Goal: Task Accomplishment & Management: Complete application form

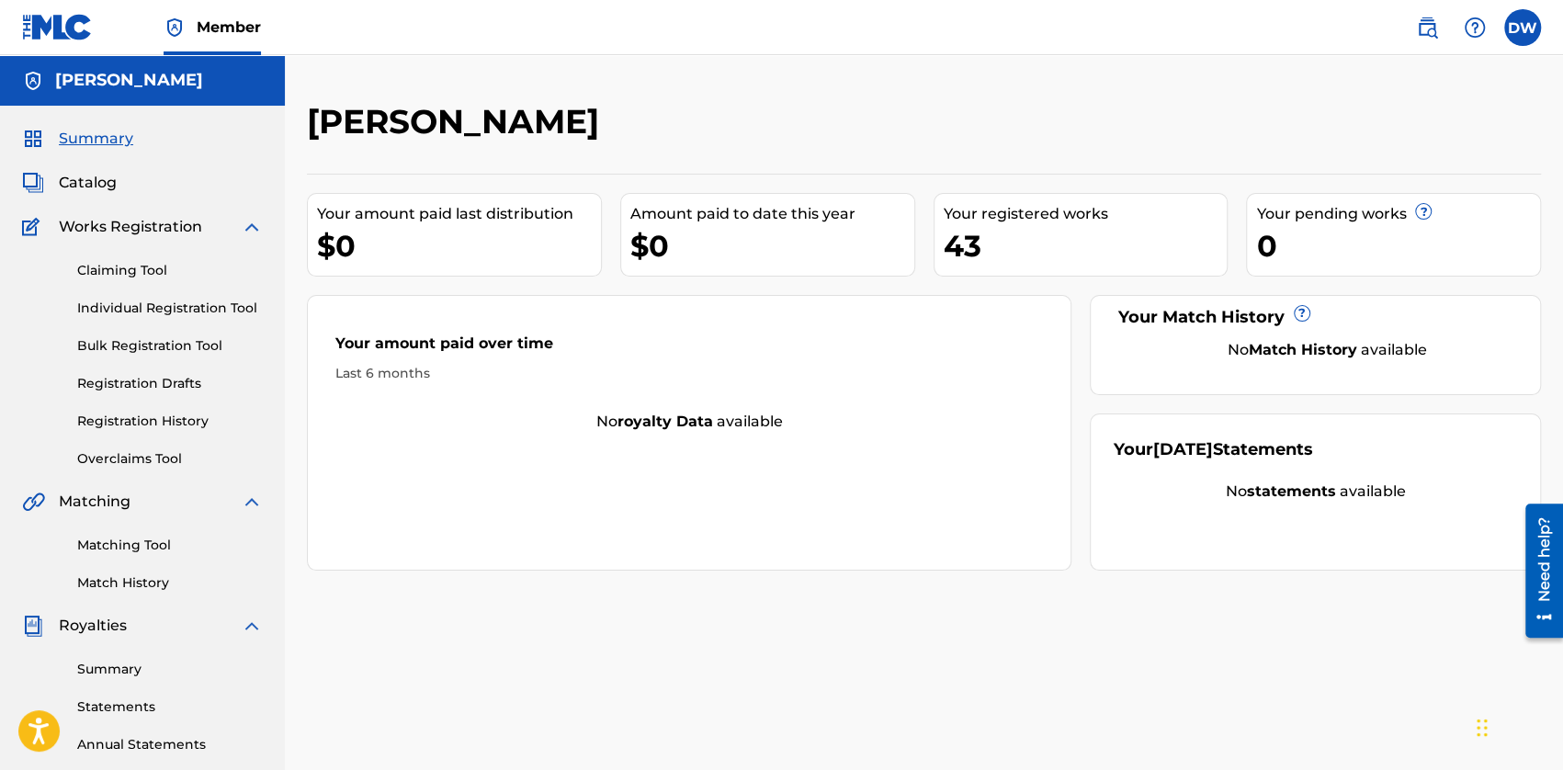
click at [105, 300] on link "Individual Registration Tool" at bounding box center [170, 308] width 186 height 19
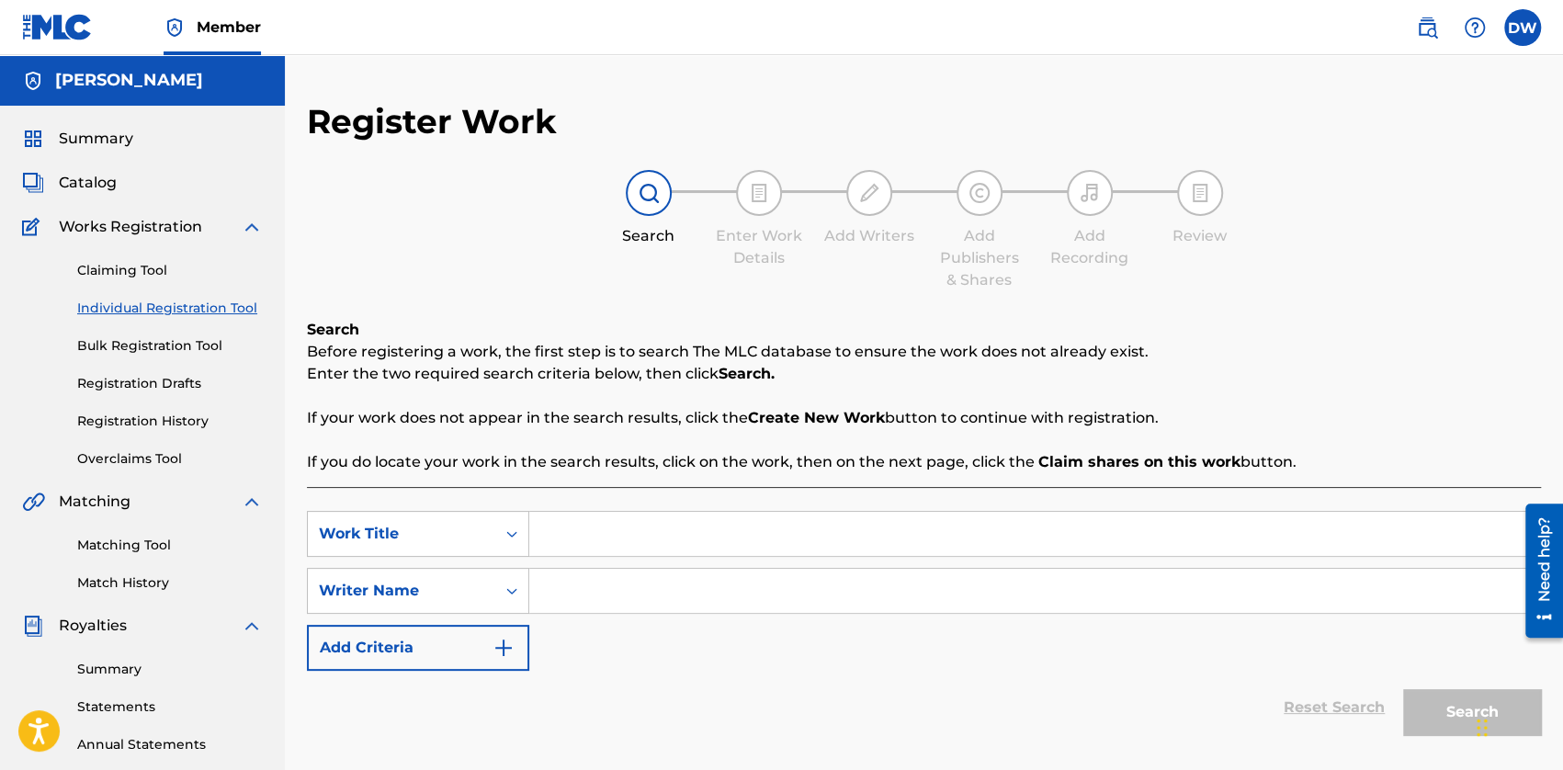
click at [615, 593] on input "Search Form" at bounding box center [1034, 591] width 1010 height 44
type input "a"
type input "[PERSON_NAME]"
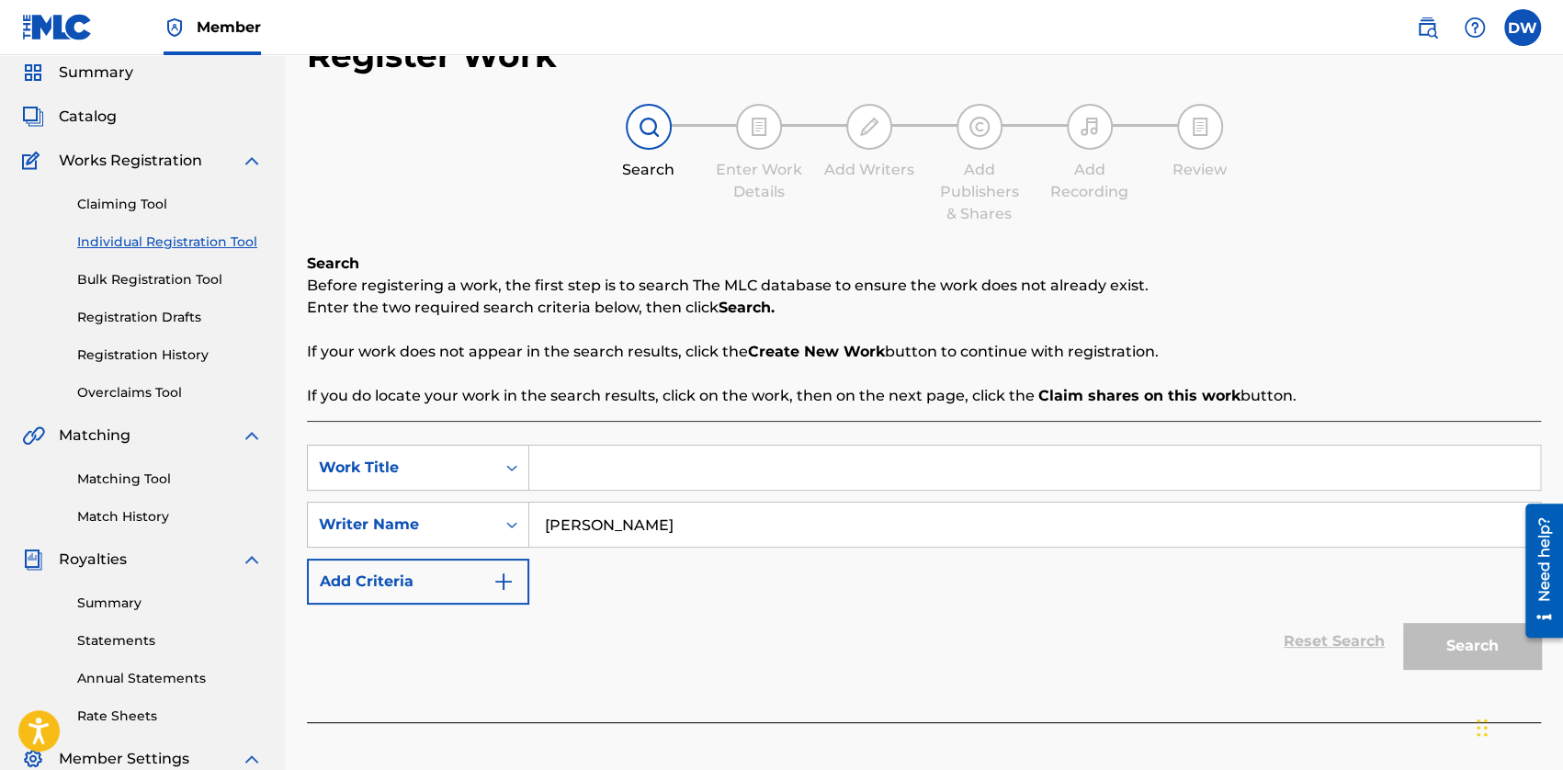
scroll to position [184, 0]
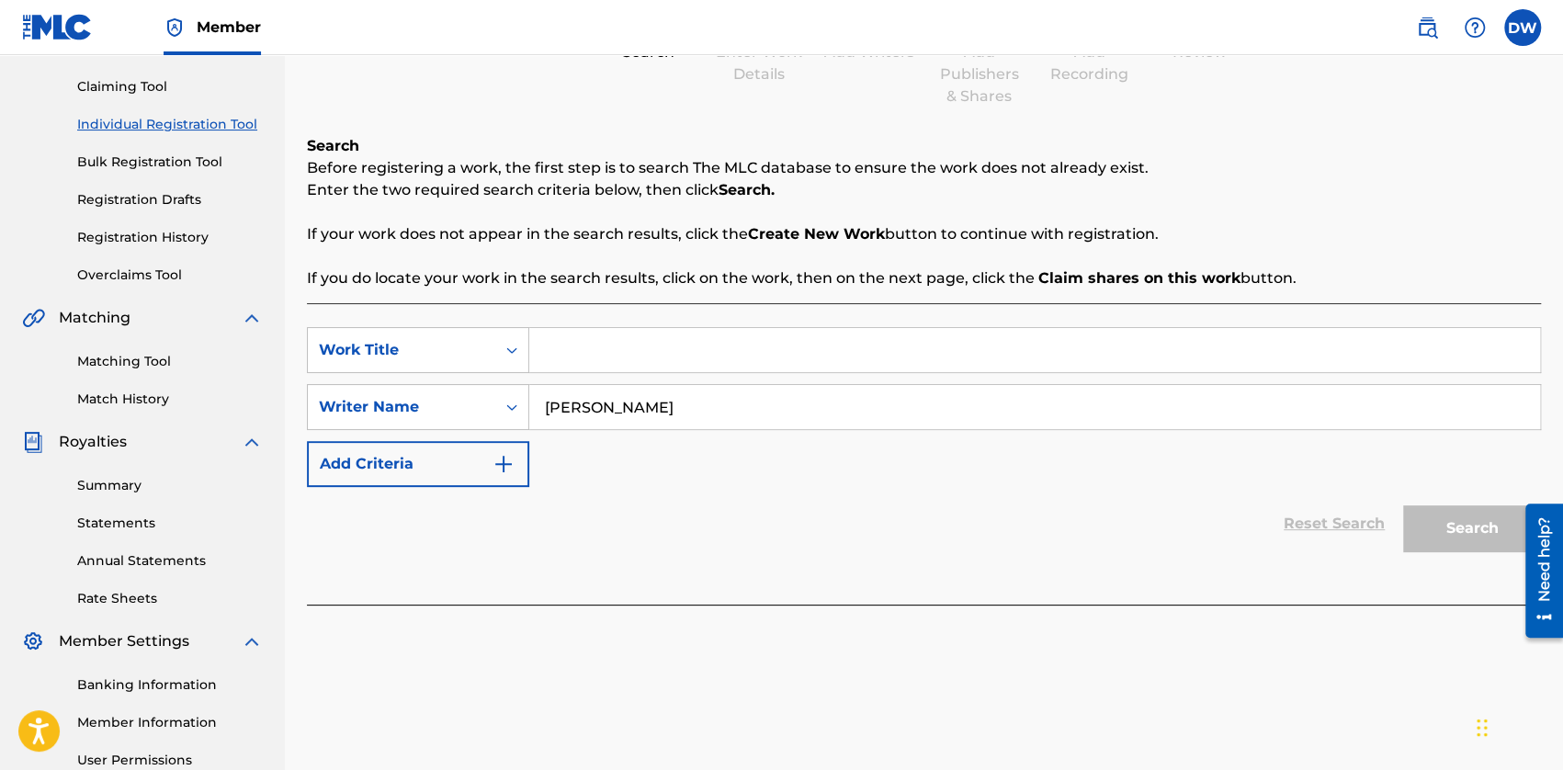
click at [769, 528] on div "Reset Search Search" at bounding box center [924, 523] width 1234 height 73
drag, startPoint x: 498, startPoint y: 310, endPoint x: 614, endPoint y: 357, distance: 125.2
click at [583, 347] on div "SearchWithCriteria45054eb8-e4d9-4c23-8ff3-19faf756831e Work Title SearchWithCri…" at bounding box center [924, 453] width 1234 height 301
click at [614, 357] on input "Search Form" at bounding box center [1034, 350] width 1010 height 44
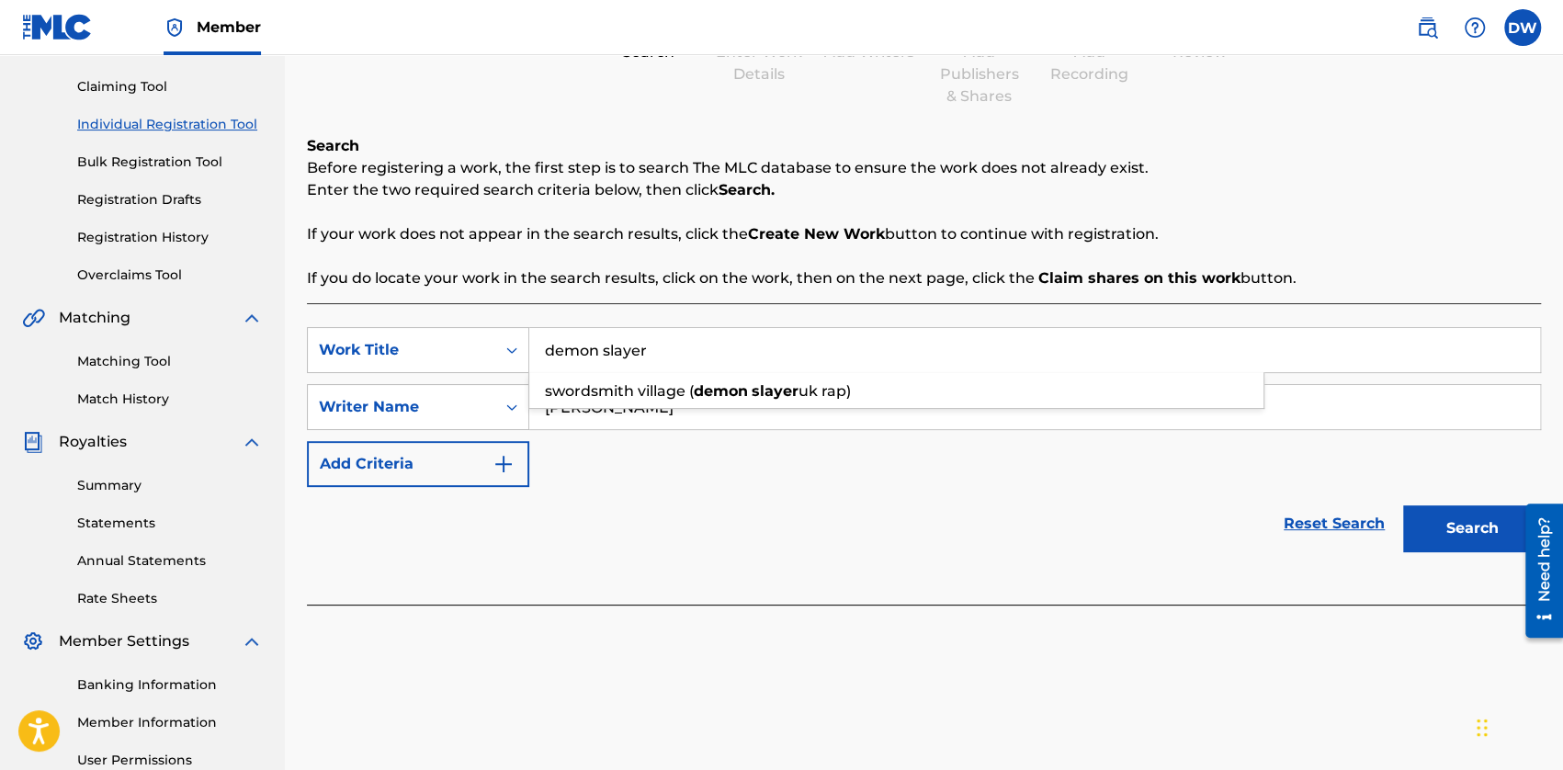
type input "demon slayer"
click at [829, 522] on div "Reset Search Search" at bounding box center [924, 523] width 1234 height 73
click at [1424, 538] on button "Search" at bounding box center [1472, 528] width 138 height 46
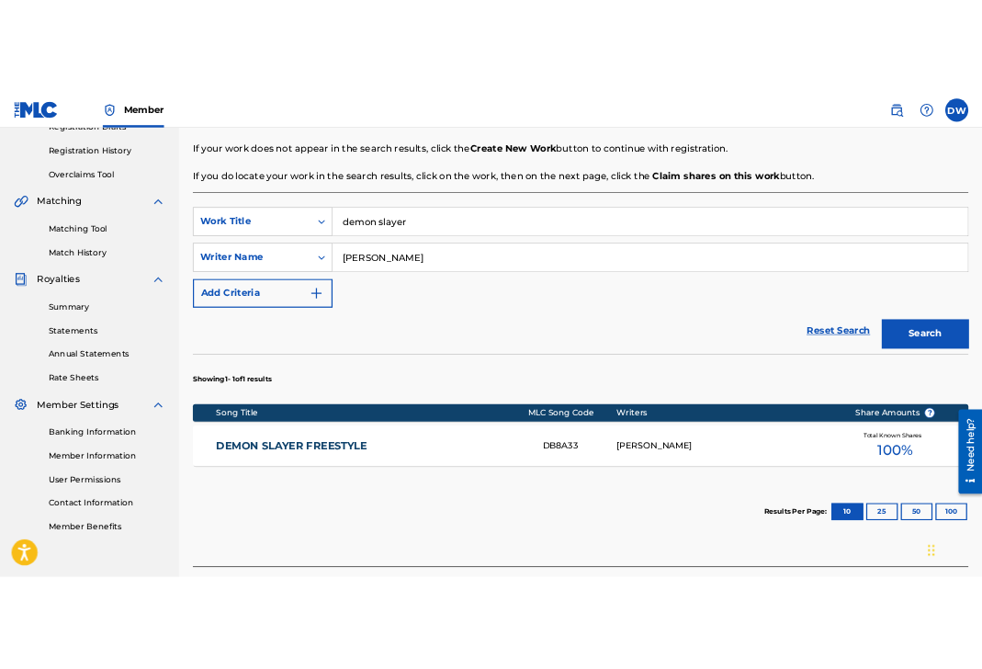
scroll to position [367, 0]
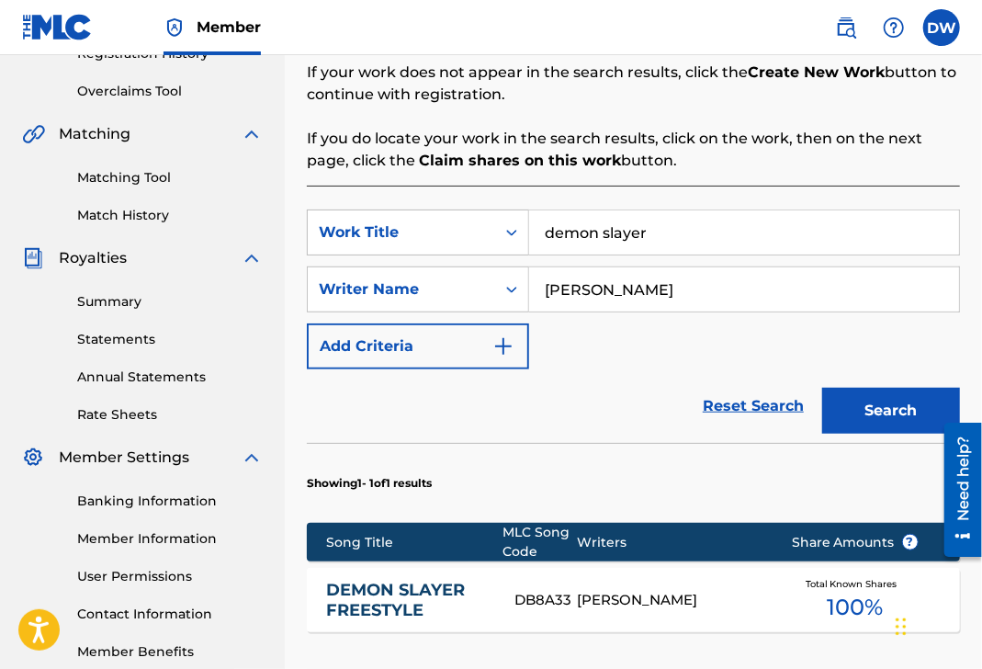
click at [404, 596] on link "DEMON SLAYER FREESTYLE" at bounding box center [408, 600] width 164 height 41
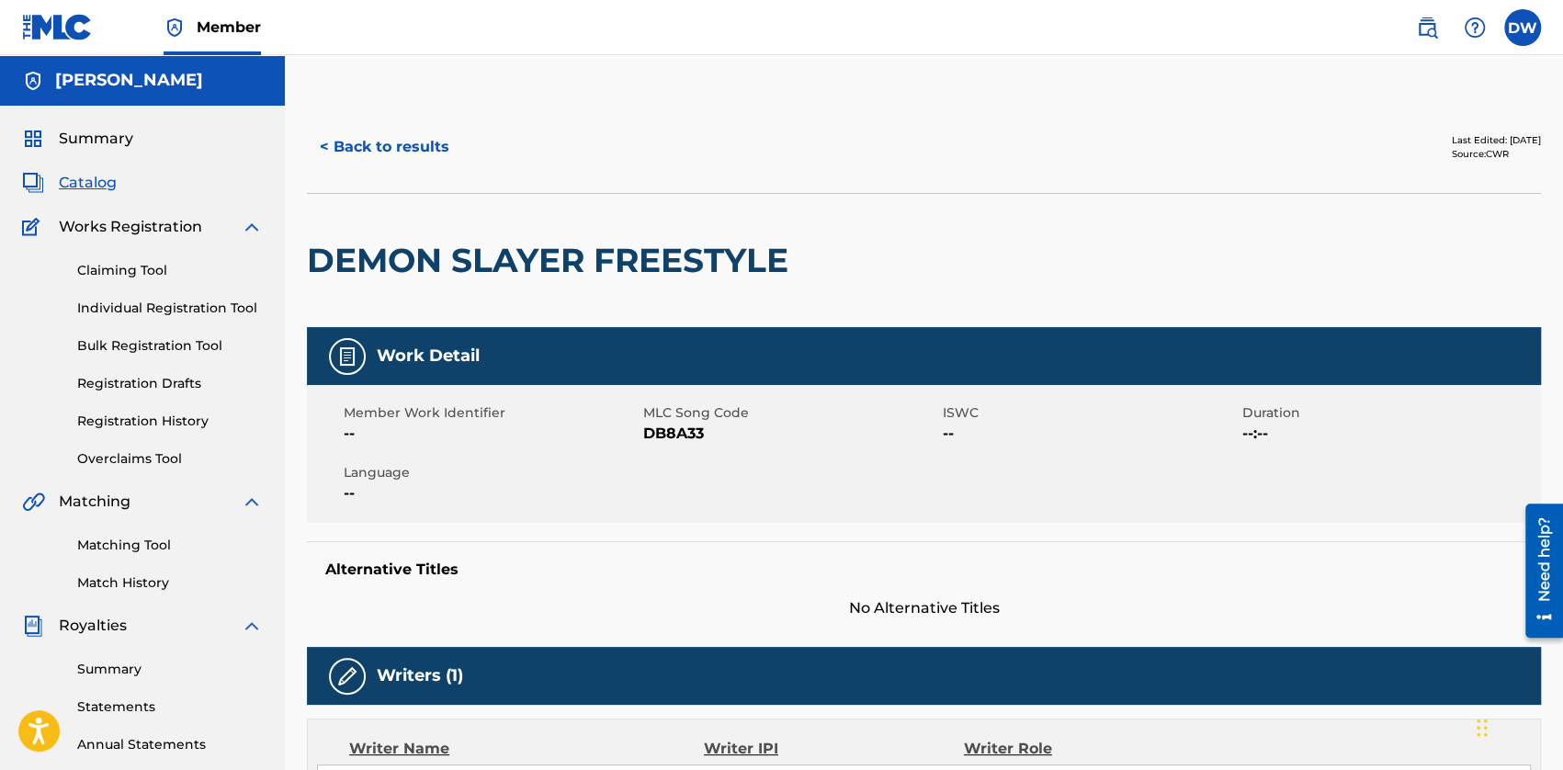
click at [384, 153] on button "< Back to results" at bounding box center [384, 147] width 155 height 46
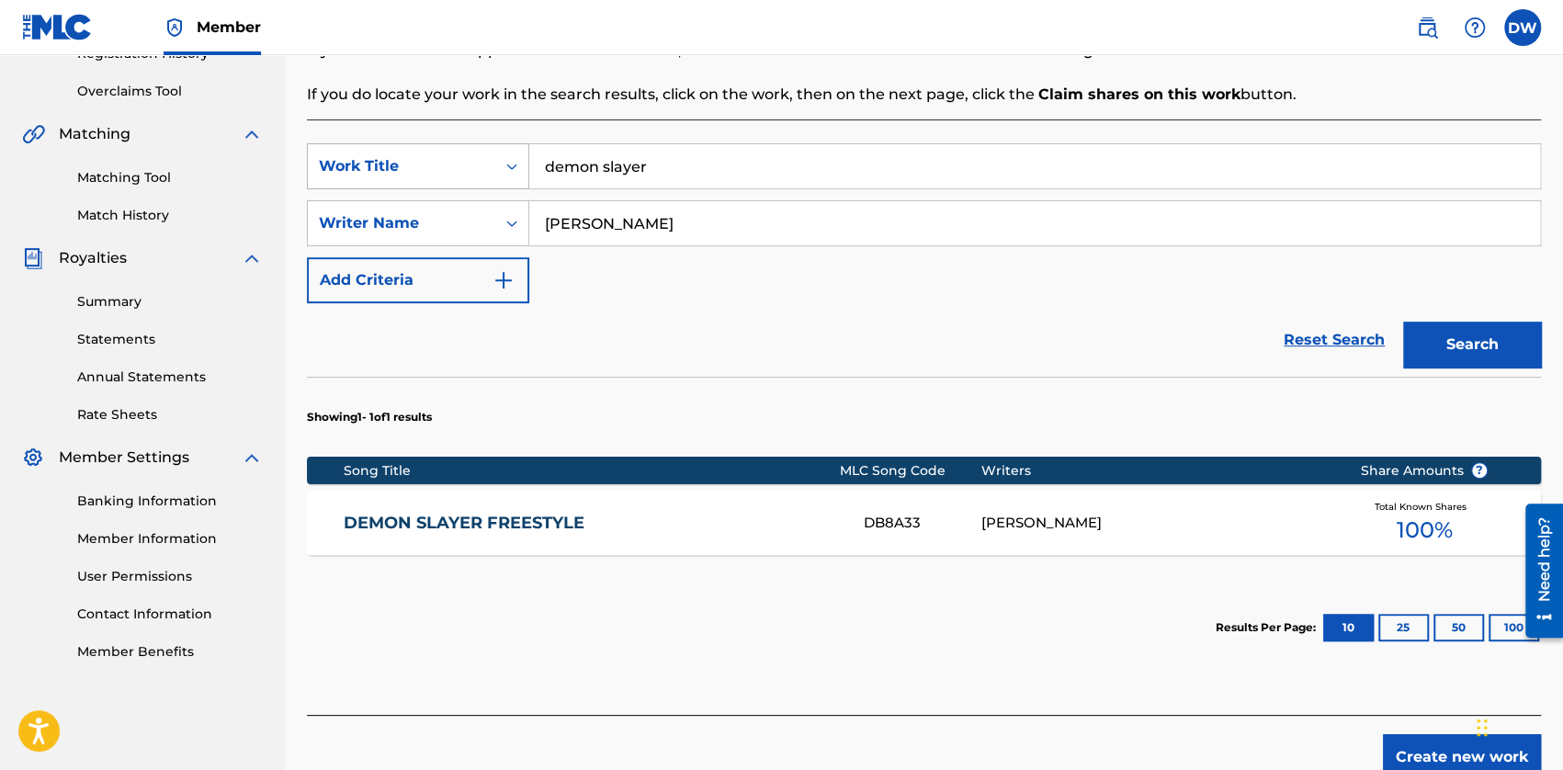
drag, startPoint x: 590, startPoint y: 173, endPoint x: 472, endPoint y: 175, distance: 117.6
click at [472, 175] on div "SearchWithCriteria45054eb8-e4d9-4c23-8ff3-19faf756831e Work Title demon slayer" at bounding box center [924, 166] width 1234 height 46
type input "shush"
click at [1403, 322] on button "Search" at bounding box center [1472, 345] width 138 height 46
drag, startPoint x: 590, startPoint y: 166, endPoint x: 494, endPoint y: 165, distance: 95.5
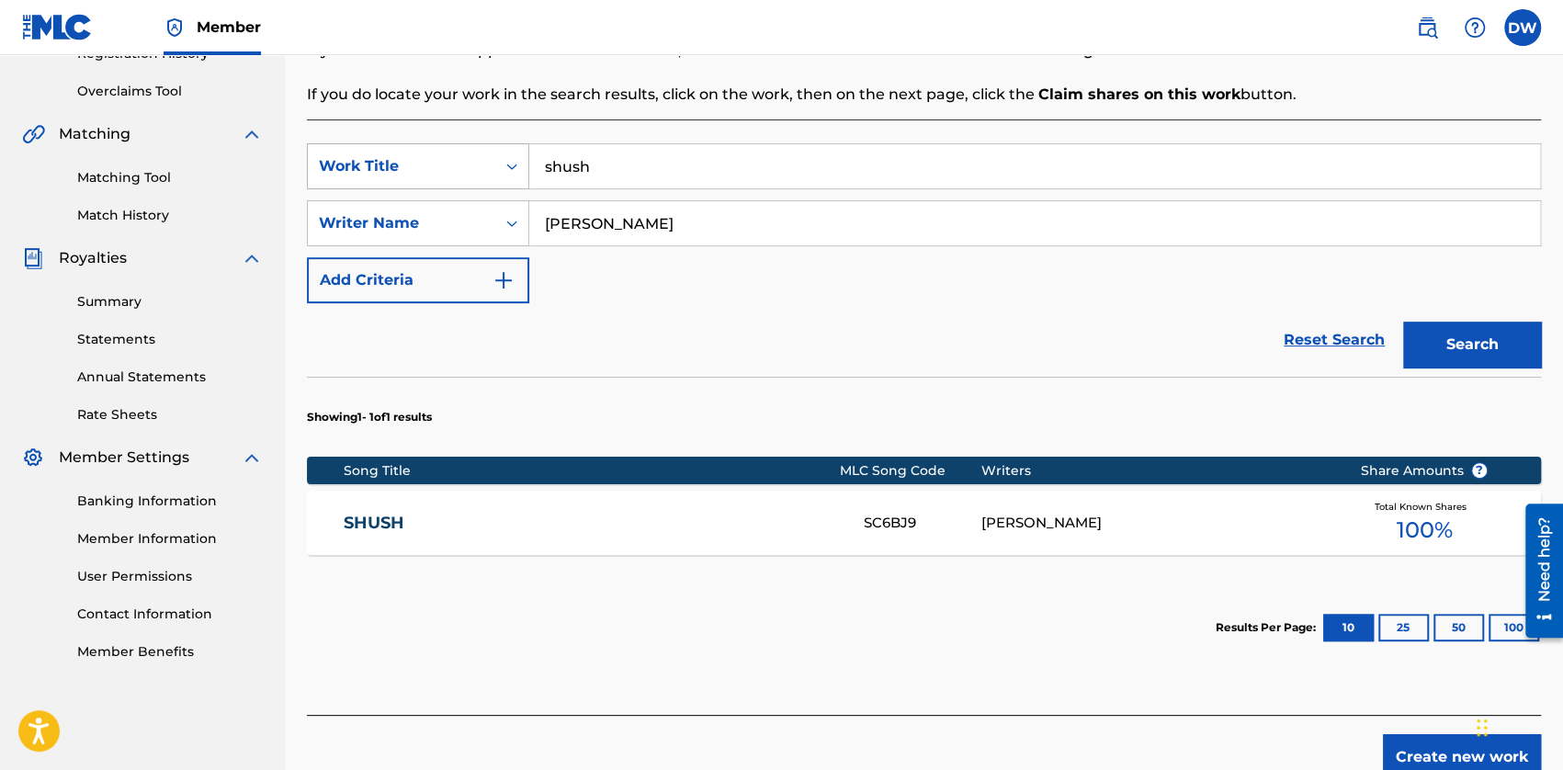
click at [494, 165] on div "SearchWithCriteria45054eb8-e4d9-4c23-8ff3-19faf756831e Work Title shush" at bounding box center [924, 166] width 1234 height 46
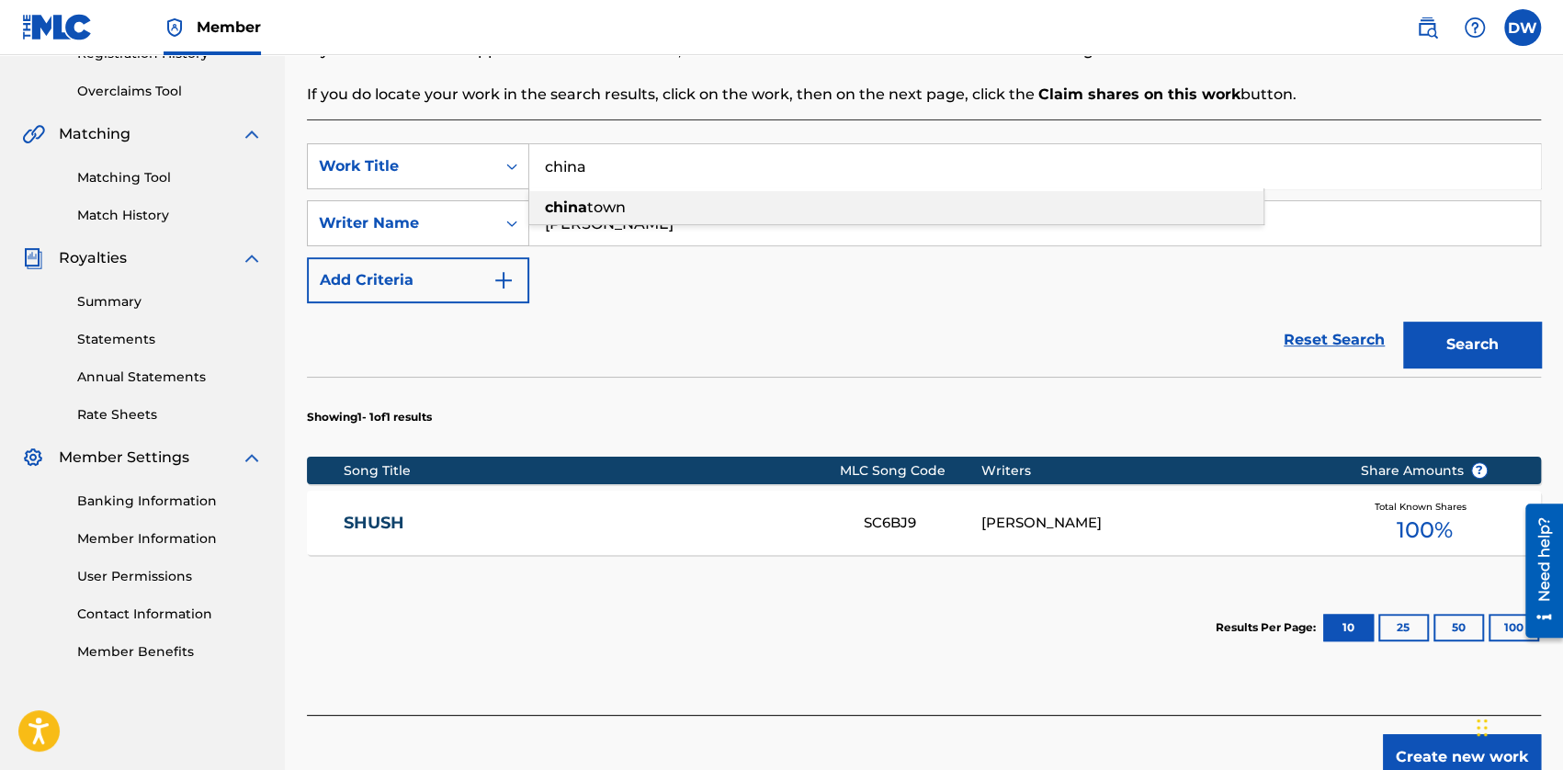
click at [660, 223] on div "china town" at bounding box center [896, 207] width 734 height 33
type input "chinatown"
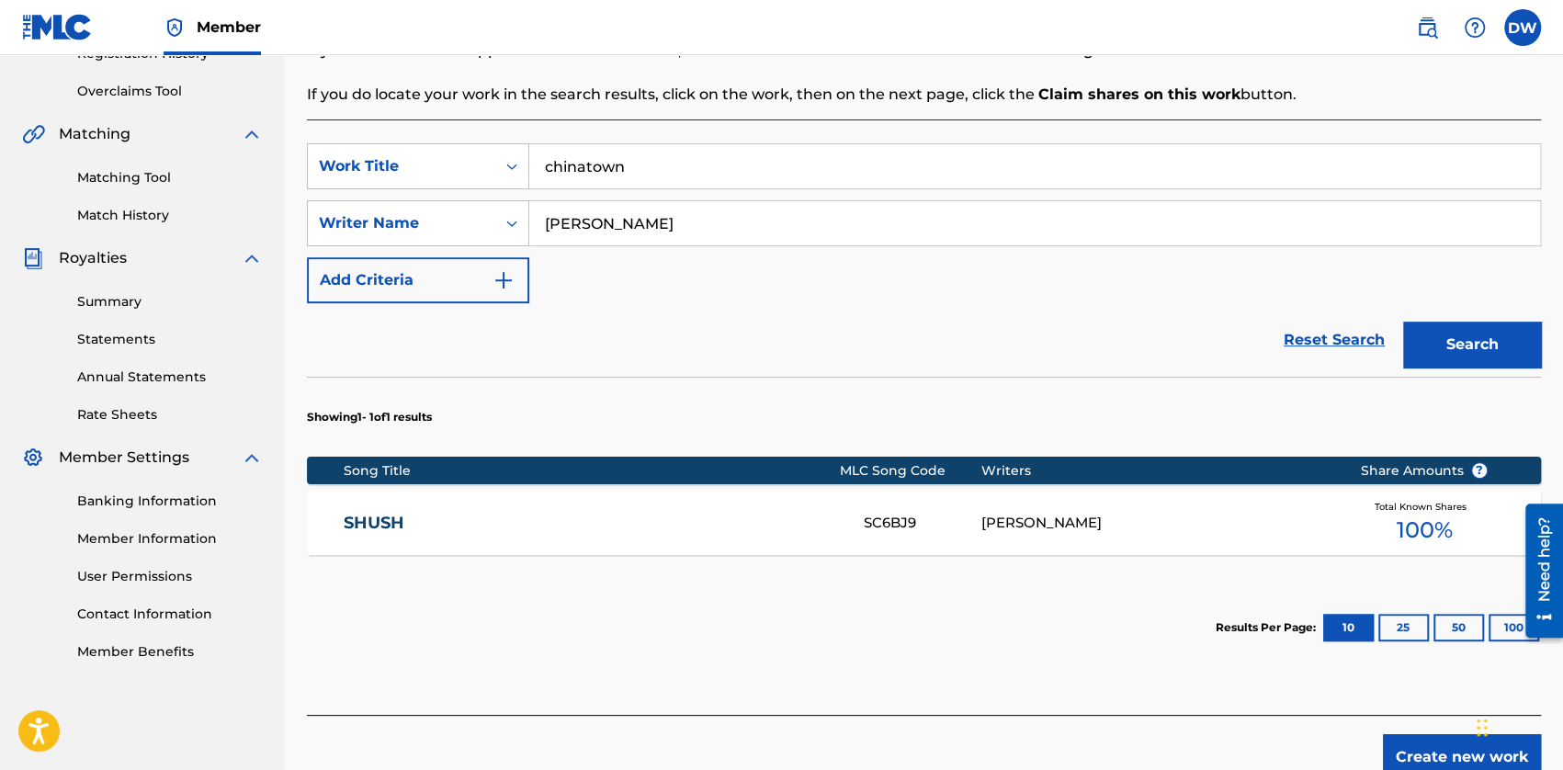
click at [1466, 361] on button "Search" at bounding box center [1472, 345] width 138 height 46
click at [523, 172] on div "SearchWithCriteria45054eb8-e4d9-4c23-8ff3-19faf756831e Work Title chinatown" at bounding box center [924, 166] width 1234 height 46
type input "i'm leaving"
click at [1403, 322] on button "Search" at bounding box center [1472, 345] width 138 height 46
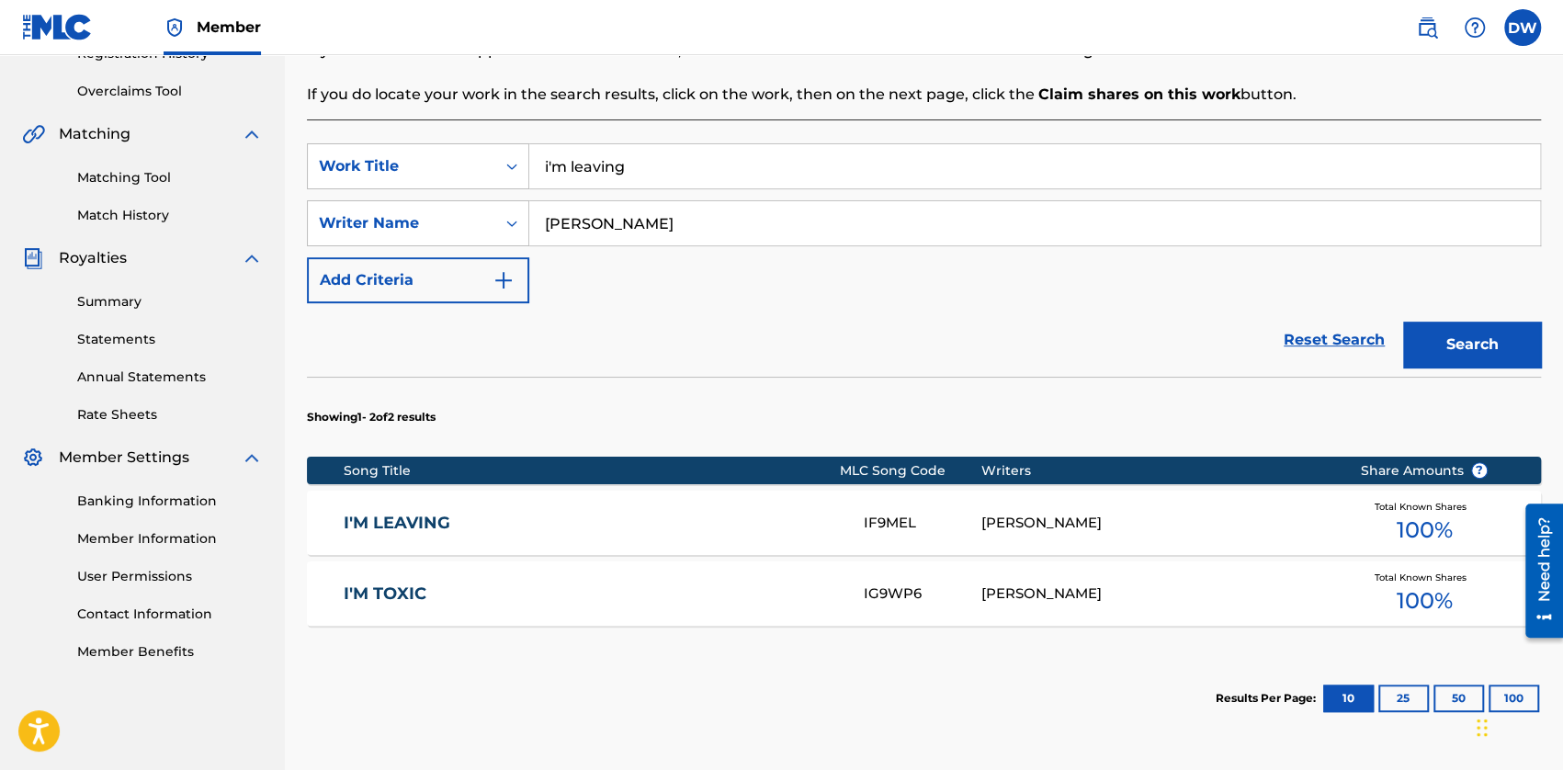
click at [1409, 527] on span "100 %" at bounding box center [1424, 530] width 56 height 33
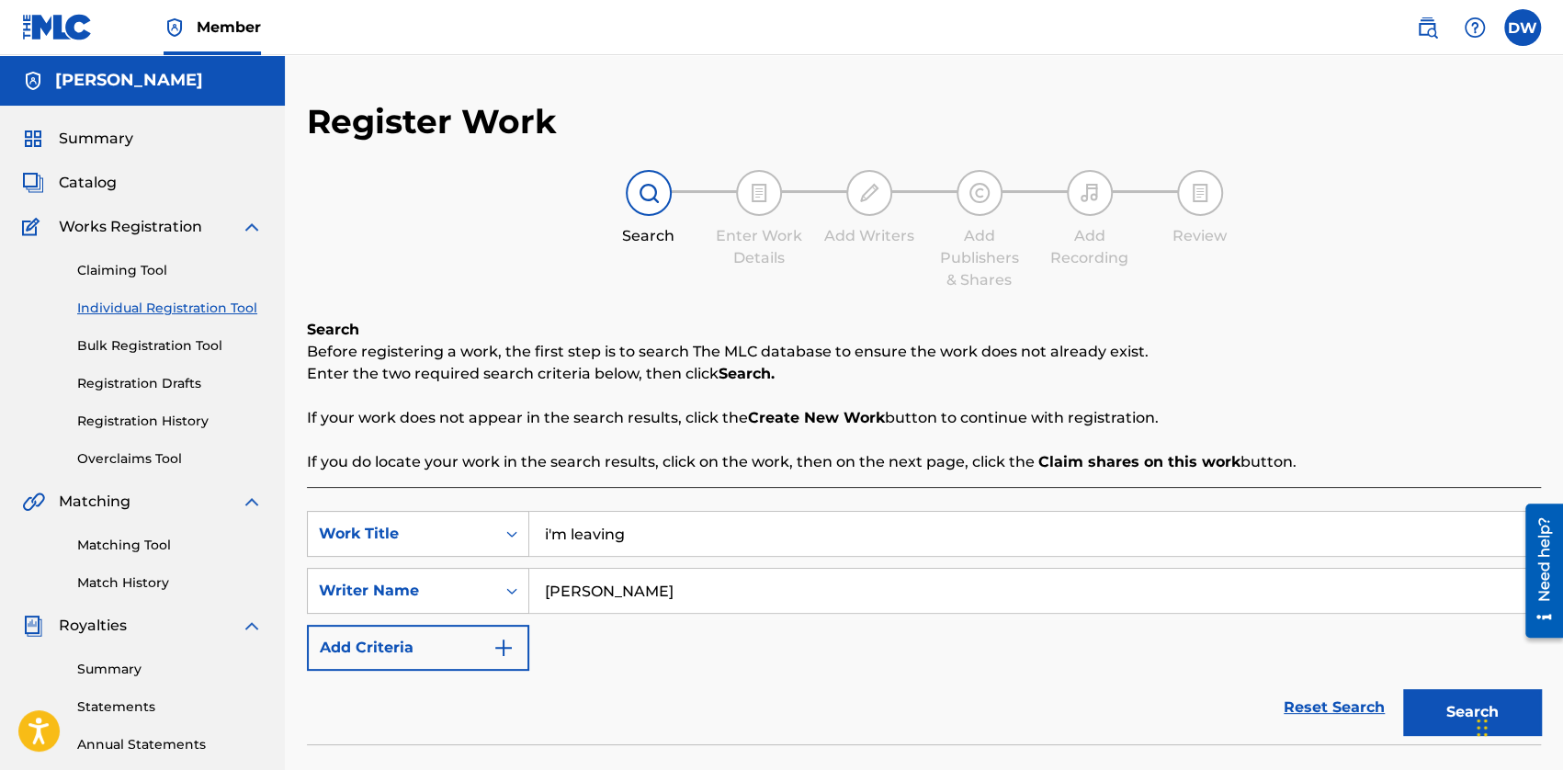
scroll to position [367, 0]
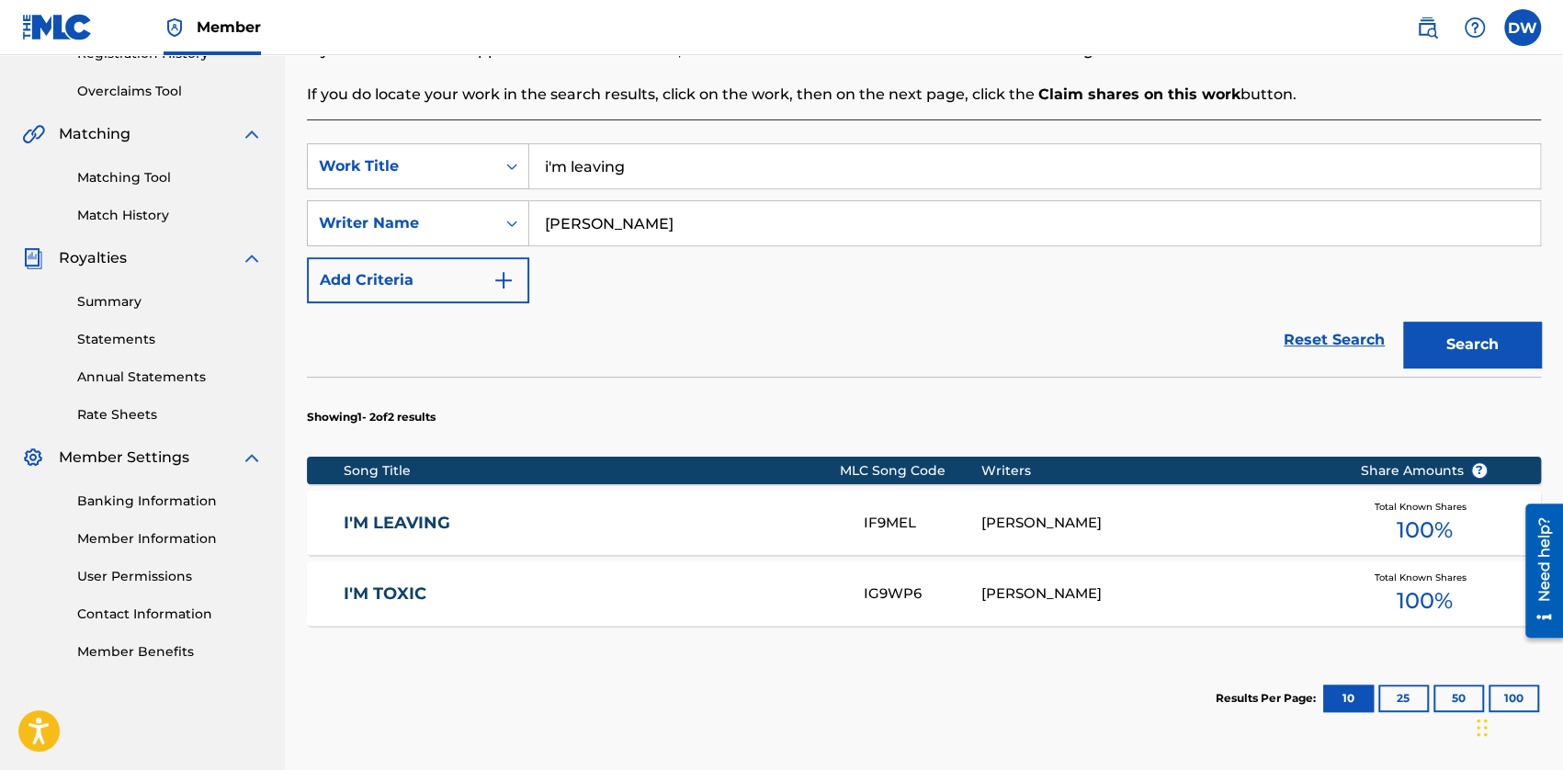
click at [659, 160] on input "i'm leaving" at bounding box center [1034, 166] width 1010 height 44
click at [1403, 322] on button "Search" at bounding box center [1472, 345] width 138 height 46
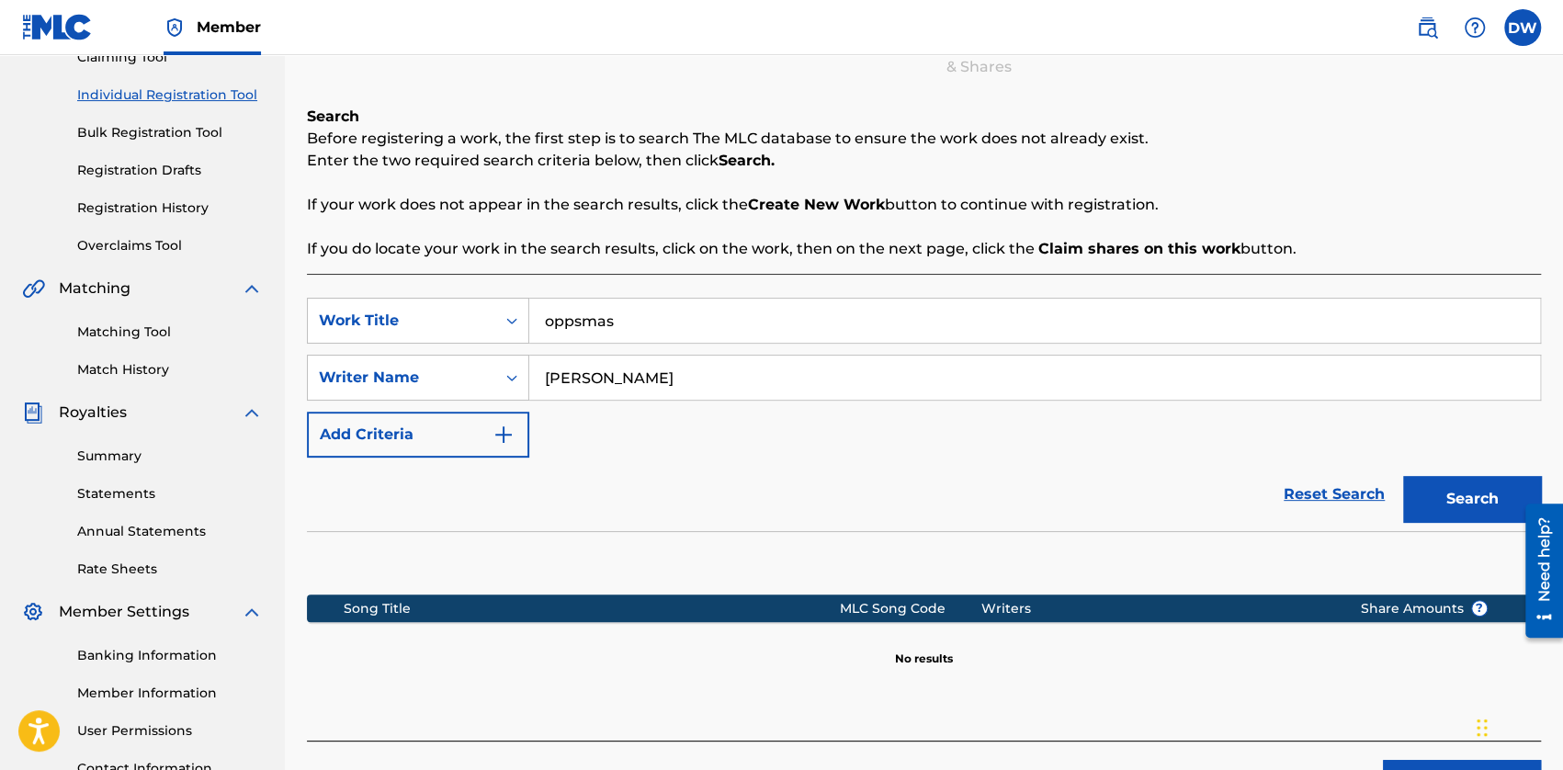
scroll to position [92, 0]
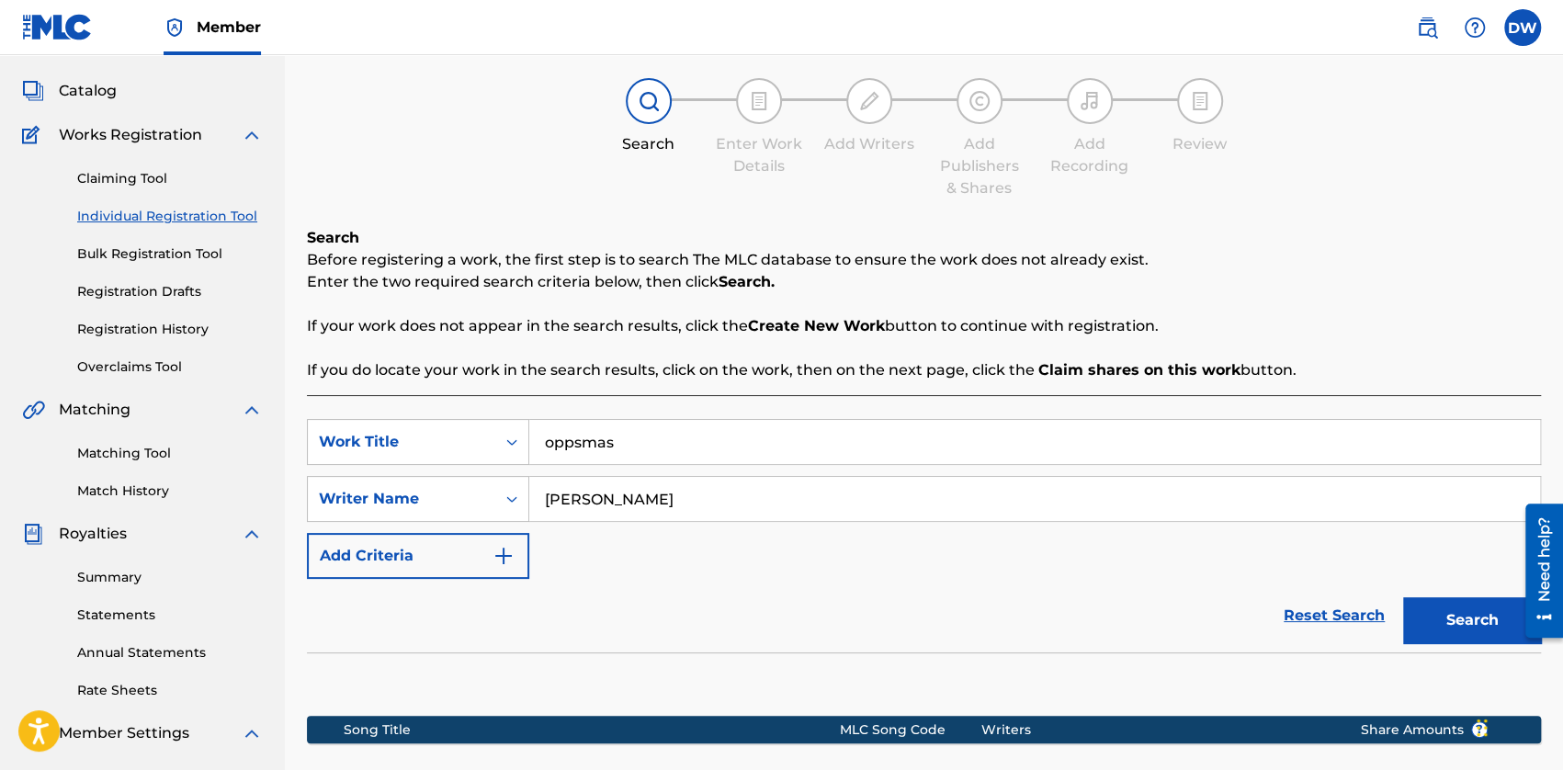
click at [615, 438] on input "oppsmas" at bounding box center [1034, 442] width 1010 height 44
type input "SHUSH"
click at [1403, 597] on button "Search" at bounding box center [1472, 620] width 138 height 46
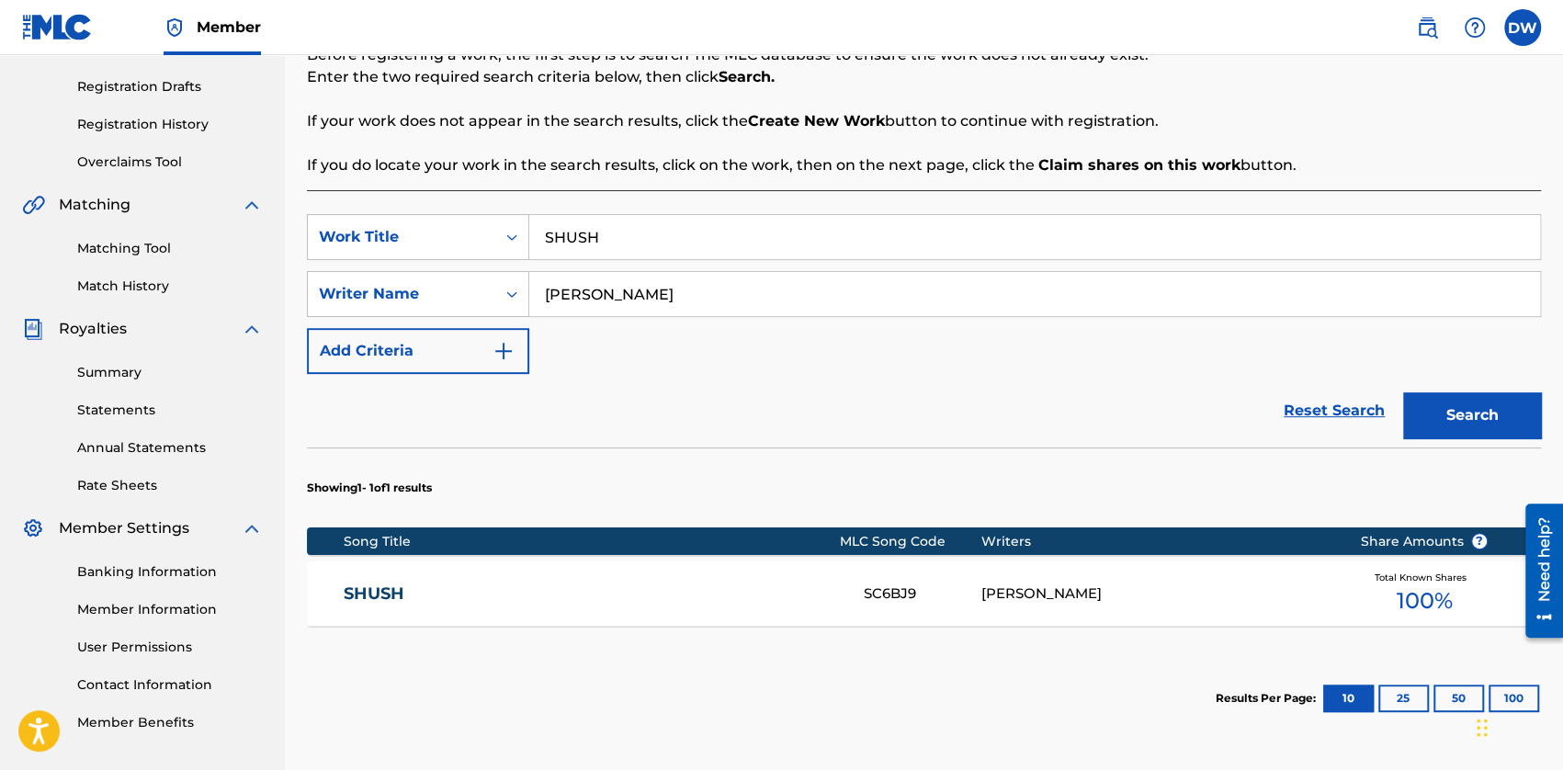
scroll to position [367, 0]
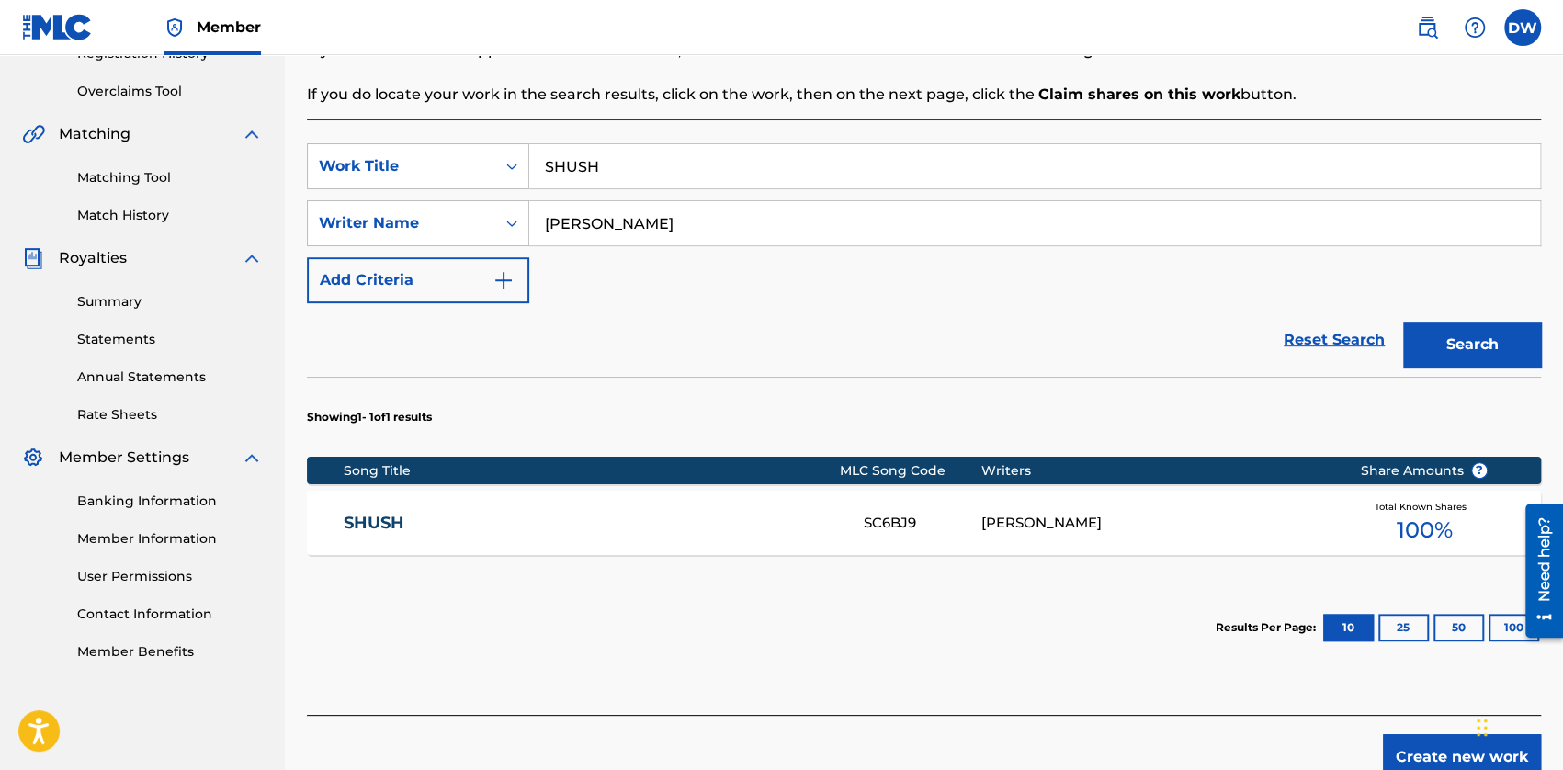
click at [1416, 524] on span "100 %" at bounding box center [1424, 530] width 56 height 33
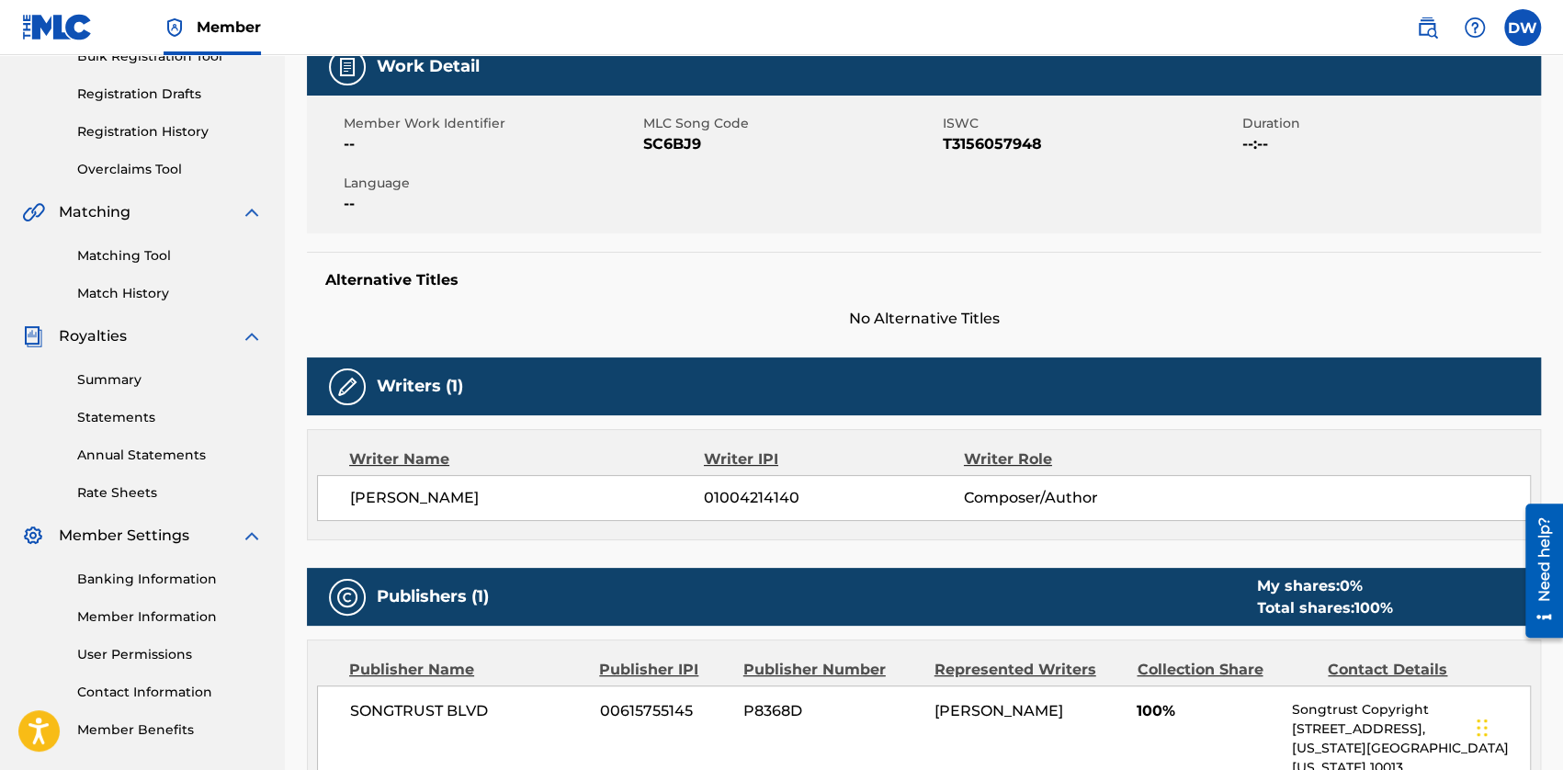
scroll to position [184, 0]
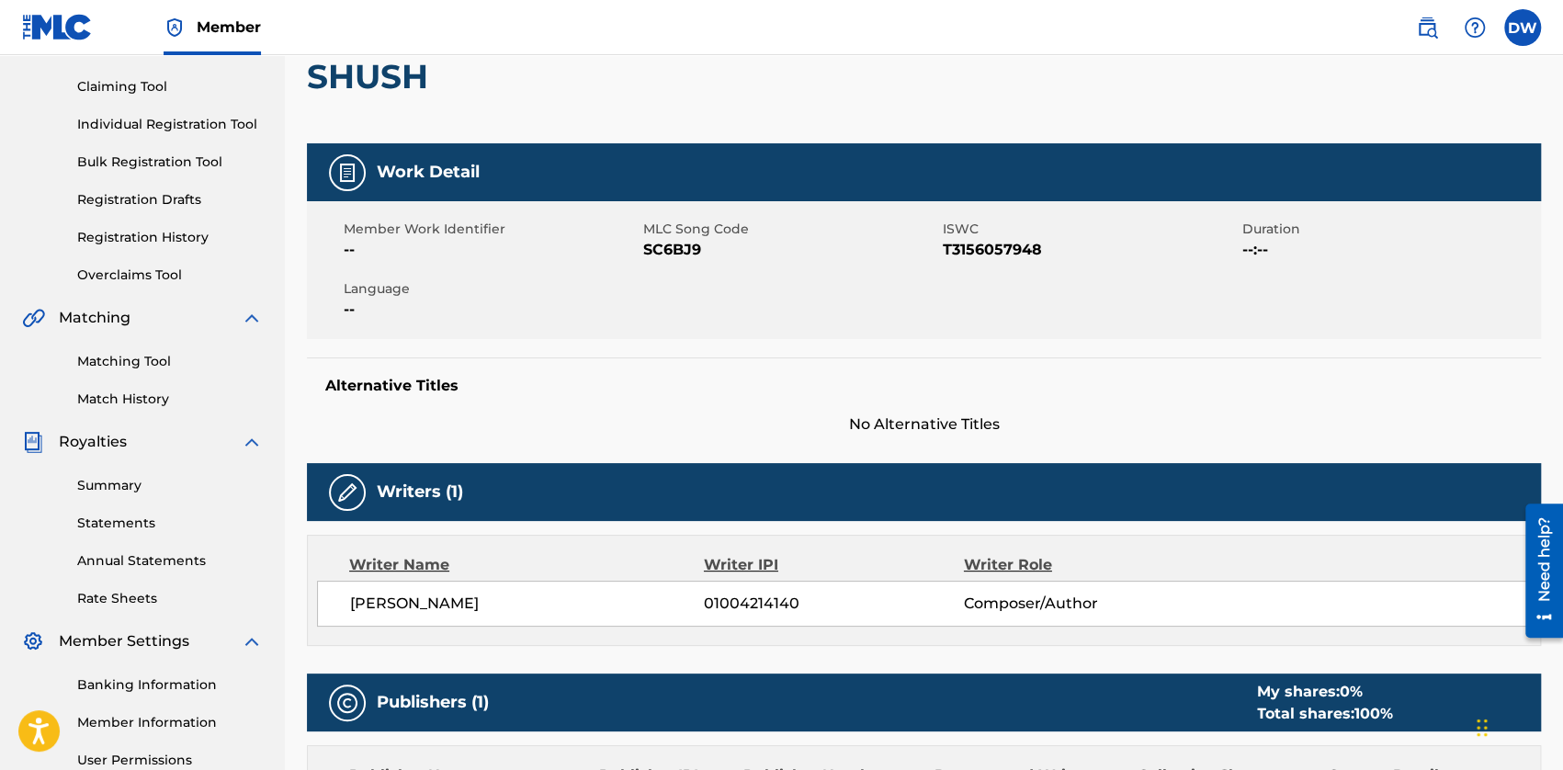
scroll to position [367, 0]
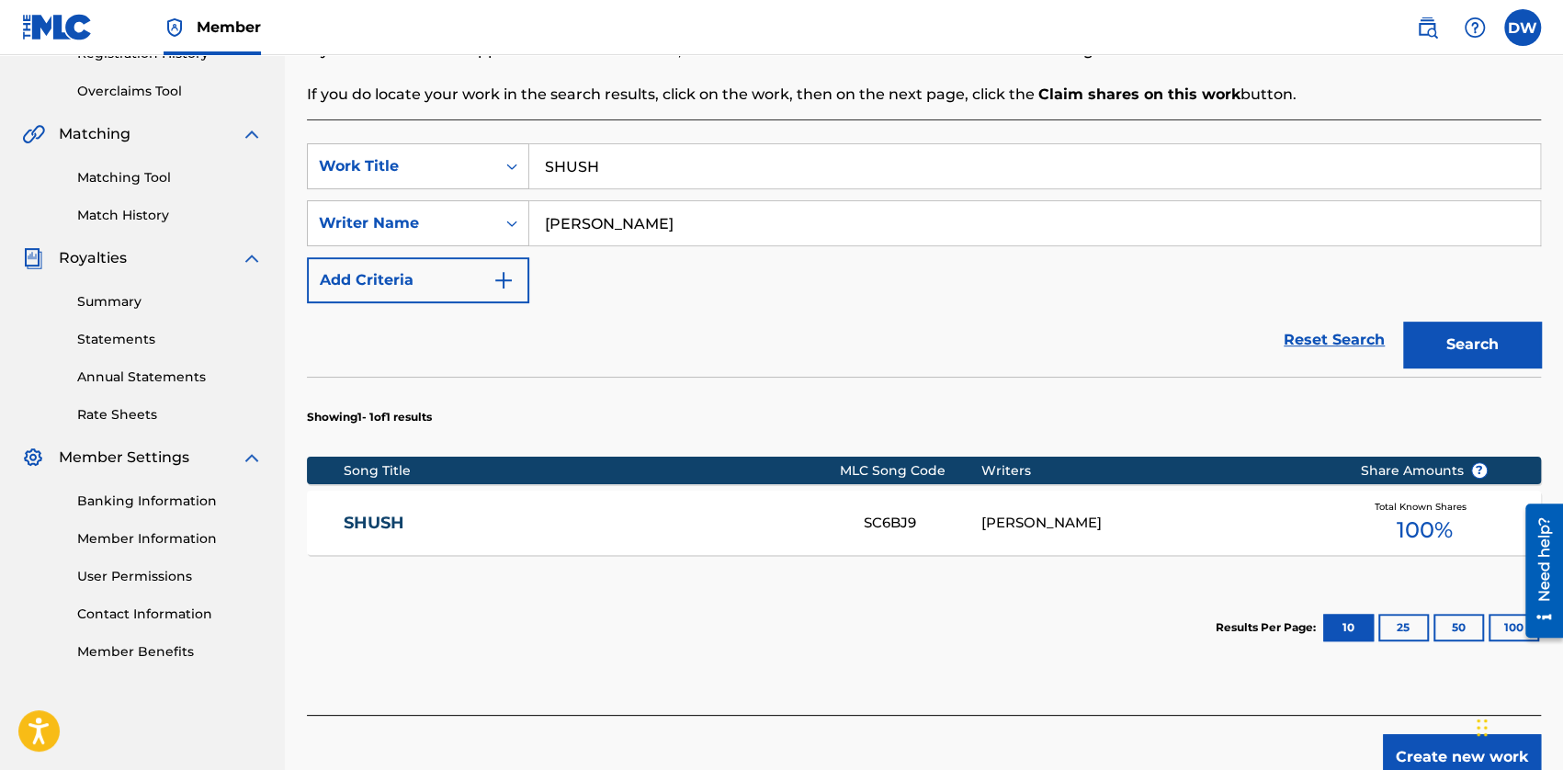
click at [577, 162] on input "SHUSH" at bounding box center [1034, 166] width 1010 height 44
paste input "TSUKUYOMI"
type input "TSUKUYOMI"
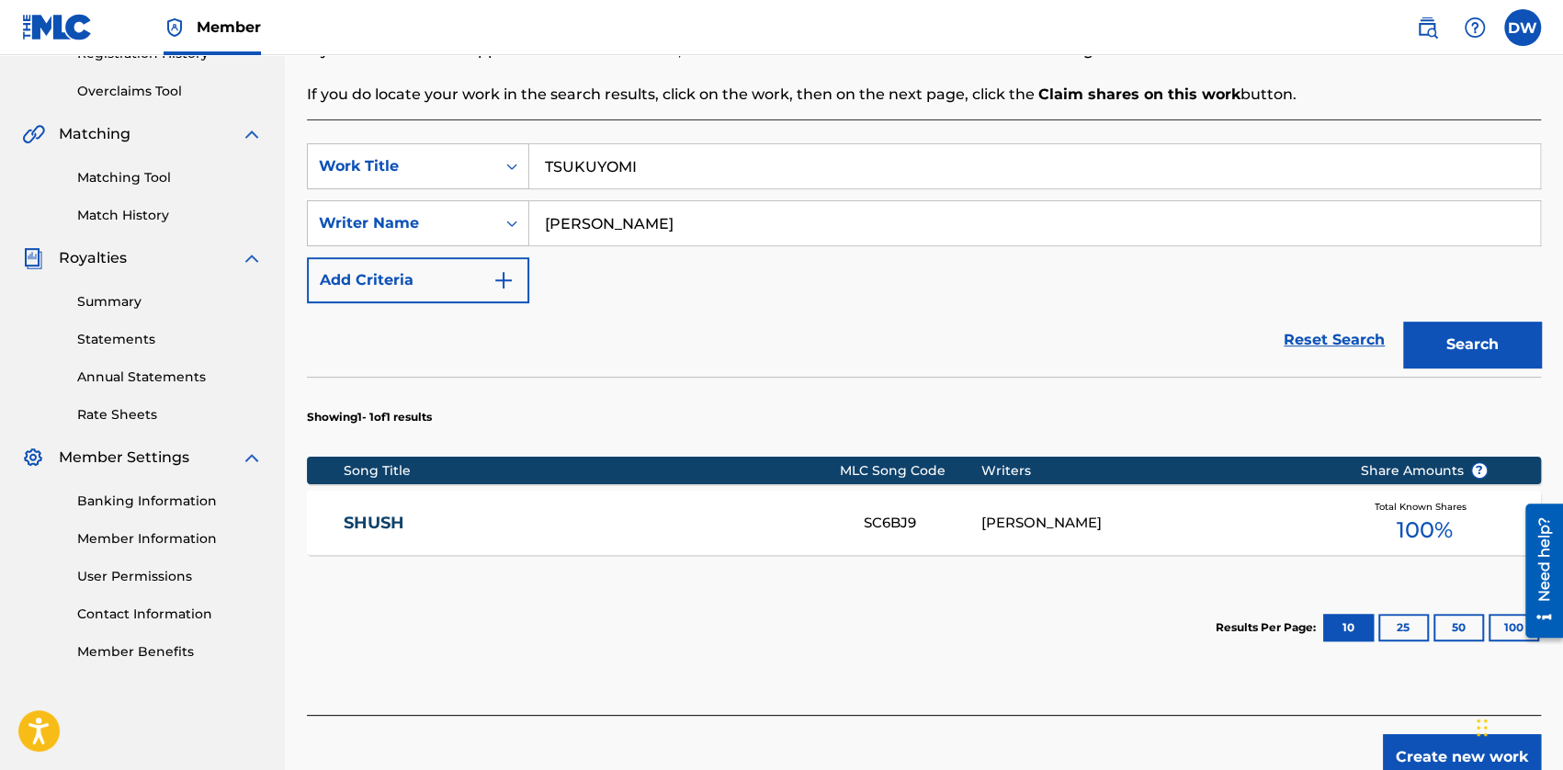
click at [1530, 354] on button "Search" at bounding box center [1472, 345] width 138 height 46
click at [1406, 518] on span "100 %" at bounding box center [1424, 530] width 56 height 33
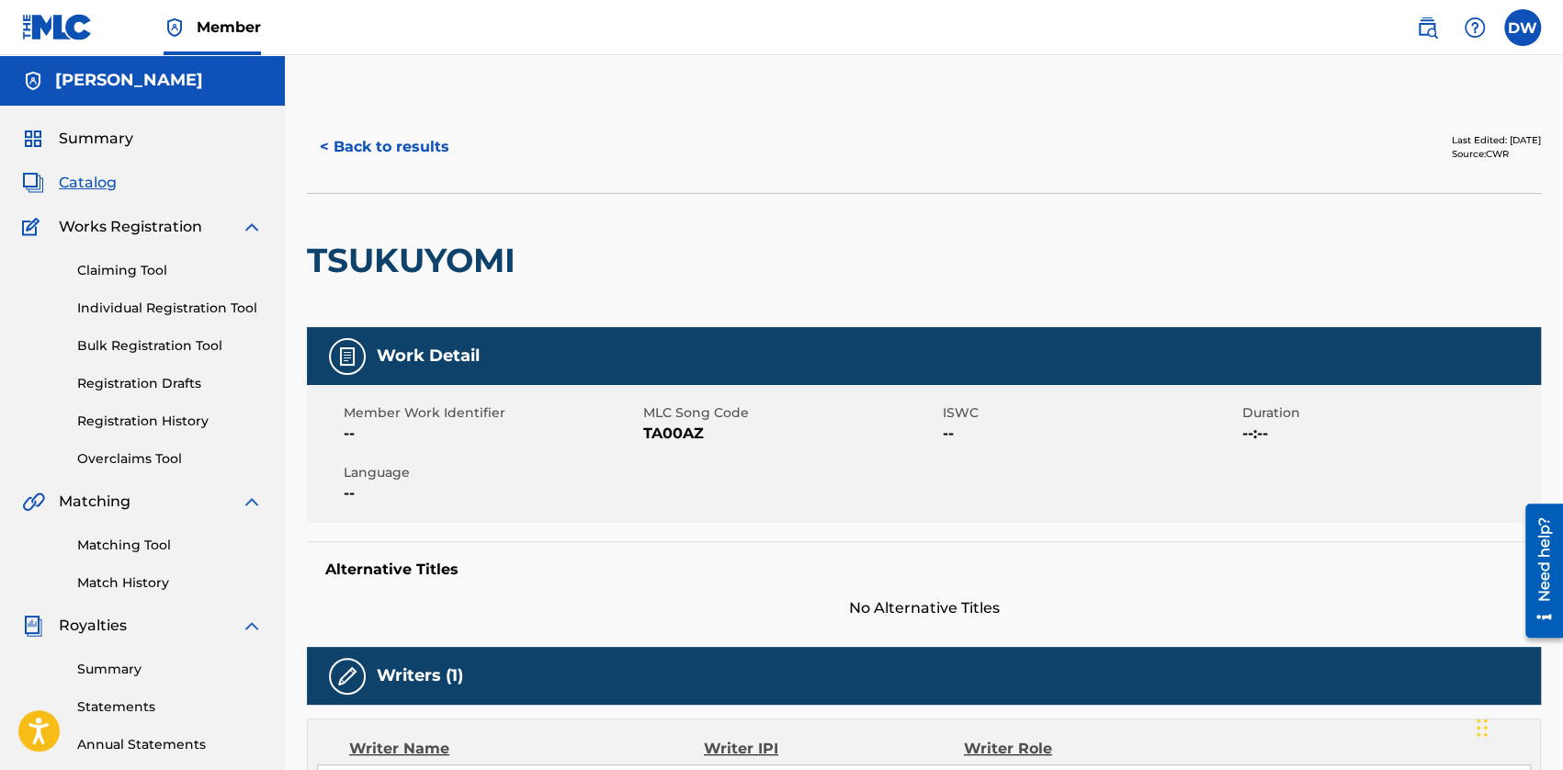
scroll to position [367, 0]
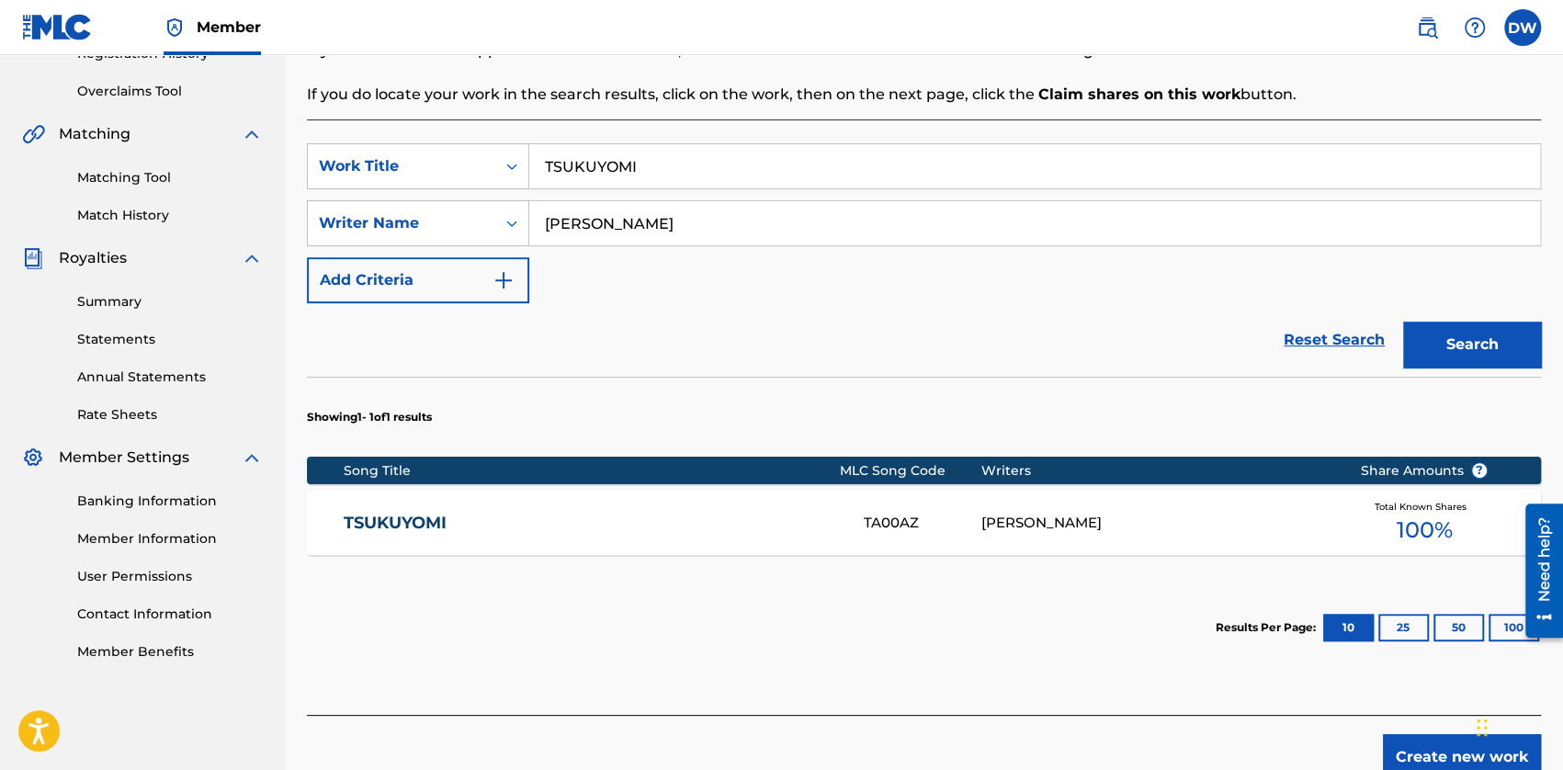
click at [642, 219] on input "[PERSON_NAME]" at bounding box center [1034, 223] width 1010 height 44
click at [601, 157] on input "TSUKUYOMI" at bounding box center [1034, 166] width 1010 height 44
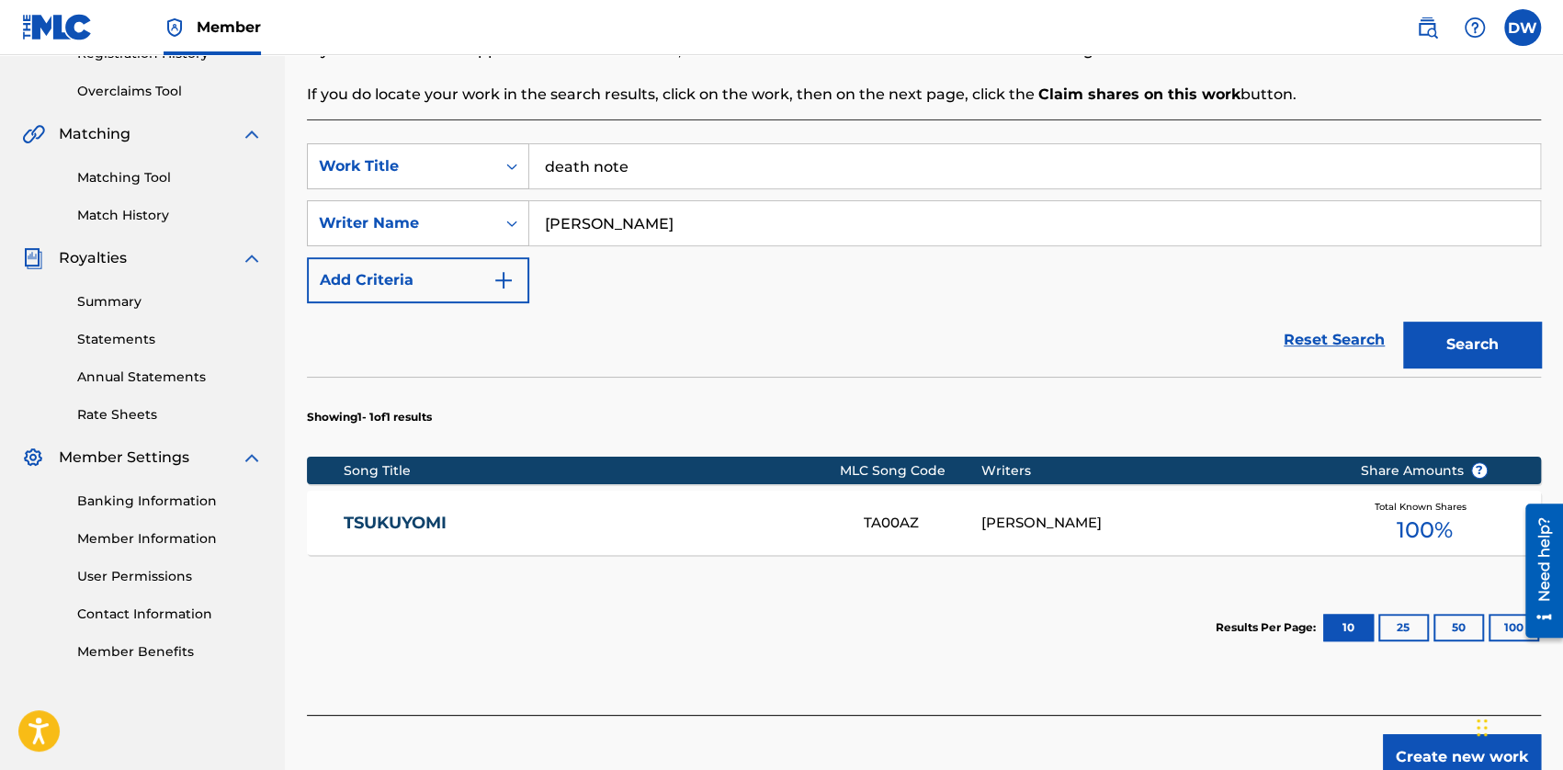
type input "death note"
click at [1506, 348] on button "Search" at bounding box center [1472, 345] width 138 height 46
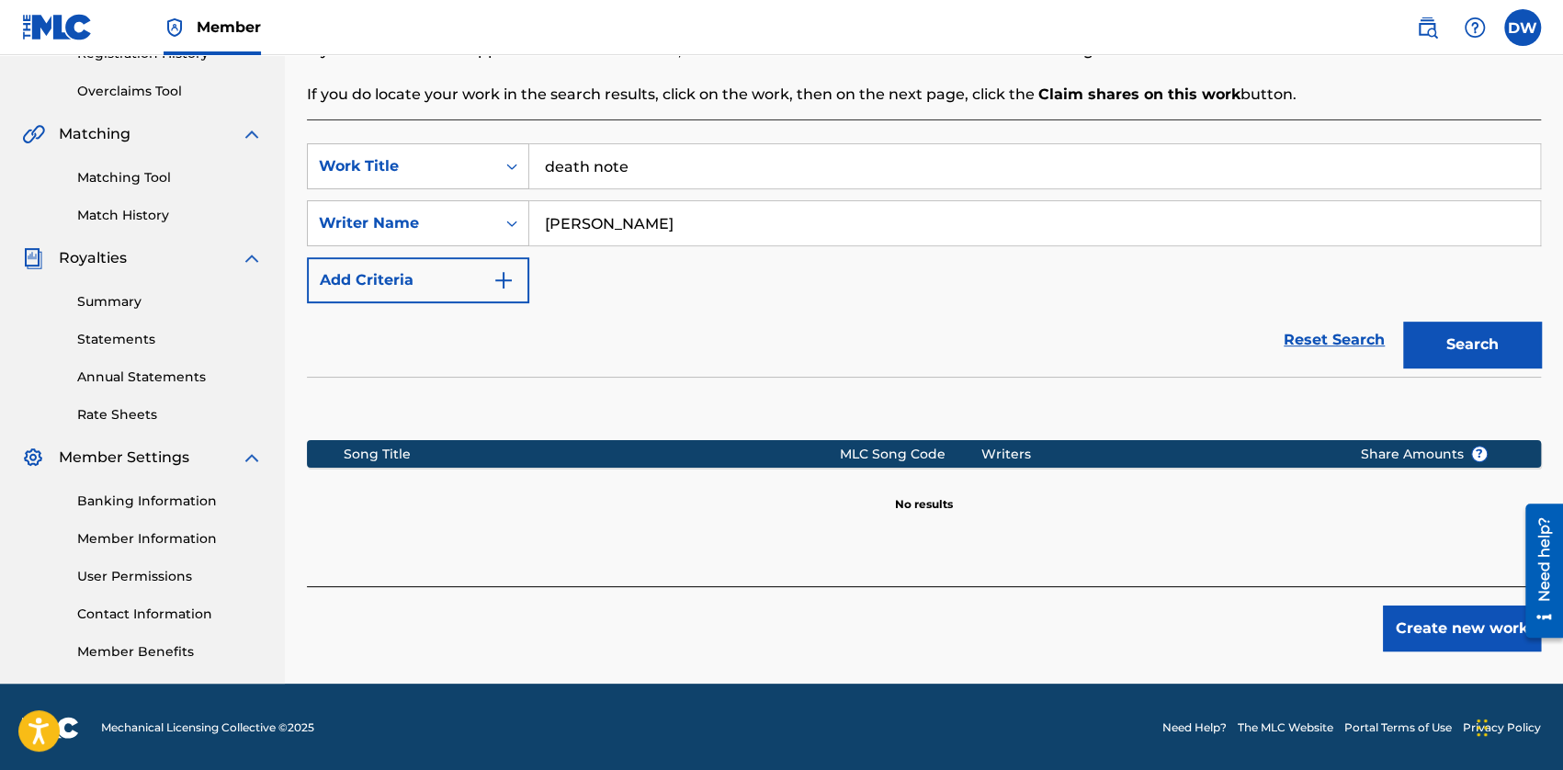
click at [637, 164] on input "death note" at bounding box center [1034, 166] width 1010 height 44
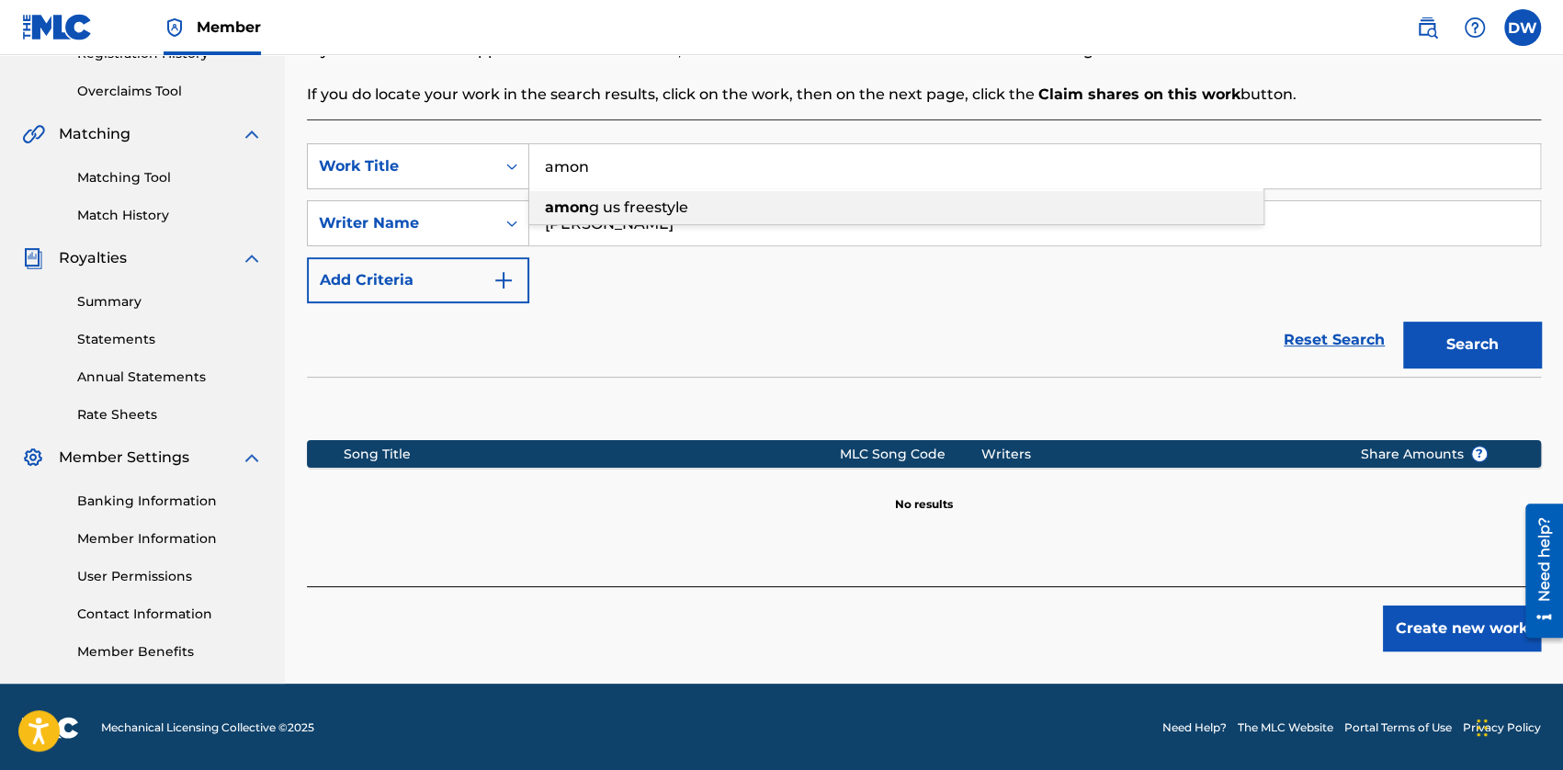
click at [629, 210] on span "g us freestyle" at bounding box center [638, 206] width 99 height 17
type input "among us freestyle"
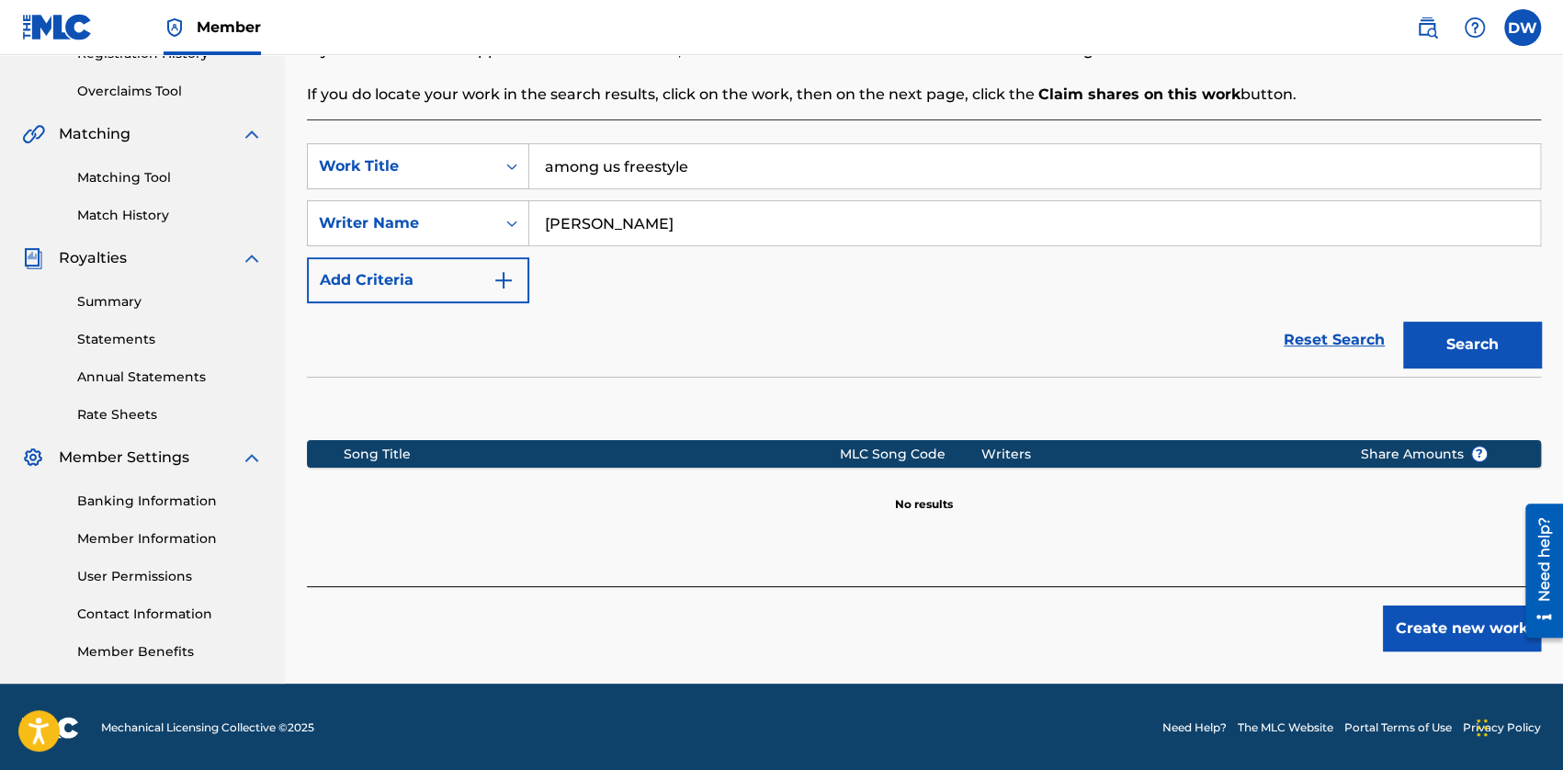
click at [1495, 348] on button "Search" at bounding box center [1472, 345] width 138 height 46
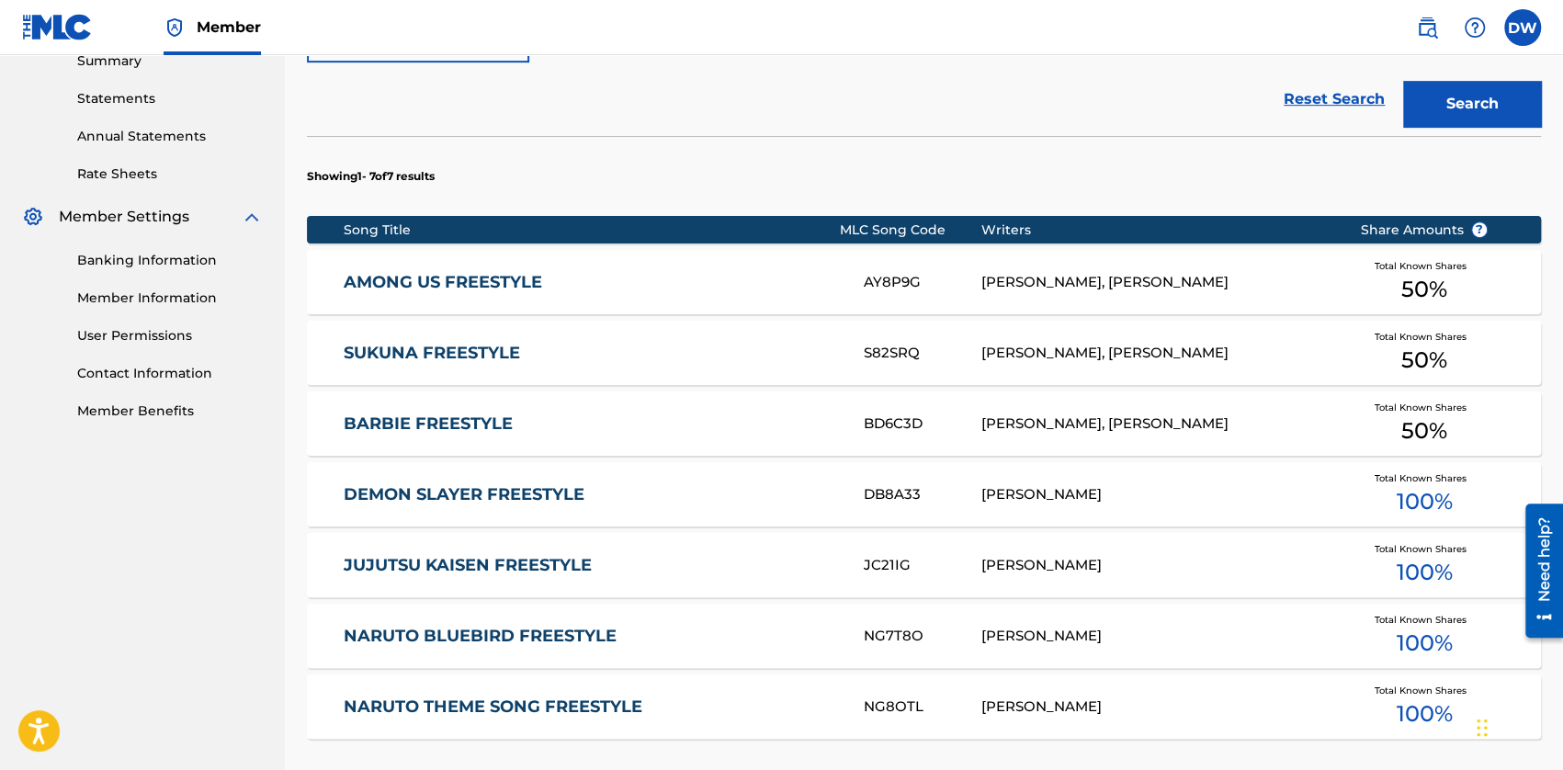
scroll to position [643, 0]
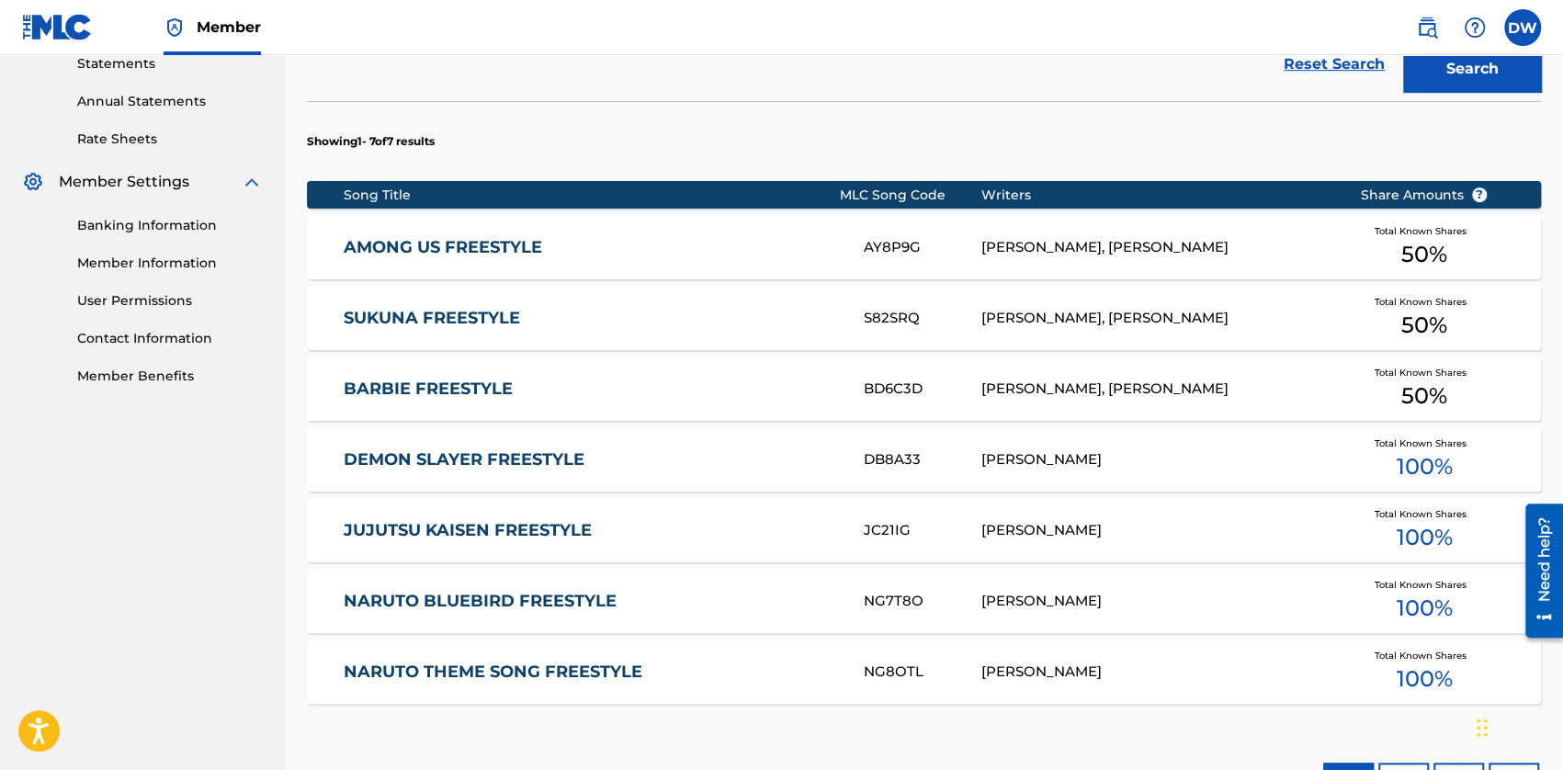
click at [529, 530] on link "JUJUTSU KAISEN FREESTYLE" at bounding box center [591, 530] width 495 height 21
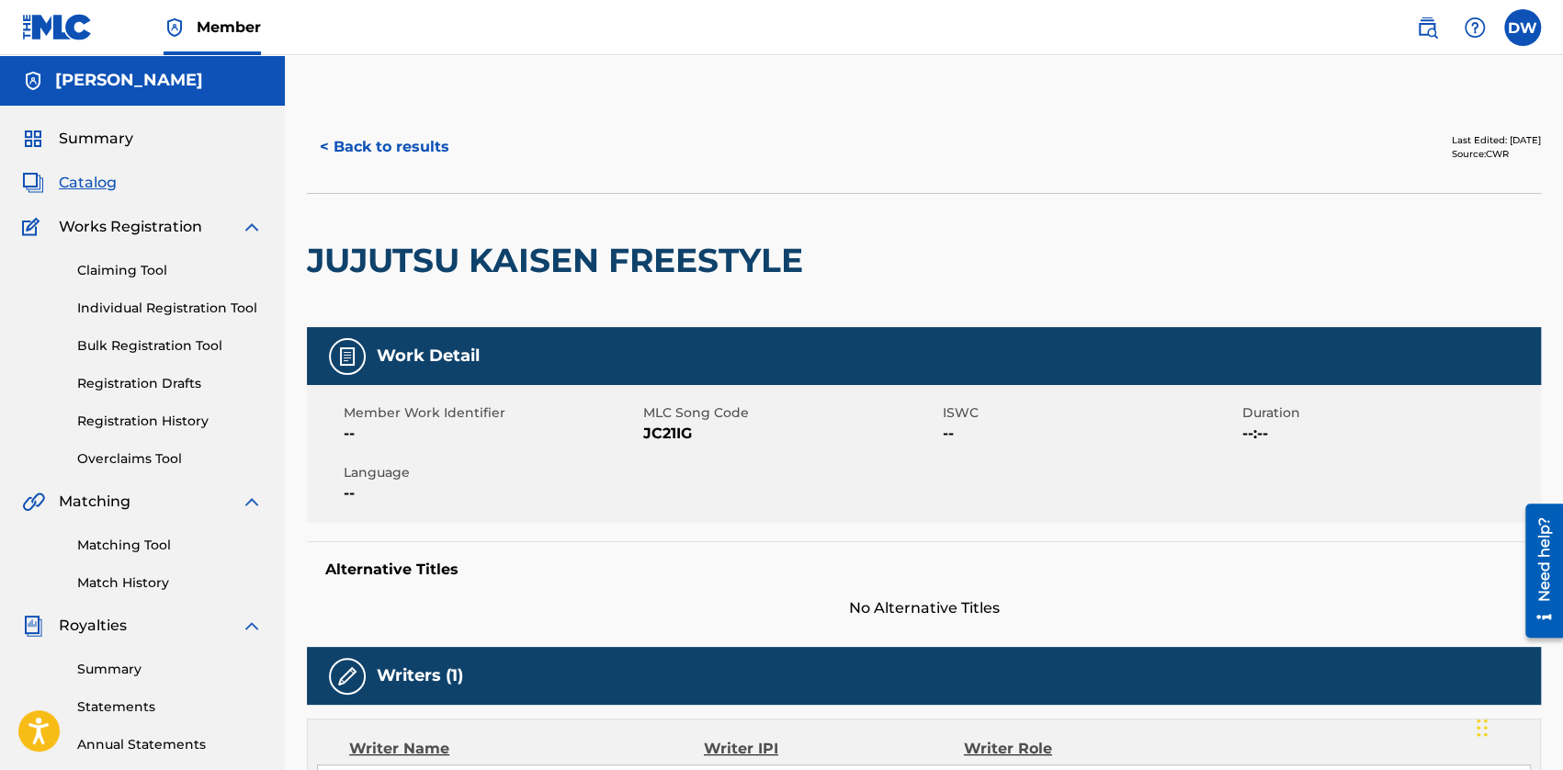
click at [435, 260] on h2 "JUJUTSU KAISEN FREESTYLE" at bounding box center [559, 260] width 505 height 41
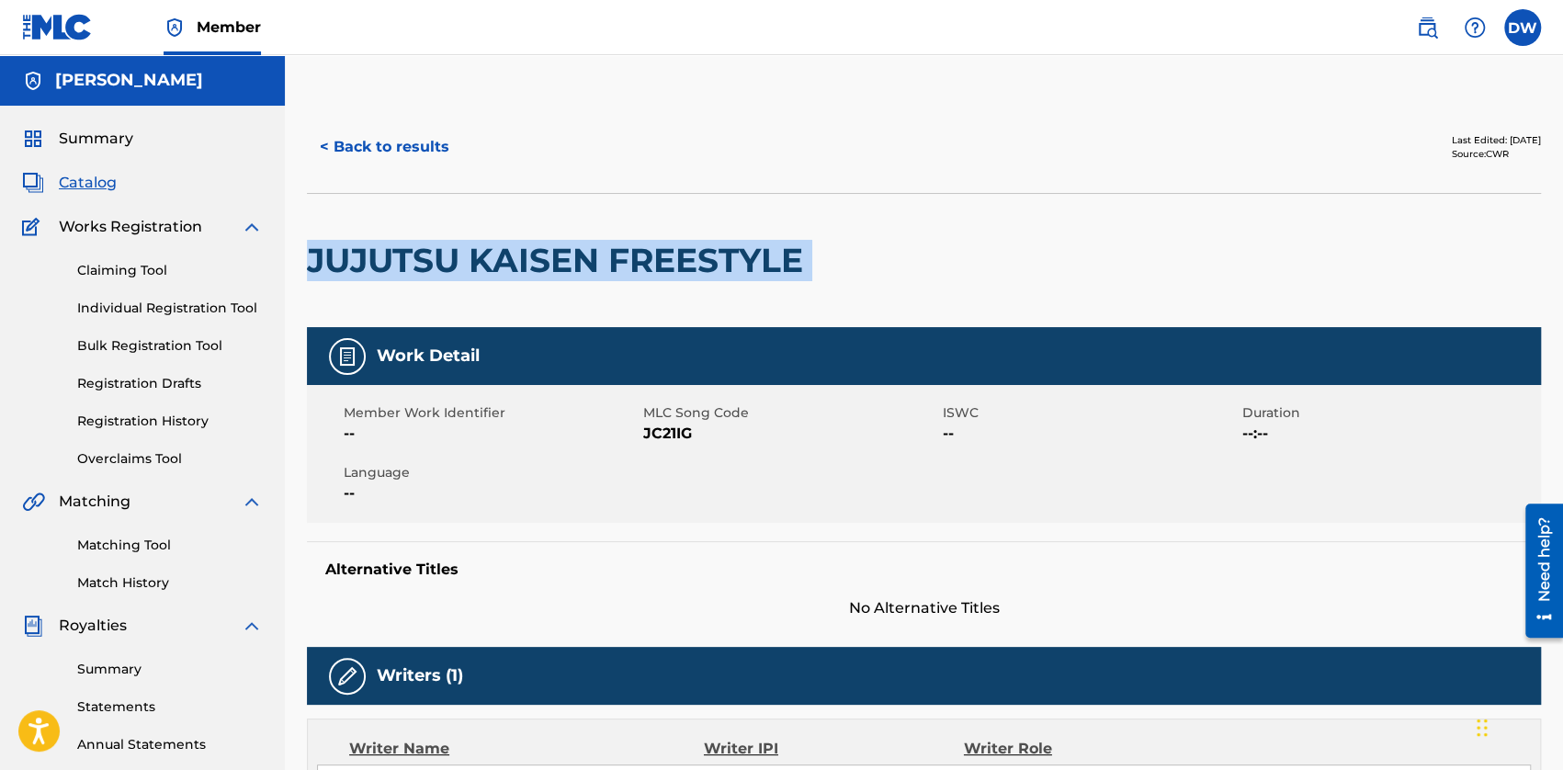
click at [435, 260] on h2 "JUJUTSU KAISEN FREESTYLE" at bounding box center [559, 260] width 505 height 41
copy div "JUJUTSU KAISEN FREESTYLE"
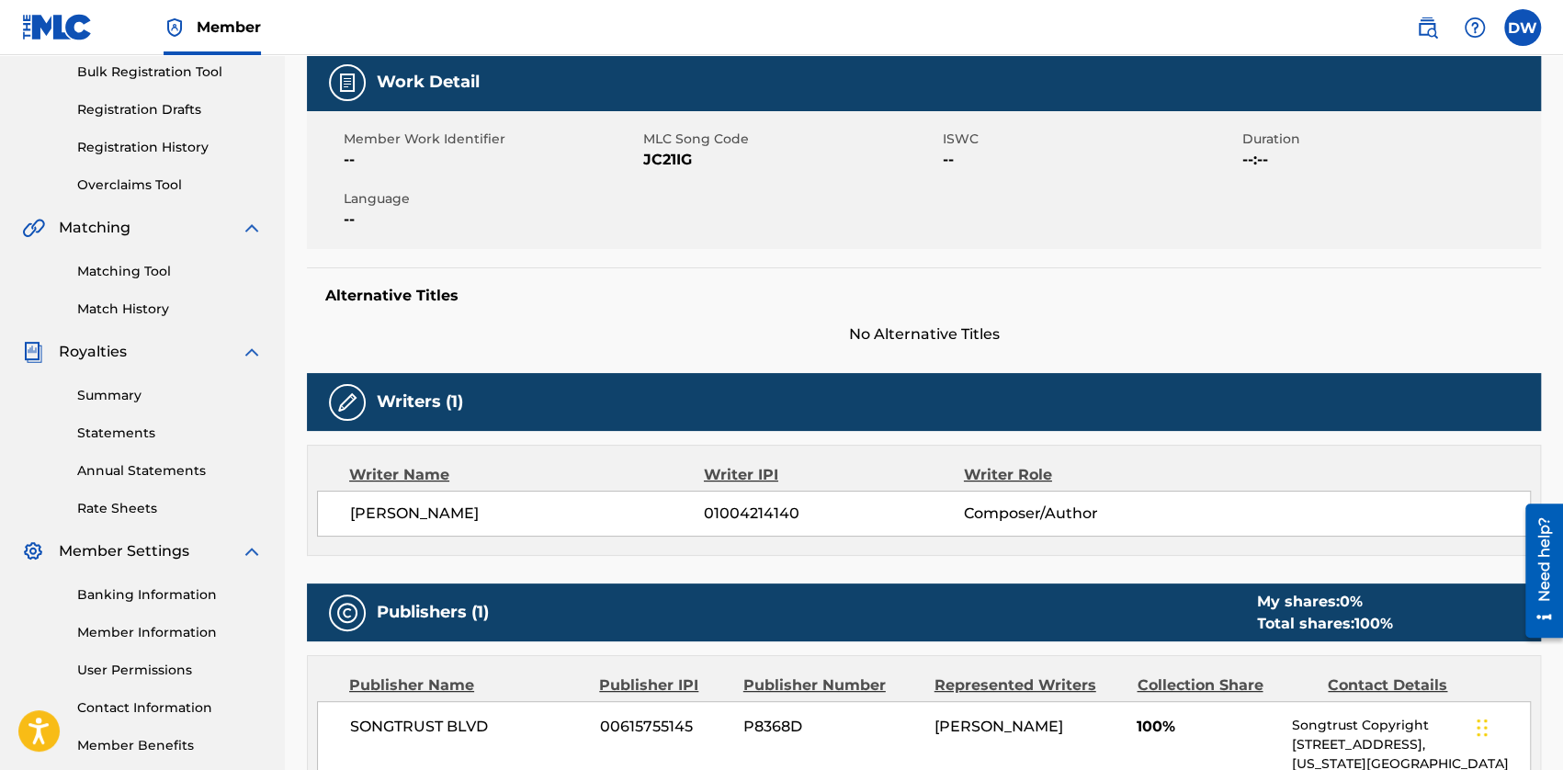
scroll to position [459, 0]
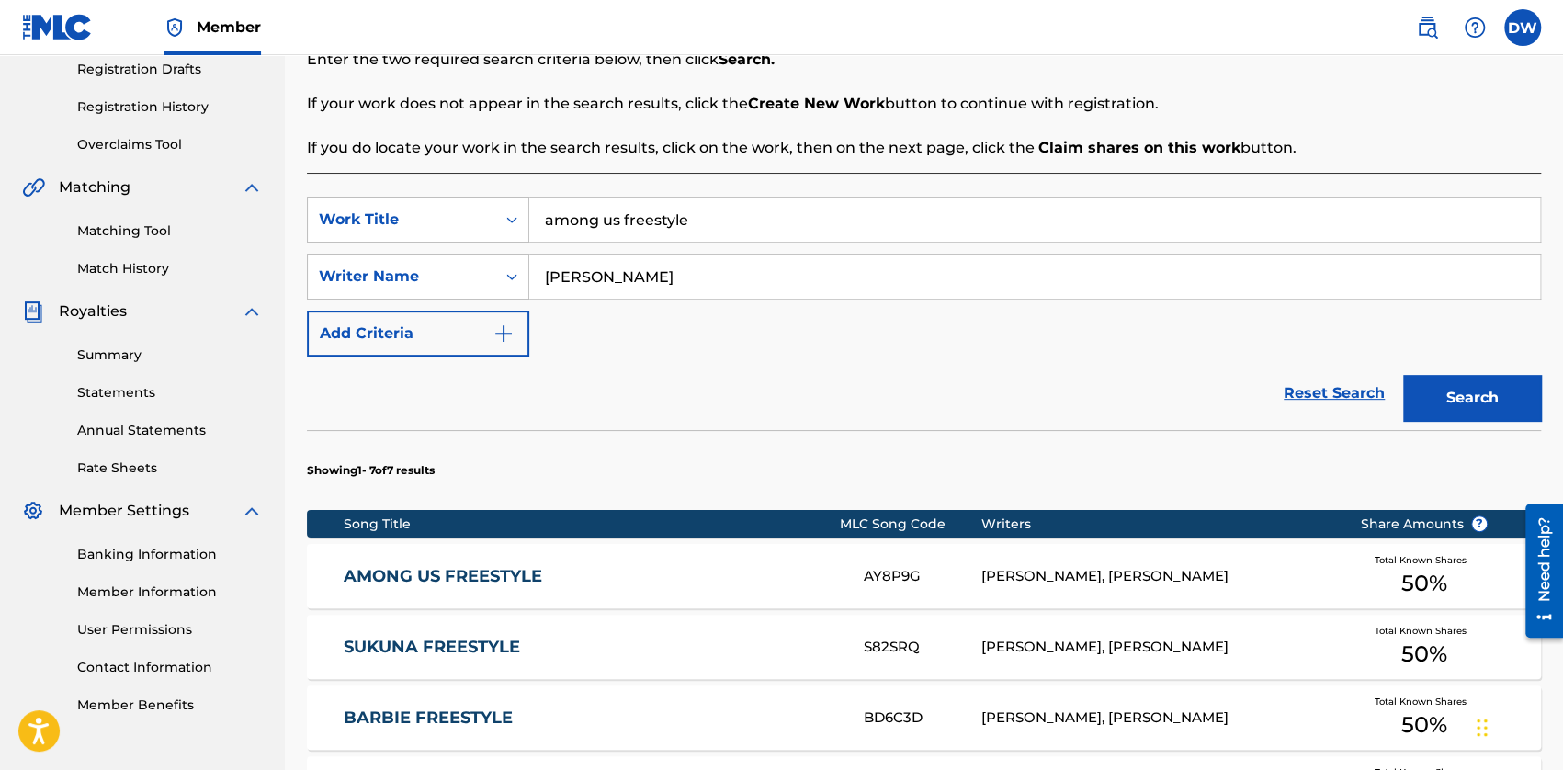
scroll to position [184, 0]
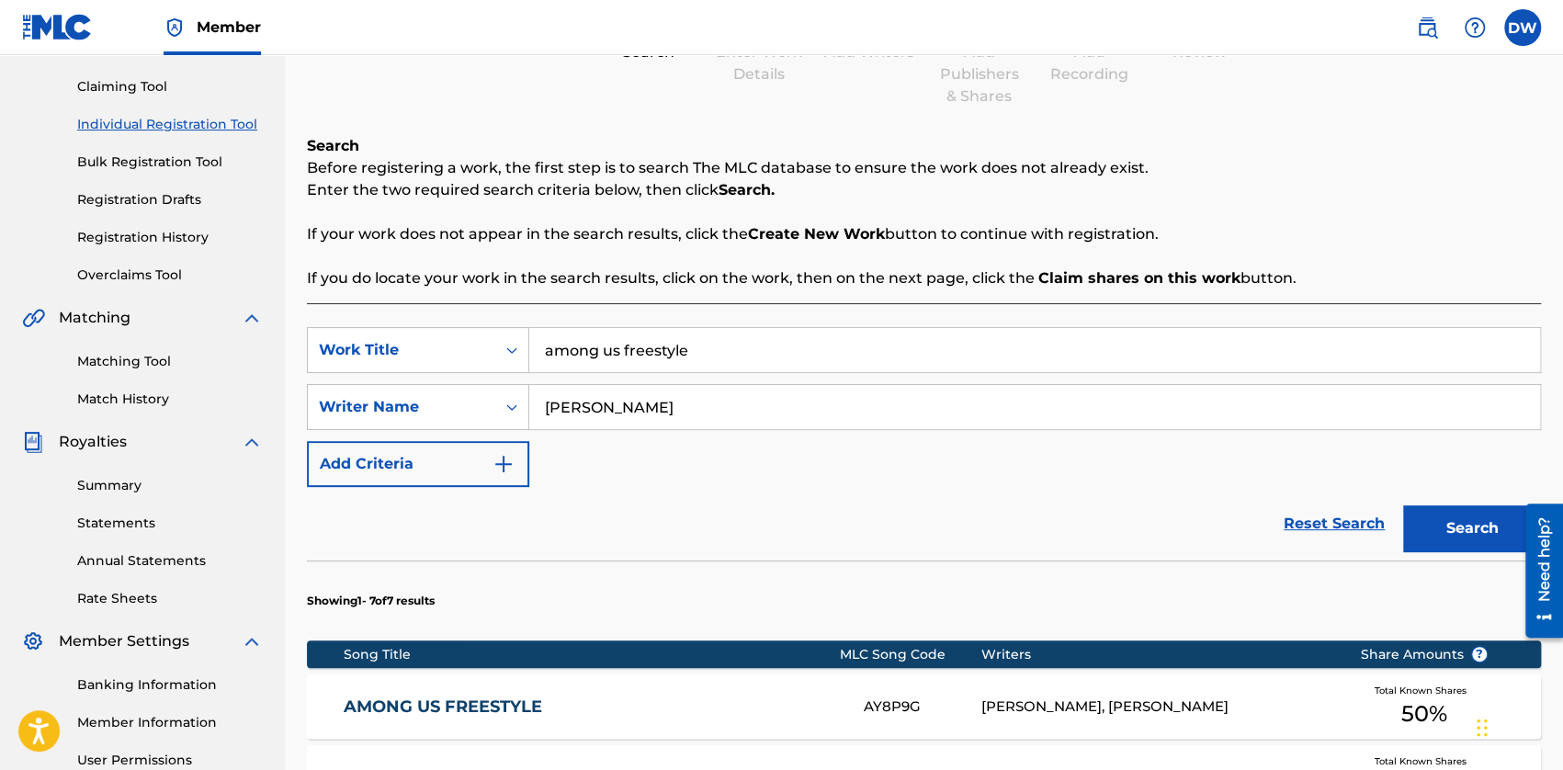
click at [701, 356] on input "among us freestyle" at bounding box center [1034, 350] width 1010 height 44
type input "naruto"
click at [1403, 505] on button "Search" at bounding box center [1472, 528] width 138 height 46
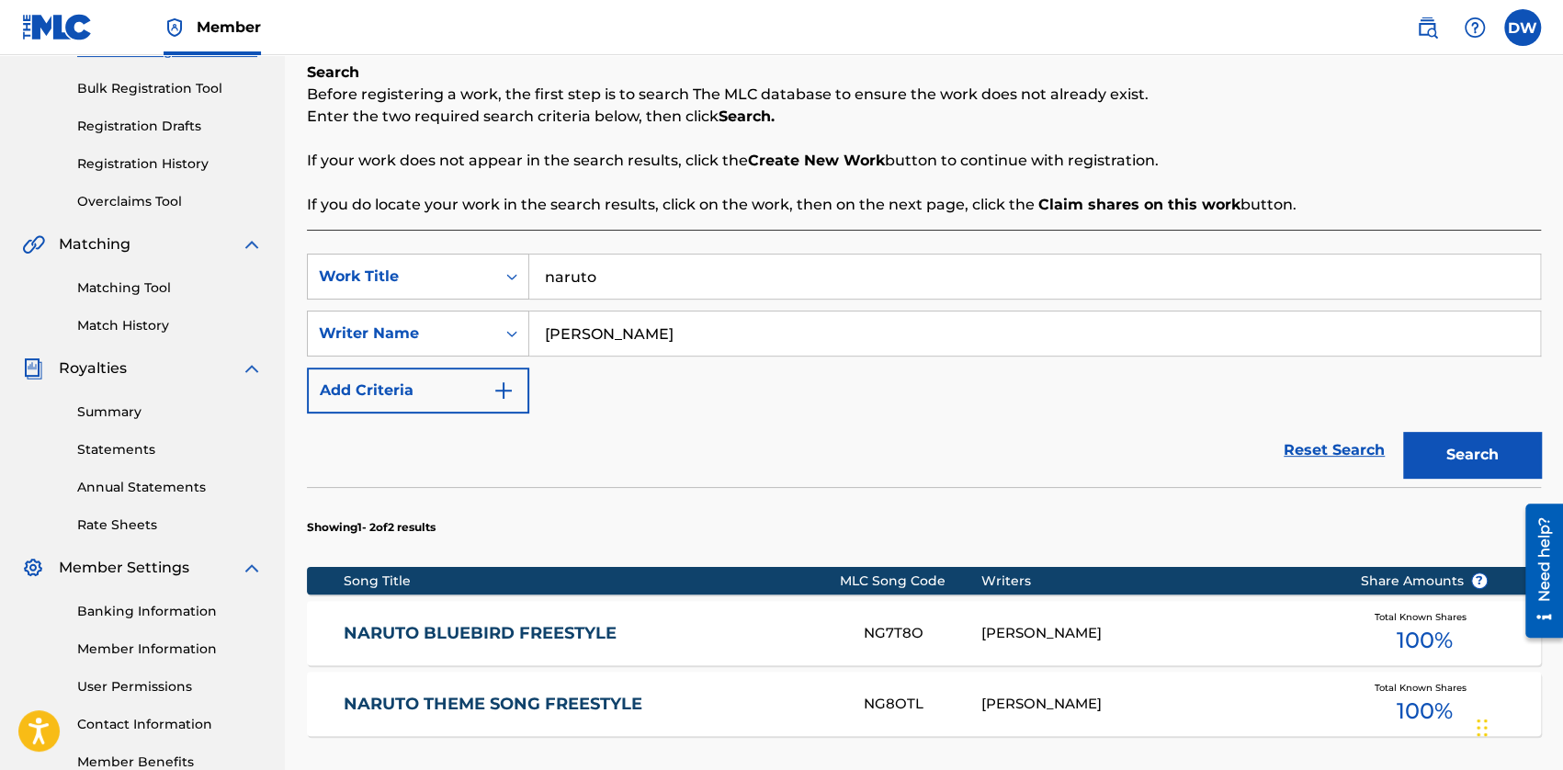
scroll to position [367, 0]
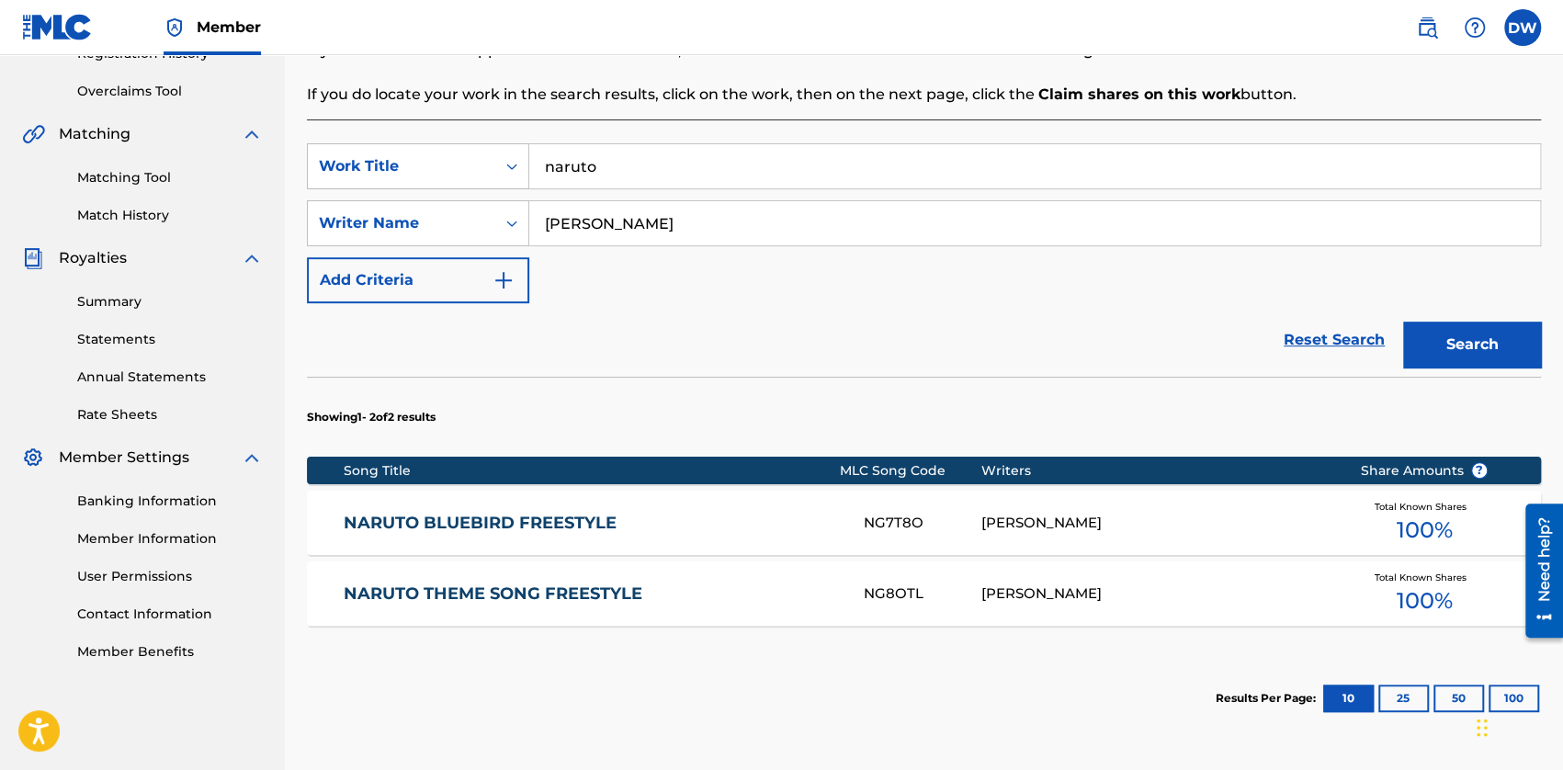
click at [570, 589] on link "NARUTO THEME SONG FREESTYLE" at bounding box center [591, 593] width 495 height 21
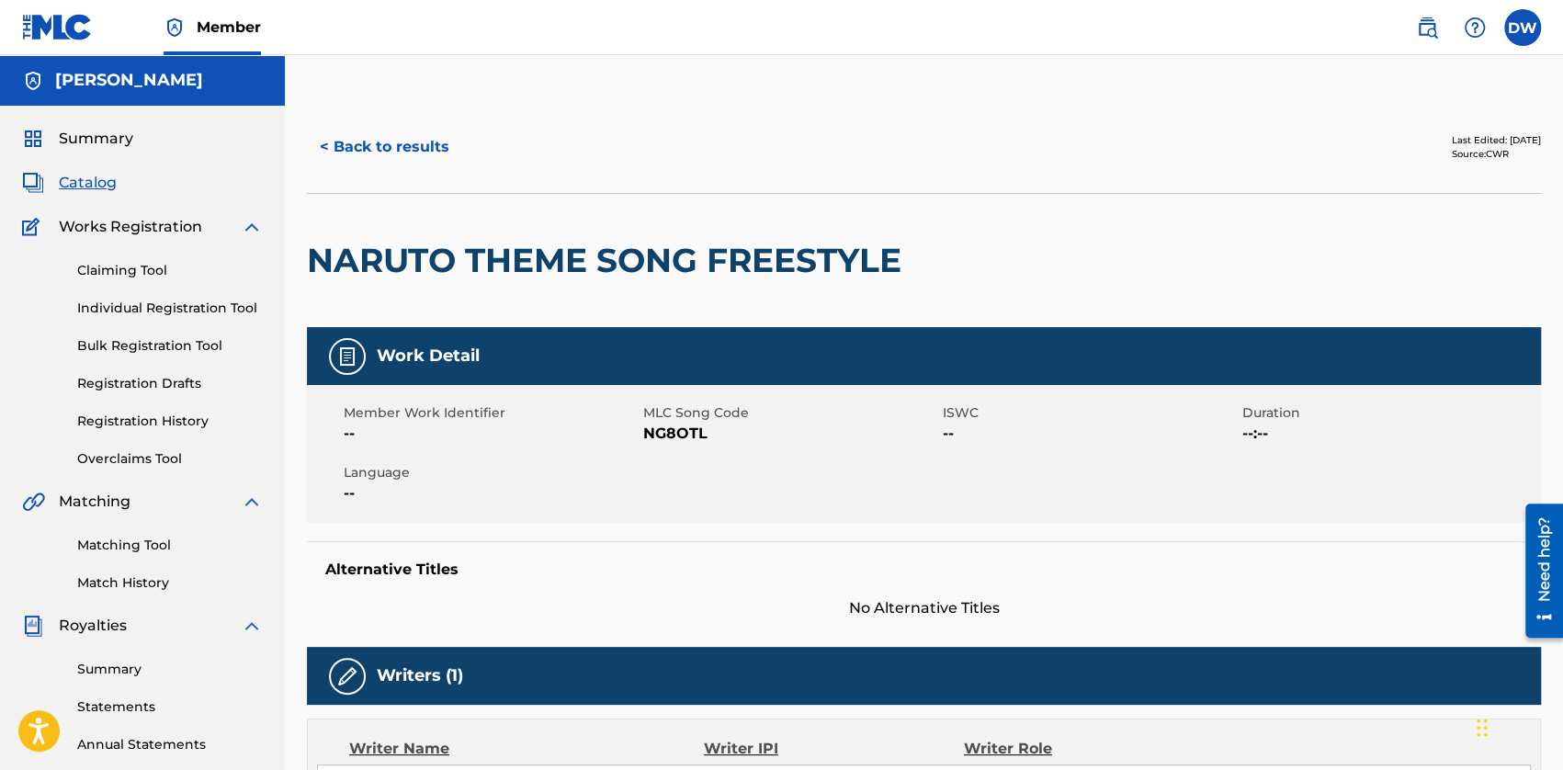
click at [506, 267] on h2 "NARUTO THEME SONG FREESTYLE" at bounding box center [609, 260] width 604 height 41
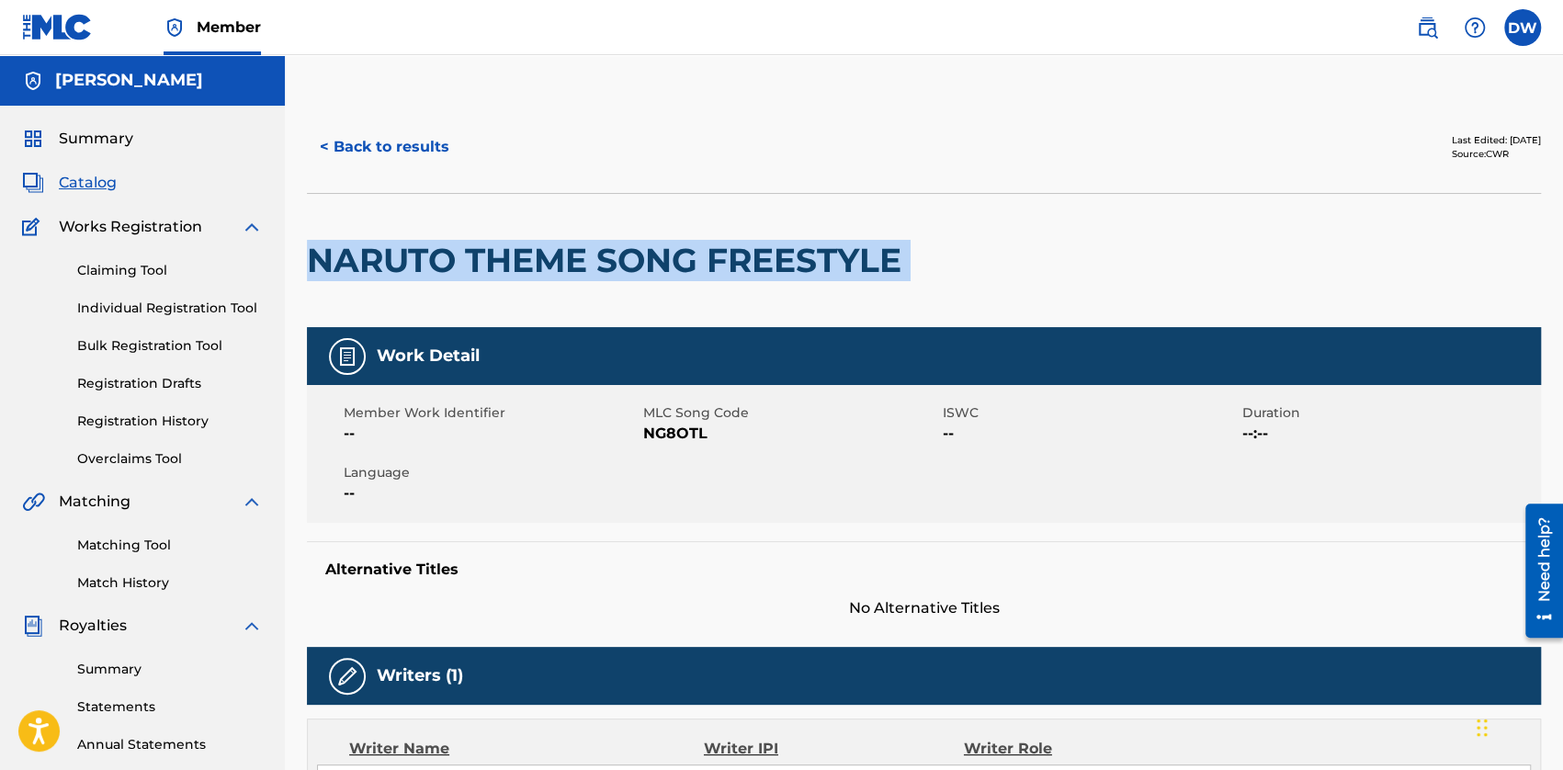
click at [506, 267] on h2 "NARUTO THEME SONG FREESTYLE" at bounding box center [609, 260] width 604 height 41
copy div "NARUTO THEME SONG FREESTYLE"
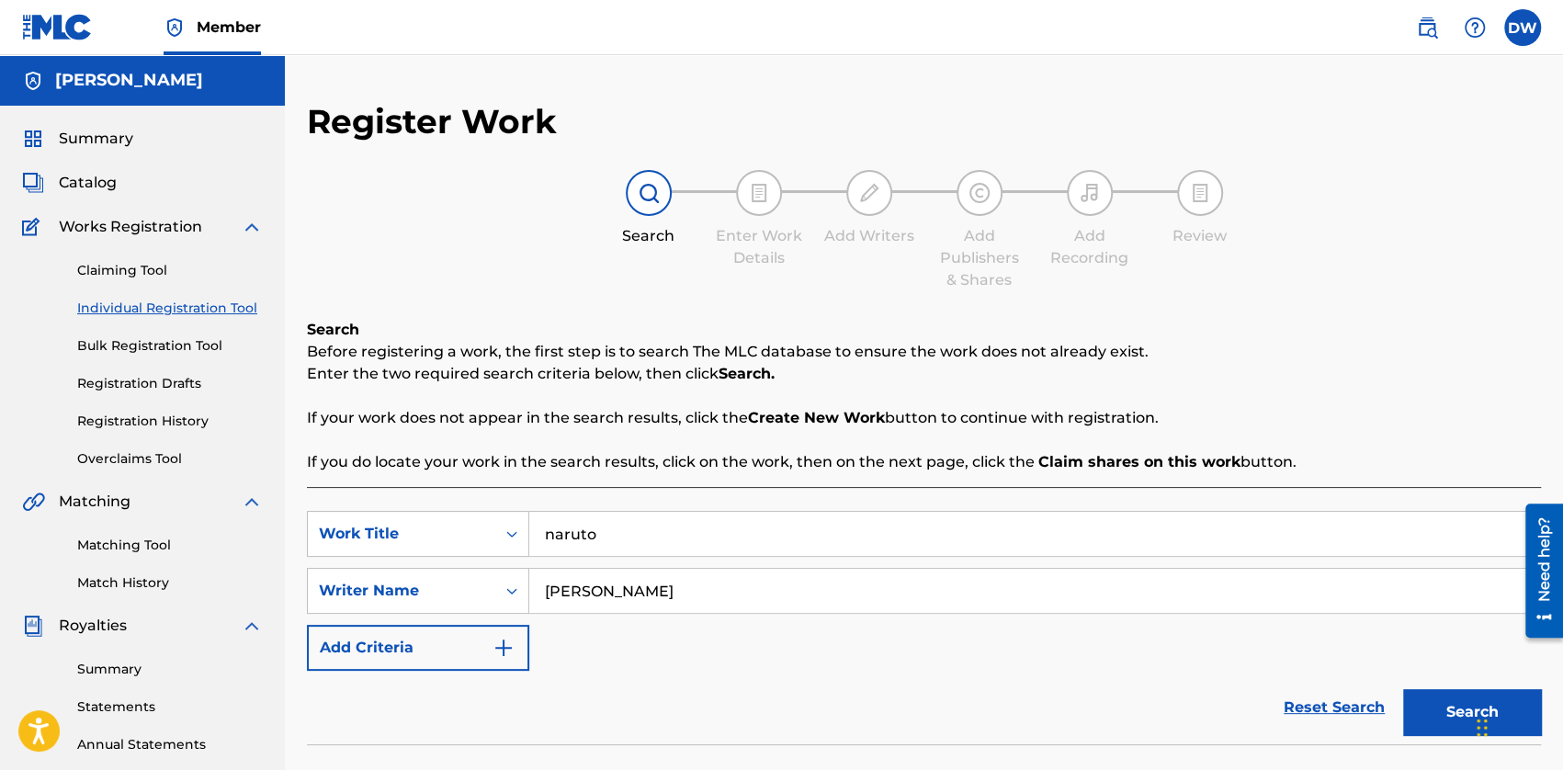
click at [107, 148] on span "Summary" at bounding box center [96, 139] width 74 height 22
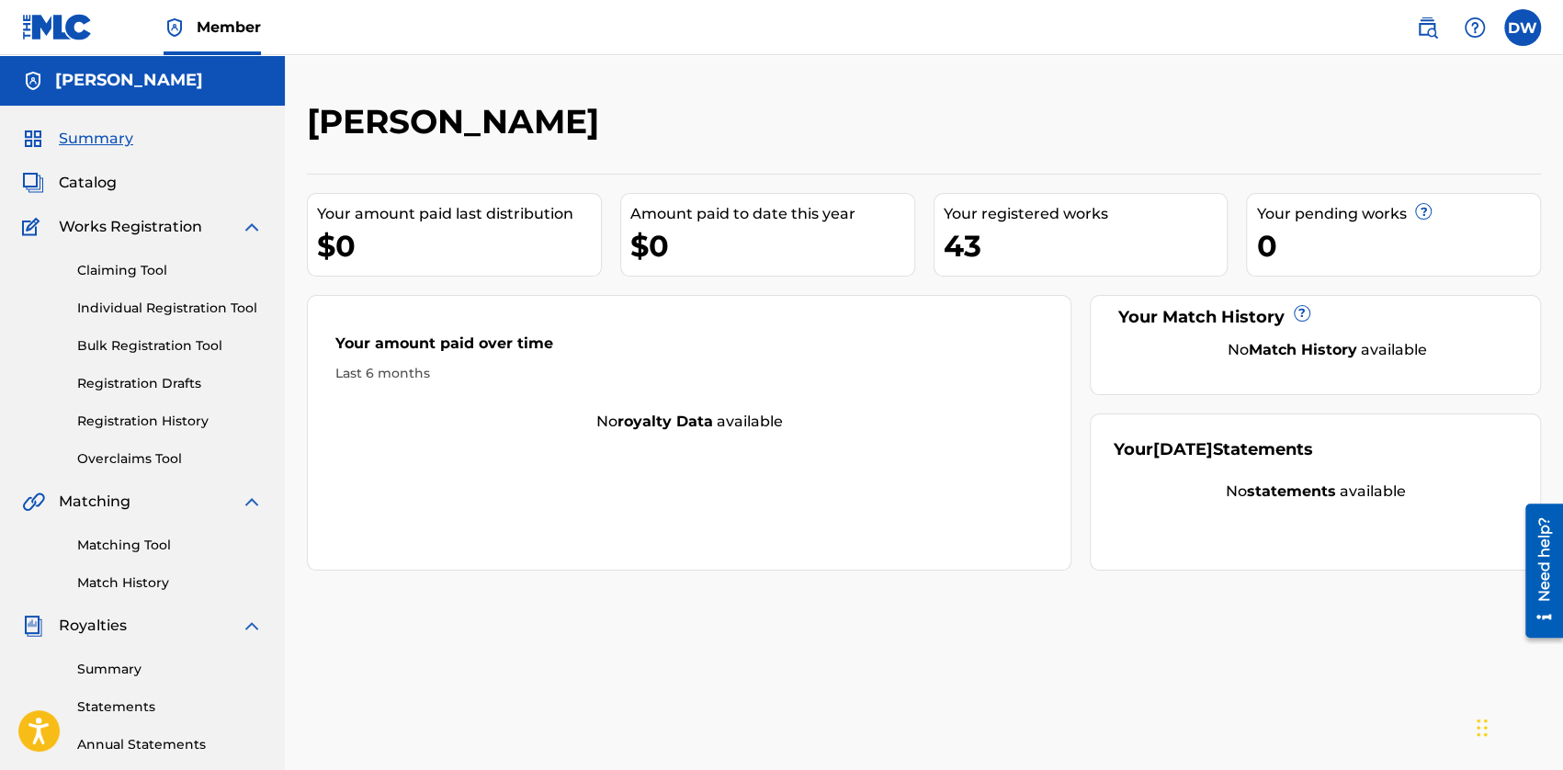
click at [99, 185] on span "Catalog" at bounding box center [88, 183] width 58 height 22
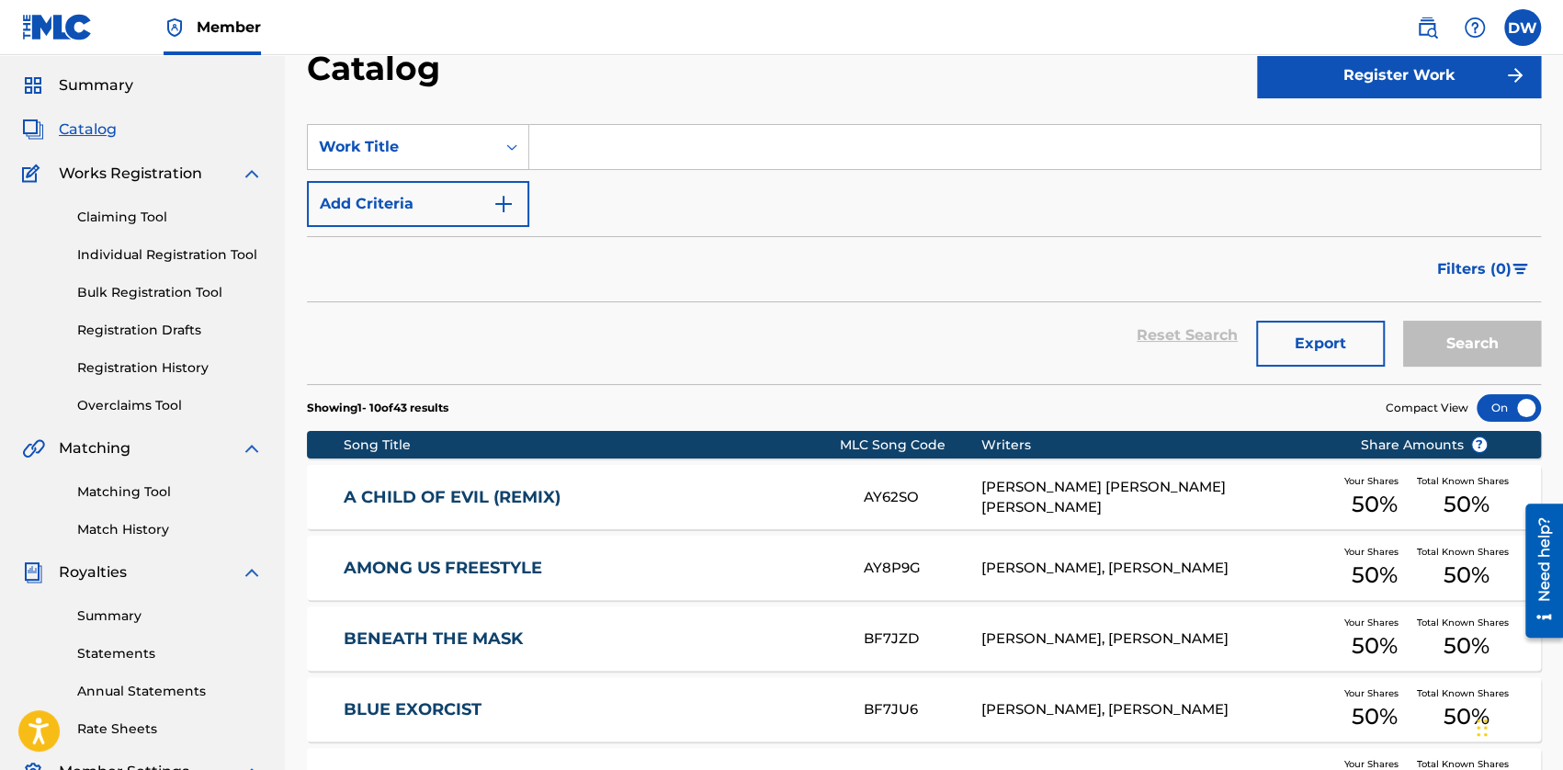
scroll to position [92, 0]
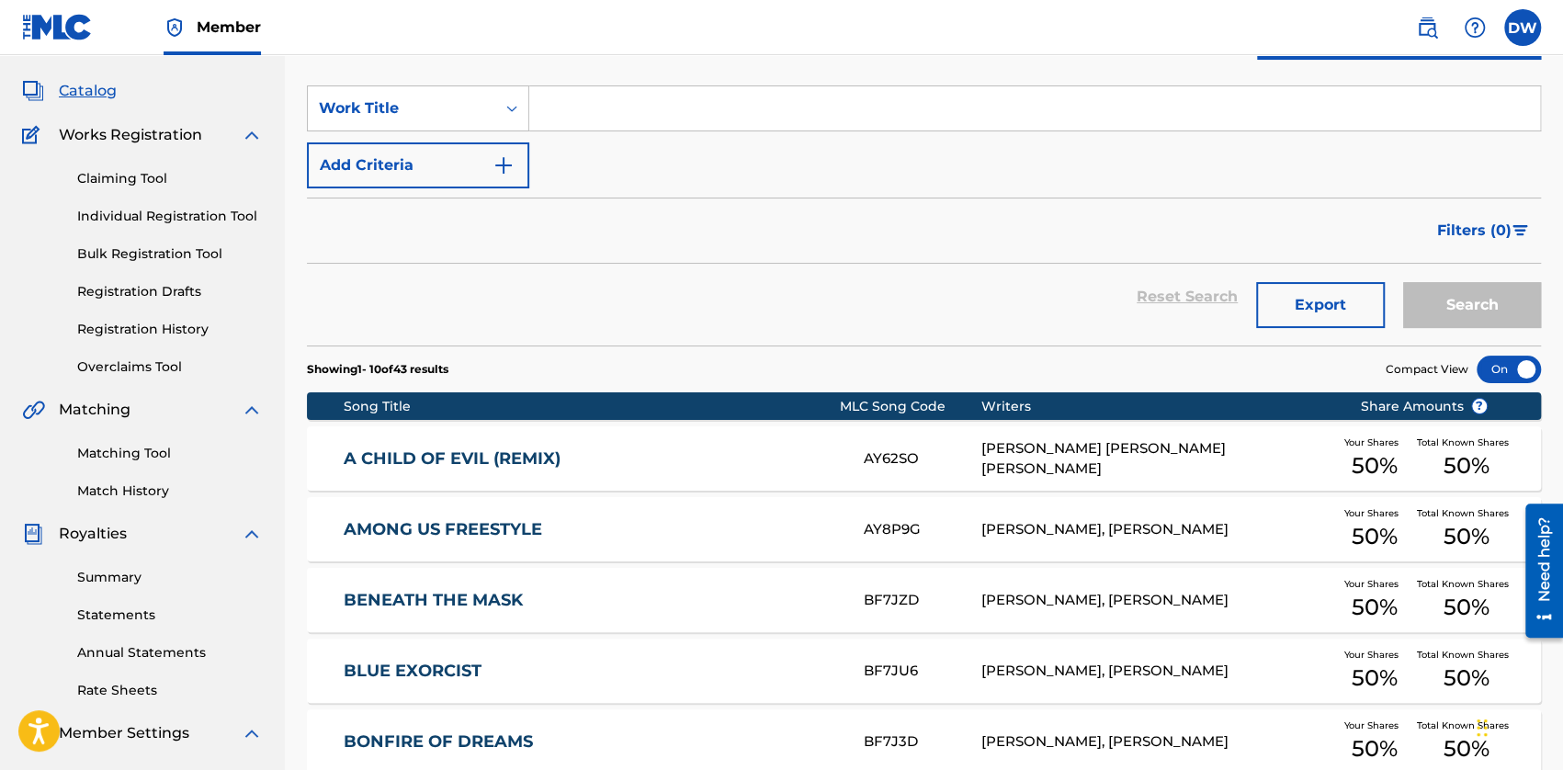
click at [169, 207] on link "Individual Registration Tool" at bounding box center [170, 216] width 186 height 19
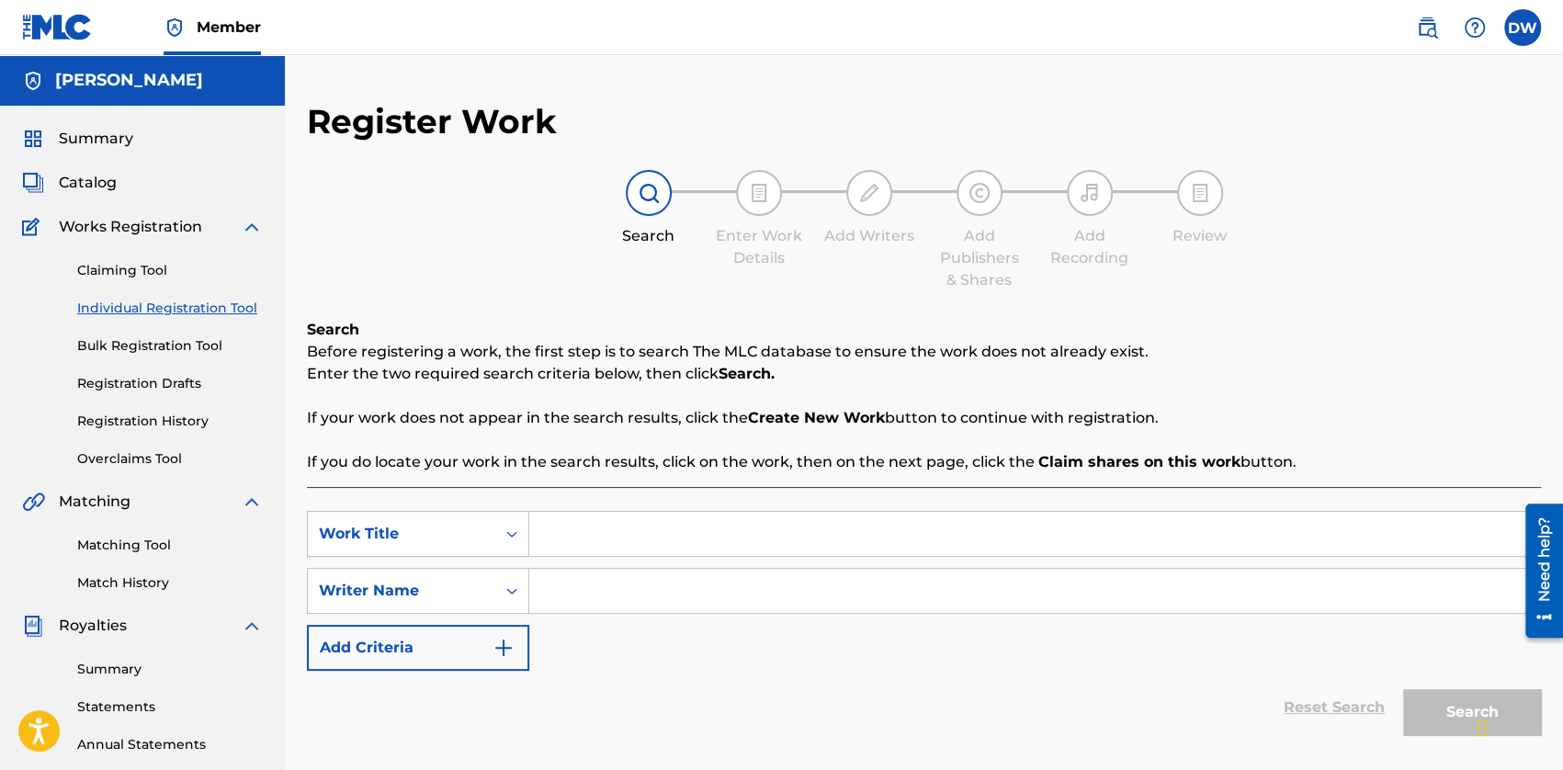
click at [593, 601] on input "Search Form" at bounding box center [1034, 591] width 1010 height 44
type input "Anthong"
click at [113, 269] on link "Claiming Tool" at bounding box center [170, 270] width 186 height 19
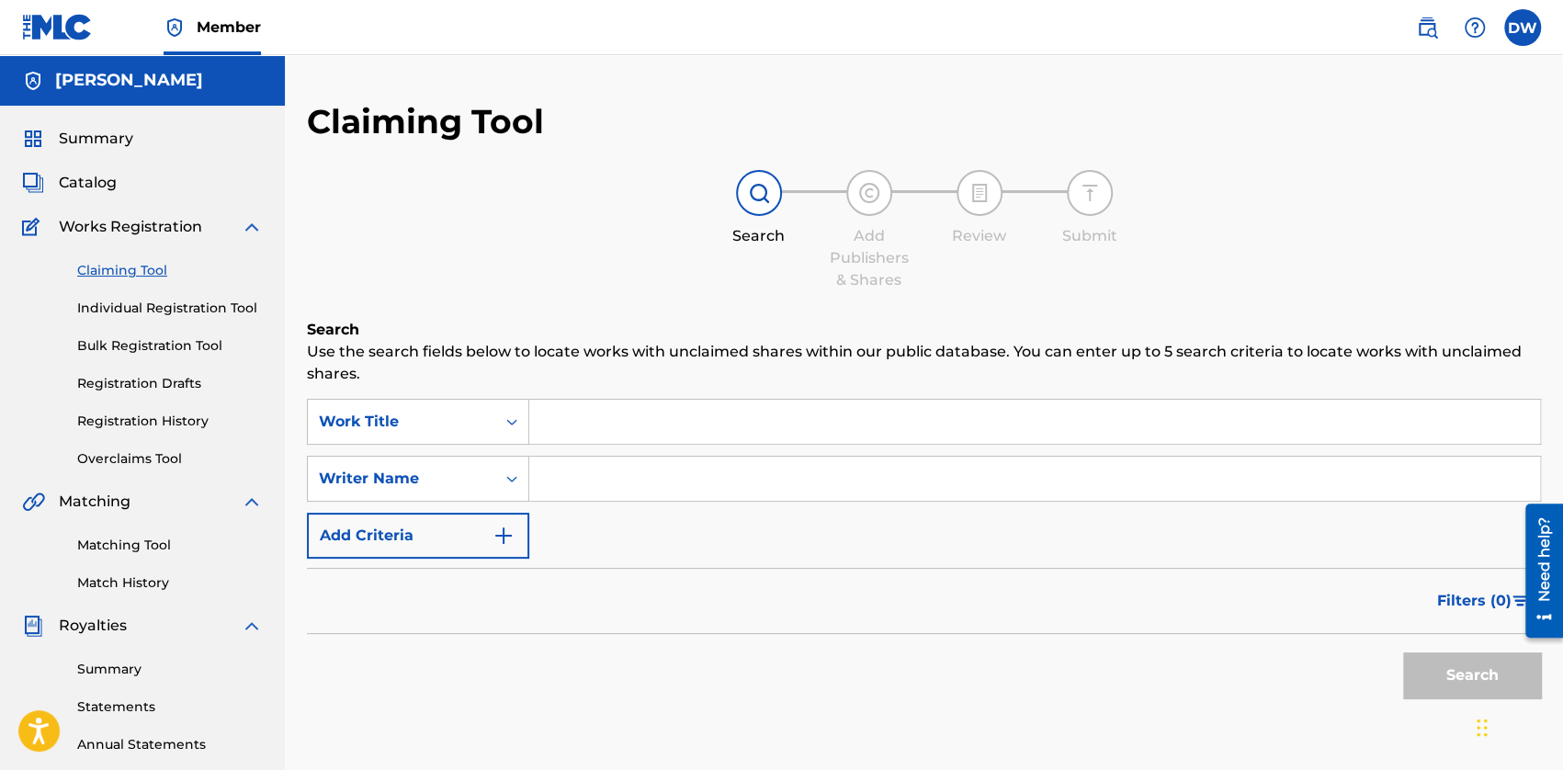
click at [570, 400] on input "Search Form" at bounding box center [1034, 422] width 1010 height 44
type input "death note freestyle"
click at [1403, 652] on button "Search" at bounding box center [1472, 675] width 138 height 46
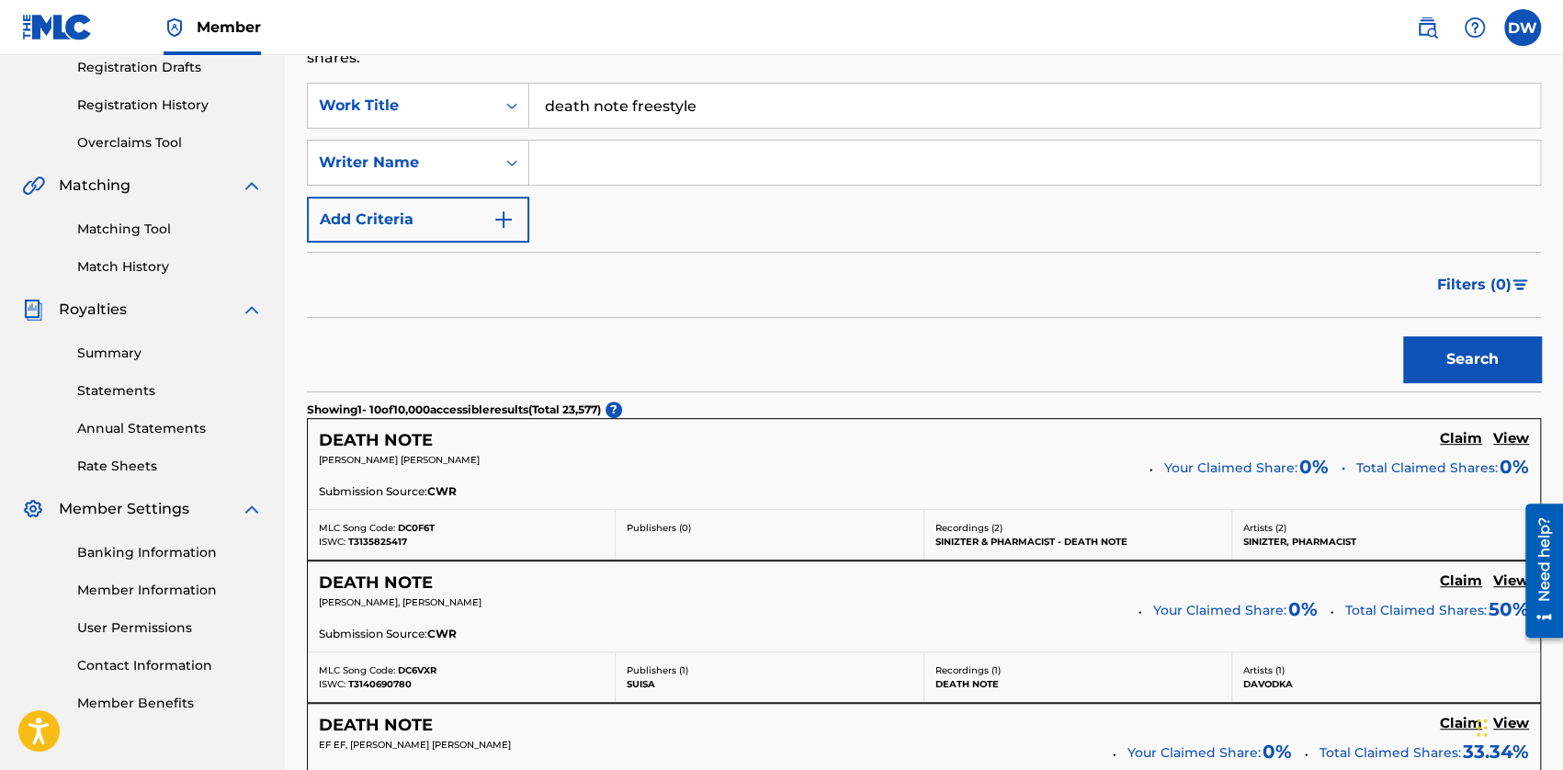
scroll to position [92, 0]
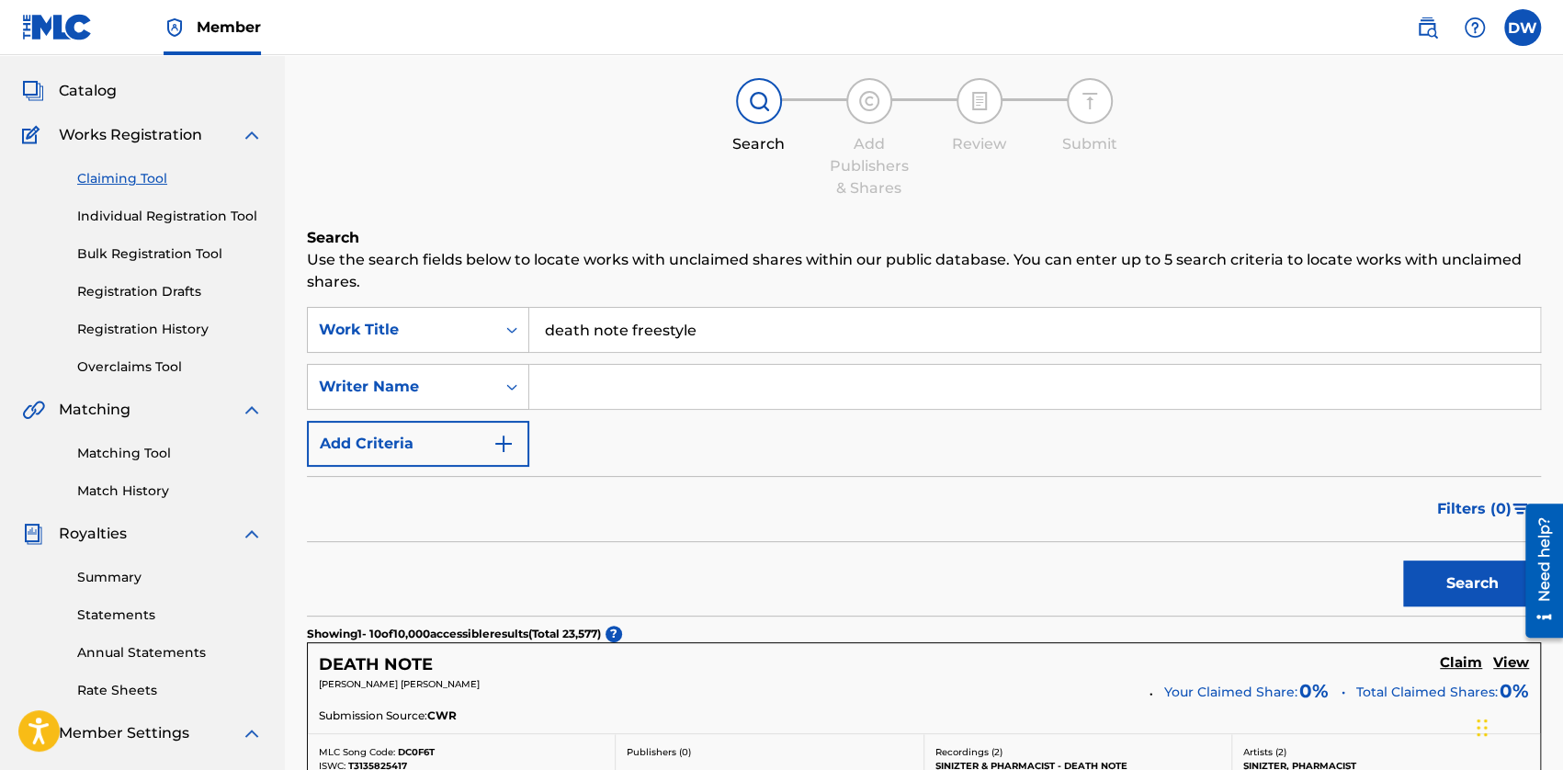
click at [611, 392] on input "Search Form" at bounding box center [1034, 387] width 1010 height 44
type input "[PERSON_NAME]"
click at [1462, 602] on button "Search" at bounding box center [1472, 583] width 138 height 46
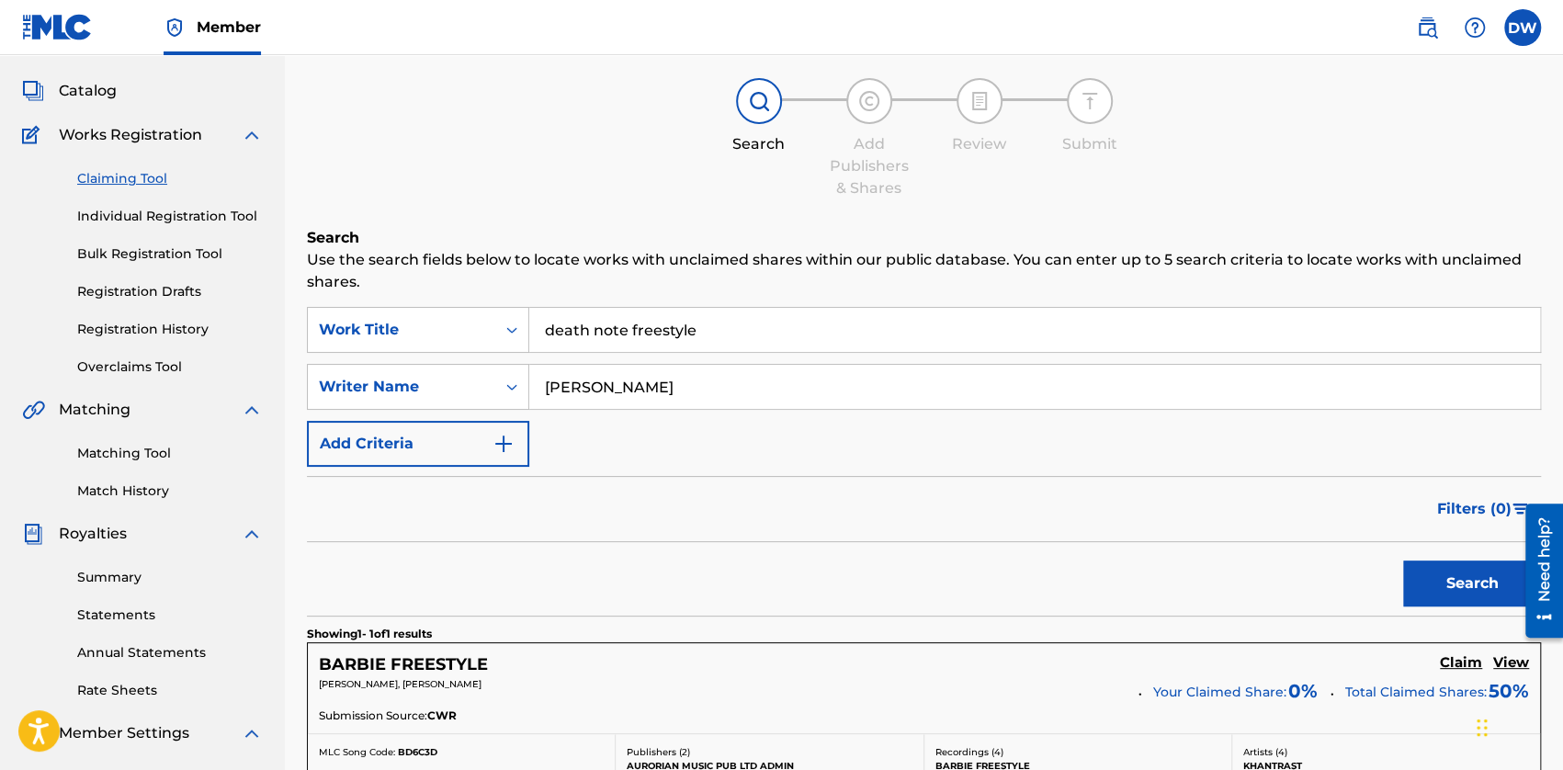
click at [209, 218] on link "Individual Registration Tool" at bounding box center [170, 216] width 186 height 19
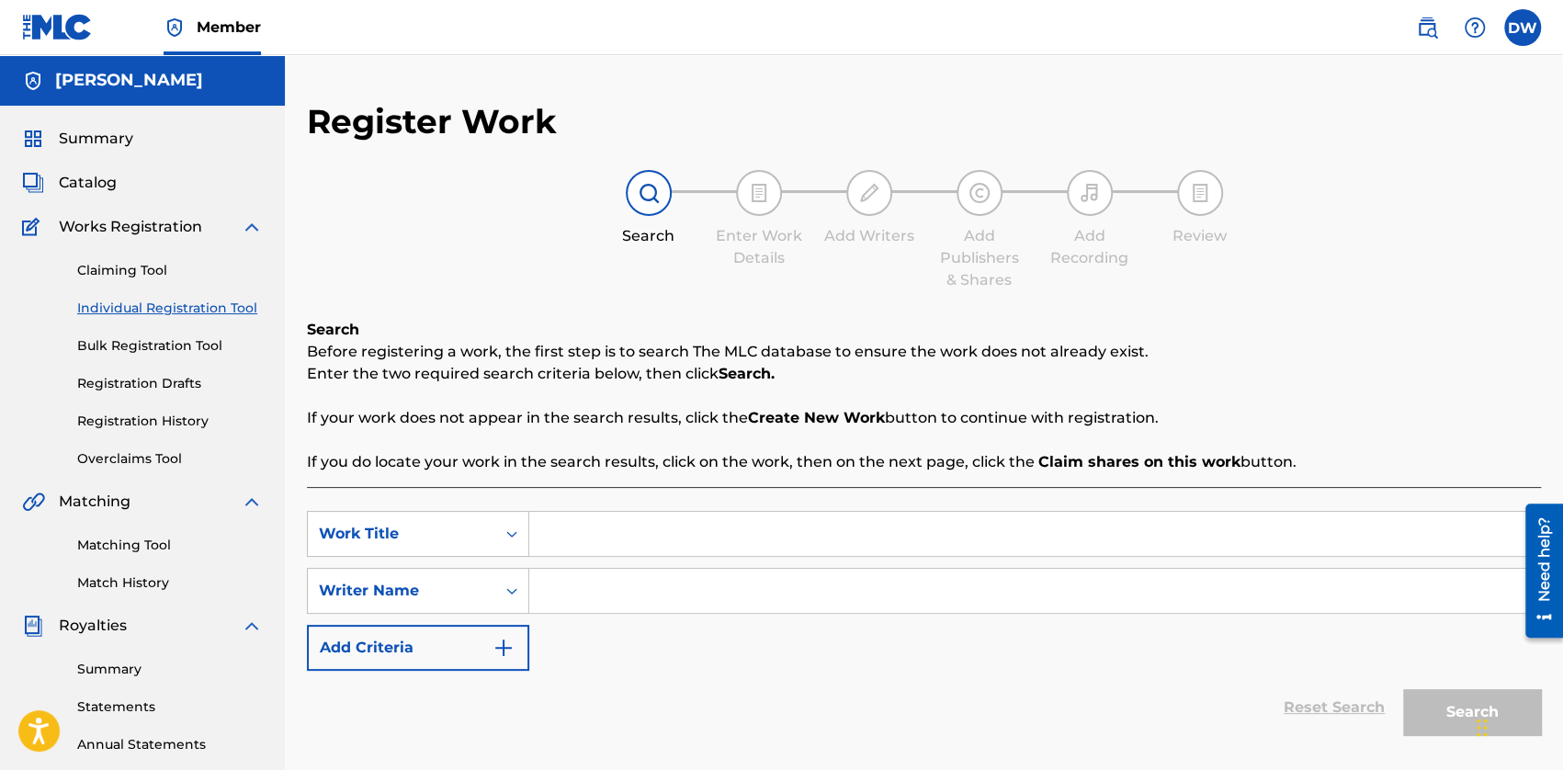
click at [613, 584] on input "Search Form" at bounding box center [1034, 591] width 1010 height 44
type input "a"
type input "[PERSON_NAME]"
click at [596, 525] on input "Search Form" at bounding box center [1034, 534] width 1010 height 44
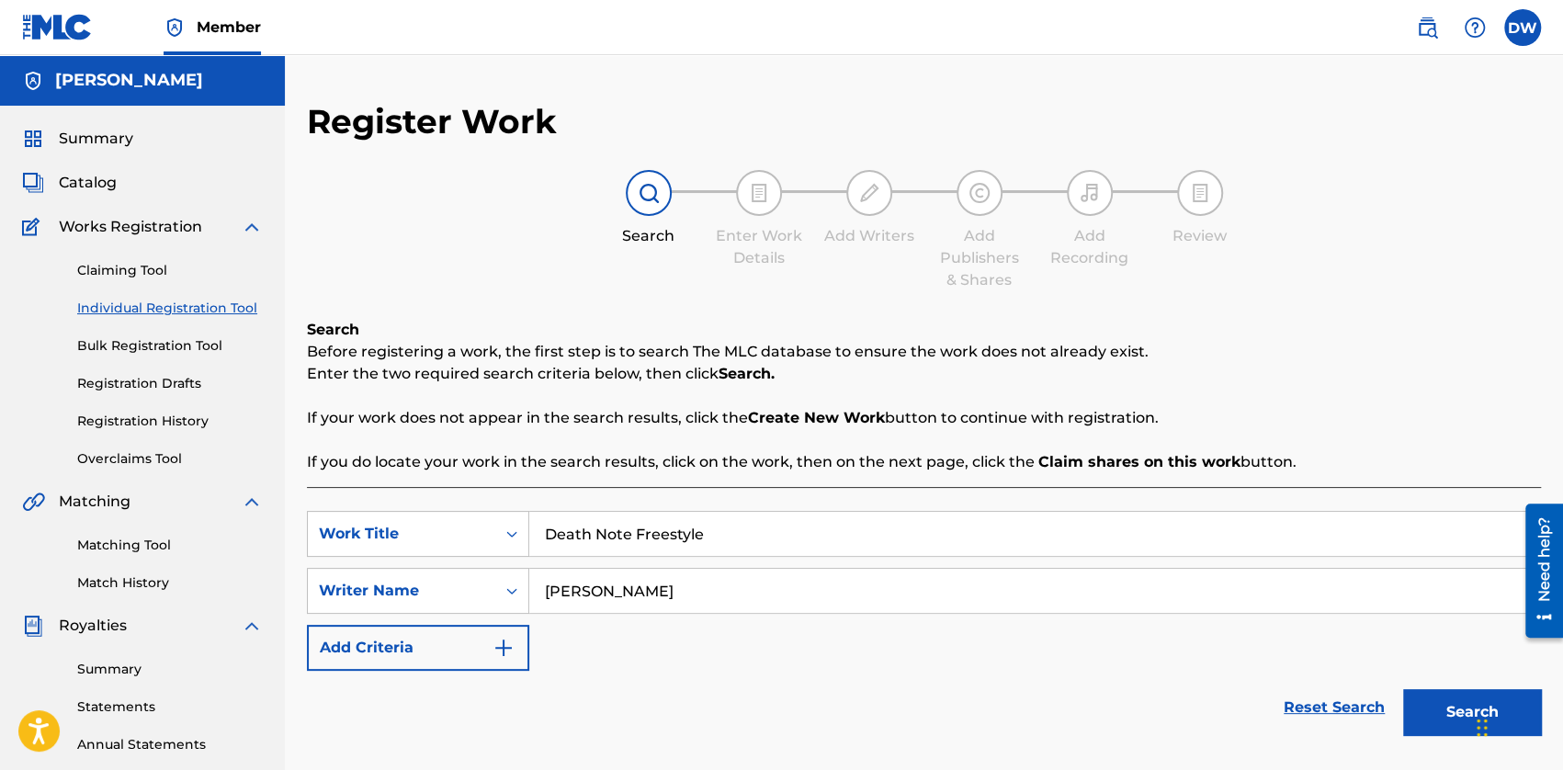
type input "Death Note Freestyle"
click at [934, 367] on p "Enter the two required search criteria below, then click Search." at bounding box center [924, 374] width 1234 height 22
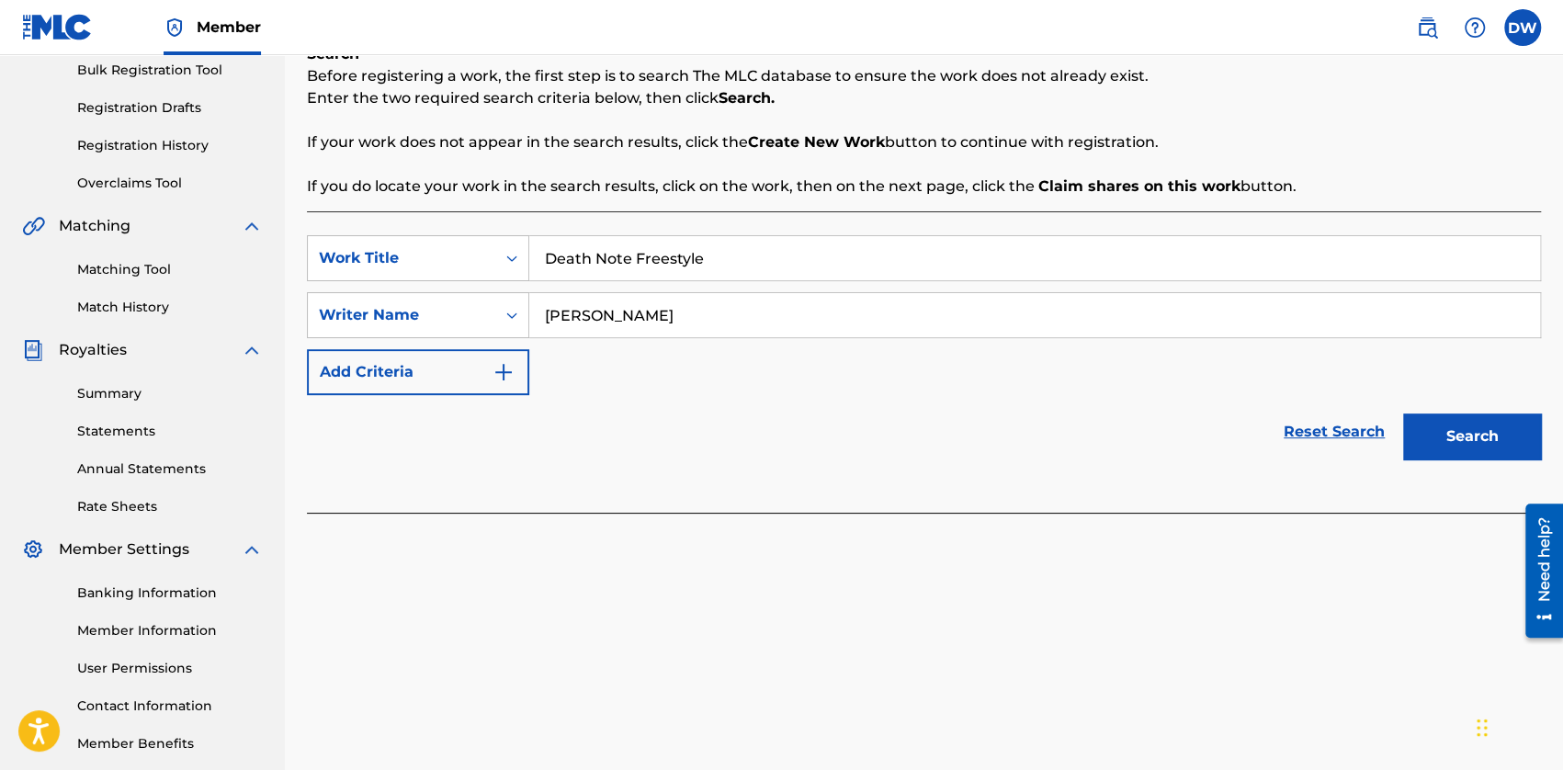
click at [1465, 428] on button "Search" at bounding box center [1472, 436] width 138 height 46
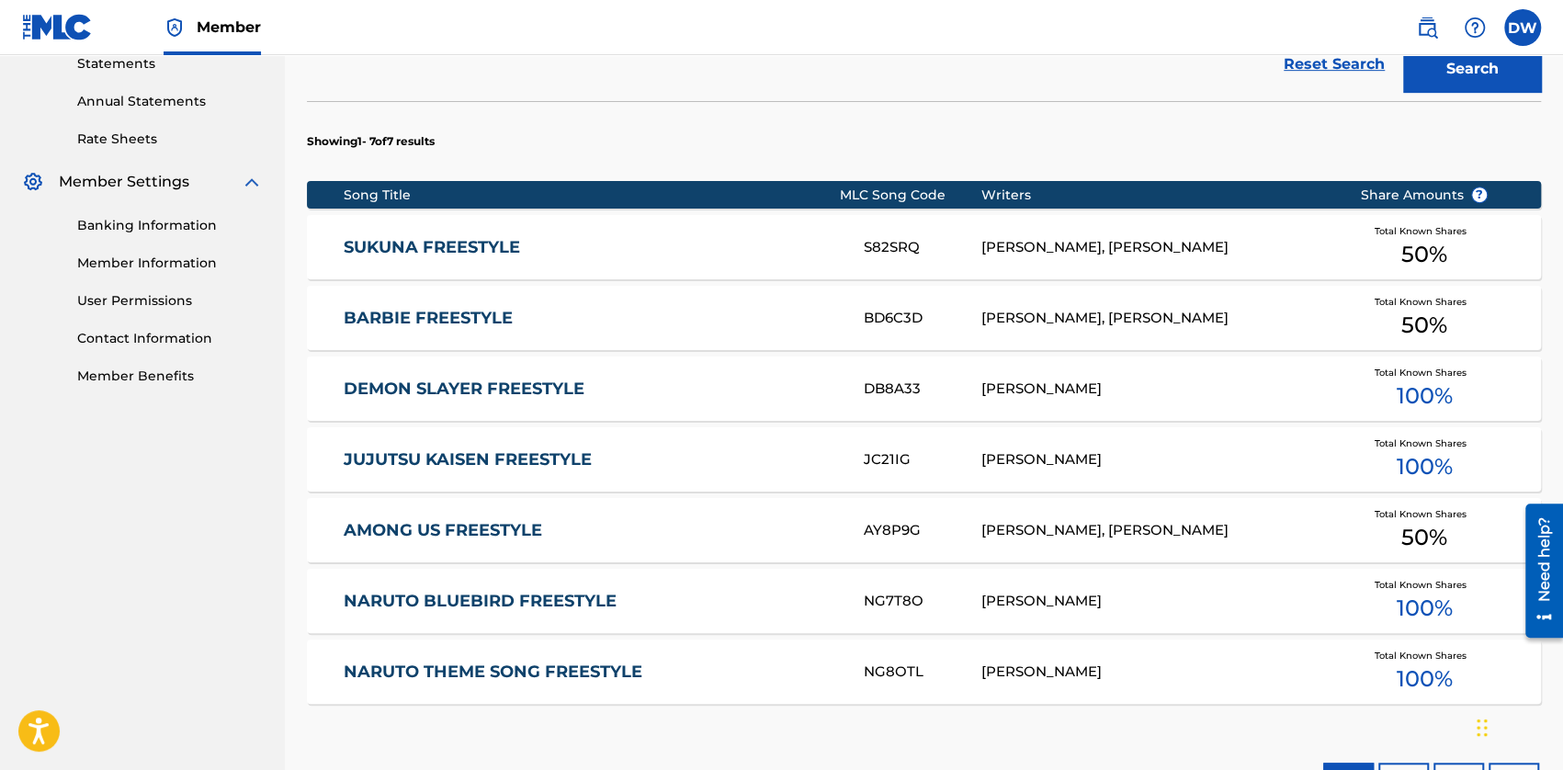
scroll to position [827, 0]
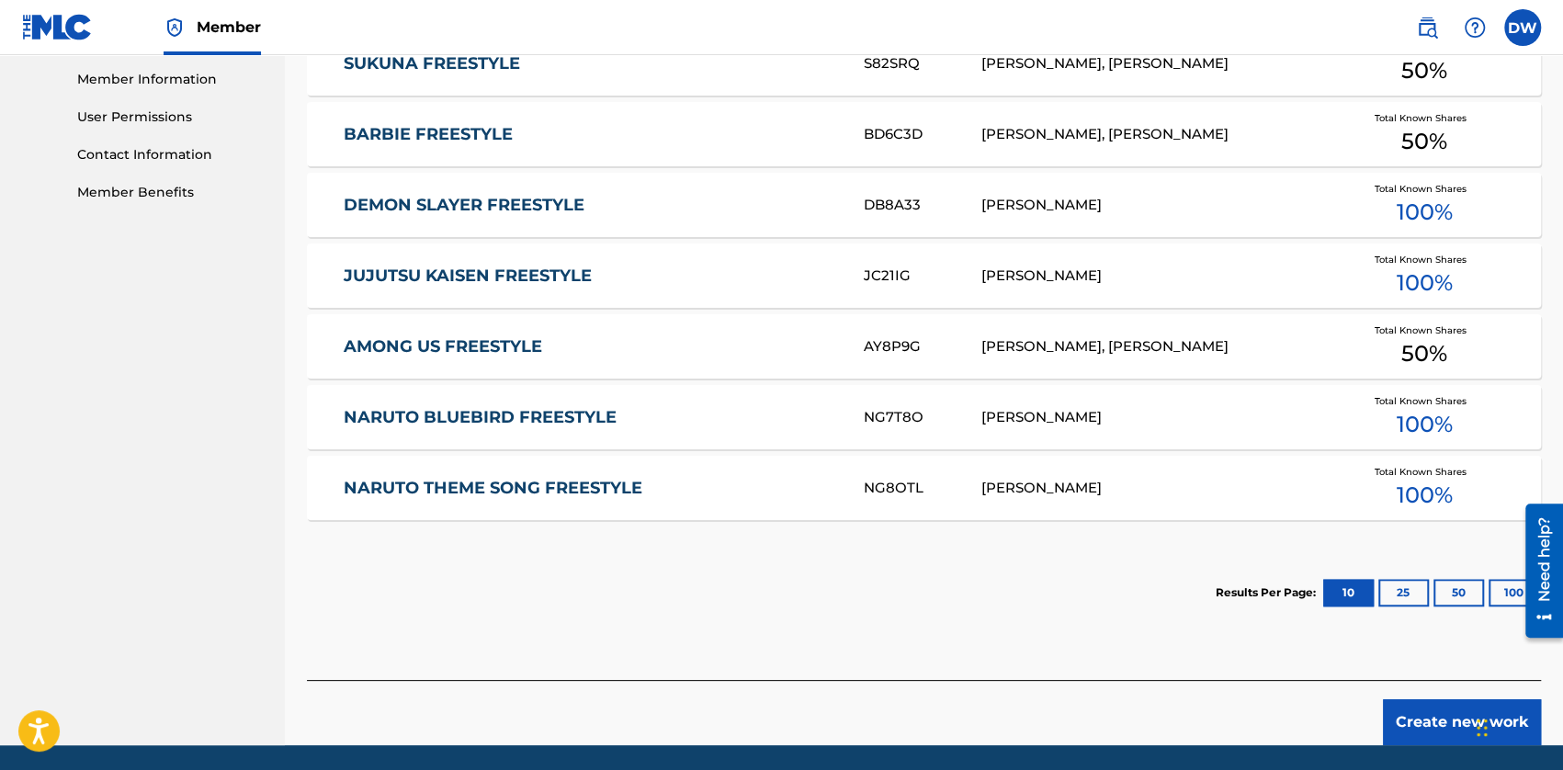
click at [1417, 604] on button "25" at bounding box center [1403, 593] width 51 height 28
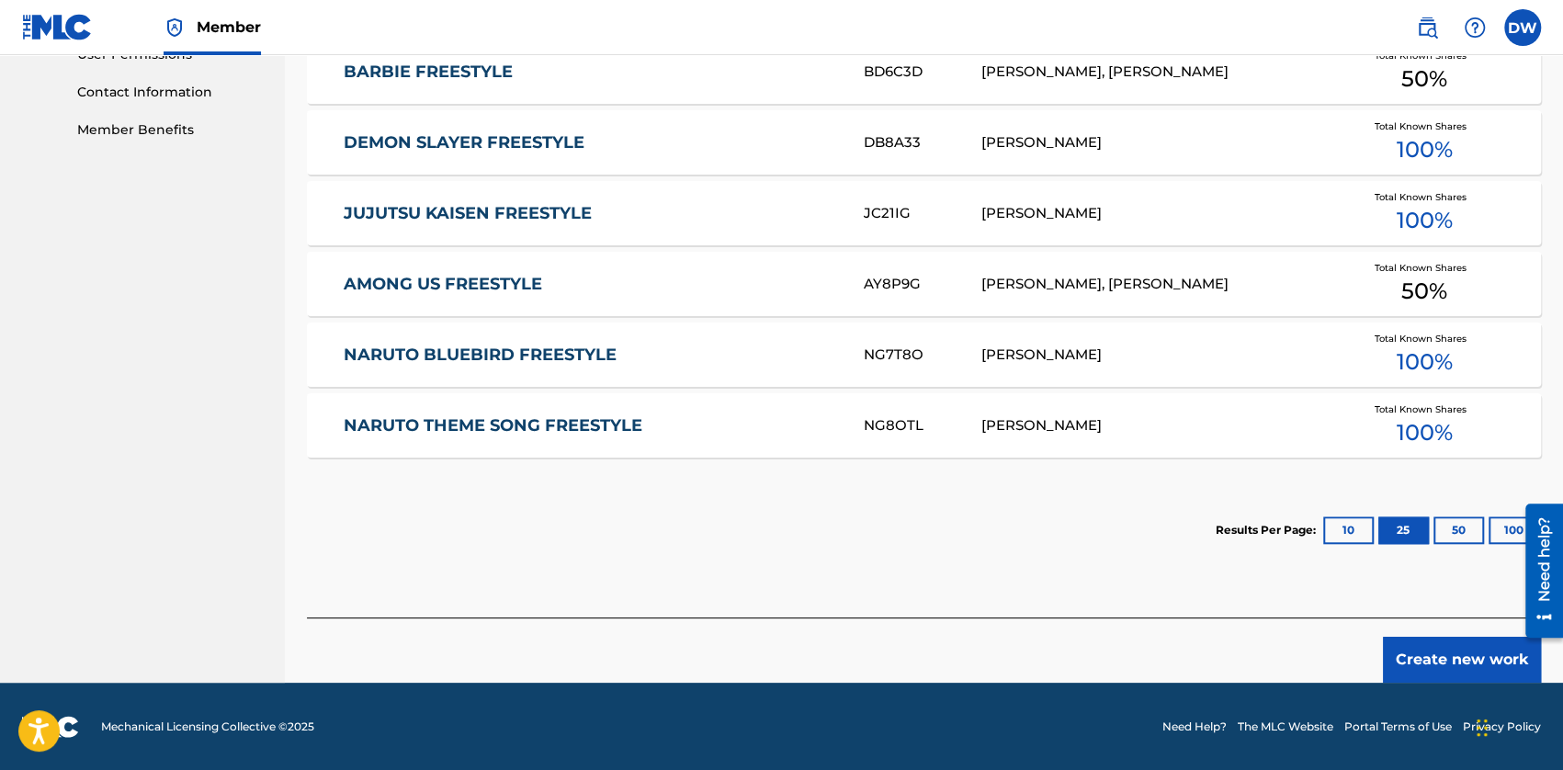
click at [1468, 669] on button "Create new work" at bounding box center [1462, 660] width 158 height 46
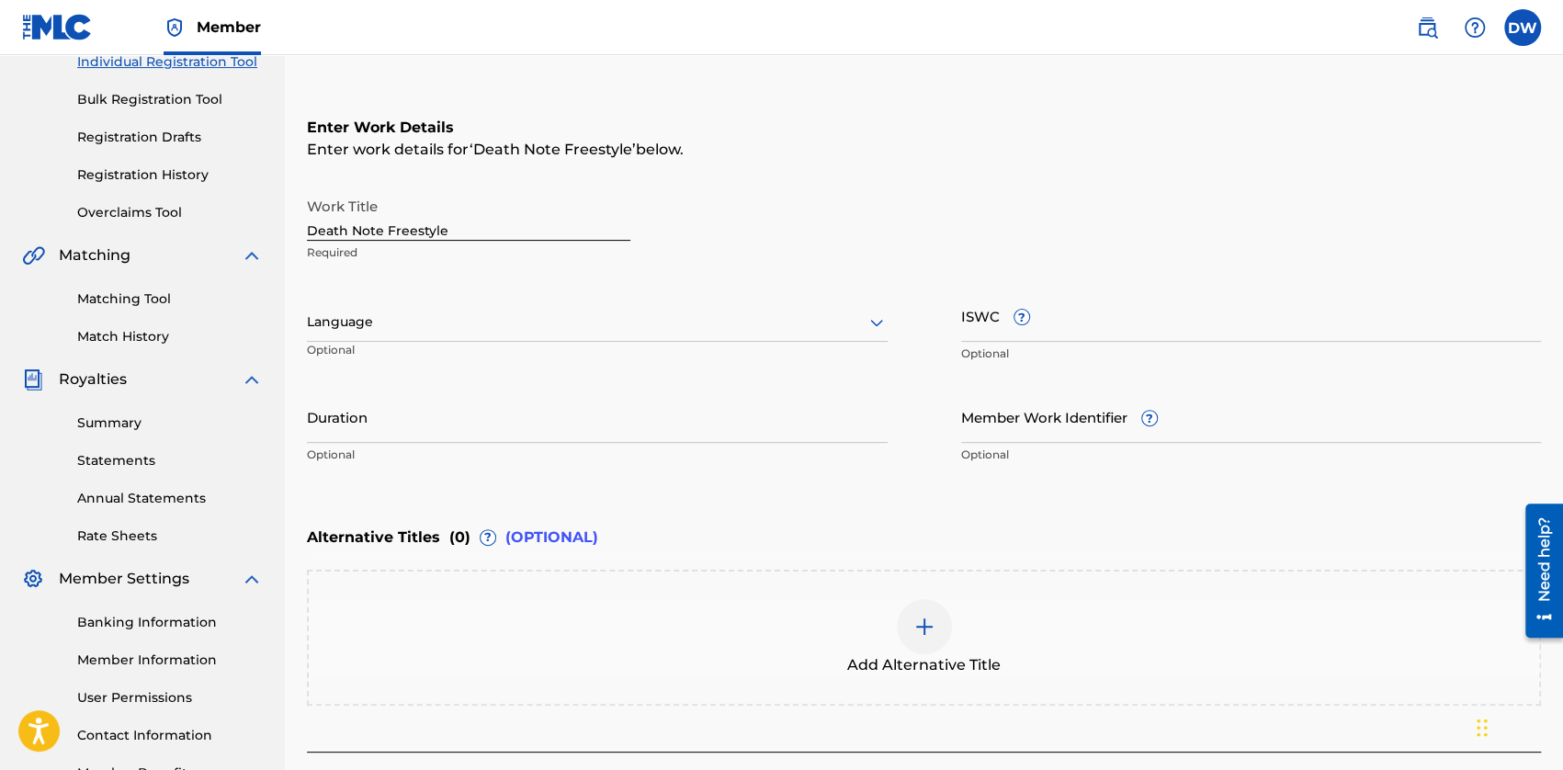
scroll to position [380, 0]
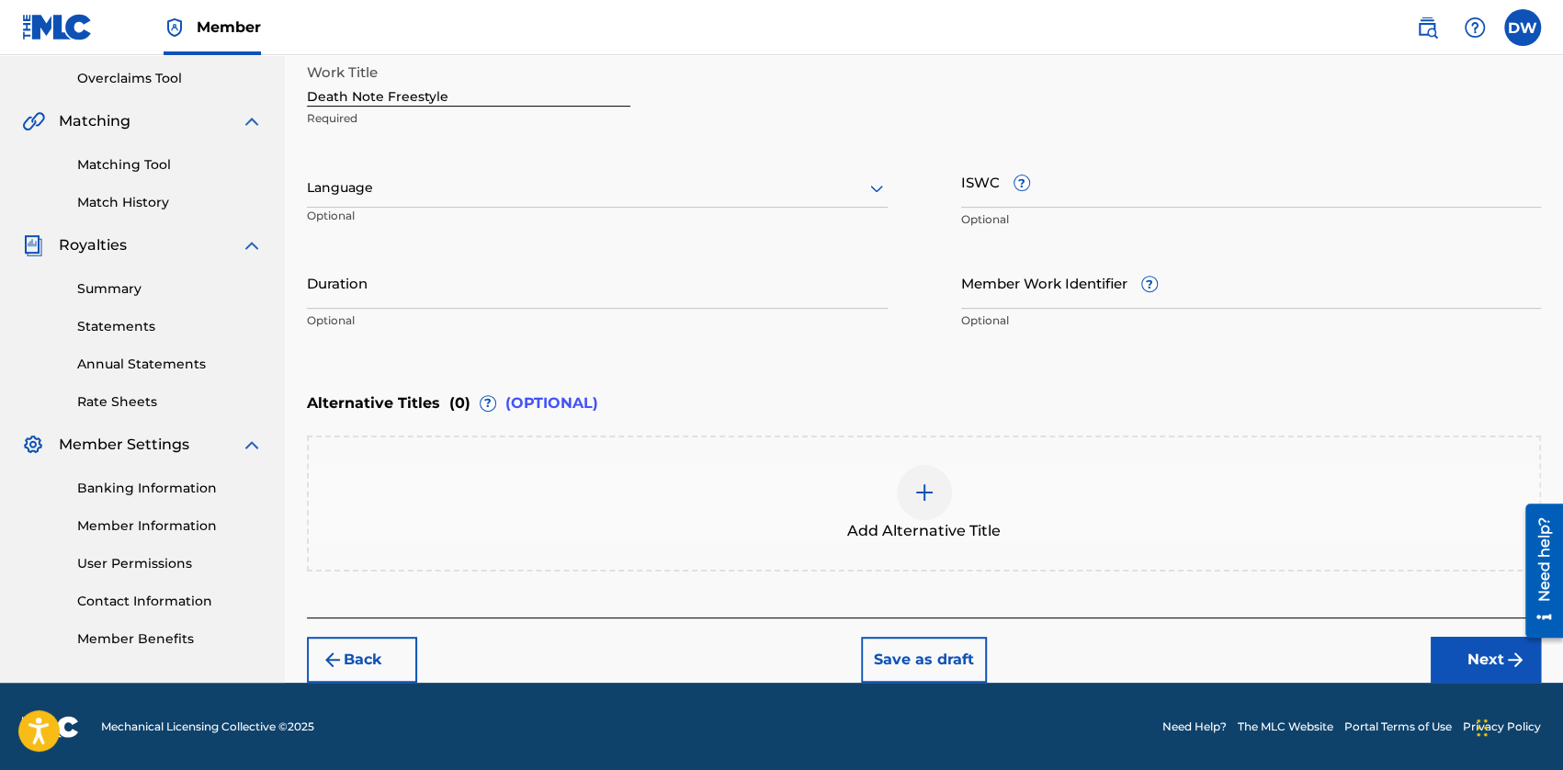
click at [1466, 653] on button "Next" at bounding box center [1485, 660] width 110 height 46
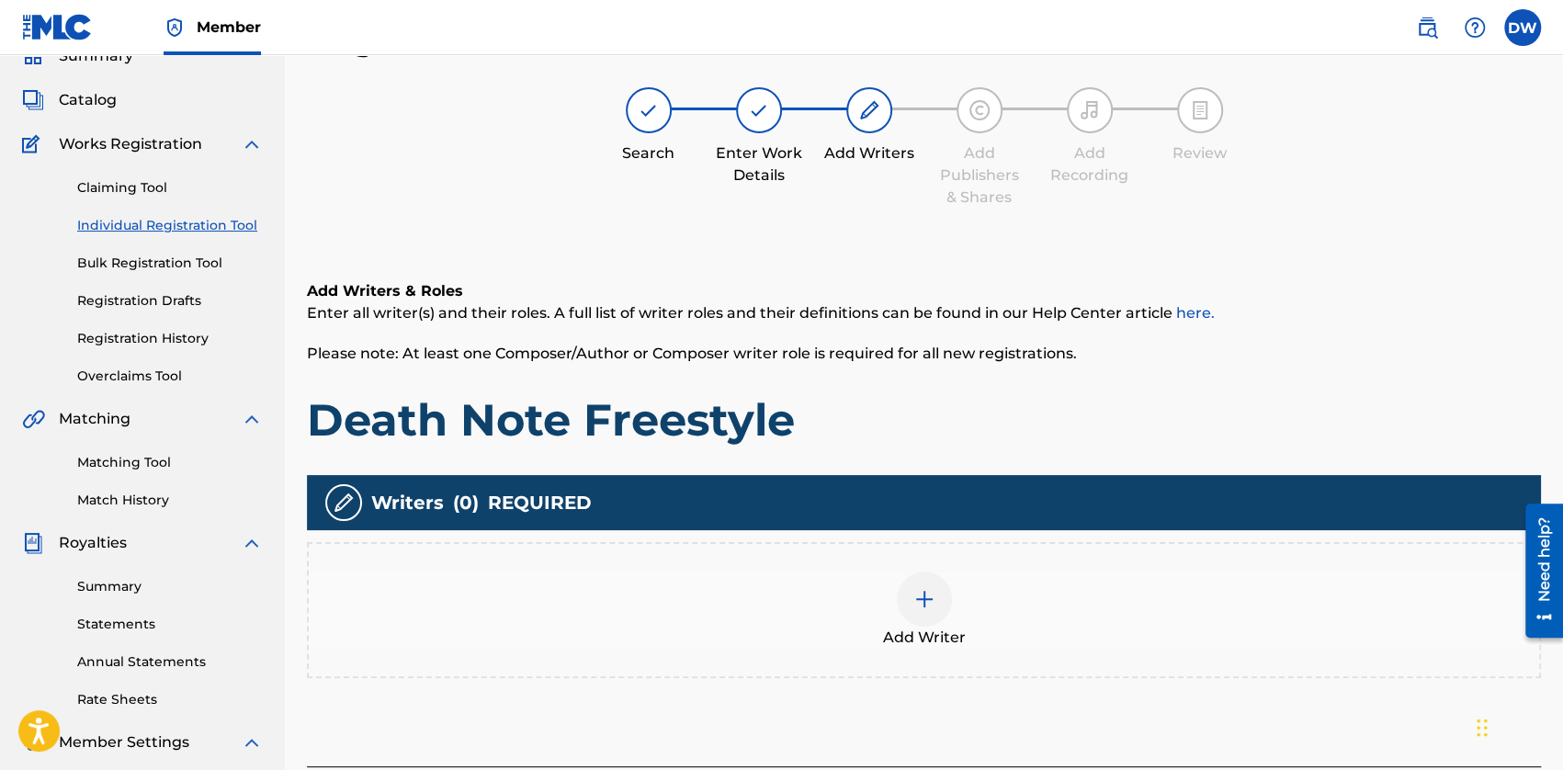
scroll to position [266, 0]
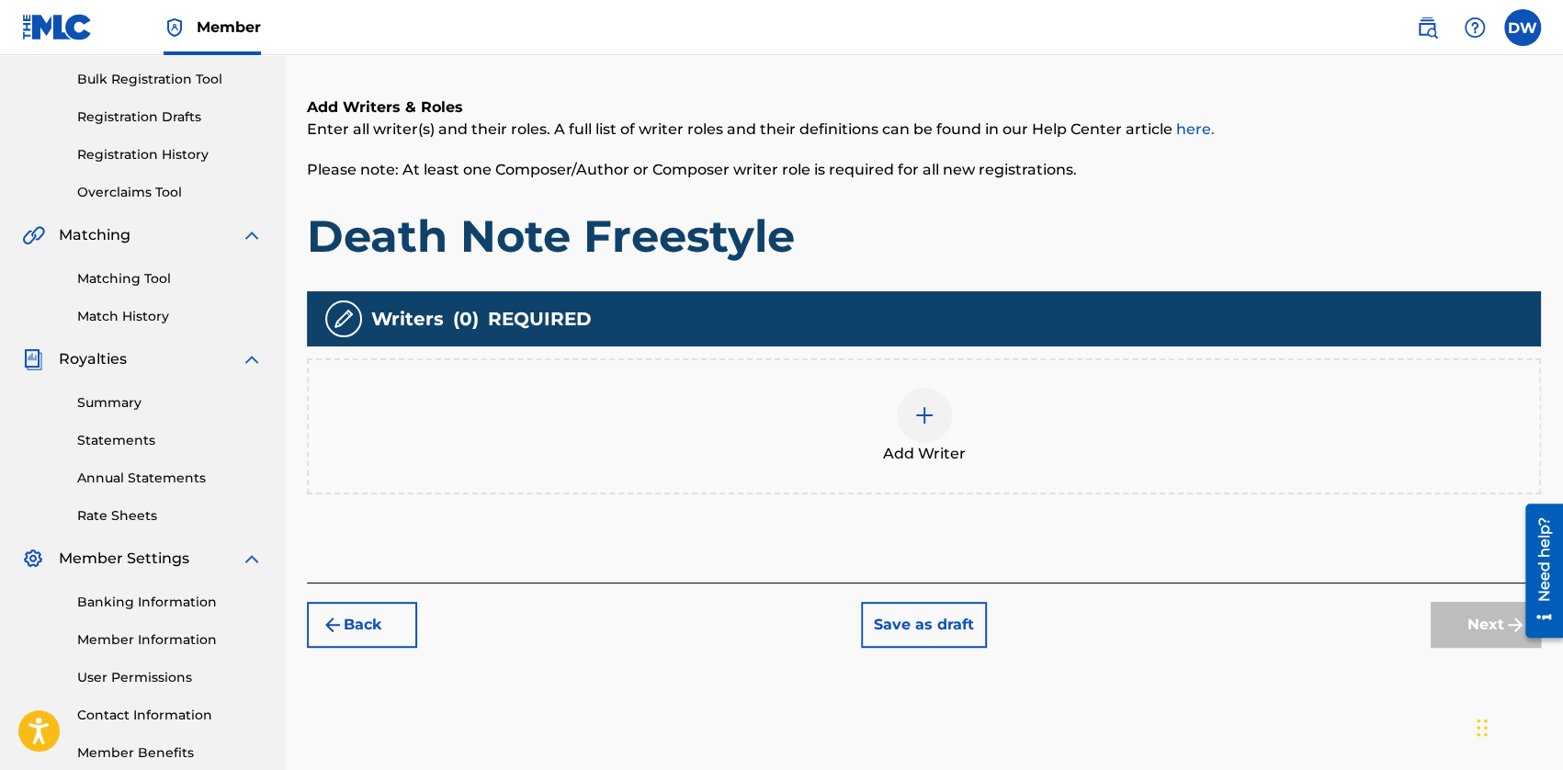
click at [897, 446] on span "Add Writer" at bounding box center [924, 454] width 83 height 22
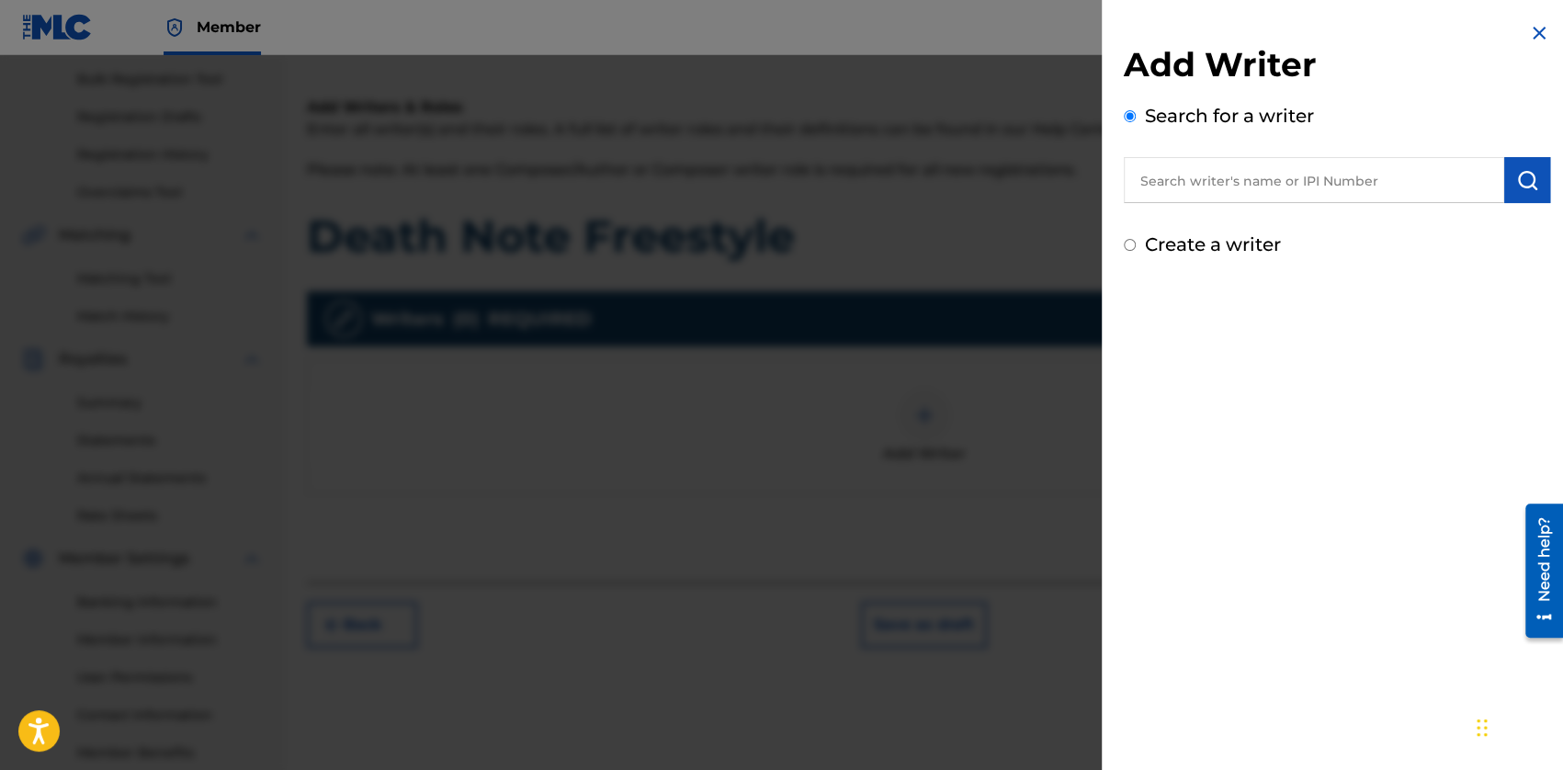
click at [1199, 203] on div "Add Writer Search for a writer Create a writer" at bounding box center [1336, 151] width 426 height 214
click at [1203, 193] on input "text" at bounding box center [1313, 180] width 380 height 46
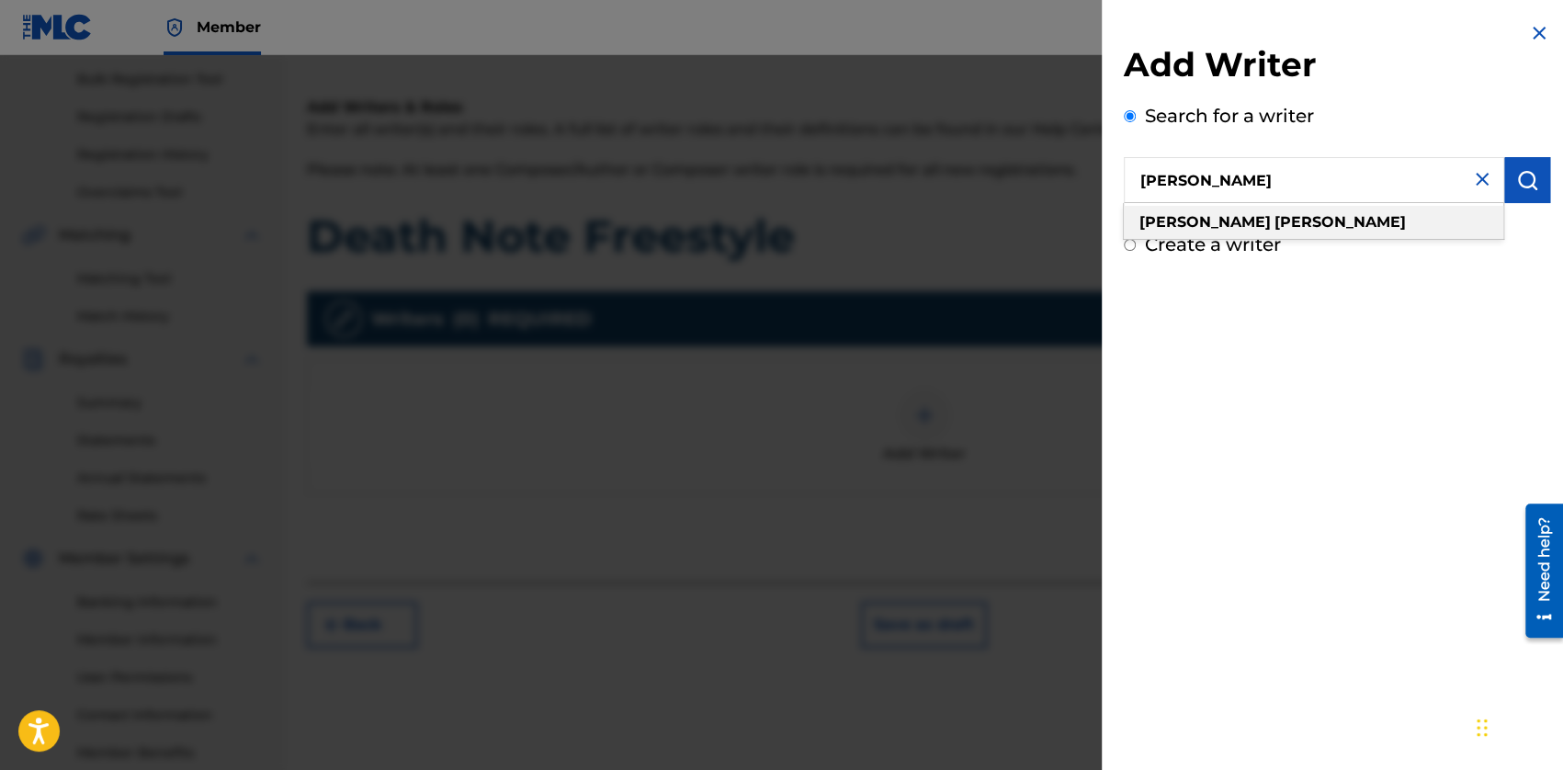
type input "[PERSON_NAME]"
click at [1274, 214] on strong "[PERSON_NAME]" at bounding box center [1339, 221] width 131 height 17
click at [1516, 170] on img "submit" at bounding box center [1527, 180] width 22 height 22
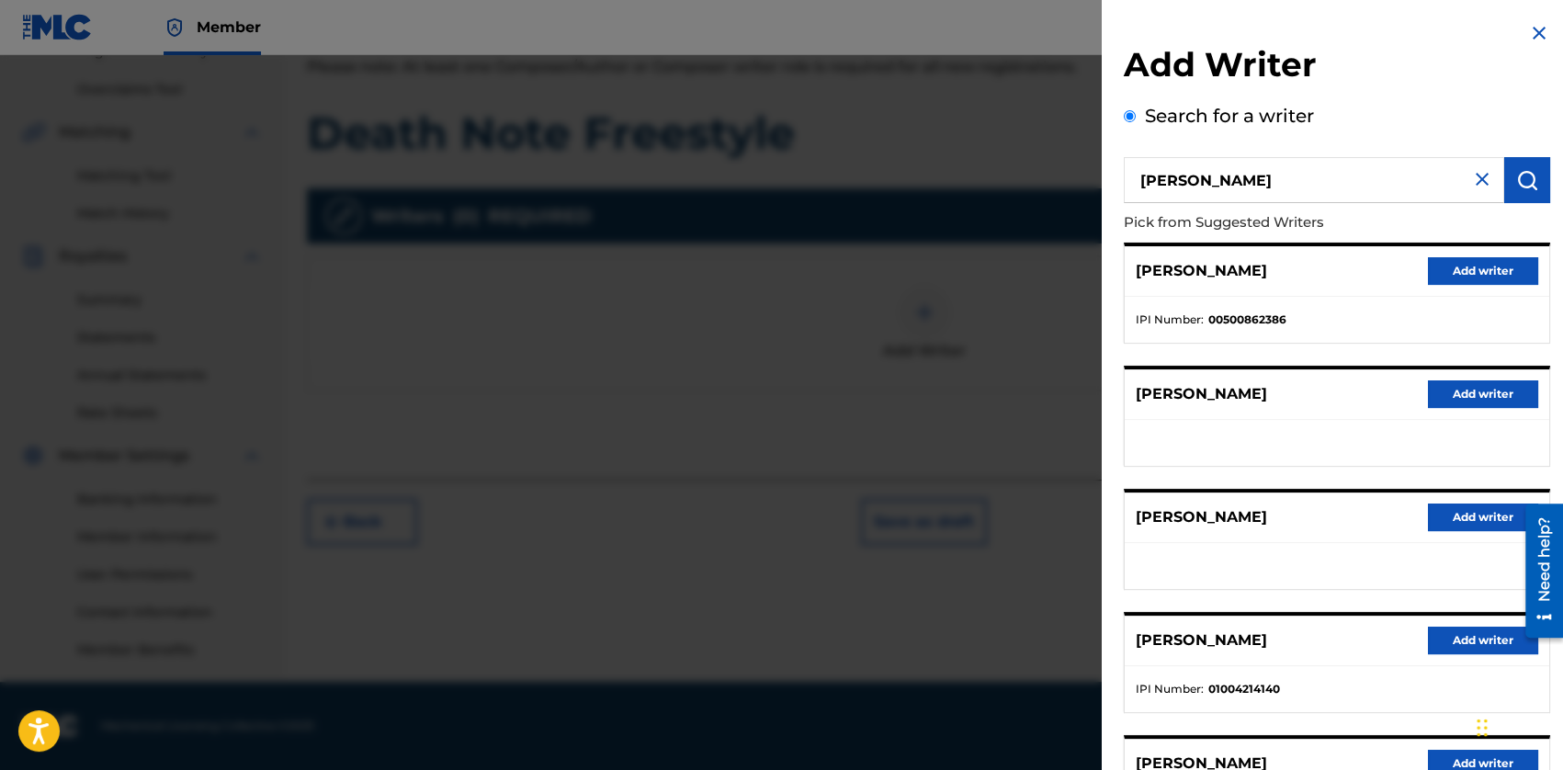
scroll to position [178, 0]
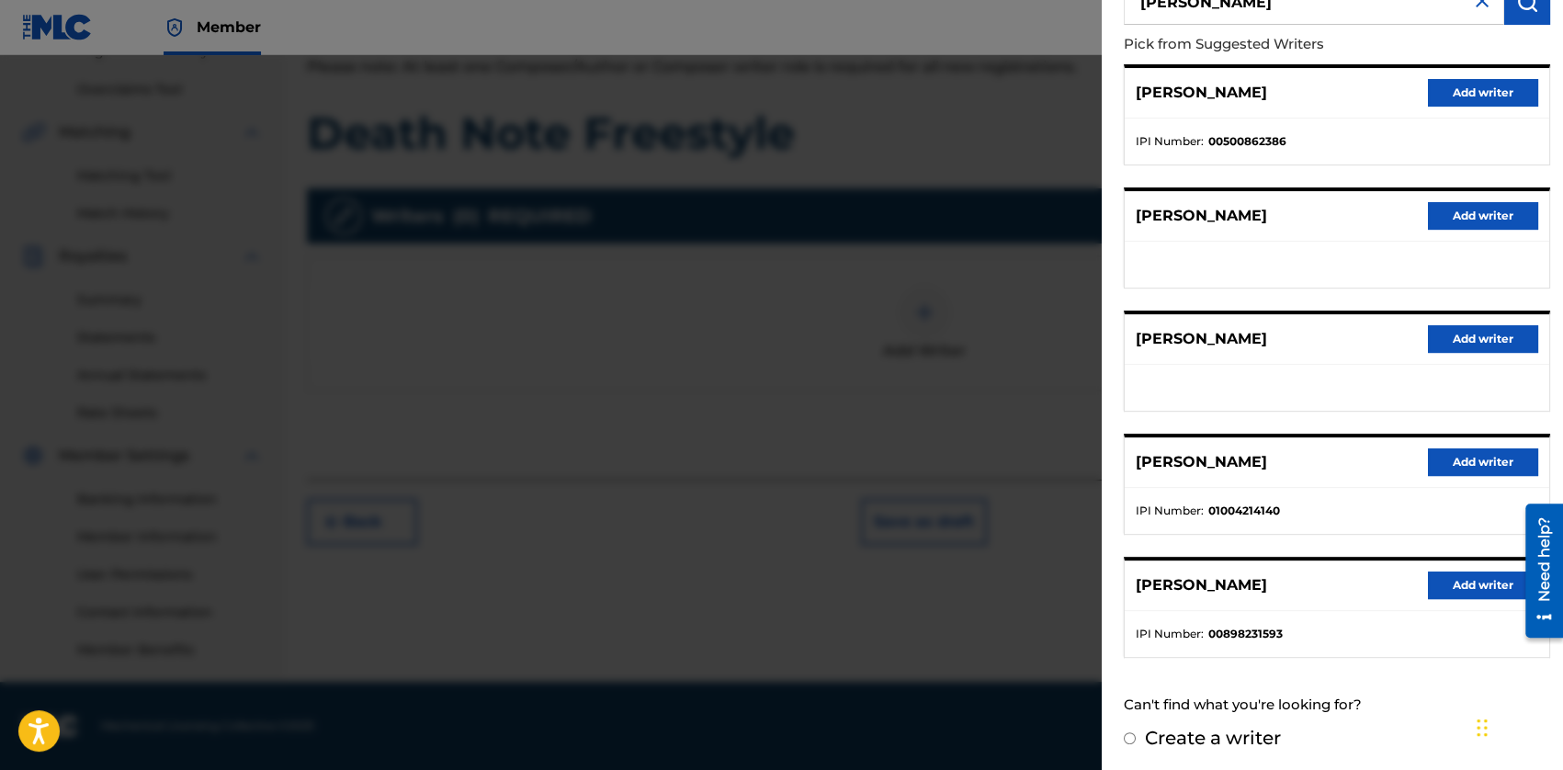
click at [1463, 464] on button "Add writer" at bounding box center [1483, 462] width 110 height 28
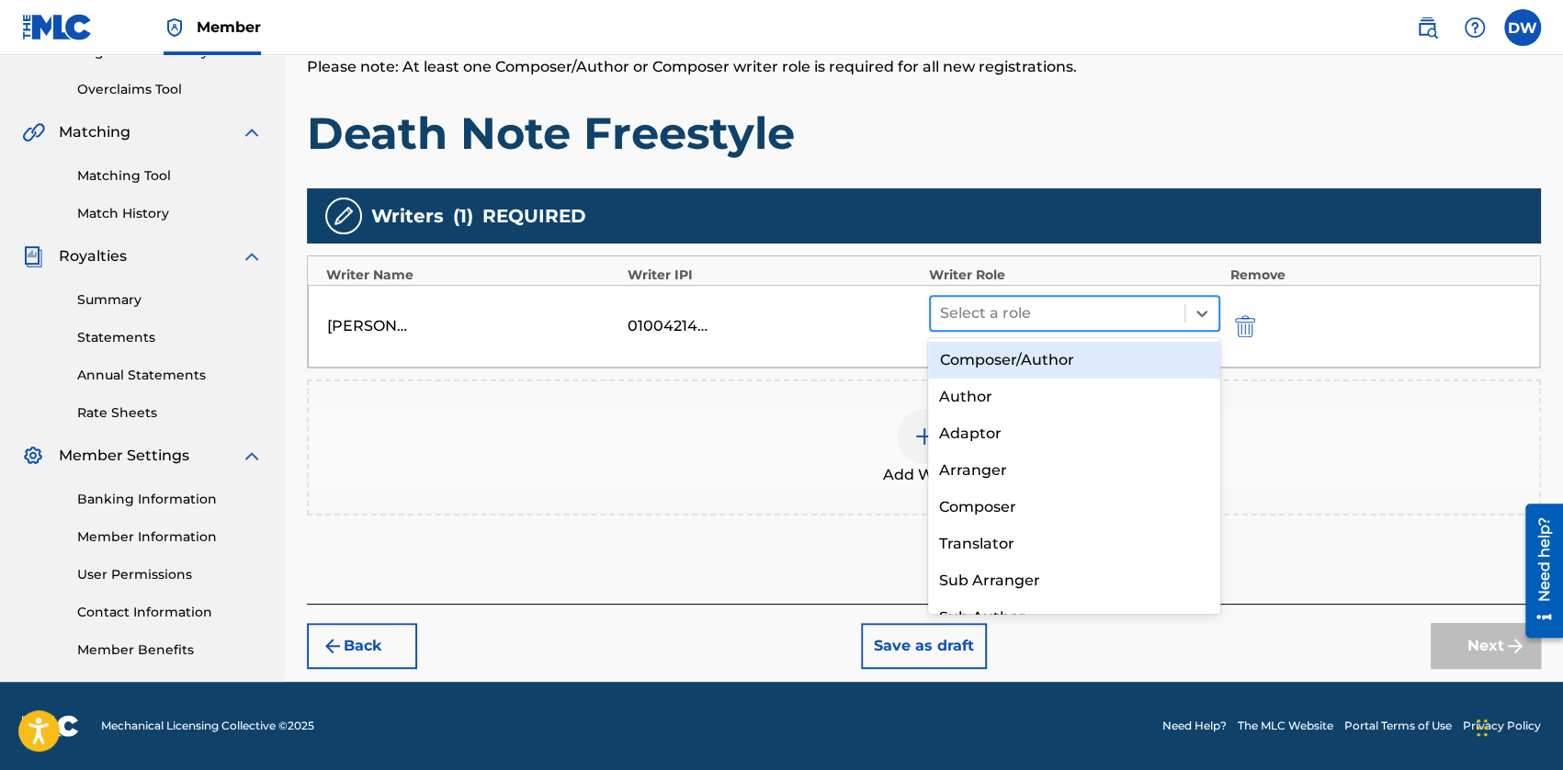
click at [1007, 323] on div at bounding box center [1057, 313] width 235 height 26
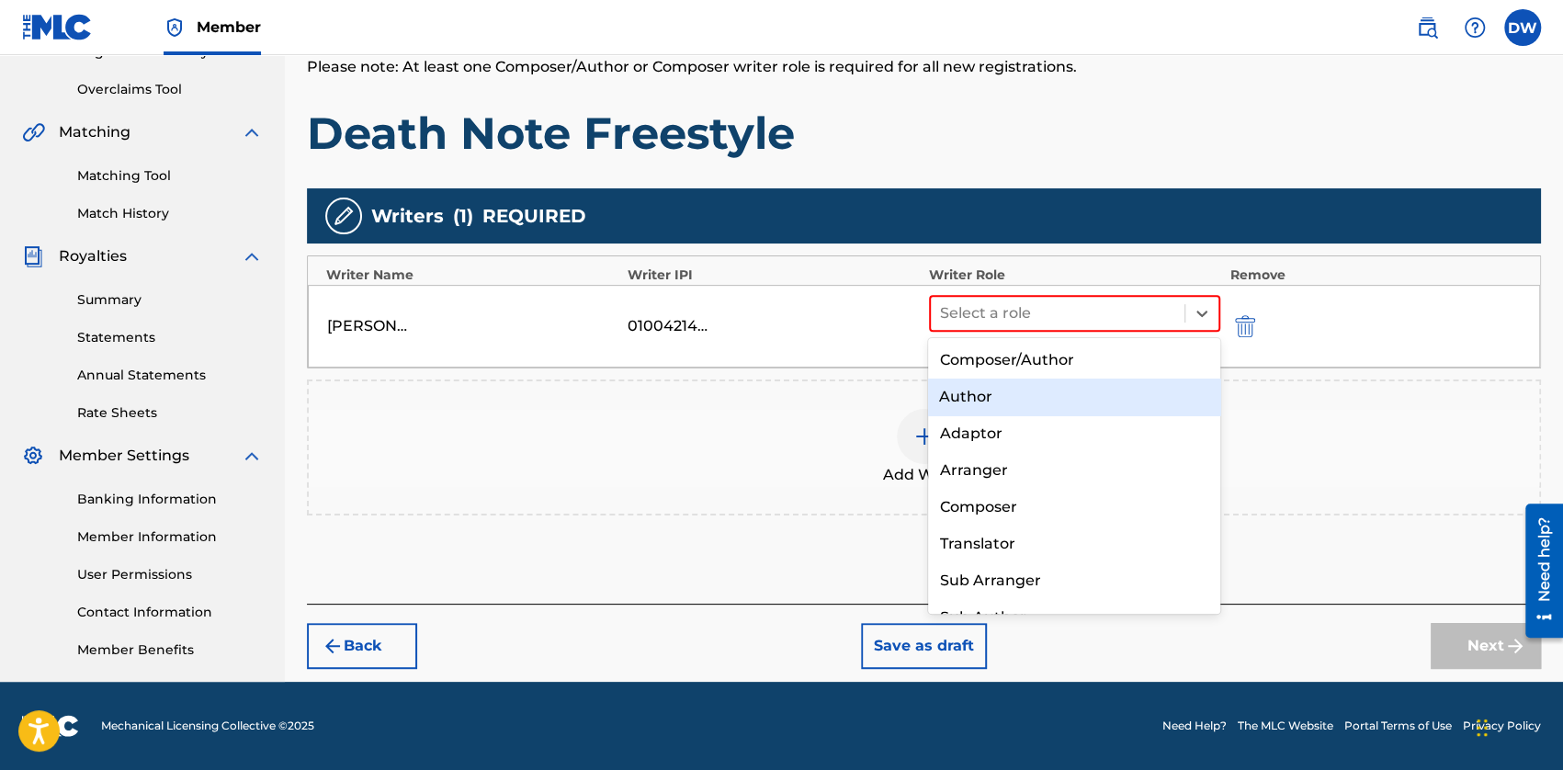
click at [1033, 394] on div "Author" at bounding box center [1074, 396] width 292 height 37
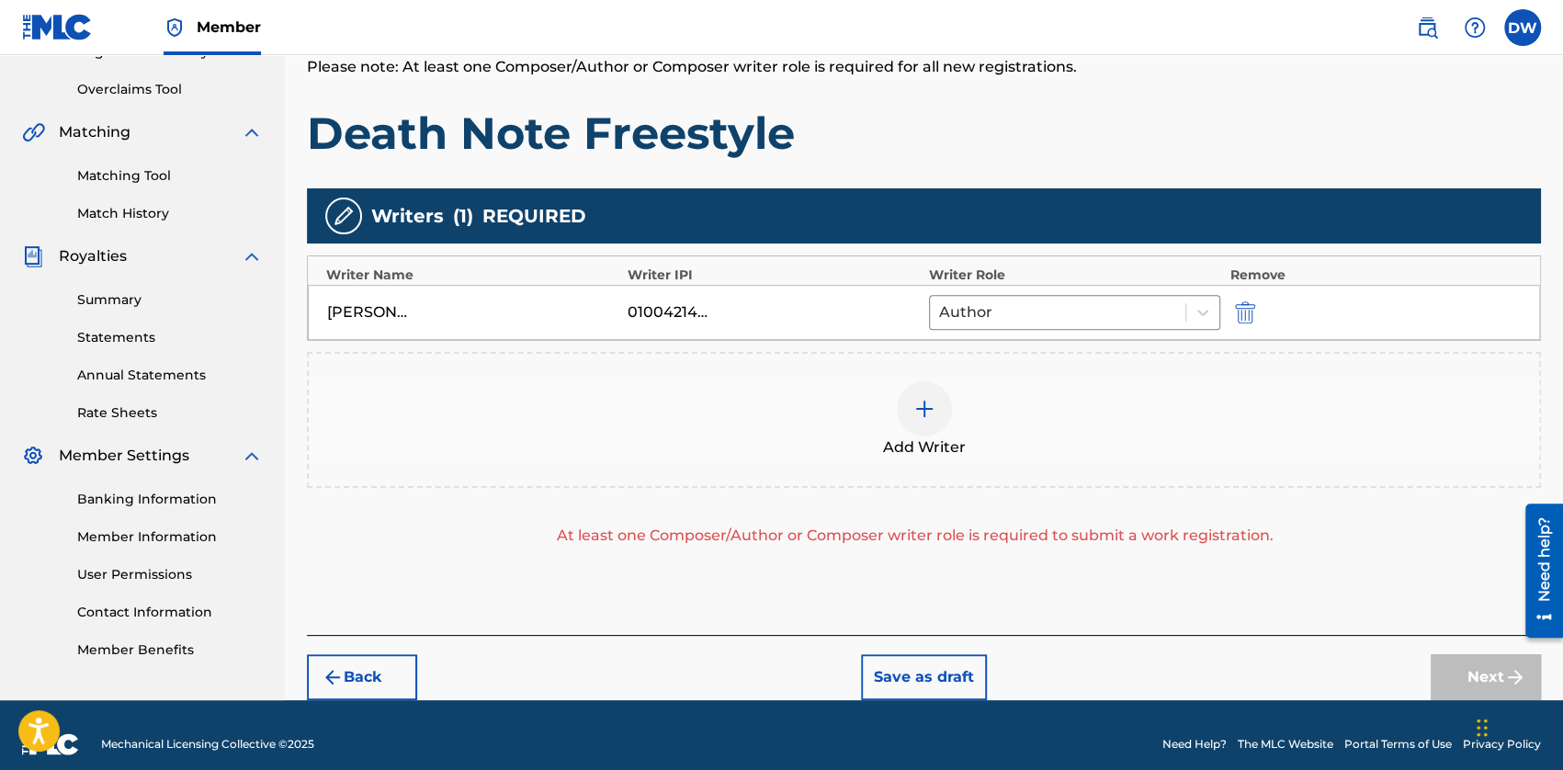
click at [910, 436] on span "Add Writer" at bounding box center [924, 447] width 83 height 22
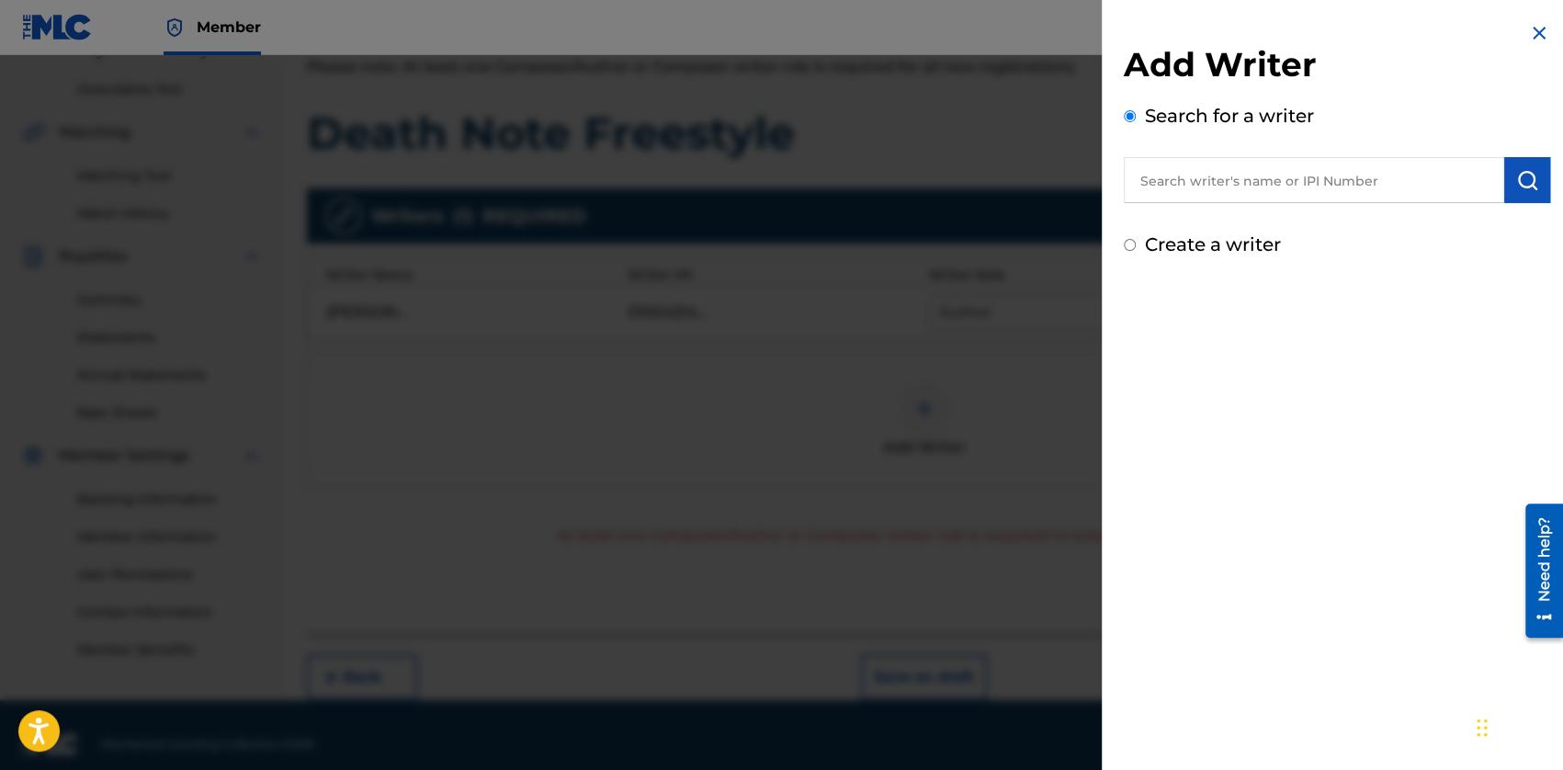
click at [1181, 179] on input "text" at bounding box center [1313, 180] width 380 height 46
type input "[PERSON_NAME]"
click at [1518, 185] on img "submit" at bounding box center [1527, 180] width 22 height 22
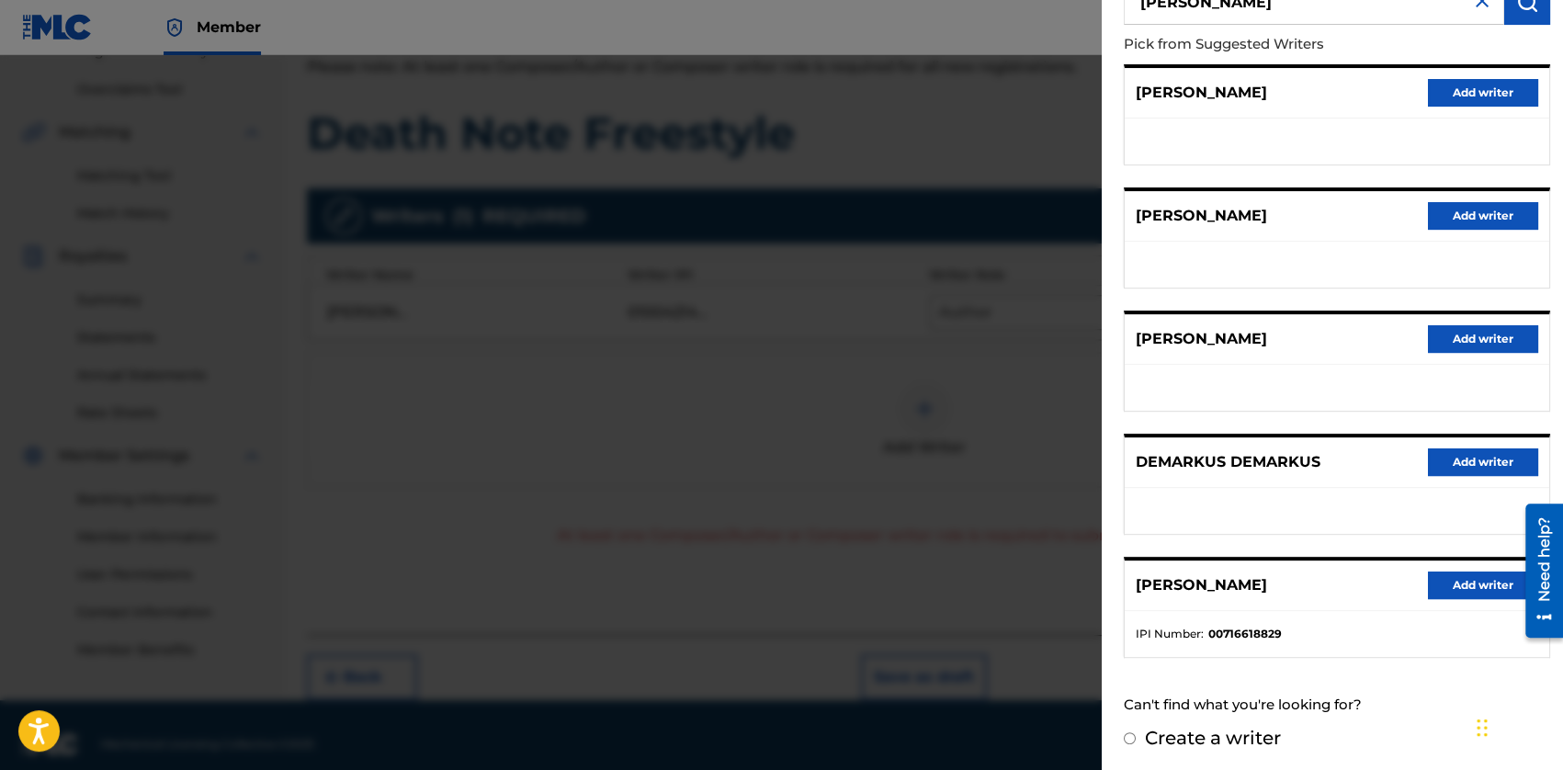
click at [1442, 581] on button "Add writer" at bounding box center [1483, 585] width 110 height 28
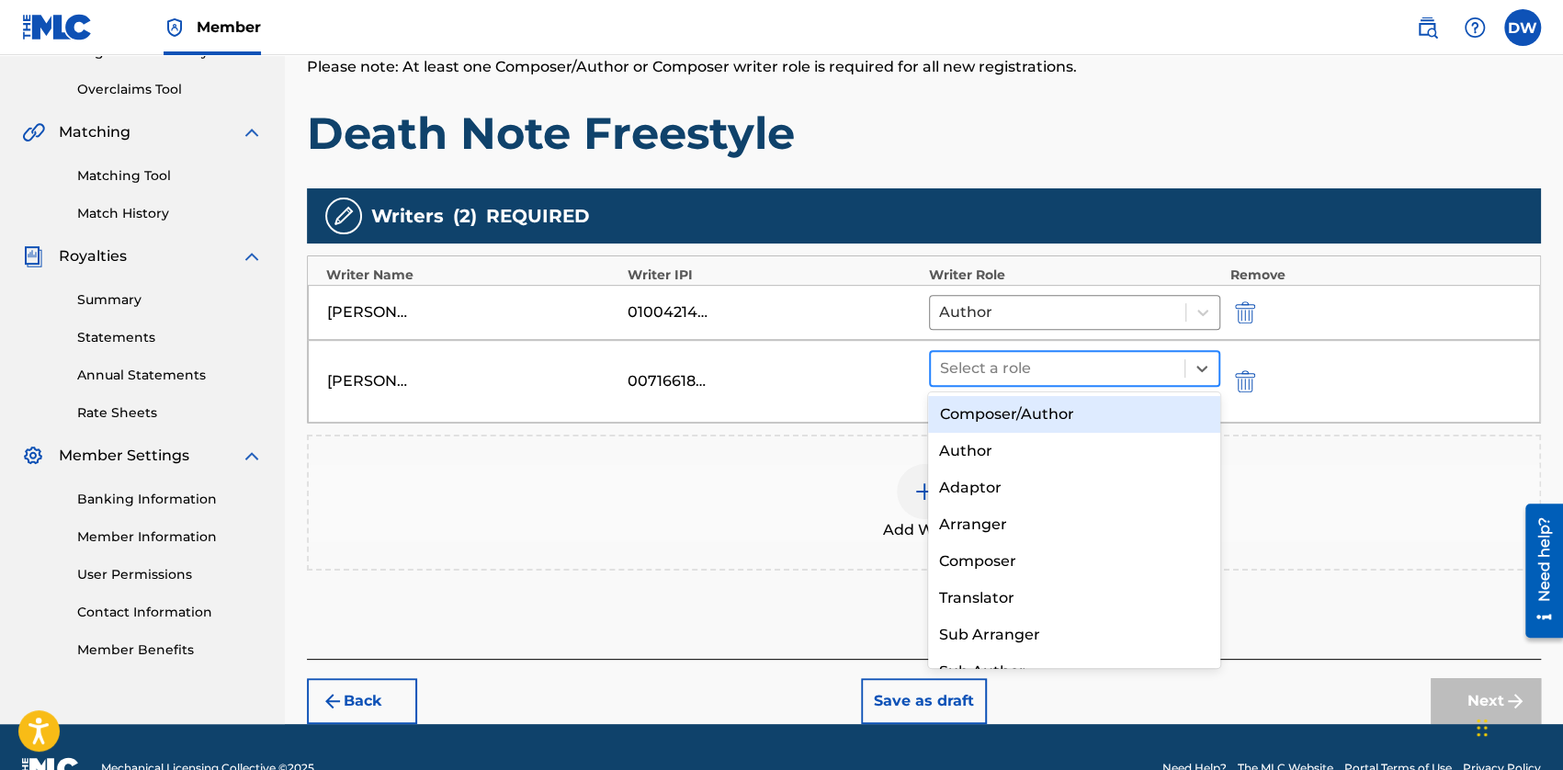
click at [993, 376] on div at bounding box center [1057, 369] width 235 height 26
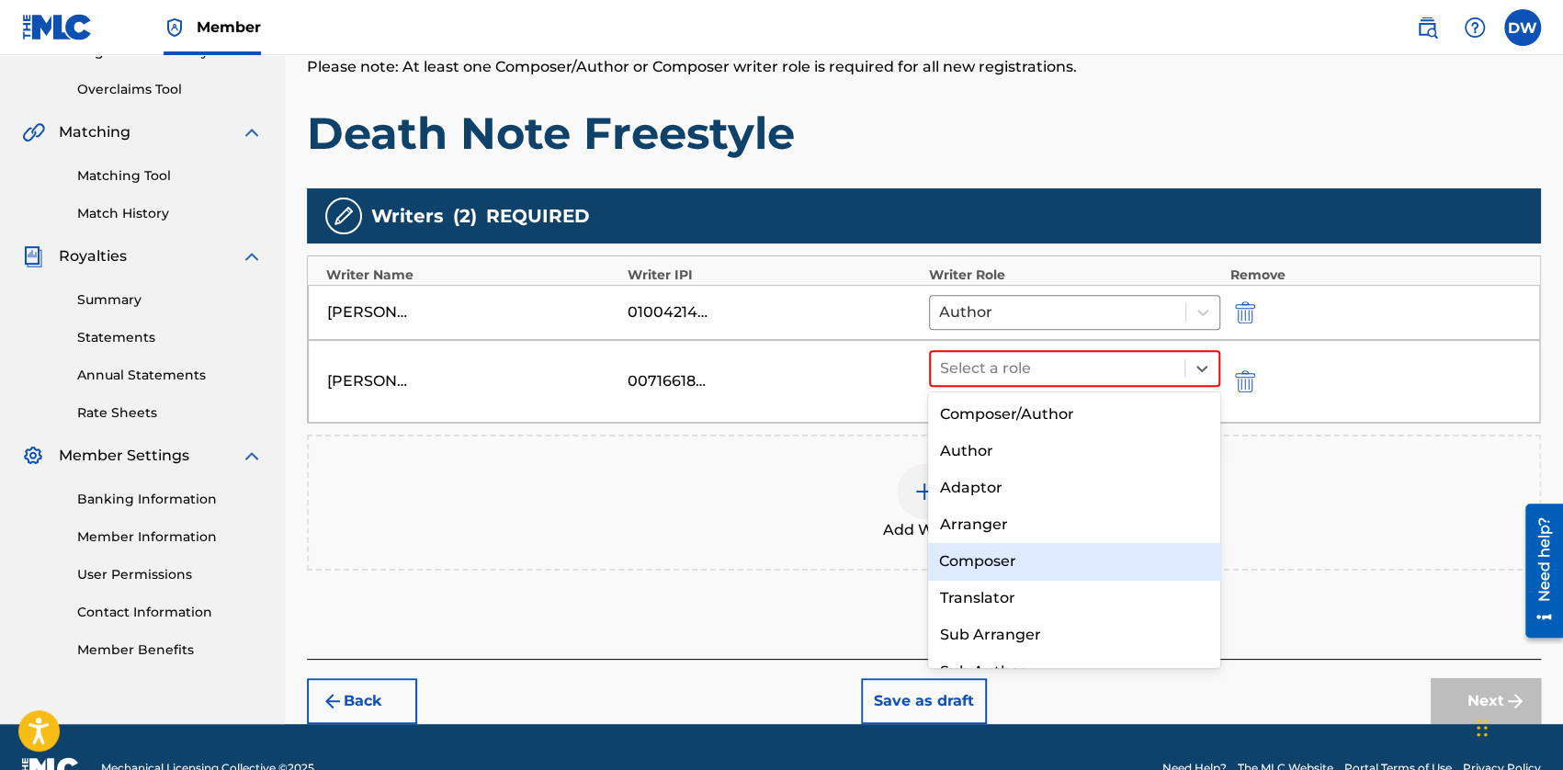
click at [1018, 558] on div "Composer" at bounding box center [1074, 561] width 292 height 37
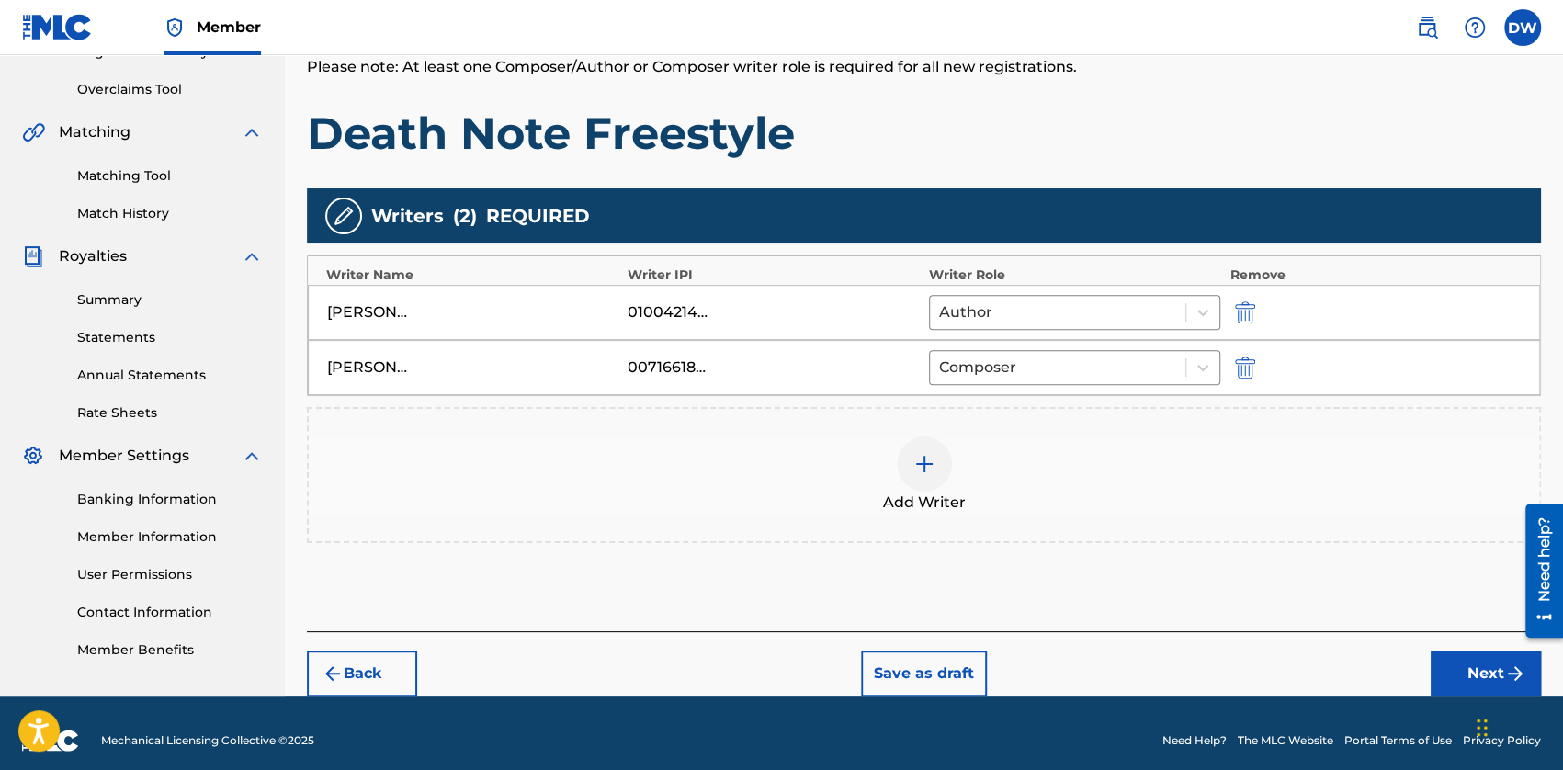
click at [1460, 660] on button "Next" at bounding box center [1485, 673] width 110 height 46
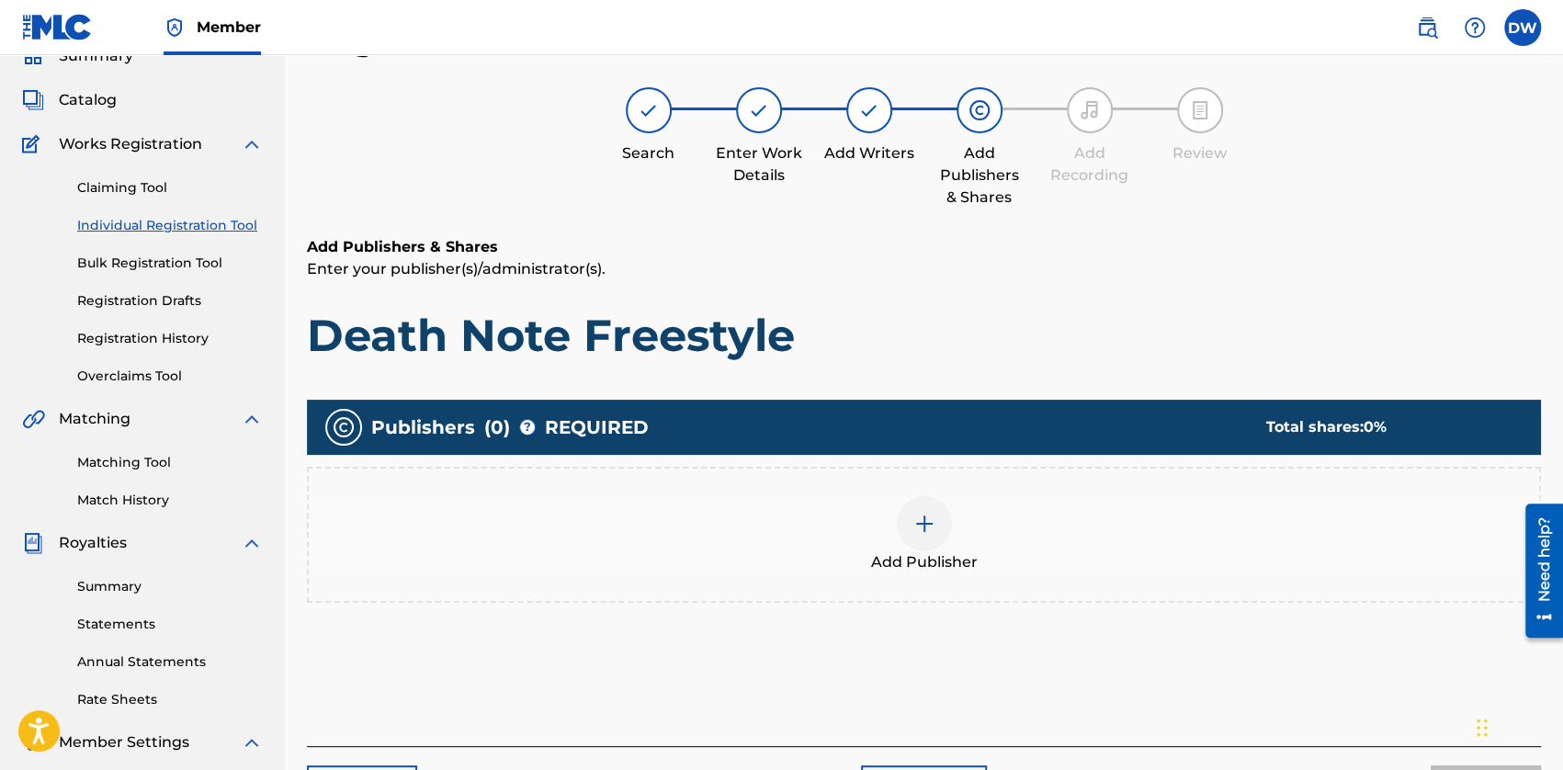
scroll to position [83, 0]
click at [977, 508] on div "Add Publisher" at bounding box center [924, 534] width 1230 height 77
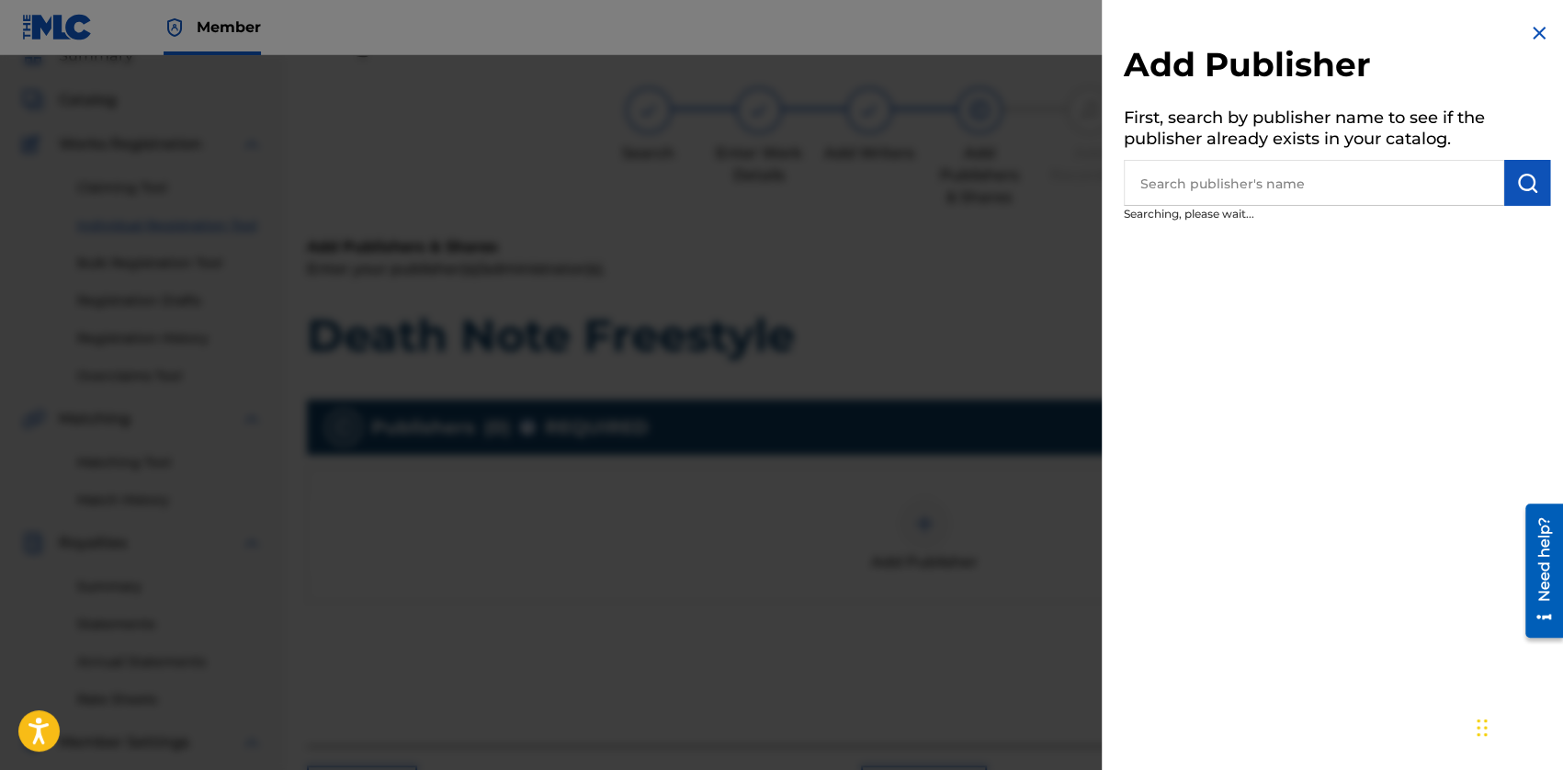
click at [1199, 177] on input "text" at bounding box center [1313, 183] width 380 height 46
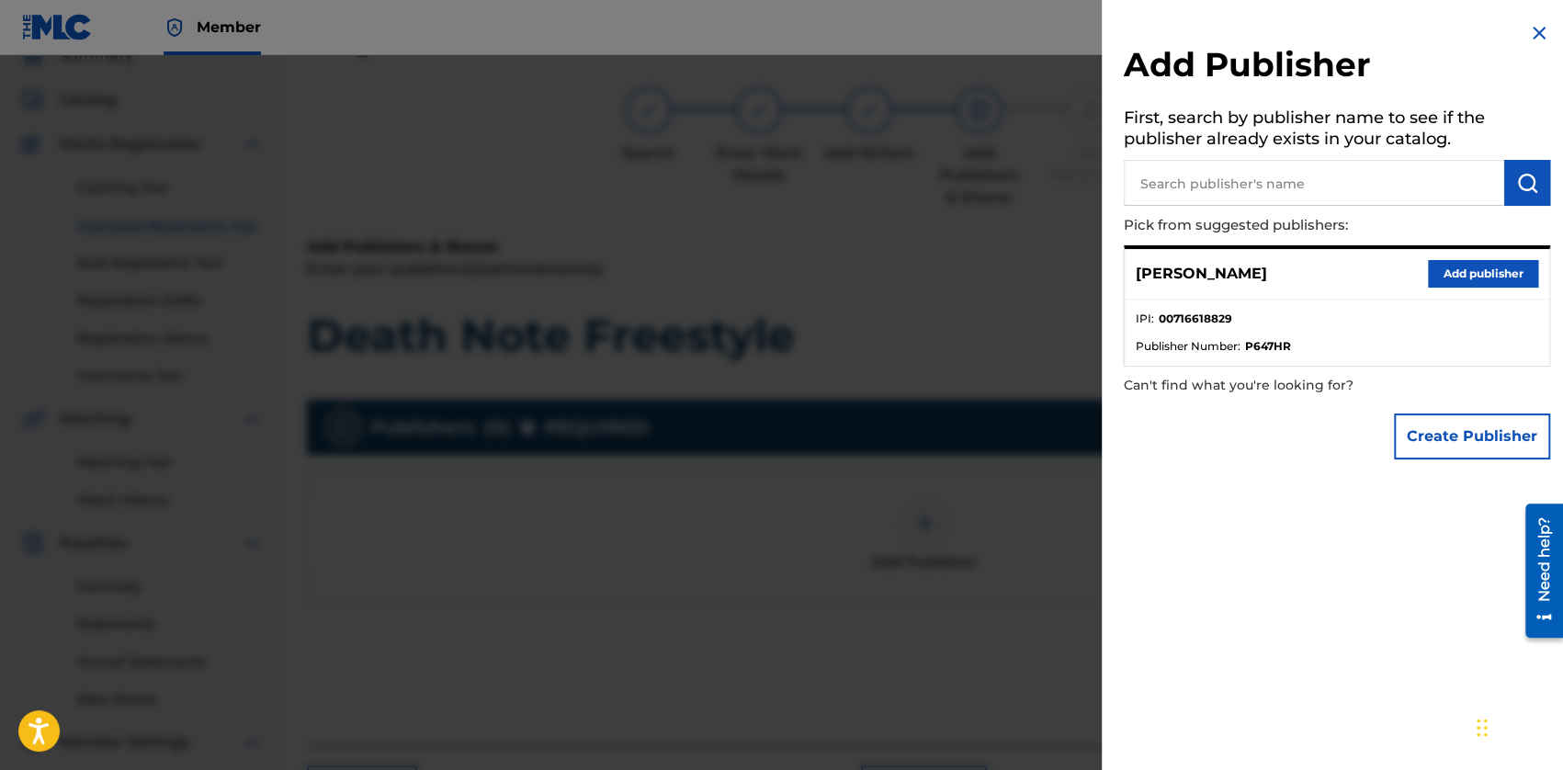
click at [1447, 277] on button "Add publisher" at bounding box center [1483, 274] width 110 height 28
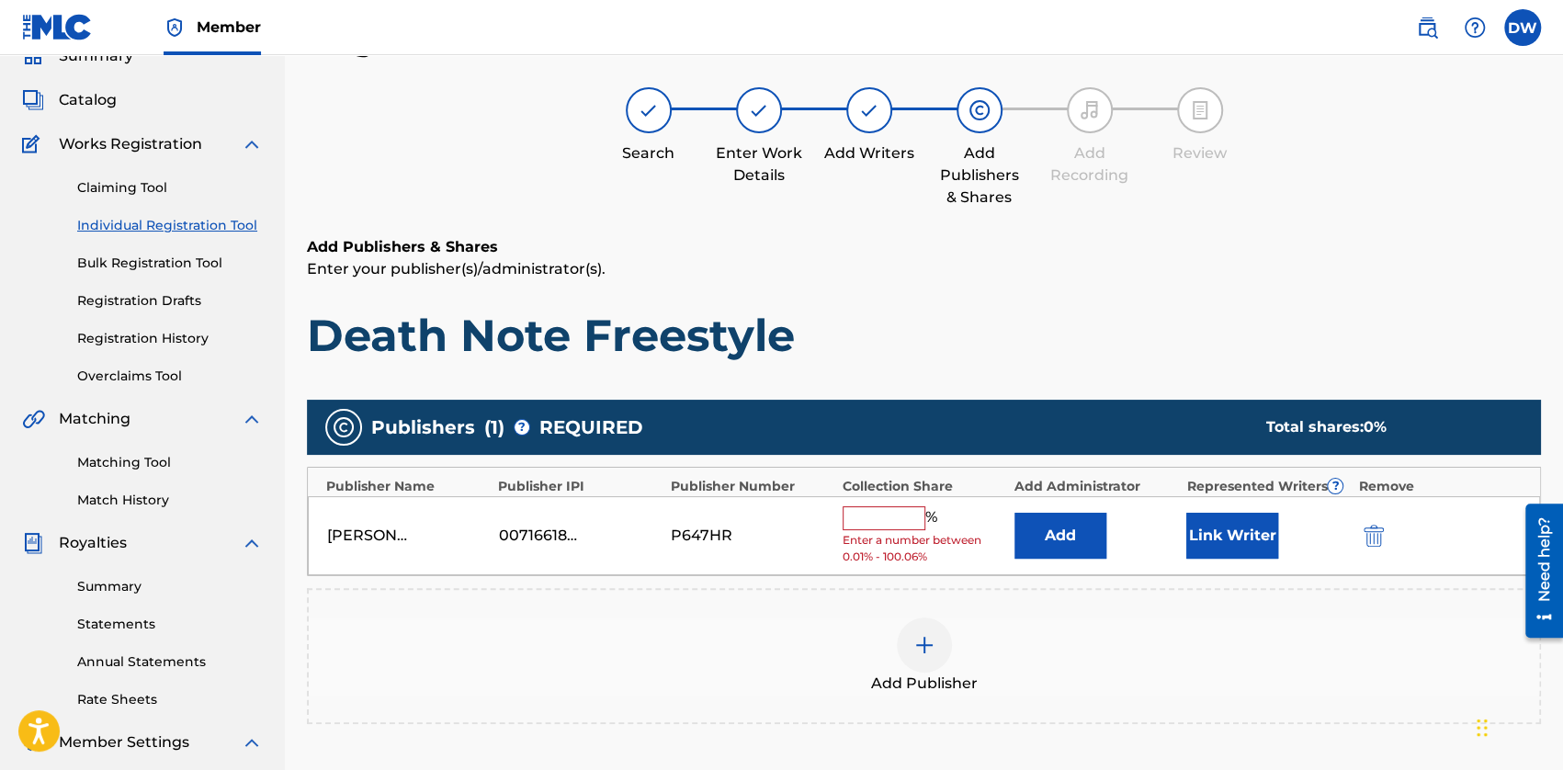
scroll to position [175, 0]
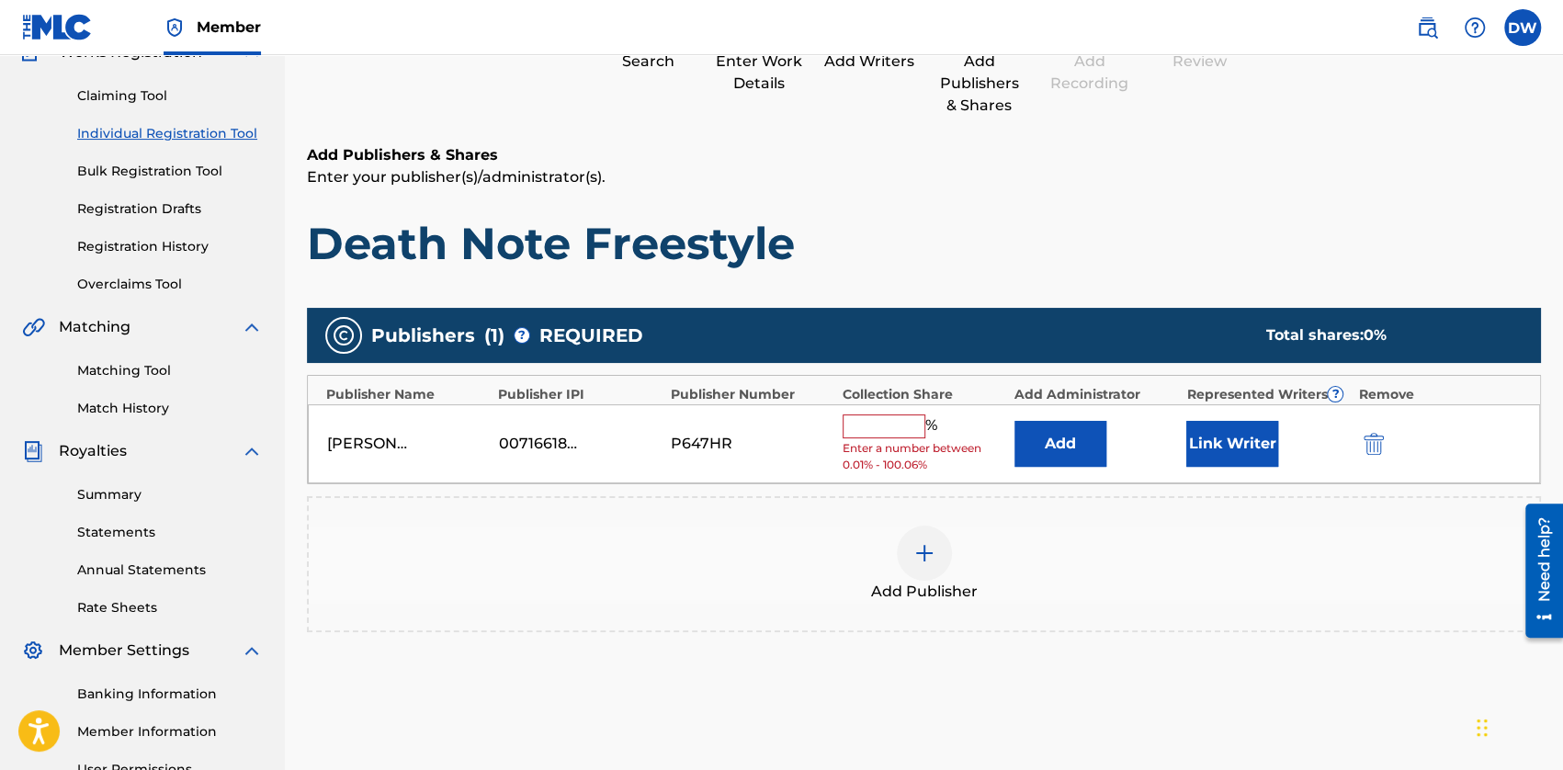
click at [889, 417] on input "text" at bounding box center [883, 426] width 83 height 24
type input "50"
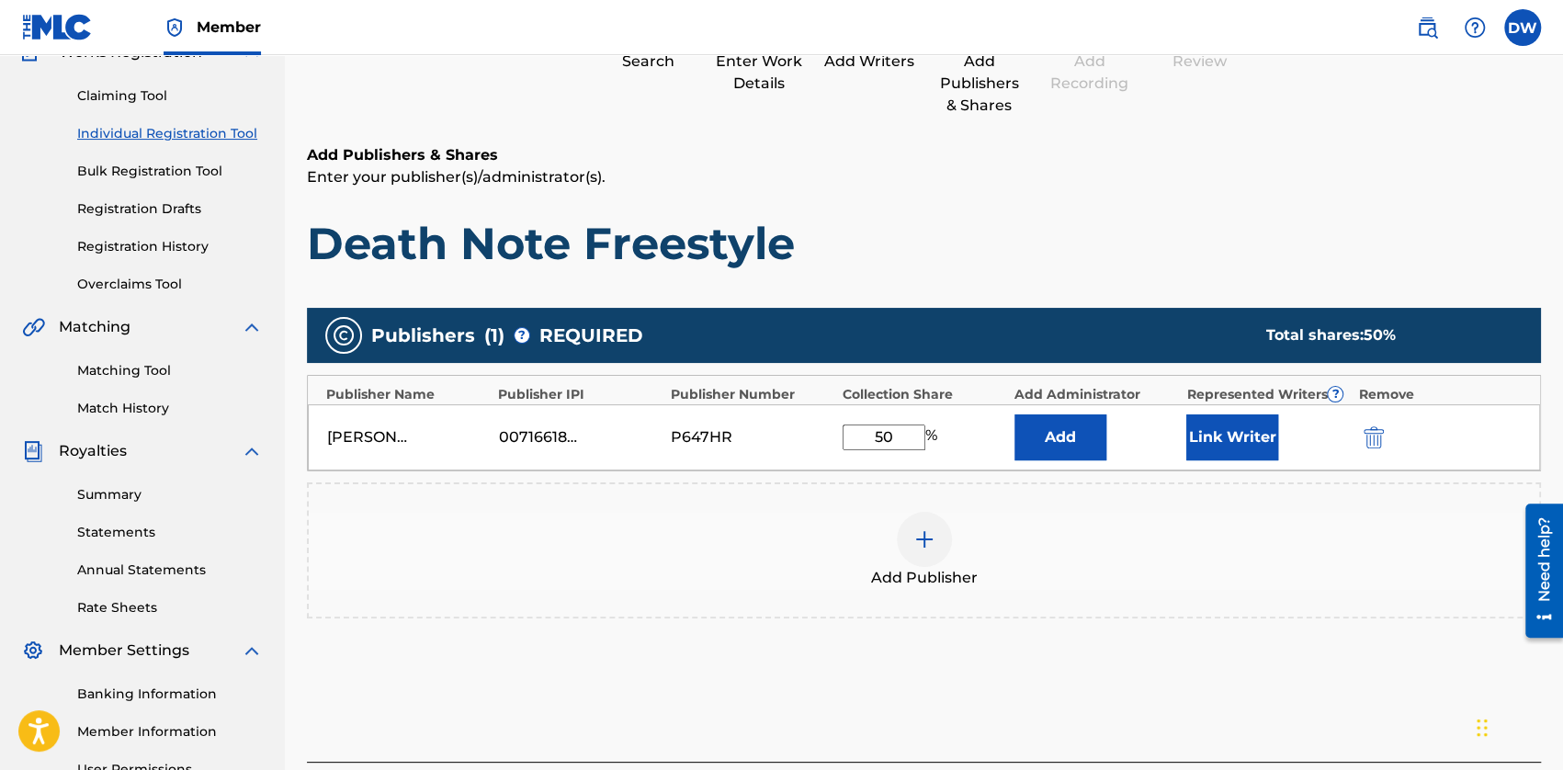
click at [1231, 444] on button "Link Writer" at bounding box center [1232, 437] width 92 height 46
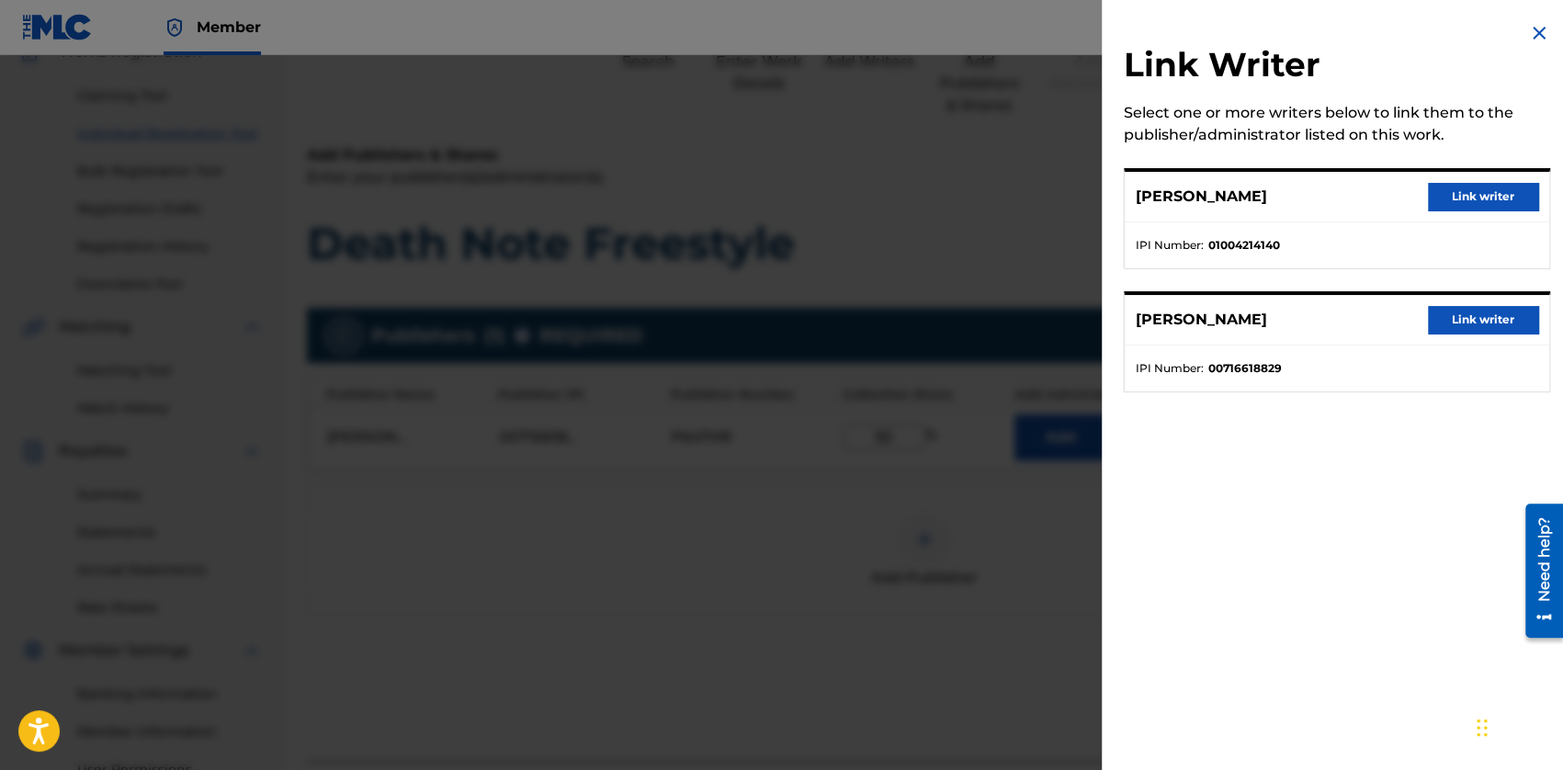
click at [1467, 310] on button "Link writer" at bounding box center [1483, 320] width 110 height 28
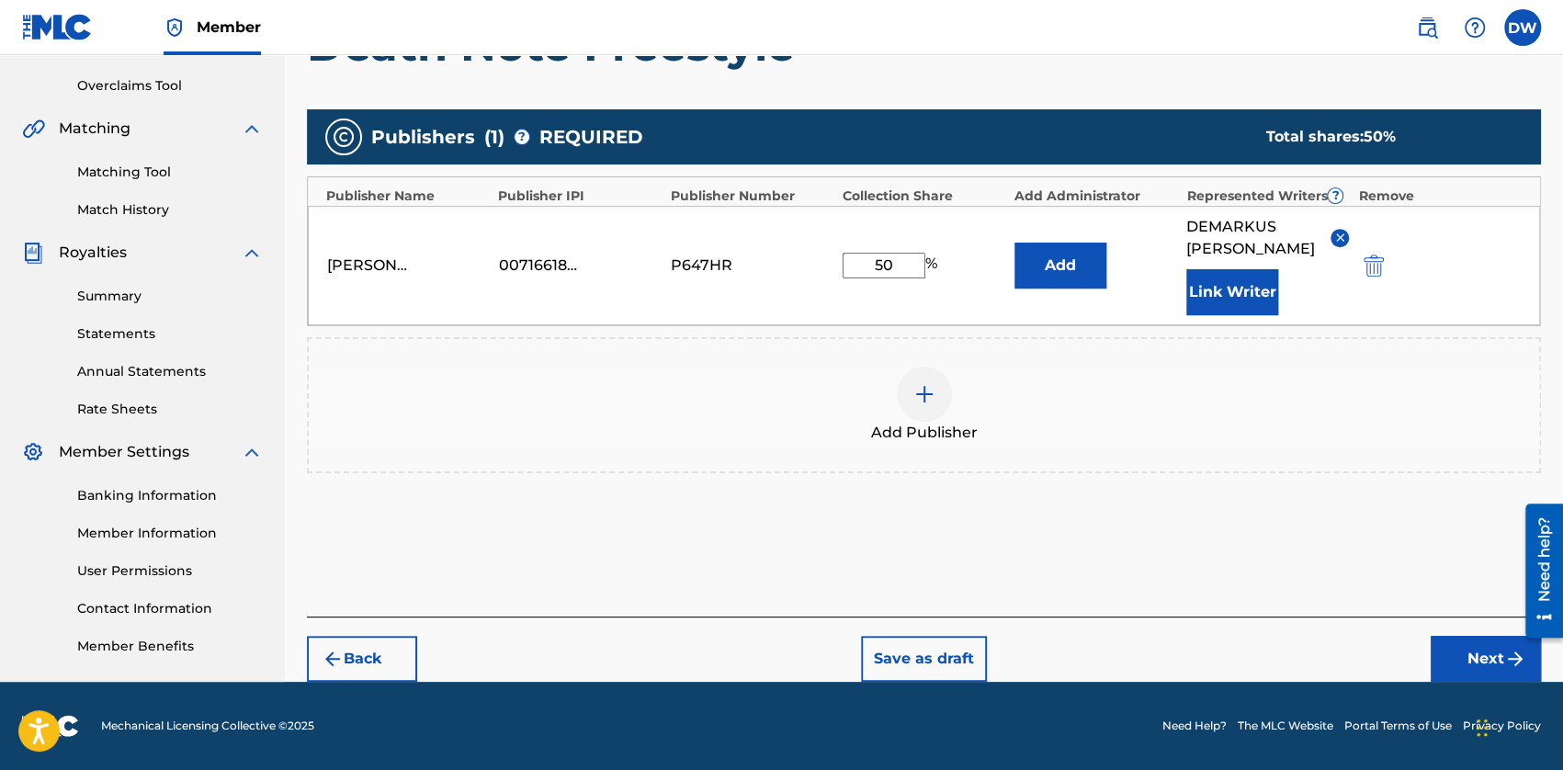
scroll to position [393, 0]
click at [1459, 663] on button "Next" at bounding box center [1485, 659] width 110 height 46
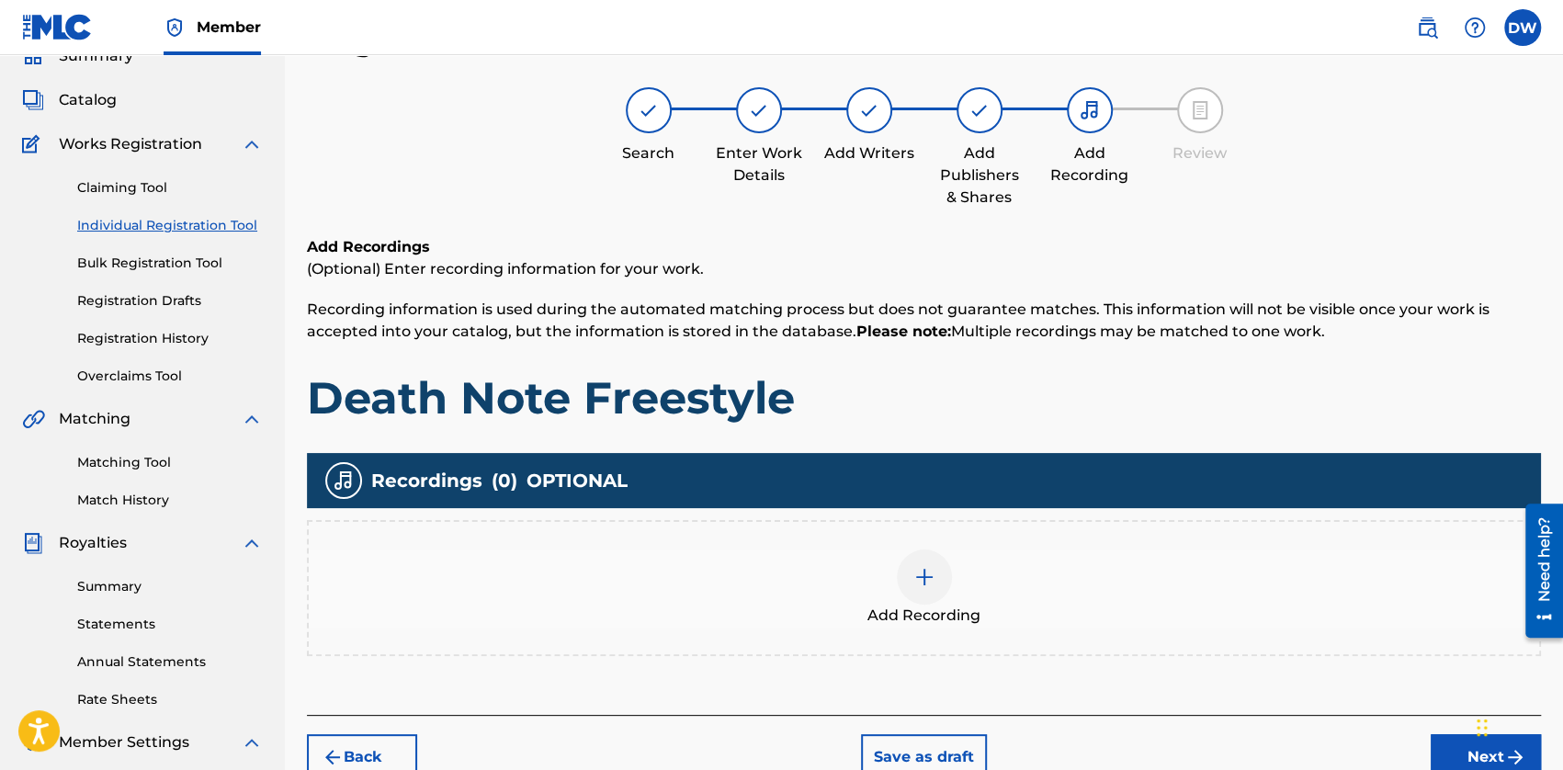
scroll to position [175, 0]
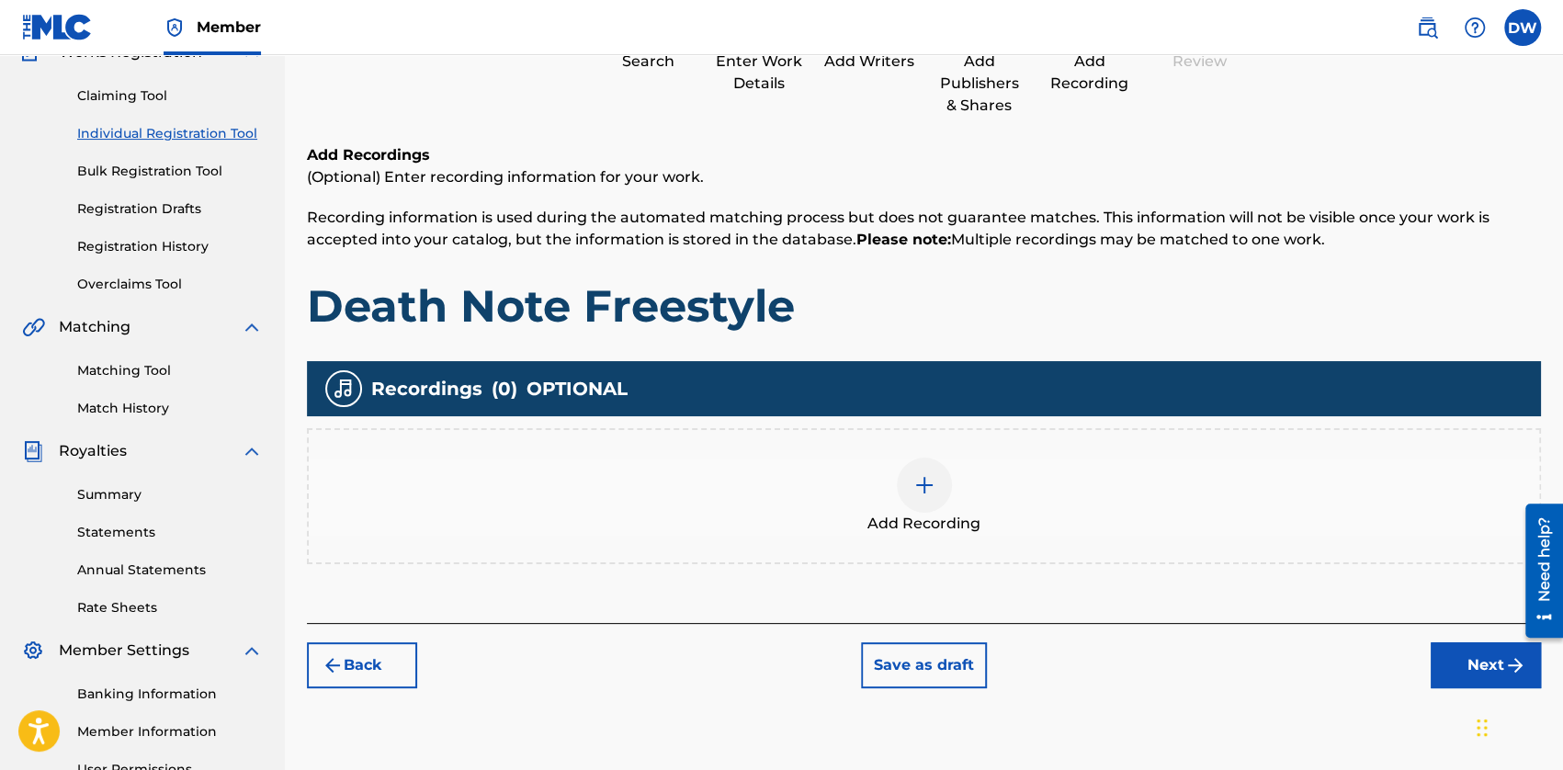
click at [879, 490] on div "Add Recording" at bounding box center [924, 495] width 1230 height 77
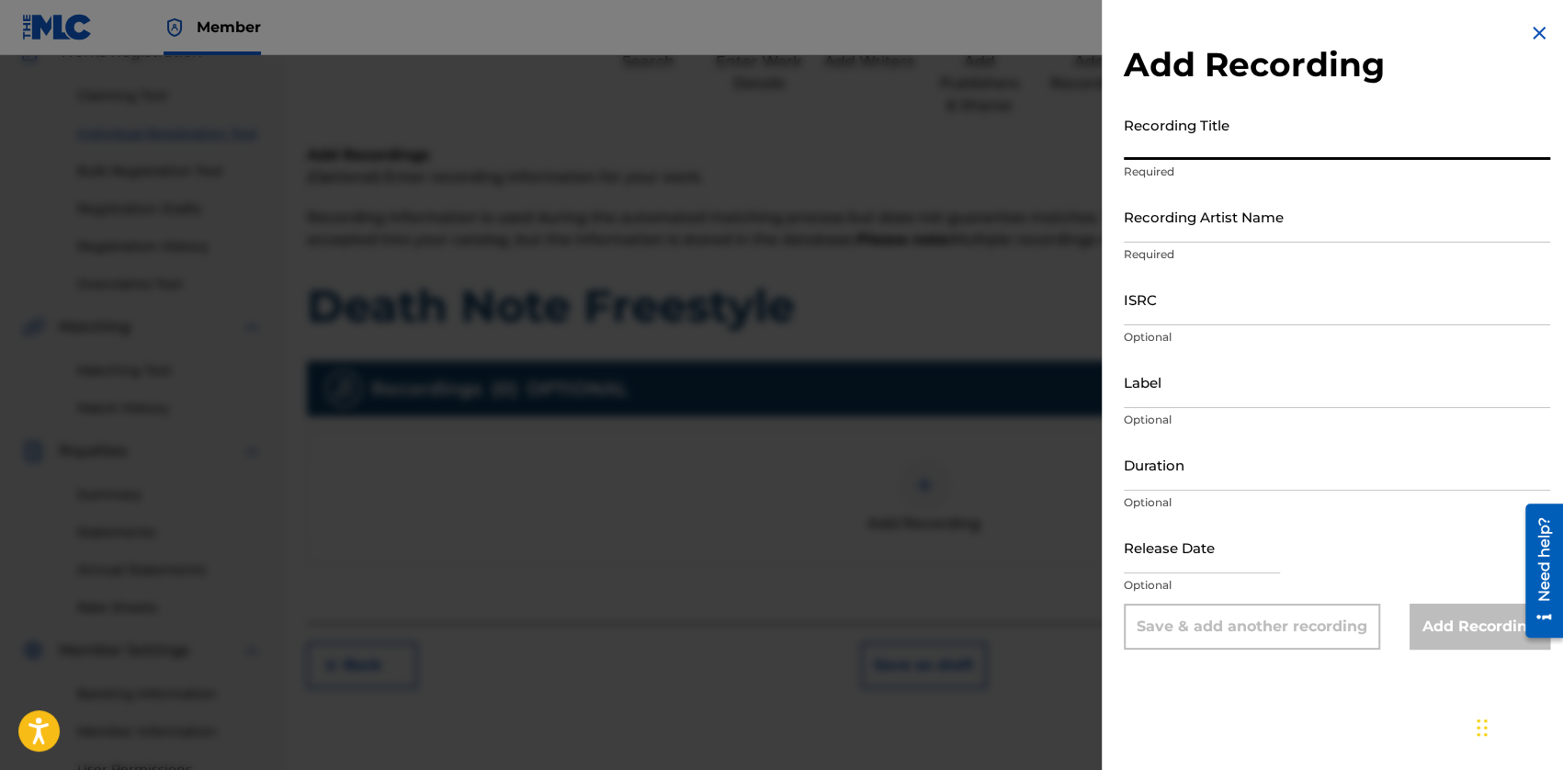
click at [1200, 145] on input "Recording Title" at bounding box center [1336, 133] width 426 height 52
type input "Death Note Freestyle"
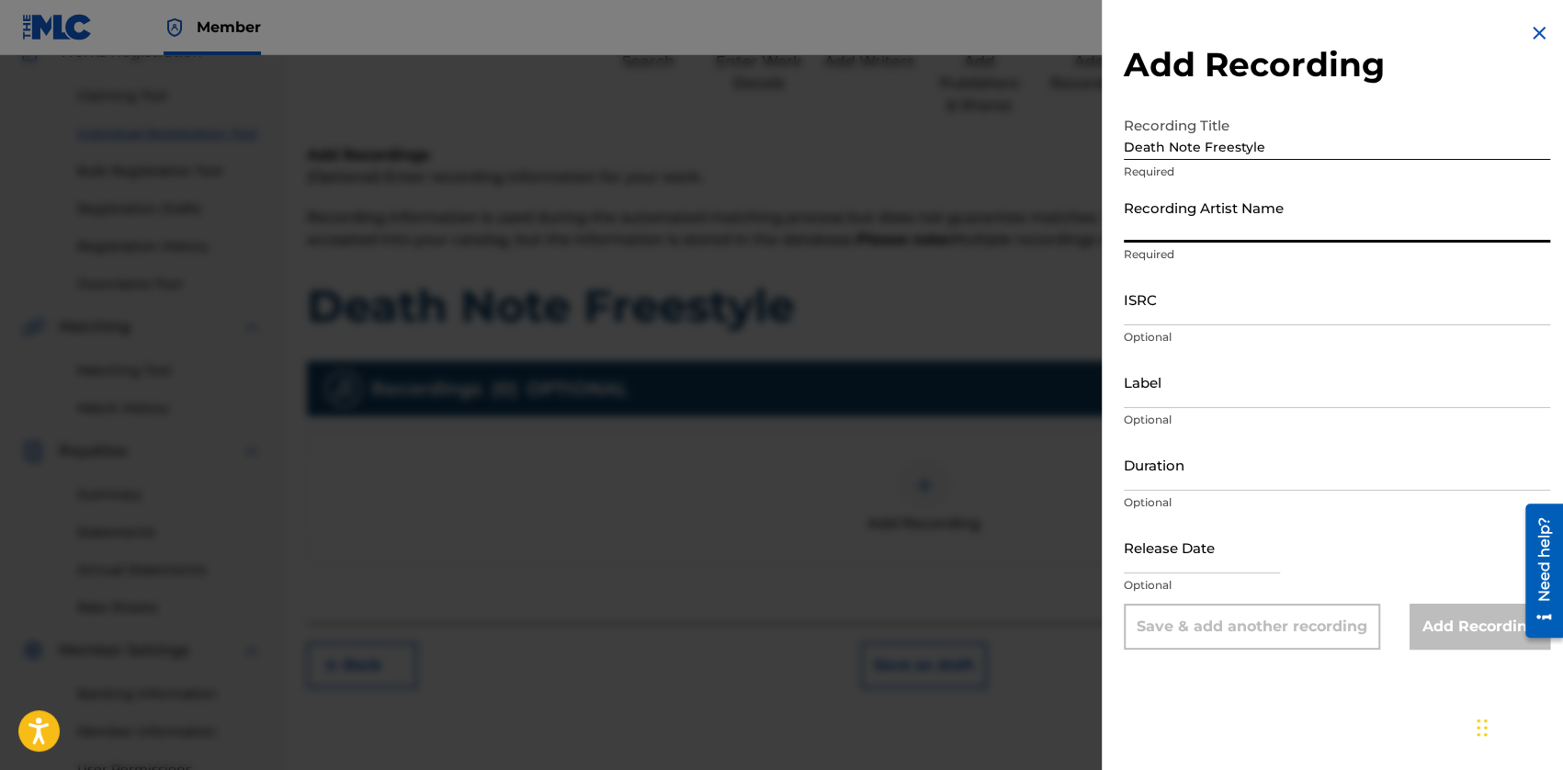
click at [1218, 214] on input "Recording Artist Name" at bounding box center [1336, 216] width 426 height 52
type input "Khantrast, Musicality"
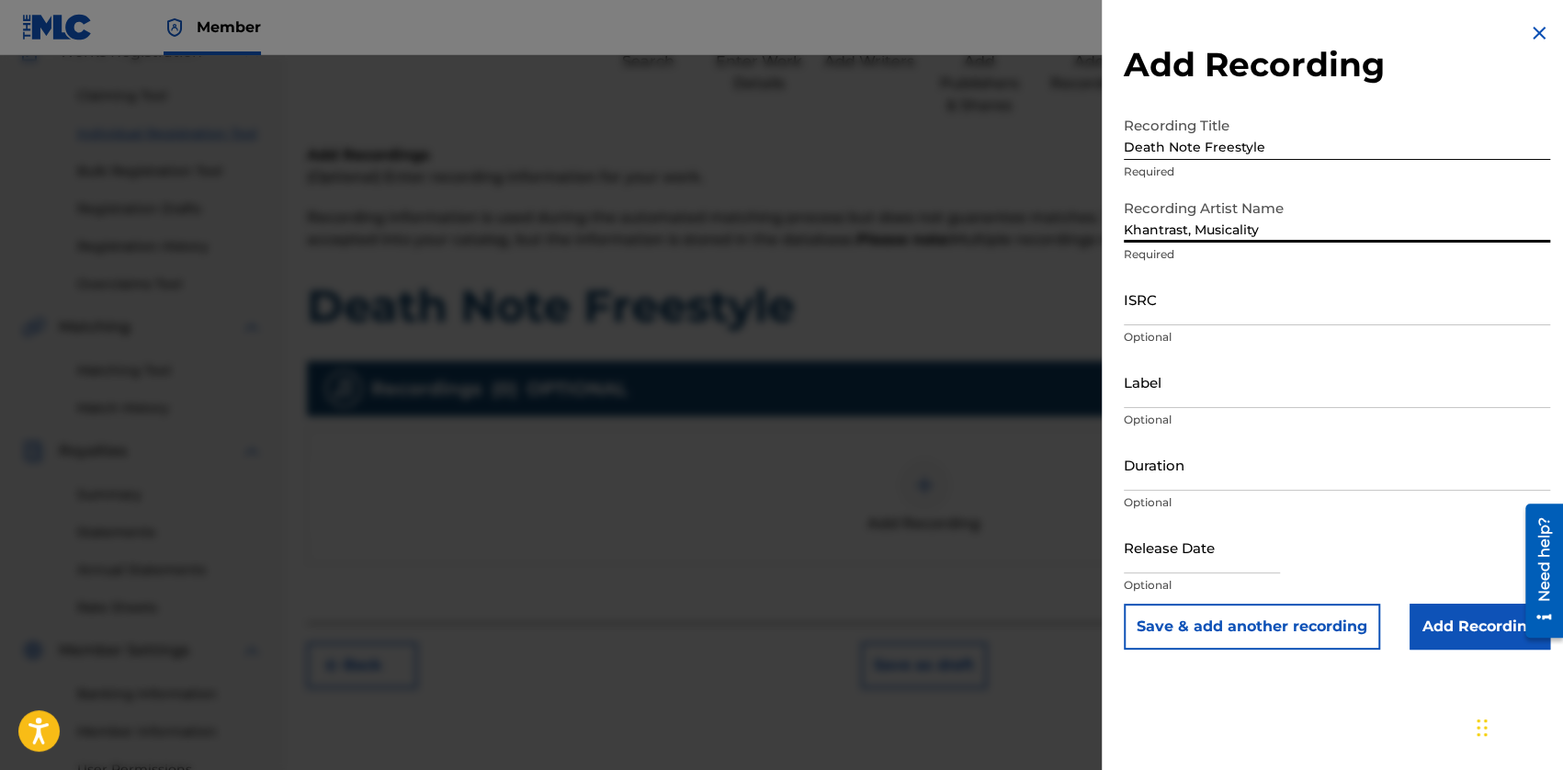
click at [1167, 313] on input "ISRC" at bounding box center [1336, 299] width 426 height 52
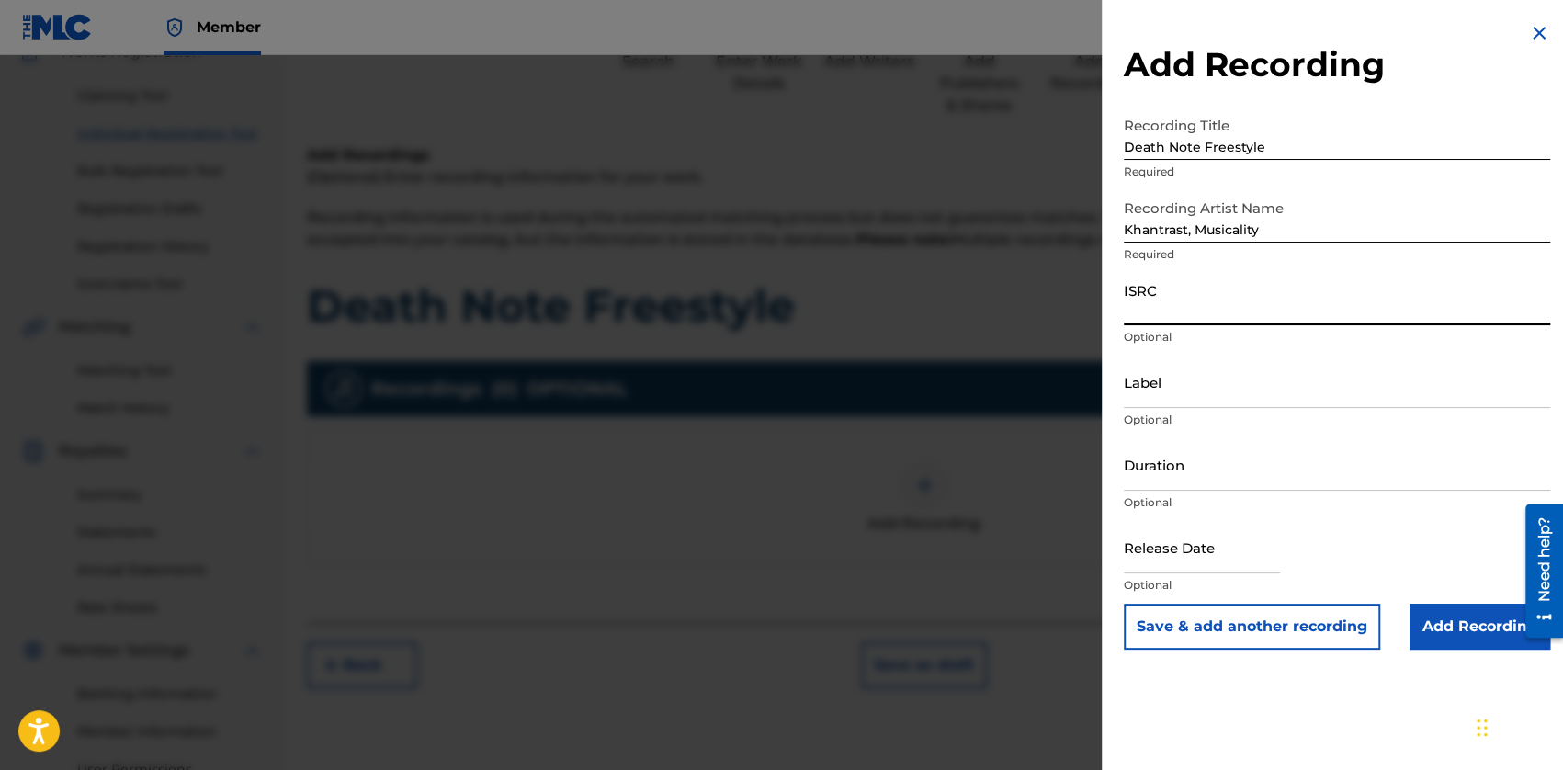
paste input "QZMEQ2058491"
type input "QZMEQ2058491"
click at [1168, 395] on input "Label" at bounding box center [1336, 382] width 426 height 52
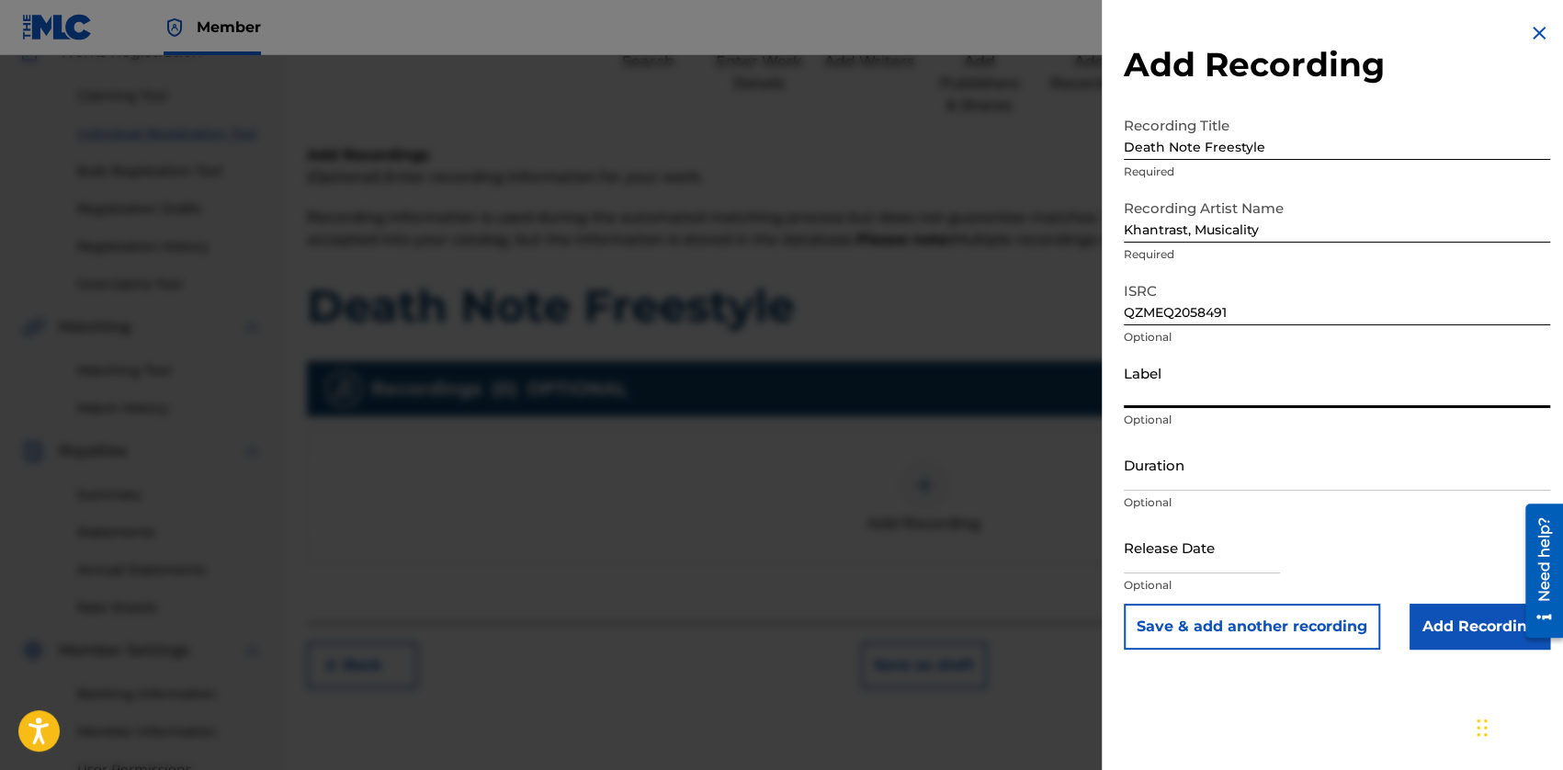
type input "Khantrast"
click at [1196, 460] on input "Duration" at bounding box center [1336, 464] width 426 height 52
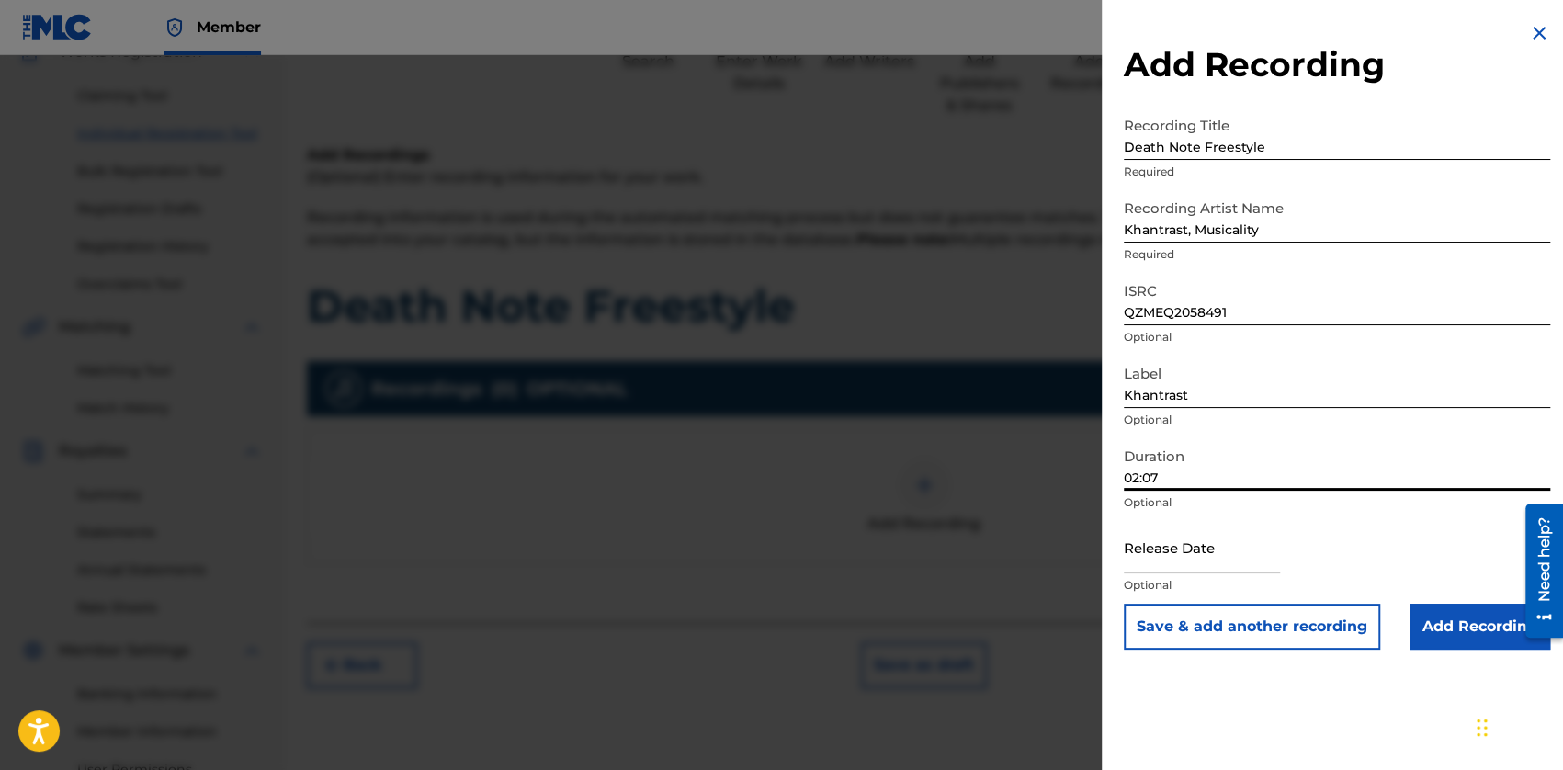
type input "02:07"
drag, startPoint x: 1156, startPoint y: 552, endPoint x: 1150, endPoint y: 570, distance: 19.2
click at [1155, 557] on input "text" at bounding box center [1201, 547] width 156 height 52
select select "7"
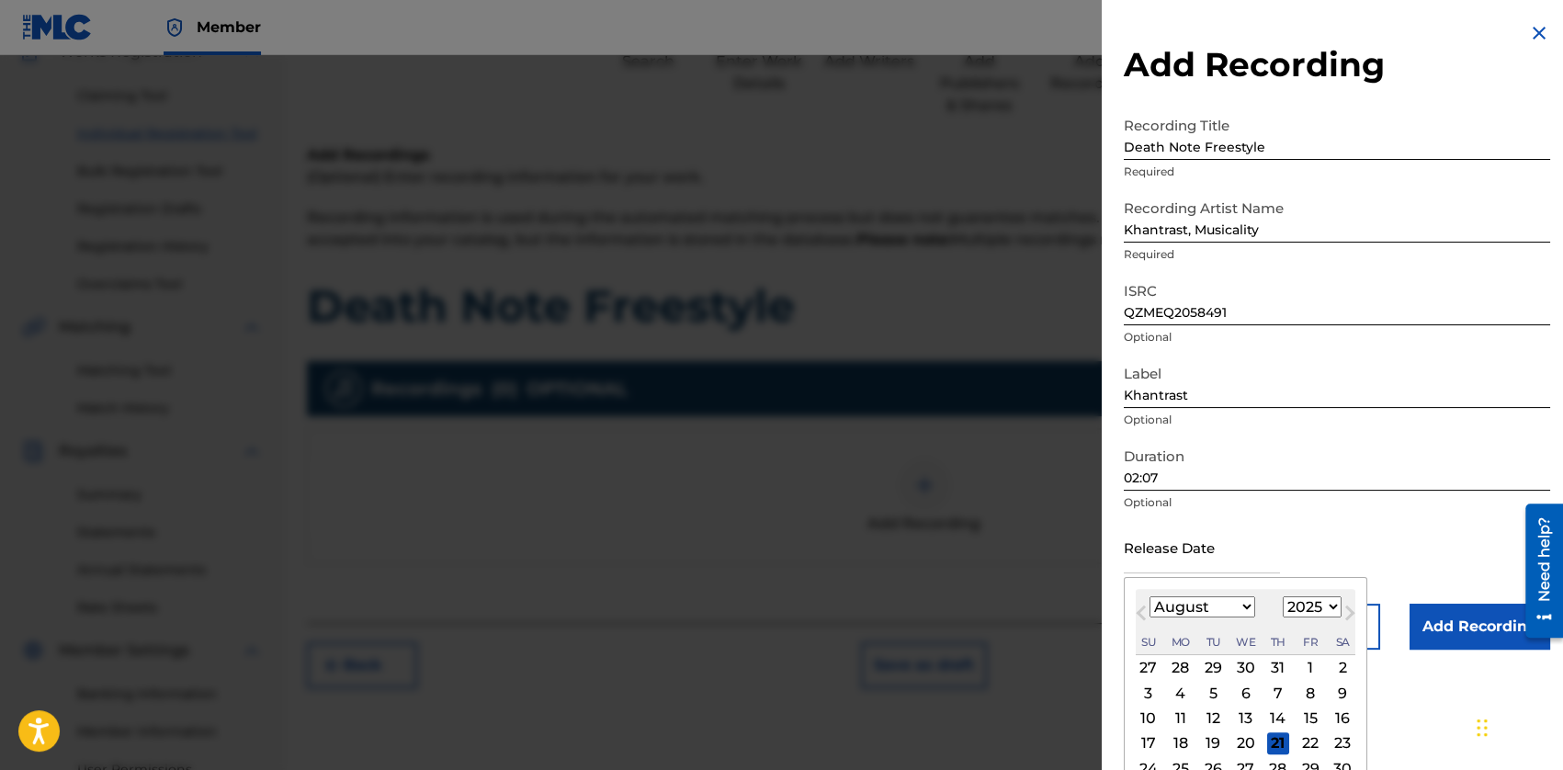
click at [1300, 611] on select "1899 1900 1901 1902 1903 1904 1905 1906 1907 1908 1909 1910 1911 1912 1913 1914…" at bounding box center [1311, 606] width 59 height 21
select select "2020"
click at [1282, 596] on select "1899 1900 1901 1902 1903 1904 1905 1906 1907 1908 1909 1910 1911 1912 1913 1914…" at bounding box center [1311, 606] width 59 height 21
click at [1225, 605] on select "January February March April May June July August September October November De…" at bounding box center [1202, 606] width 106 height 21
select select "9"
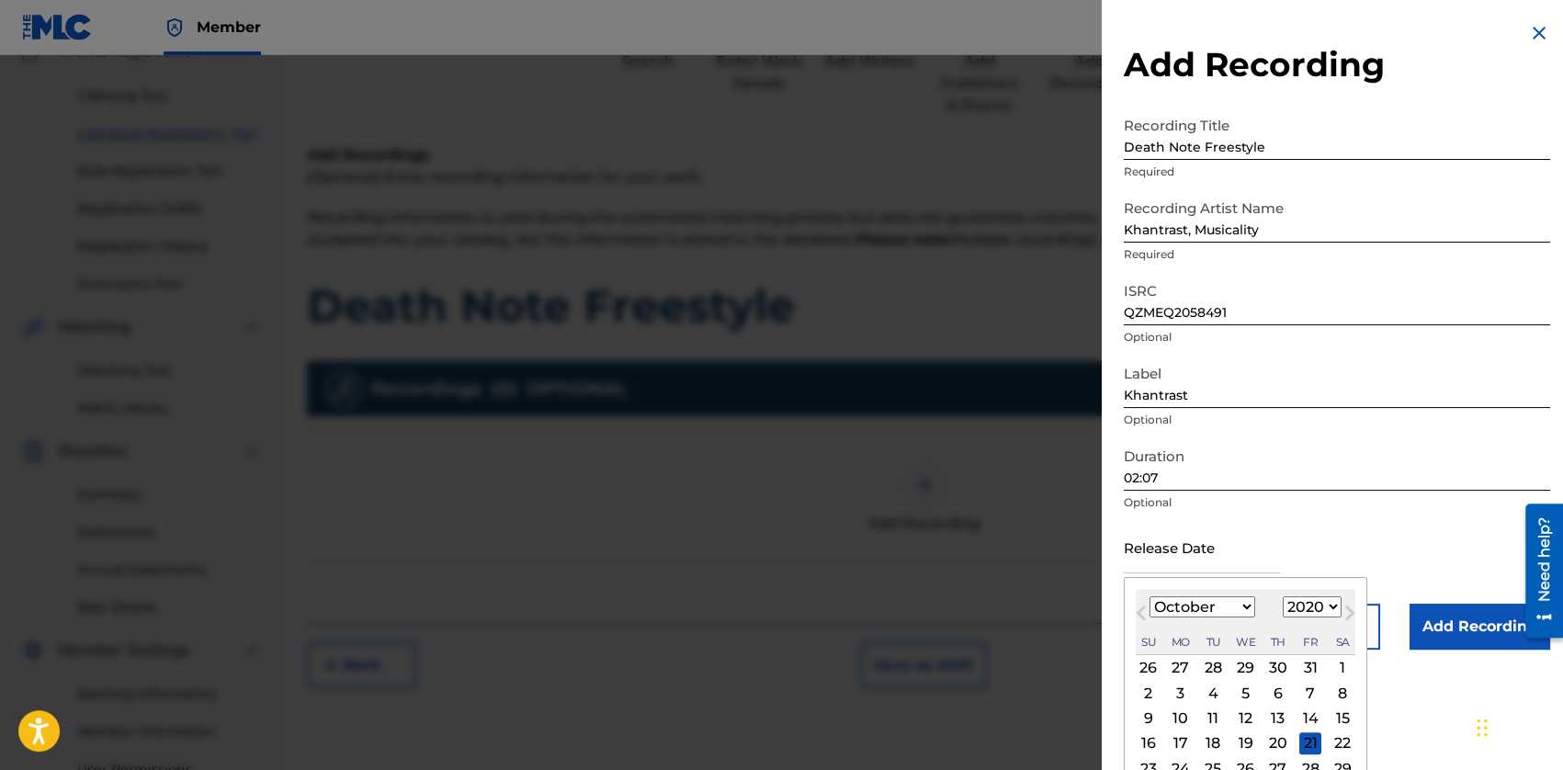
click at [1149, 596] on select "January February March April May June July August September October November De…" at bounding box center [1202, 606] width 106 height 21
click at [1334, 740] on div "24" at bounding box center [1342, 743] width 22 height 22
type input "[DATE]"
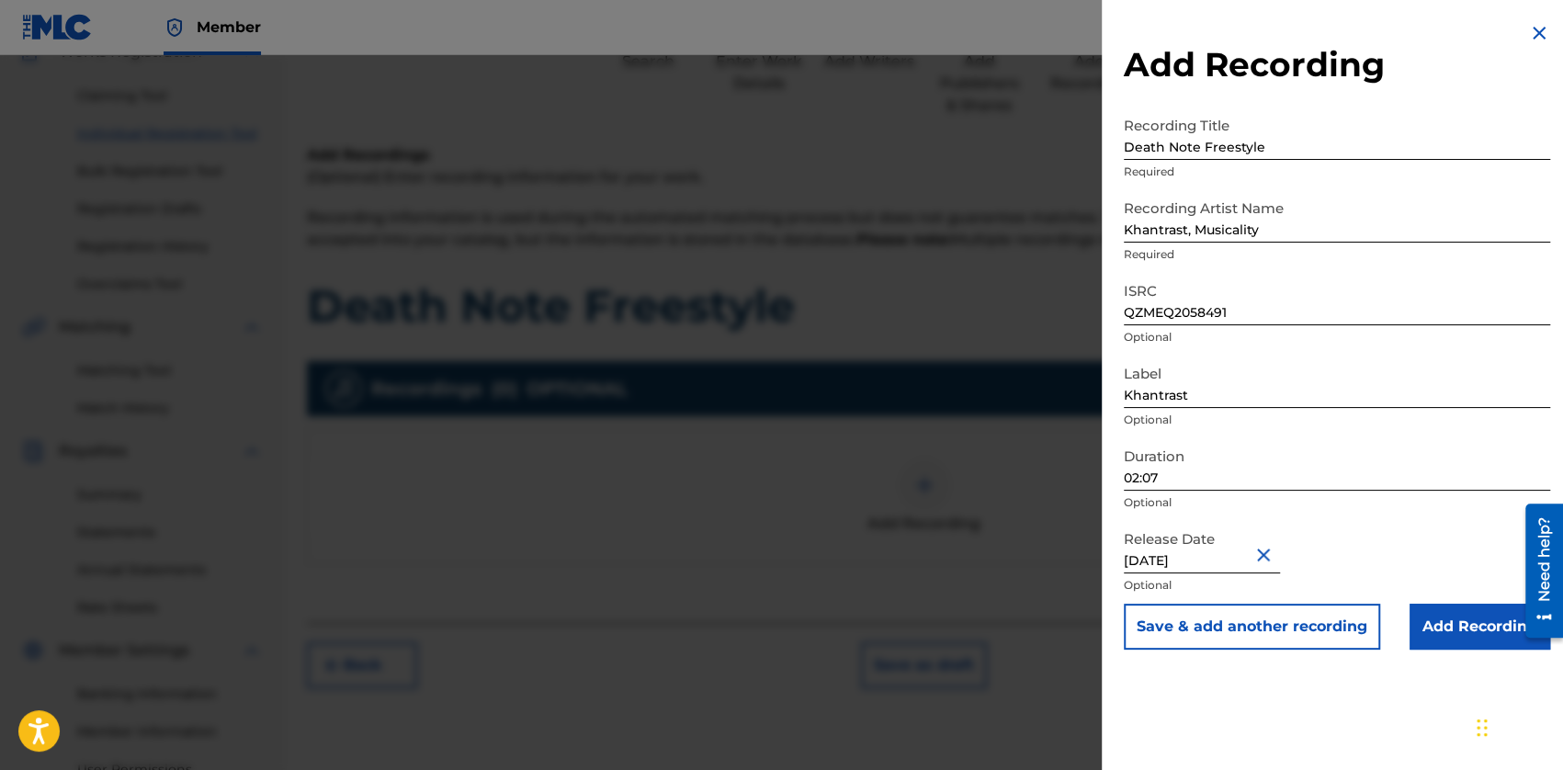
click at [1444, 633] on input "Add Recording" at bounding box center [1479, 627] width 141 height 46
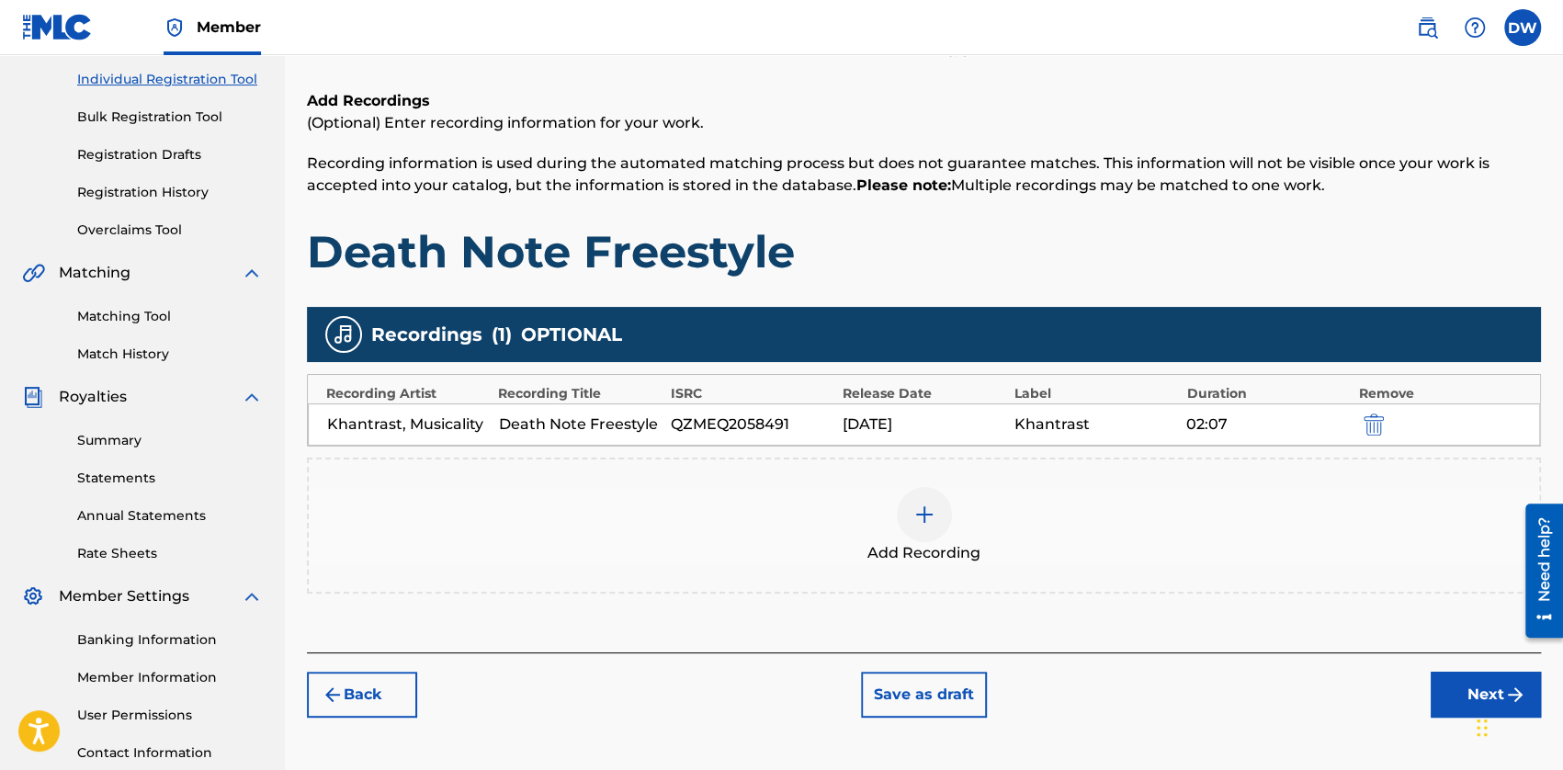
scroll to position [266, 0]
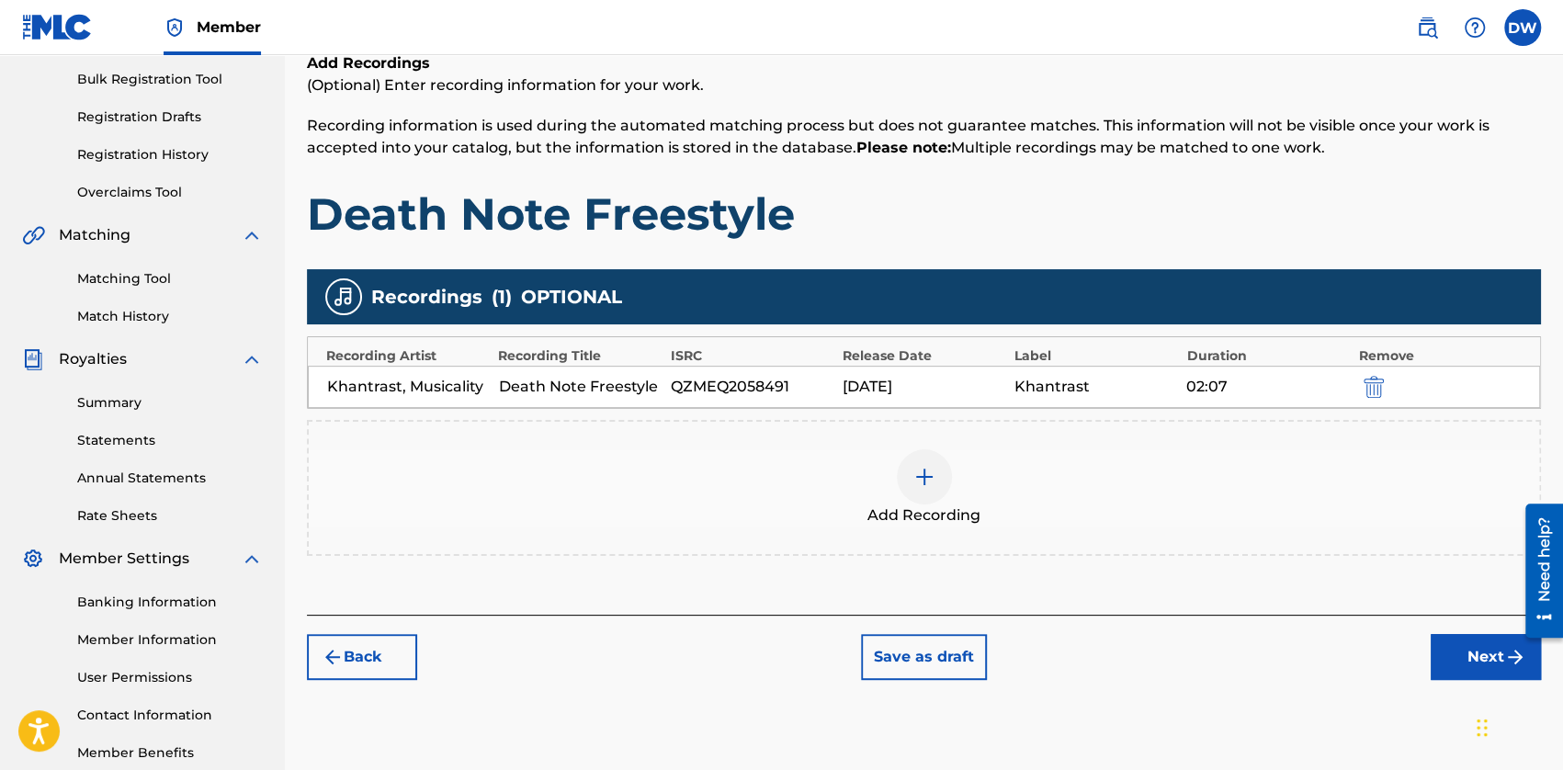
click at [1459, 654] on button "Next" at bounding box center [1485, 657] width 110 height 46
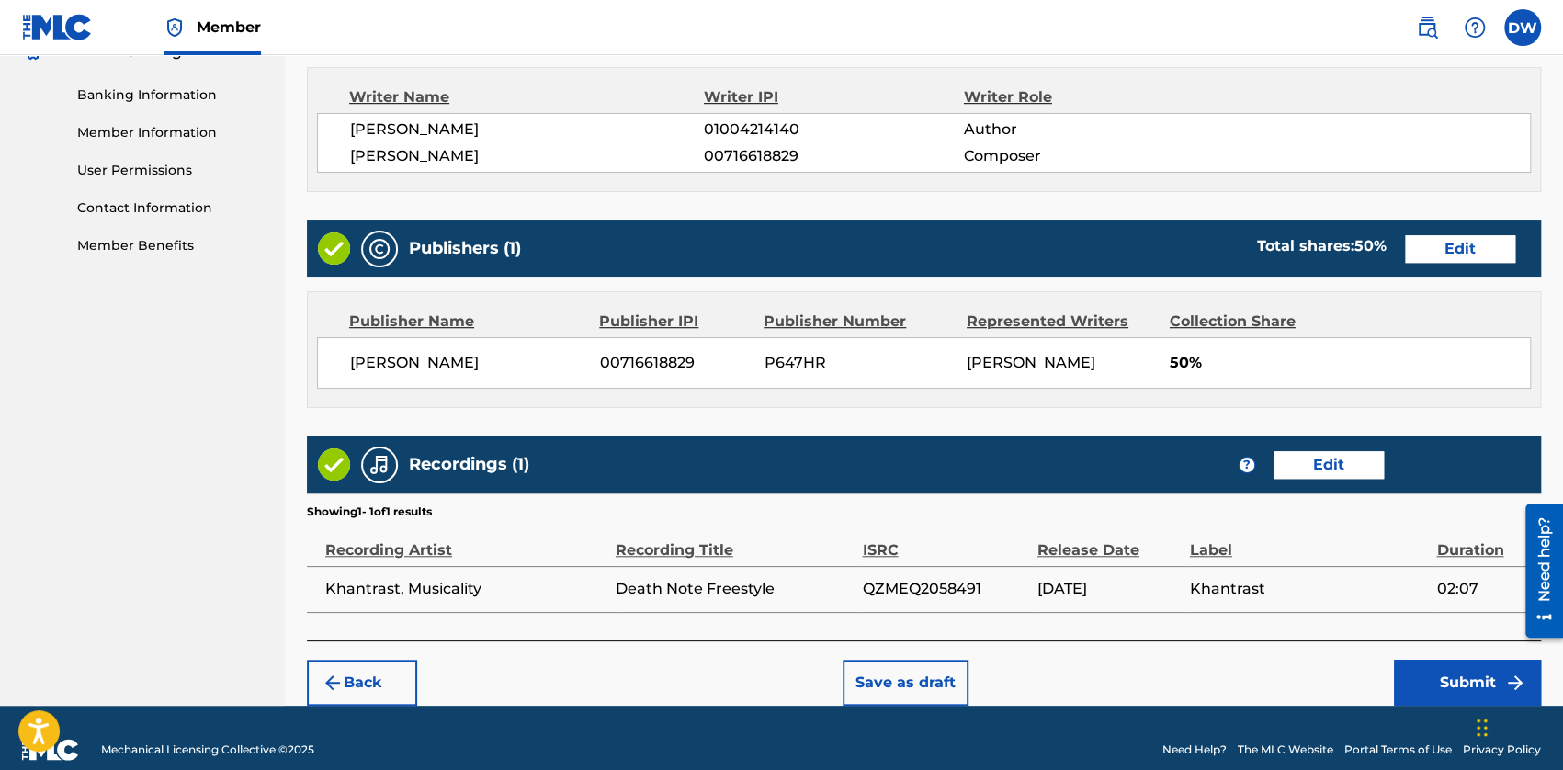
scroll to position [816, 0]
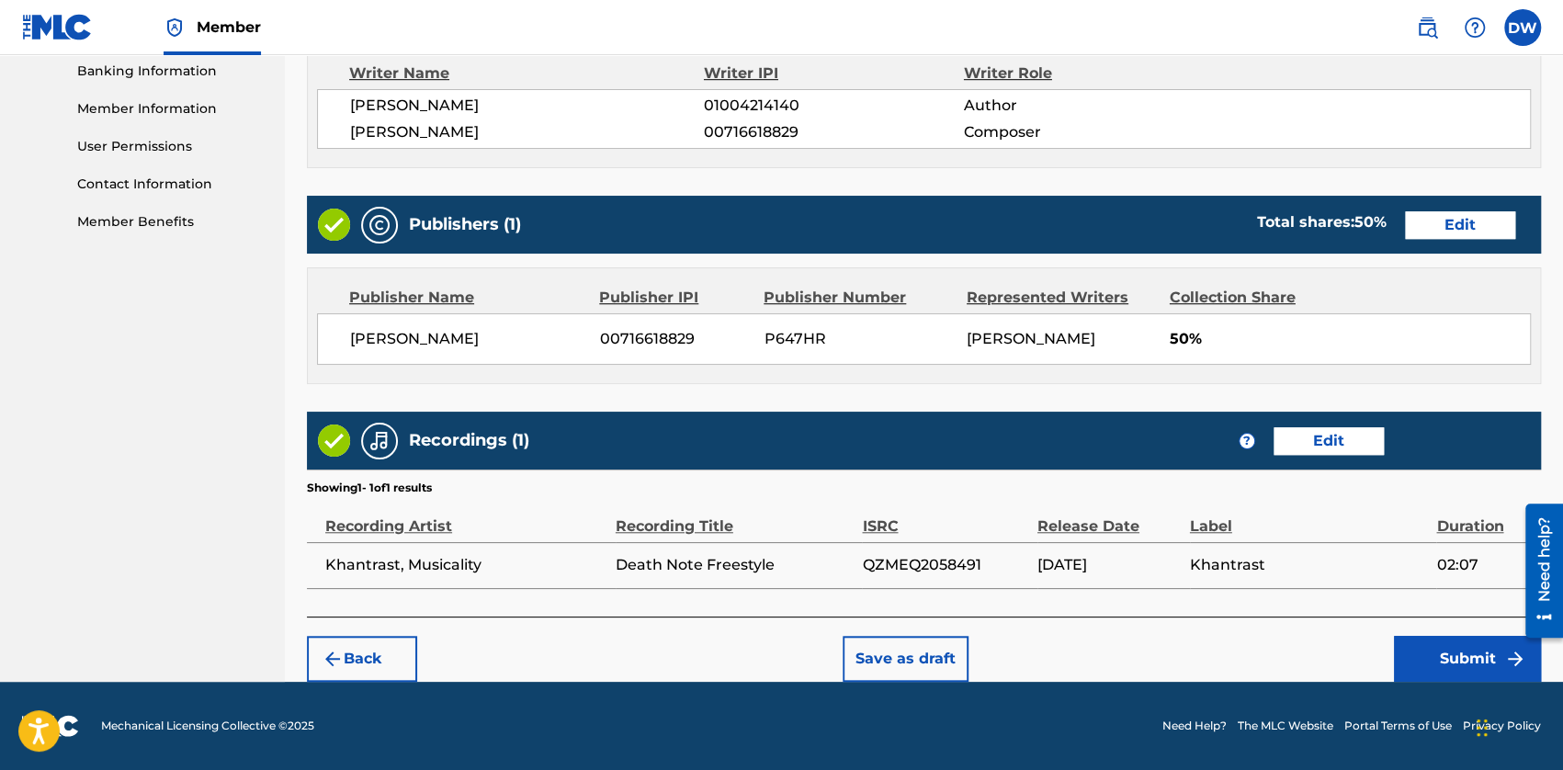
click at [1417, 657] on button "Submit" at bounding box center [1467, 659] width 147 height 46
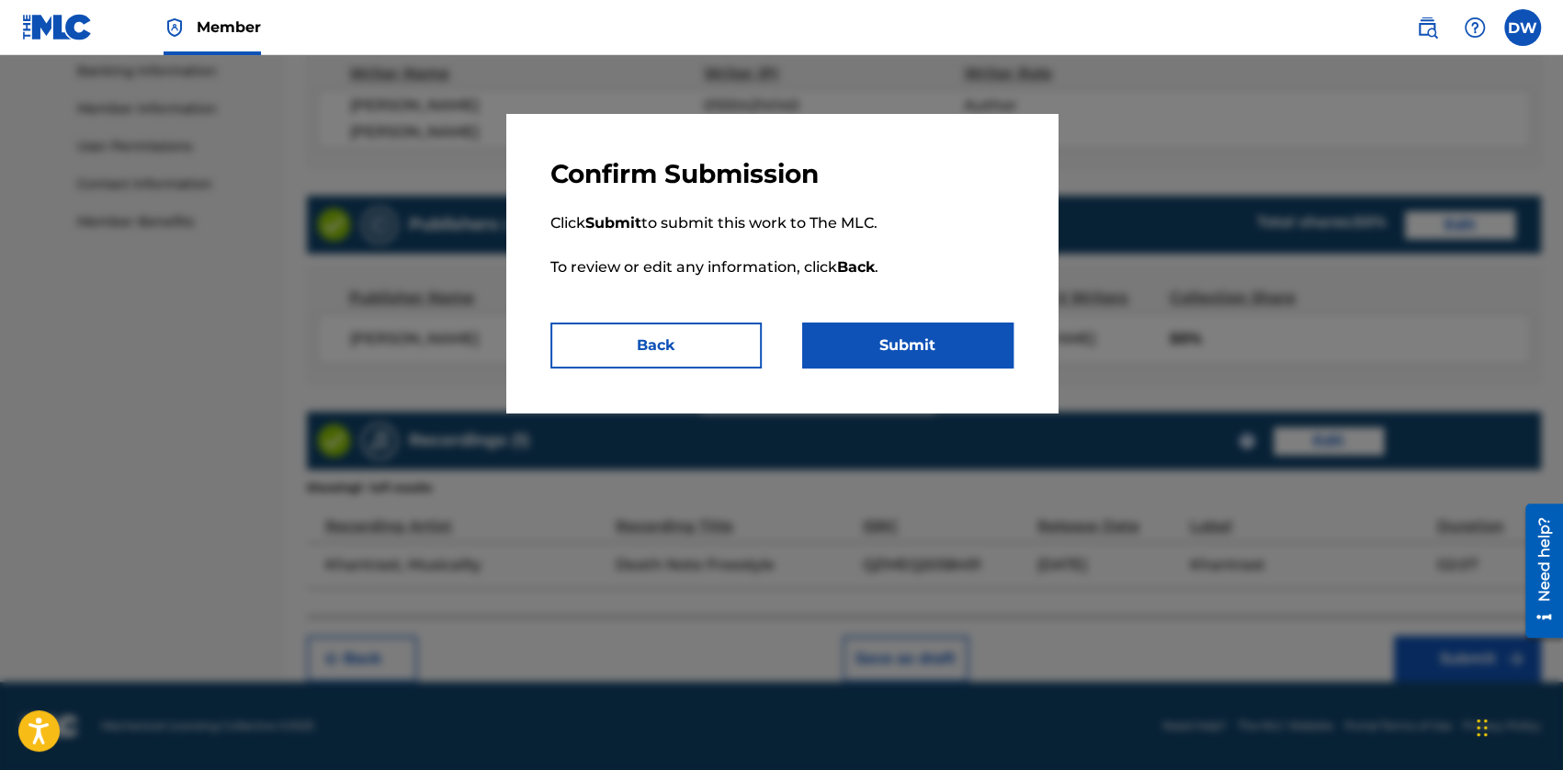
click at [851, 343] on button "Submit" at bounding box center [907, 345] width 211 height 46
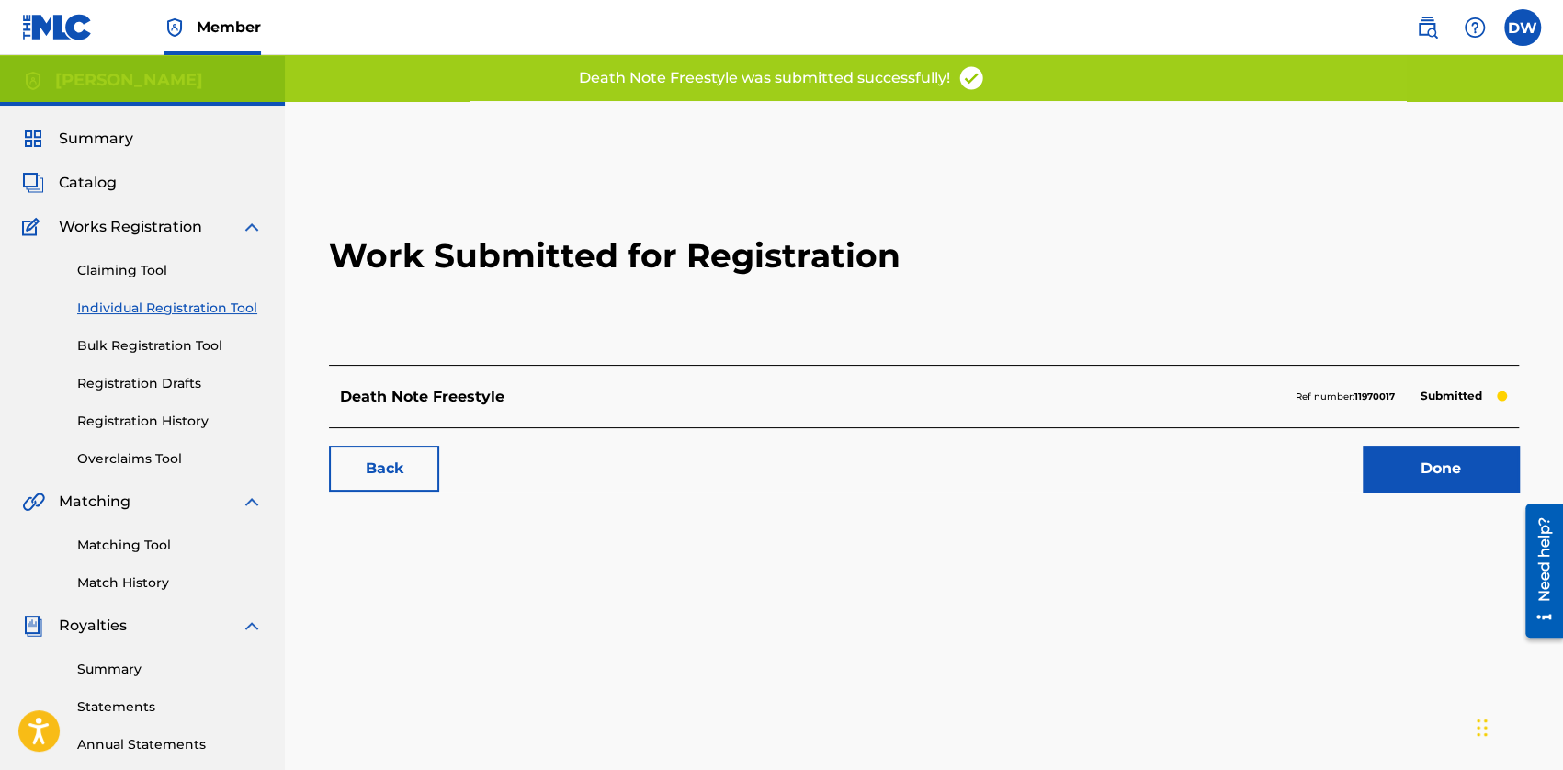
click at [130, 313] on link "Individual Registration Tool" at bounding box center [170, 308] width 186 height 19
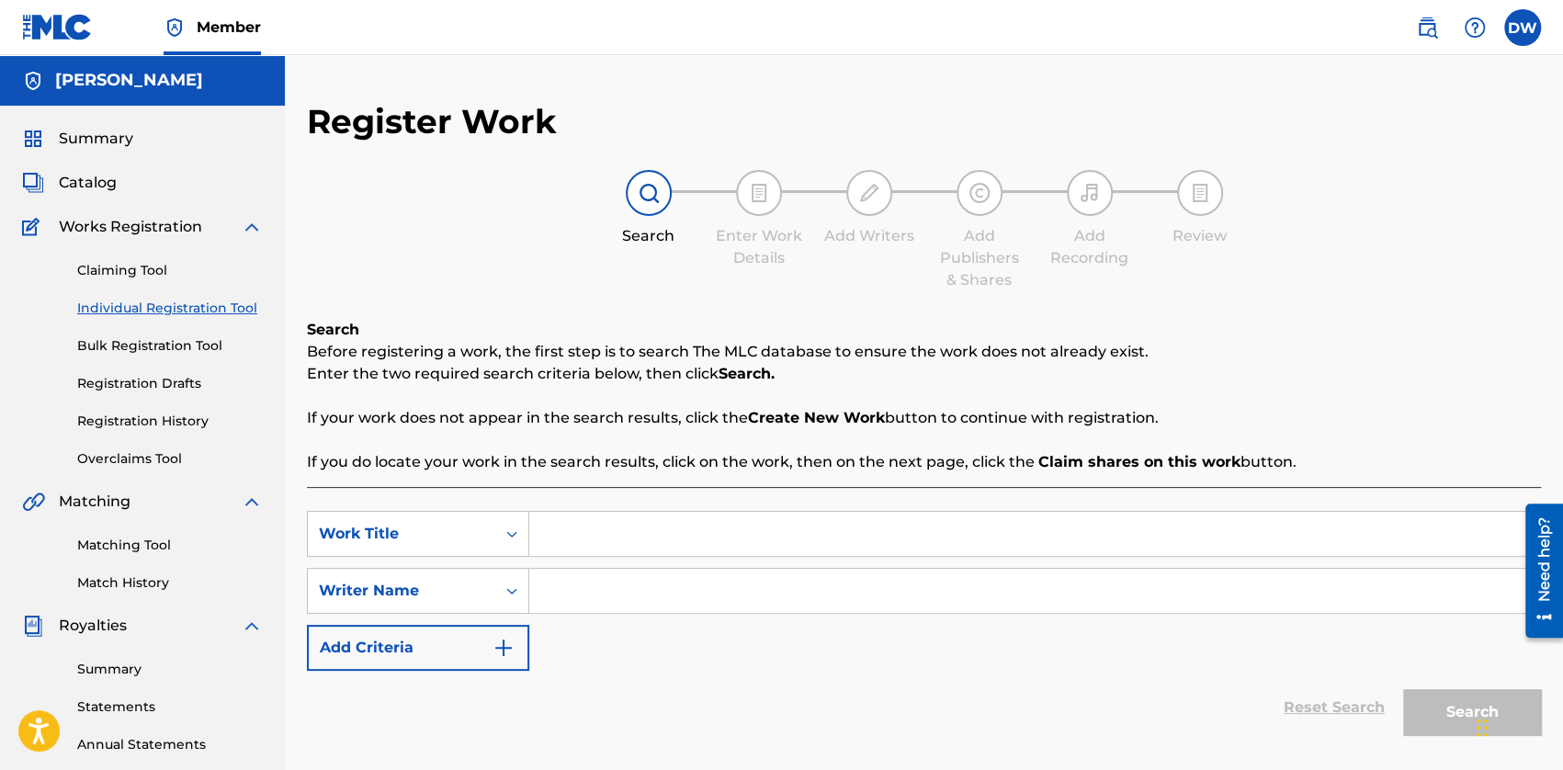
click at [572, 604] on input "Search Form" at bounding box center [1034, 591] width 1010 height 44
type input "[PERSON_NAME]"
click at [554, 519] on input "Search Form" at bounding box center [1034, 534] width 1010 height 44
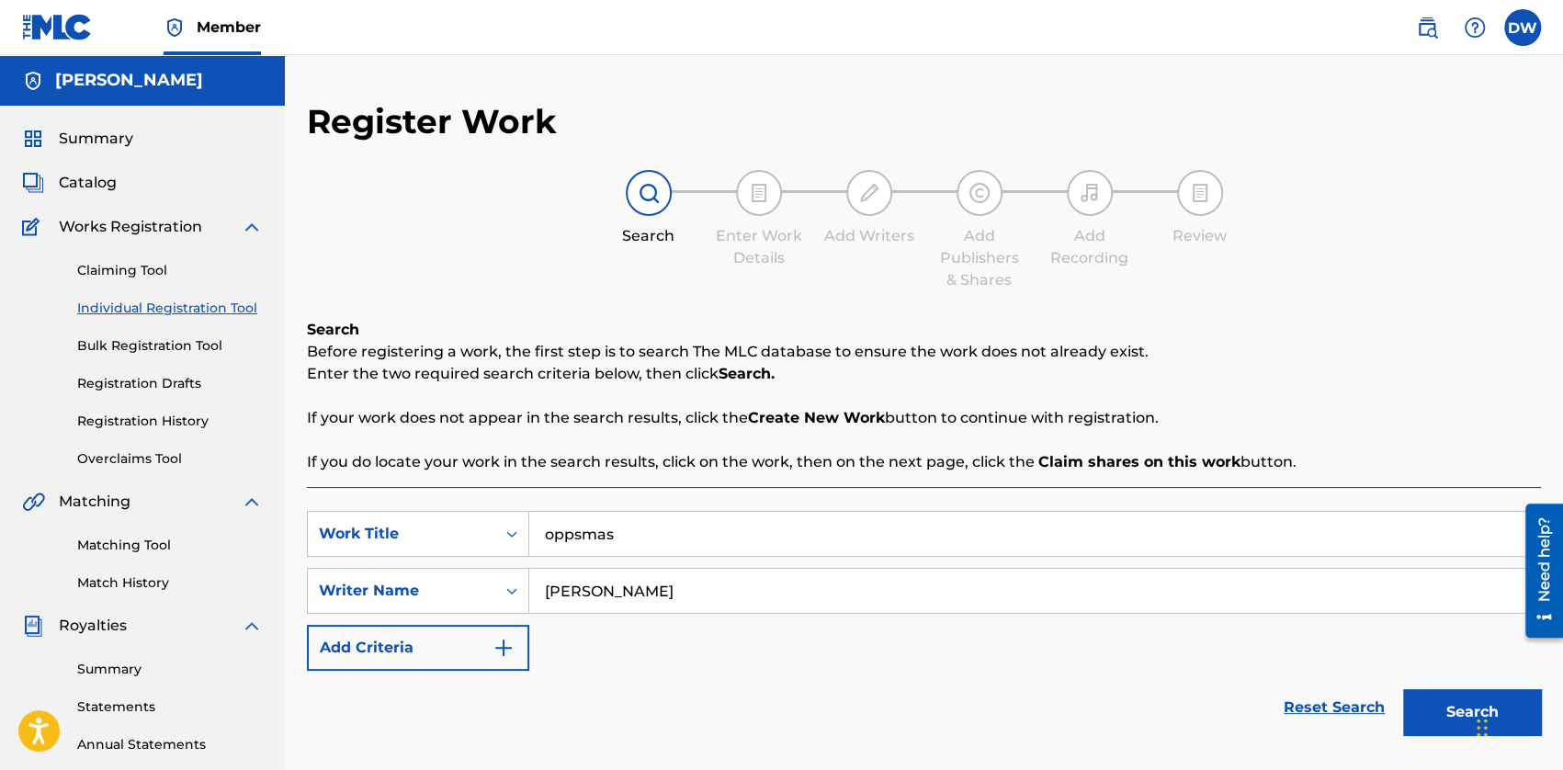
click at [522, 450] on div "Search Before registering a work, the first step is to search The MLC database …" at bounding box center [924, 396] width 1234 height 154
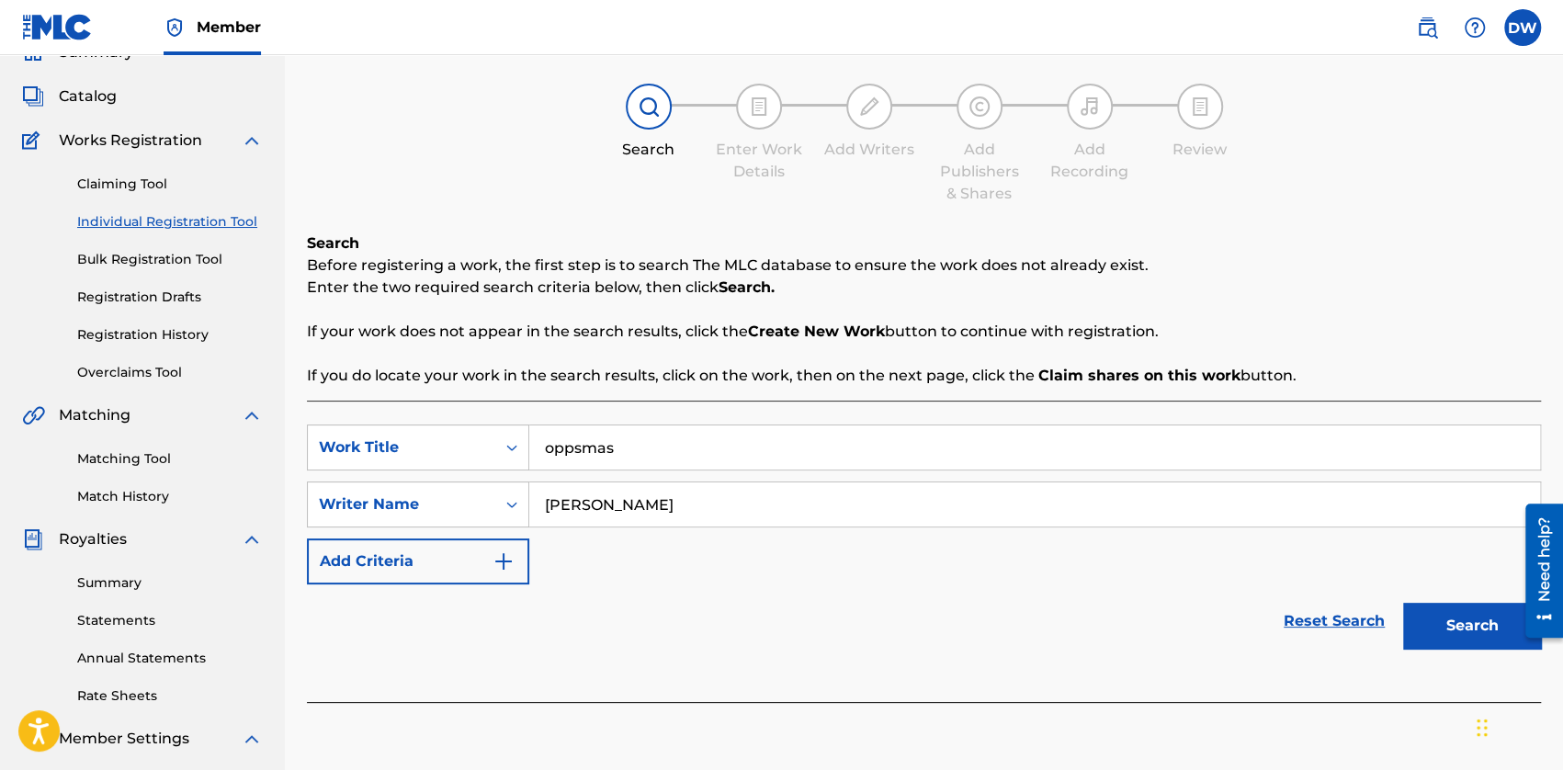
scroll to position [184, 0]
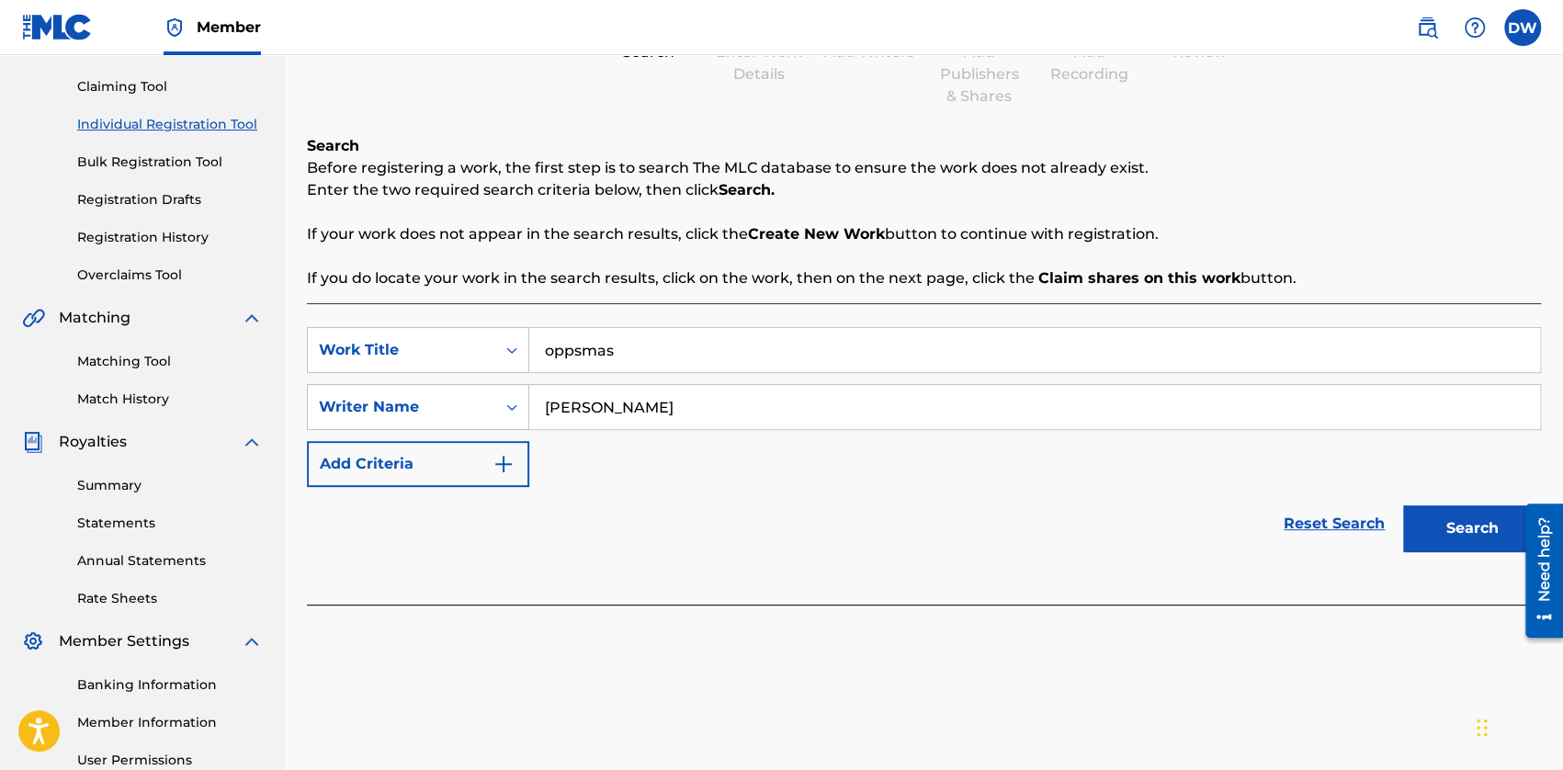
click at [1454, 526] on button "Search" at bounding box center [1472, 528] width 138 height 46
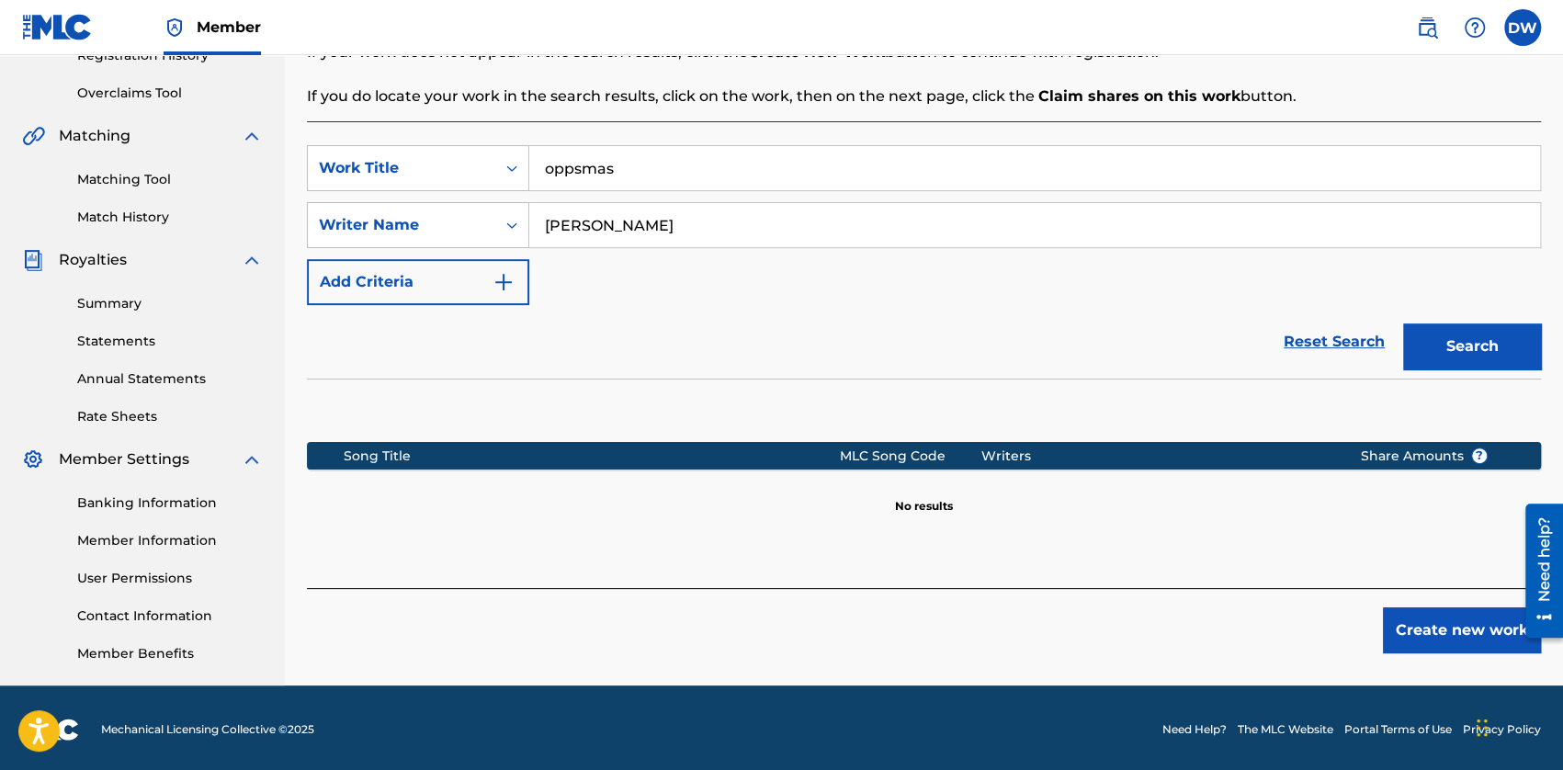
scroll to position [367, 0]
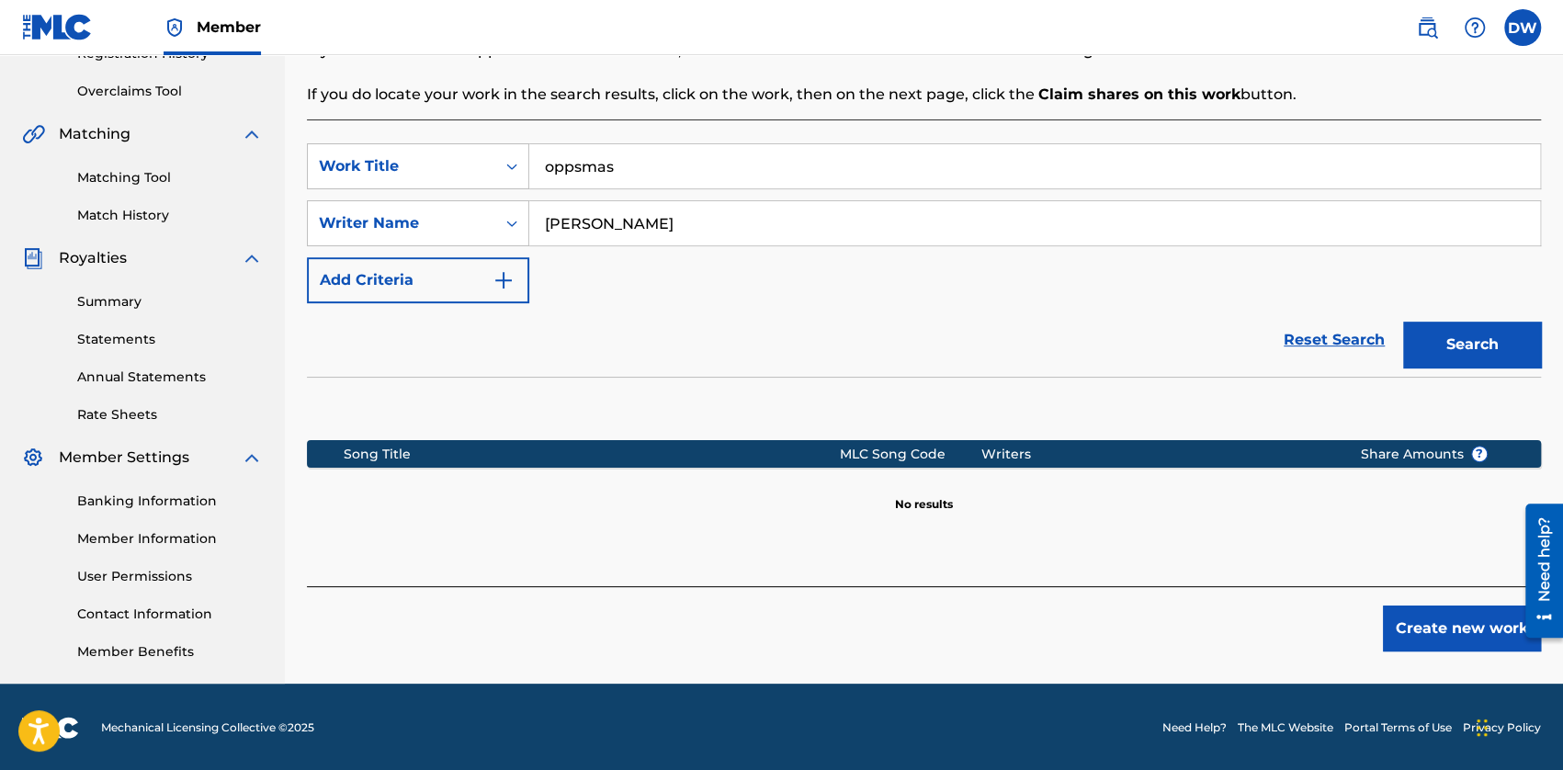
click at [554, 172] on input "oppsmas" at bounding box center [1034, 166] width 1010 height 44
type input "Oppsmas"
click at [1497, 346] on button "Search" at bounding box center [1472, 345] width 138 height 46
click at [1417, 625] on button "Create new work" at bounding box center [1462, 628] width 158 height 46
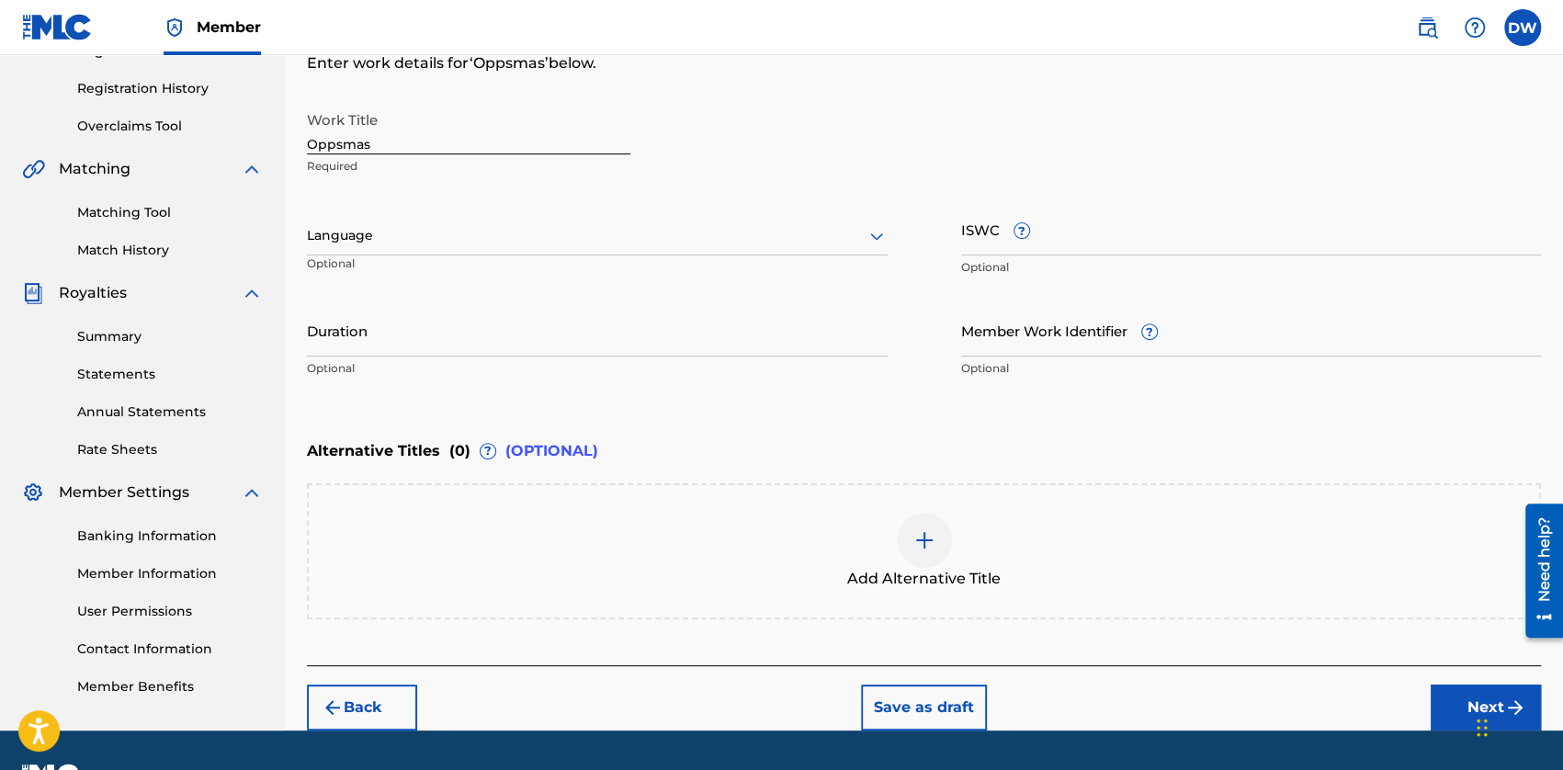
scroll to position [380, 0]
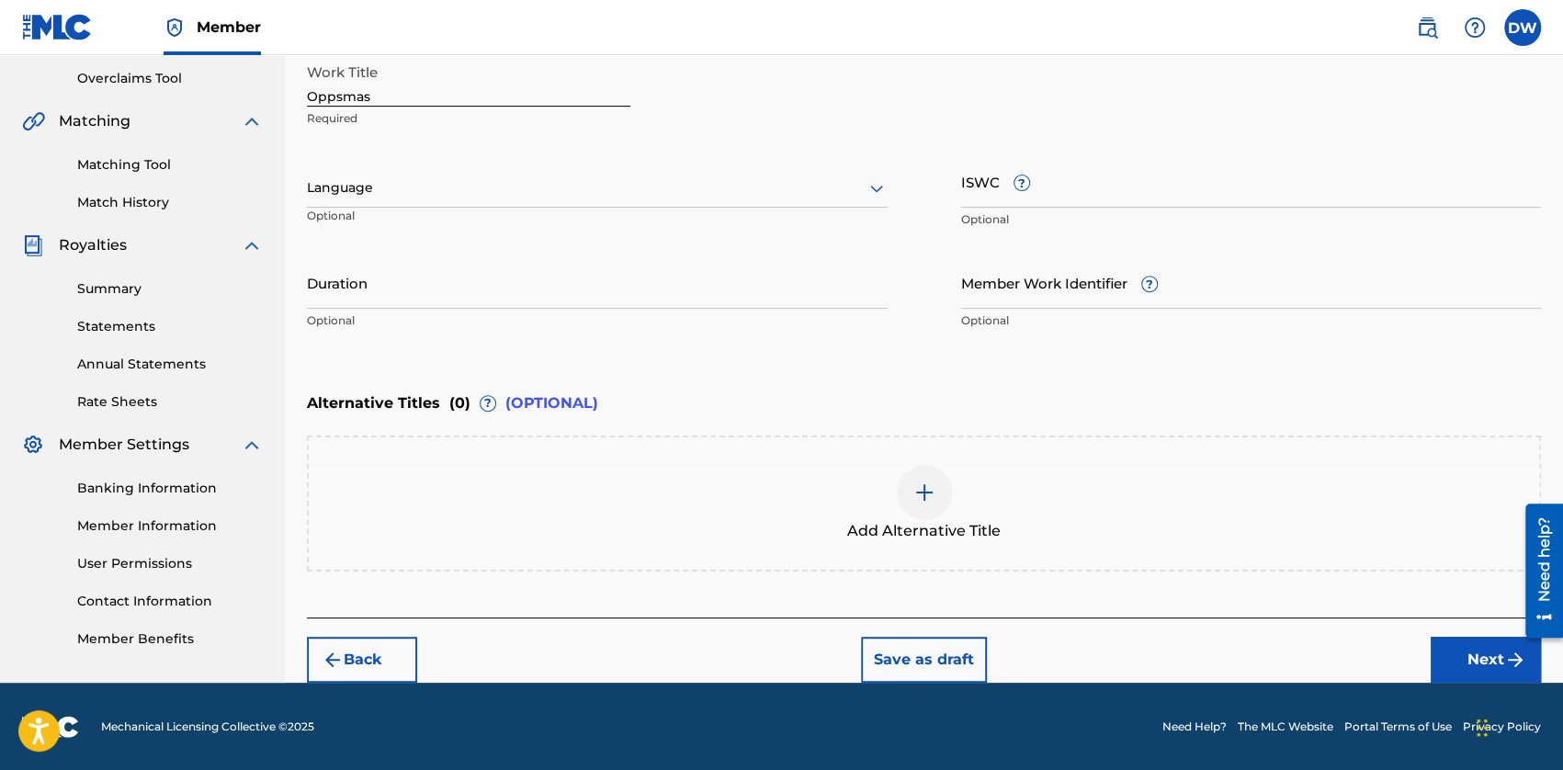
click at [1471, 660] on button "Next" at bounding box center [1485, 660] width 110 height 46
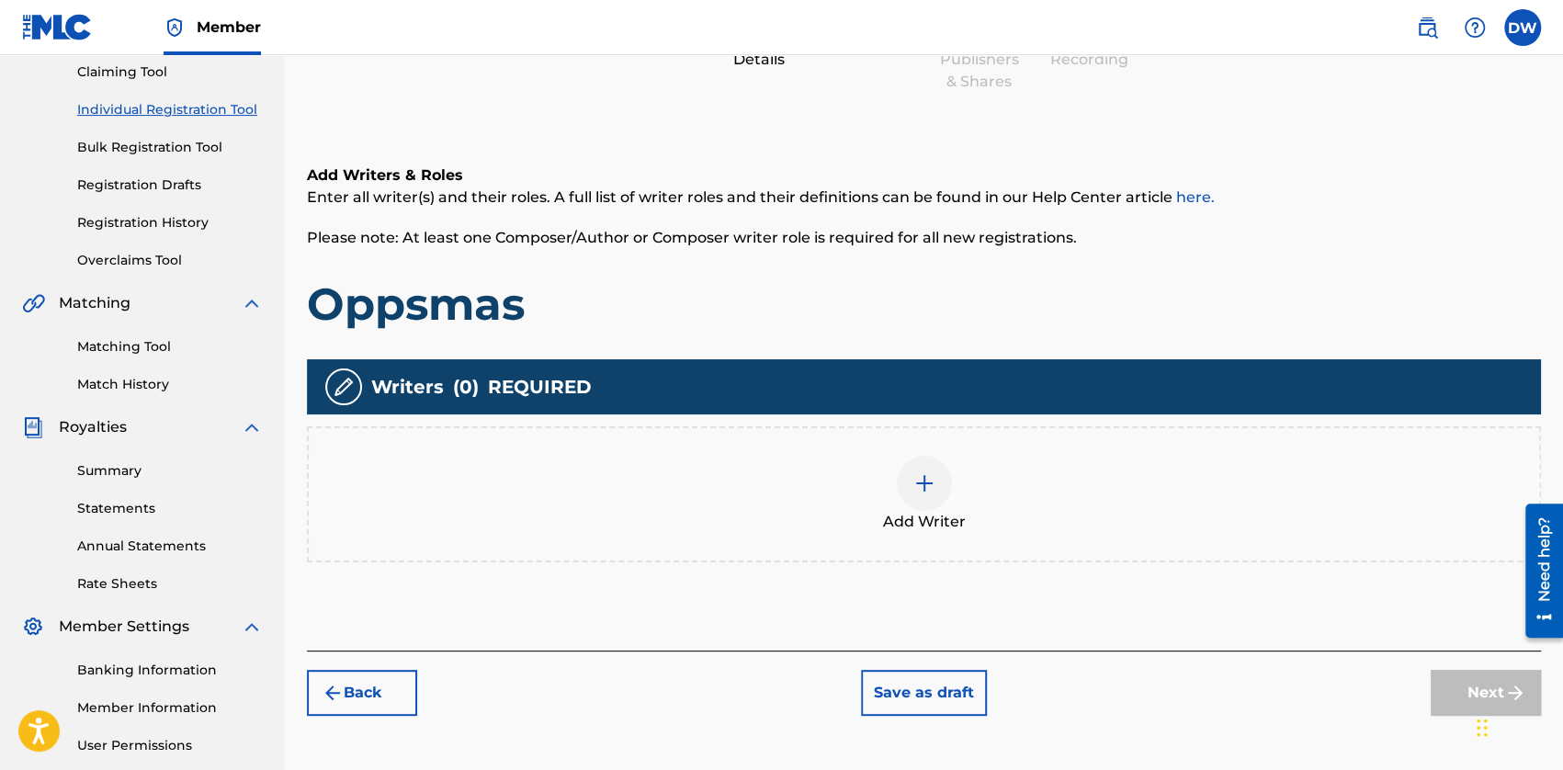
scroll to position [83, 0]
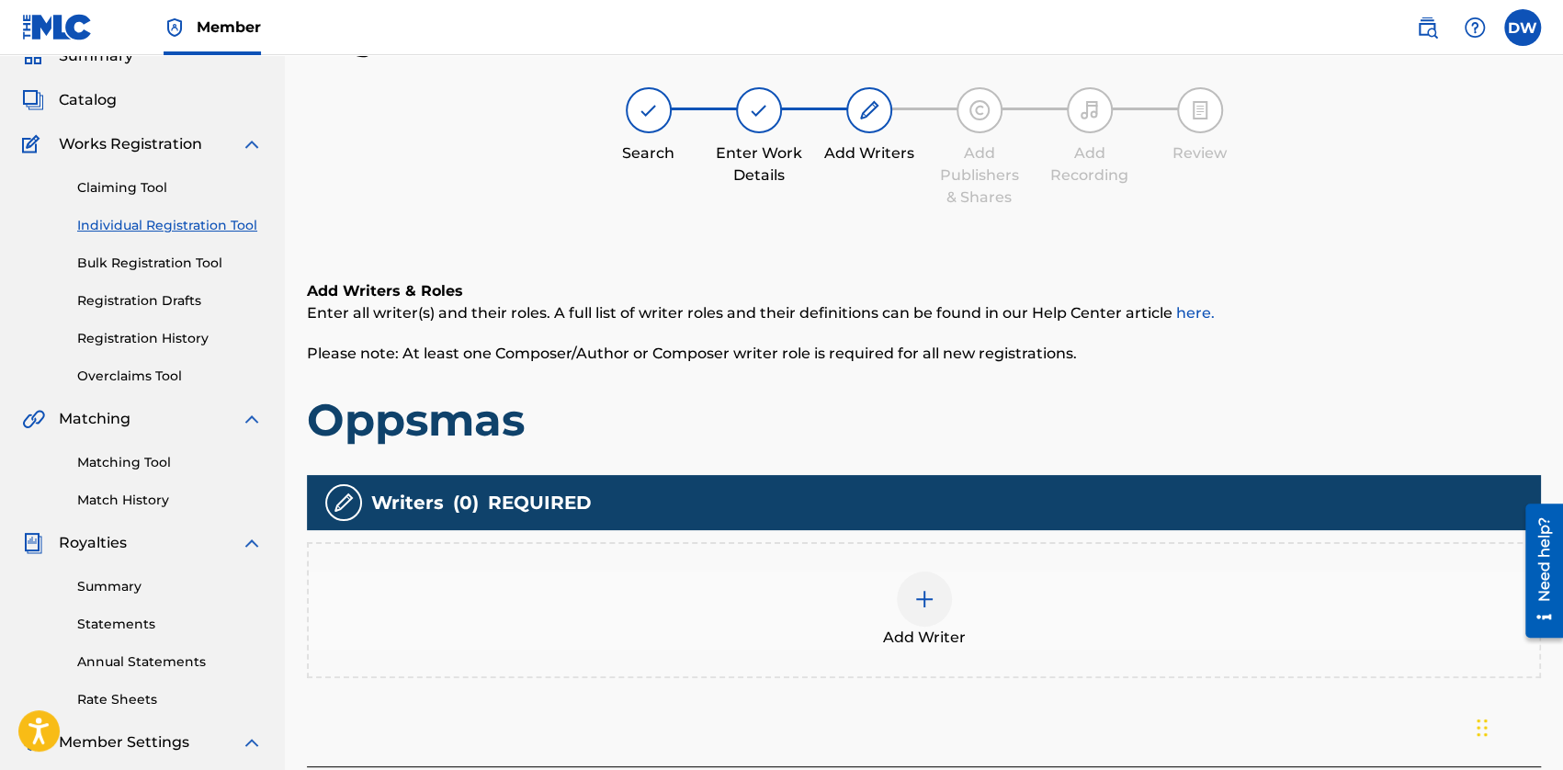
click at [1041, 580] on div "Add Writer" at bounding box center [924, 609] width 1230 height 77
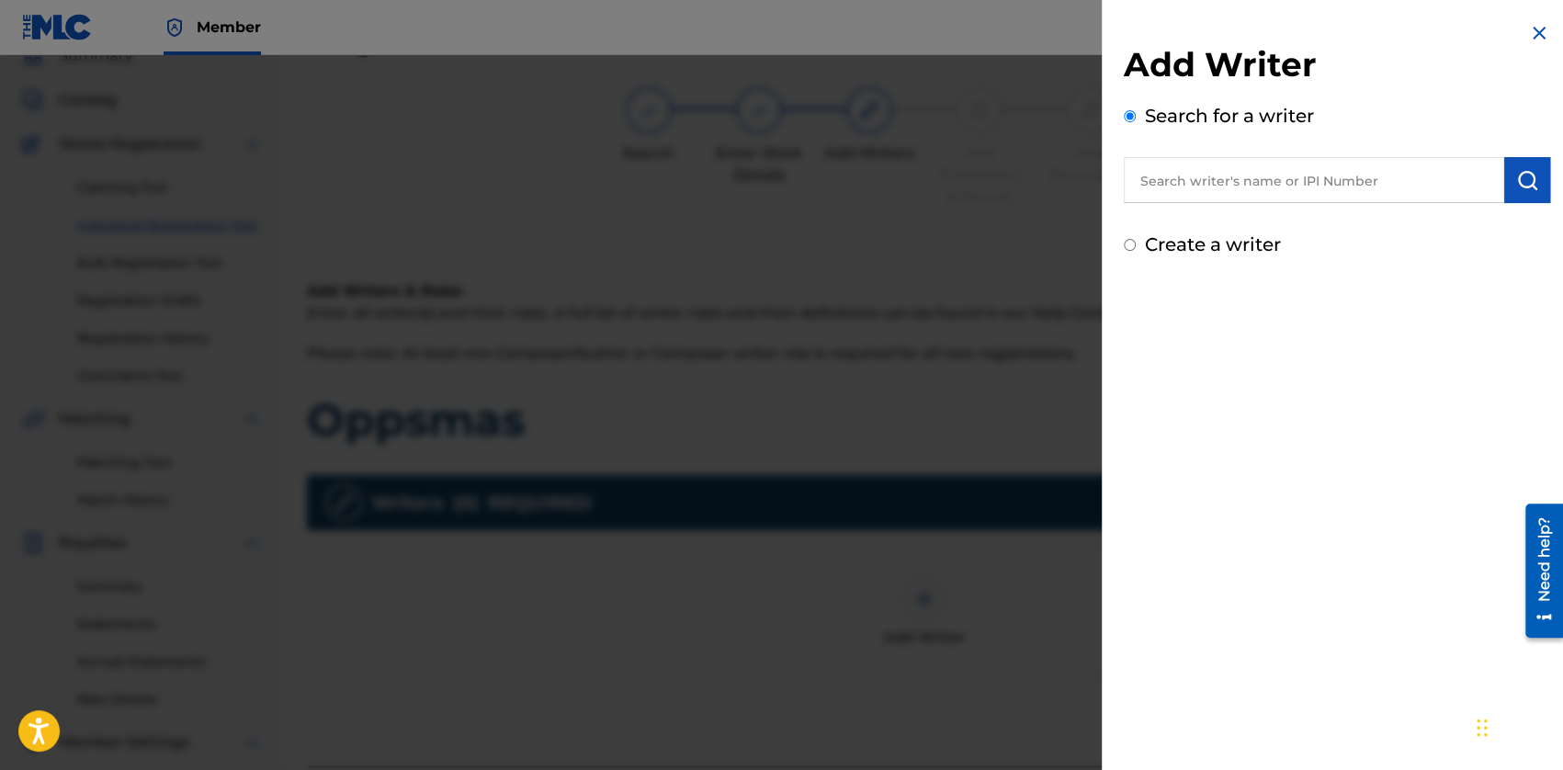
click at [1231, 186] on input "text" at bounding box center [1313, 180] width 380 height 46
type input "[PERSON_NAME]"
click at [1525, 185] on img "submit" at bounding box center [1527, 180] width 22 height 22
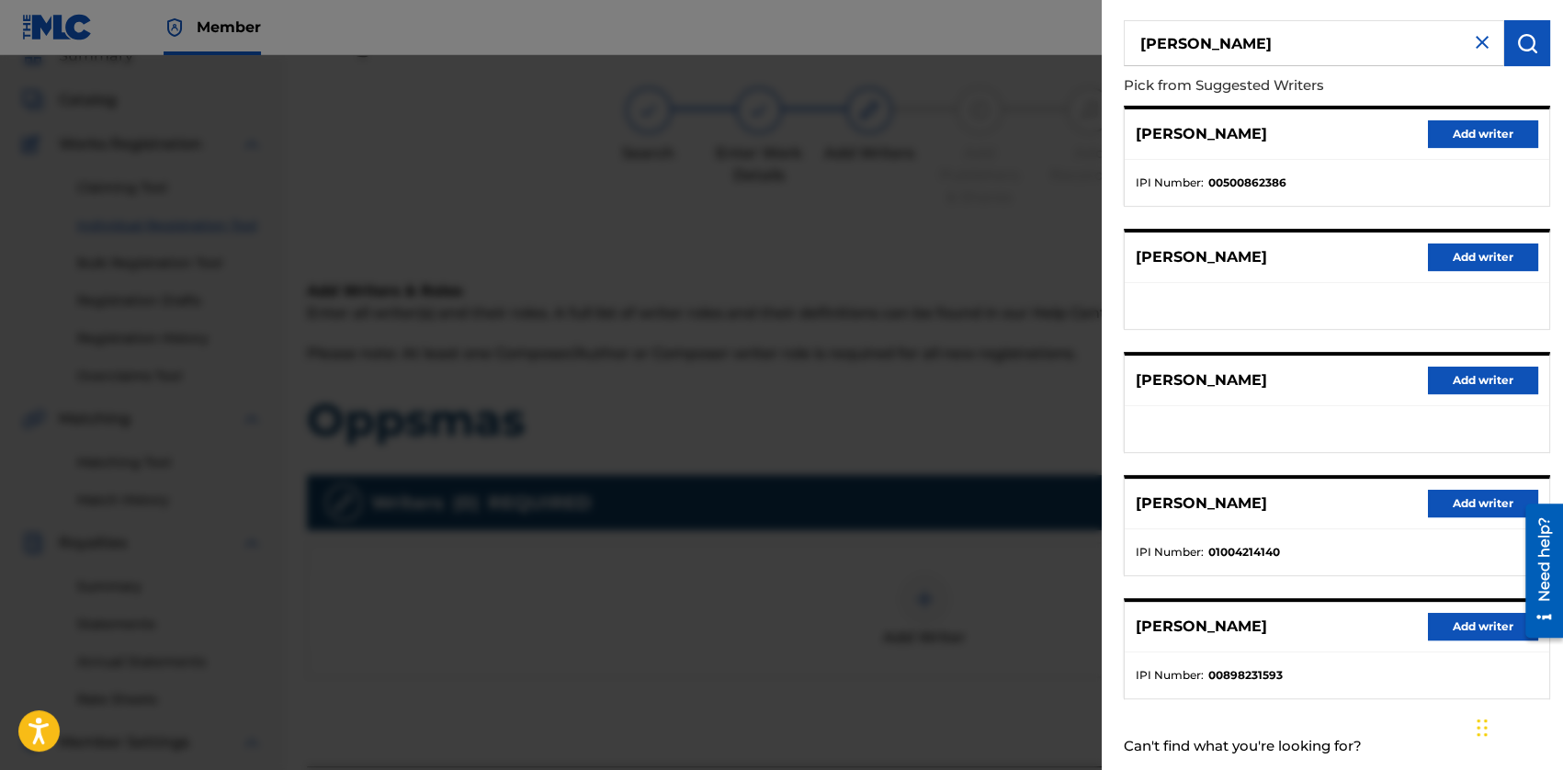
scroll to position [178, 0]
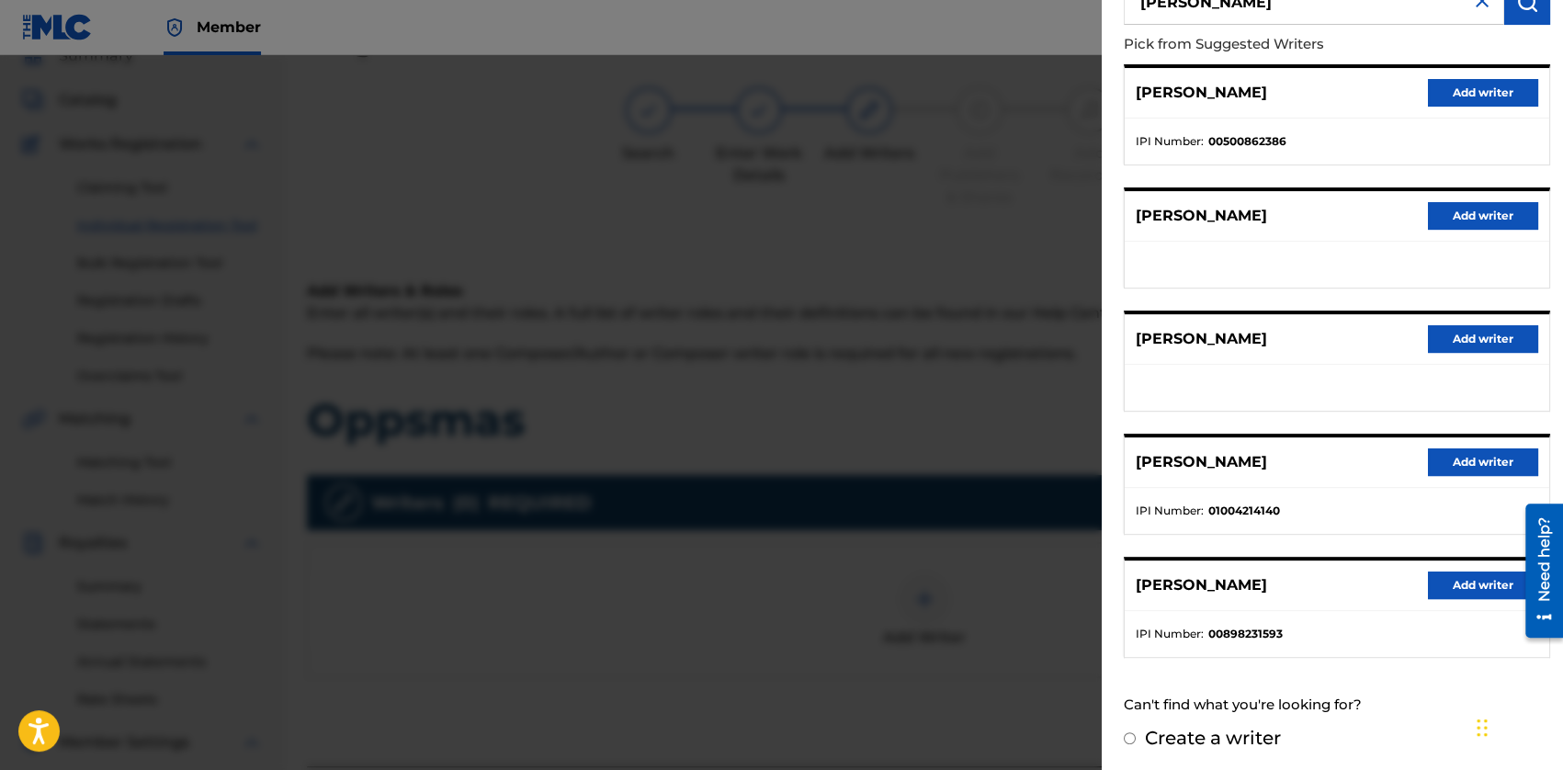
click at [1443, 455] on button "Add writer" at bounding box center [1483, 462] width 110 height 28
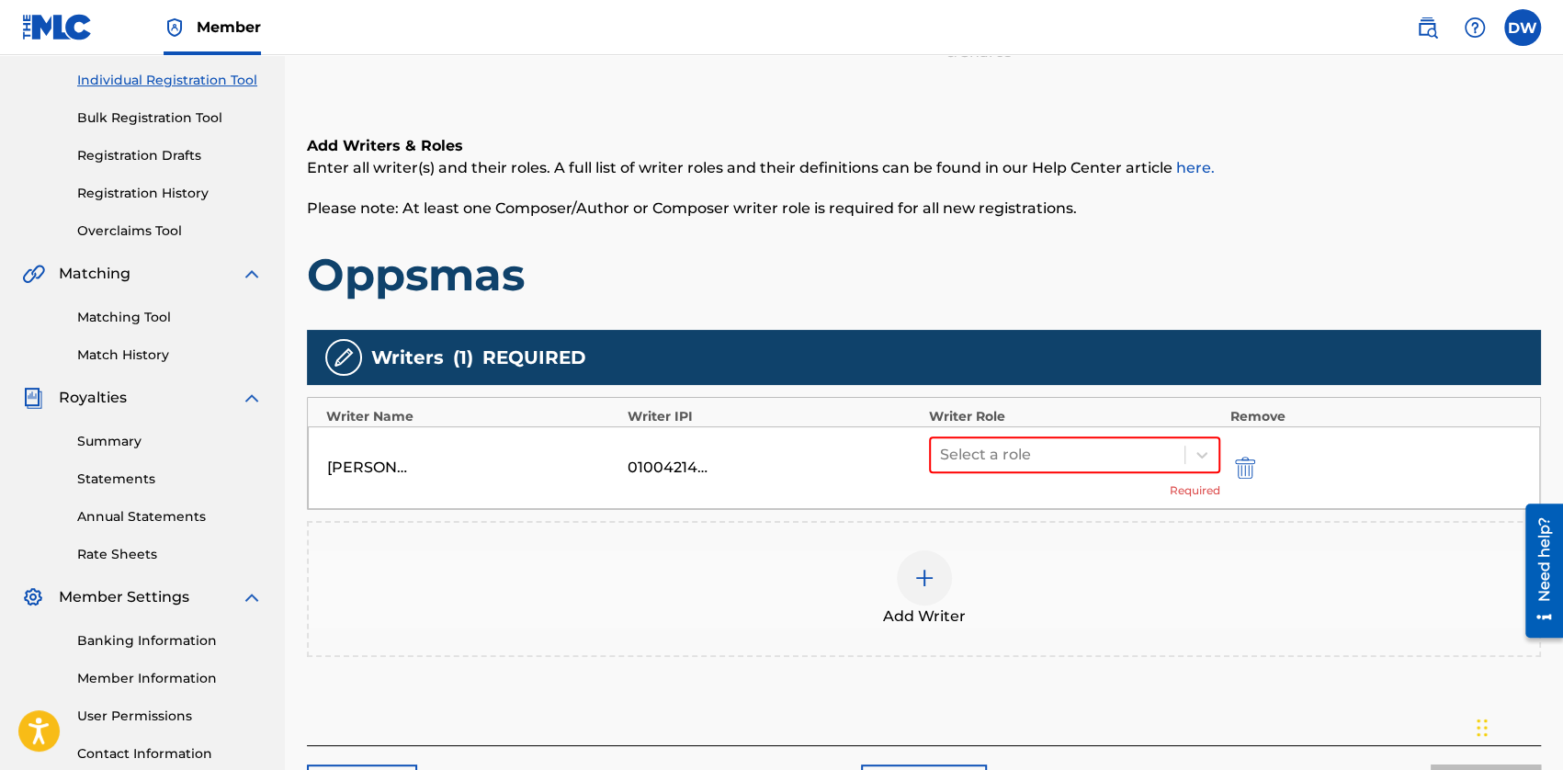
scroll to position [369, 0]
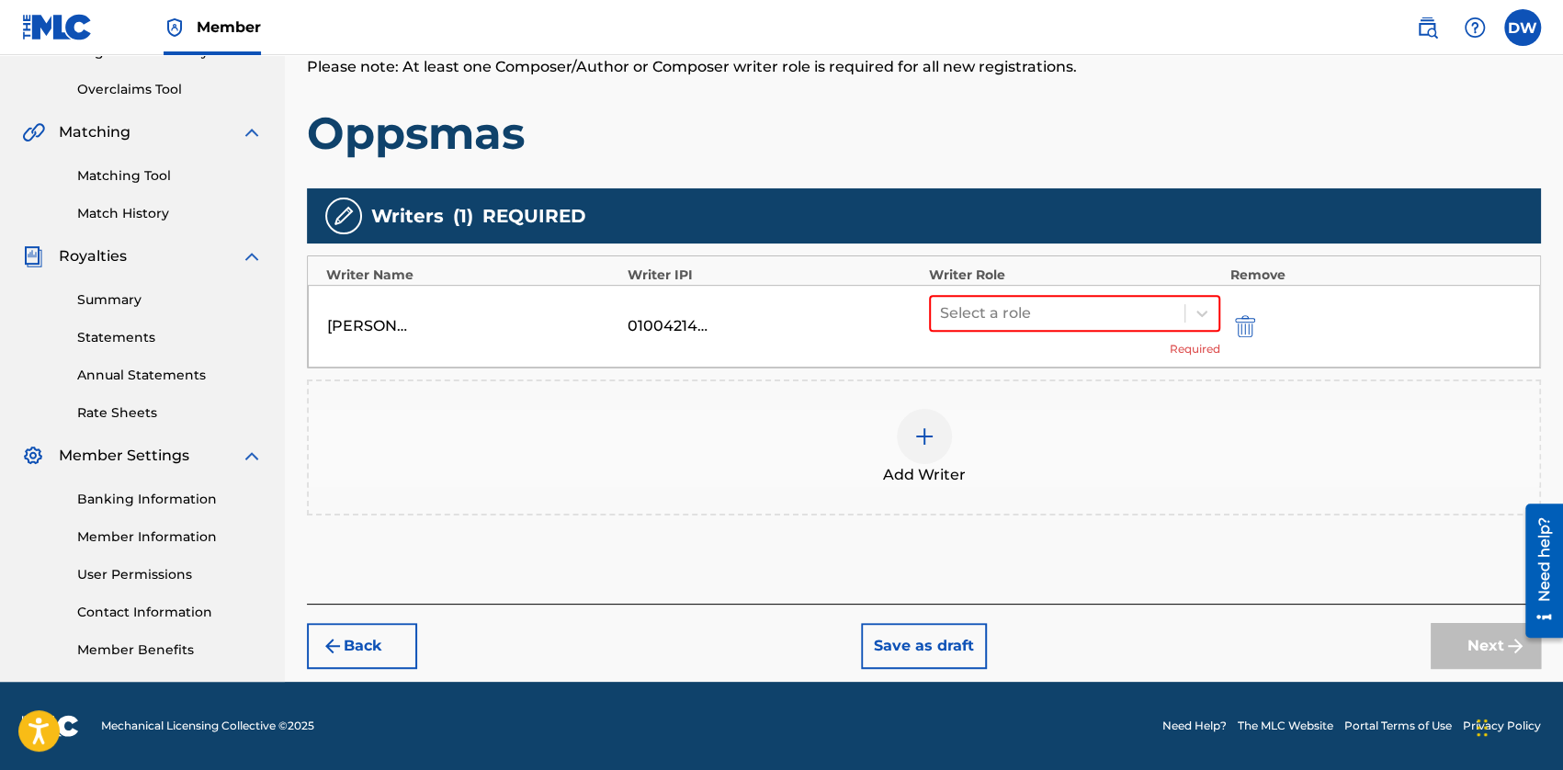
click at [933, 409] on div "Add Writer" at bounding box center [924, 447] width 1230 height 77
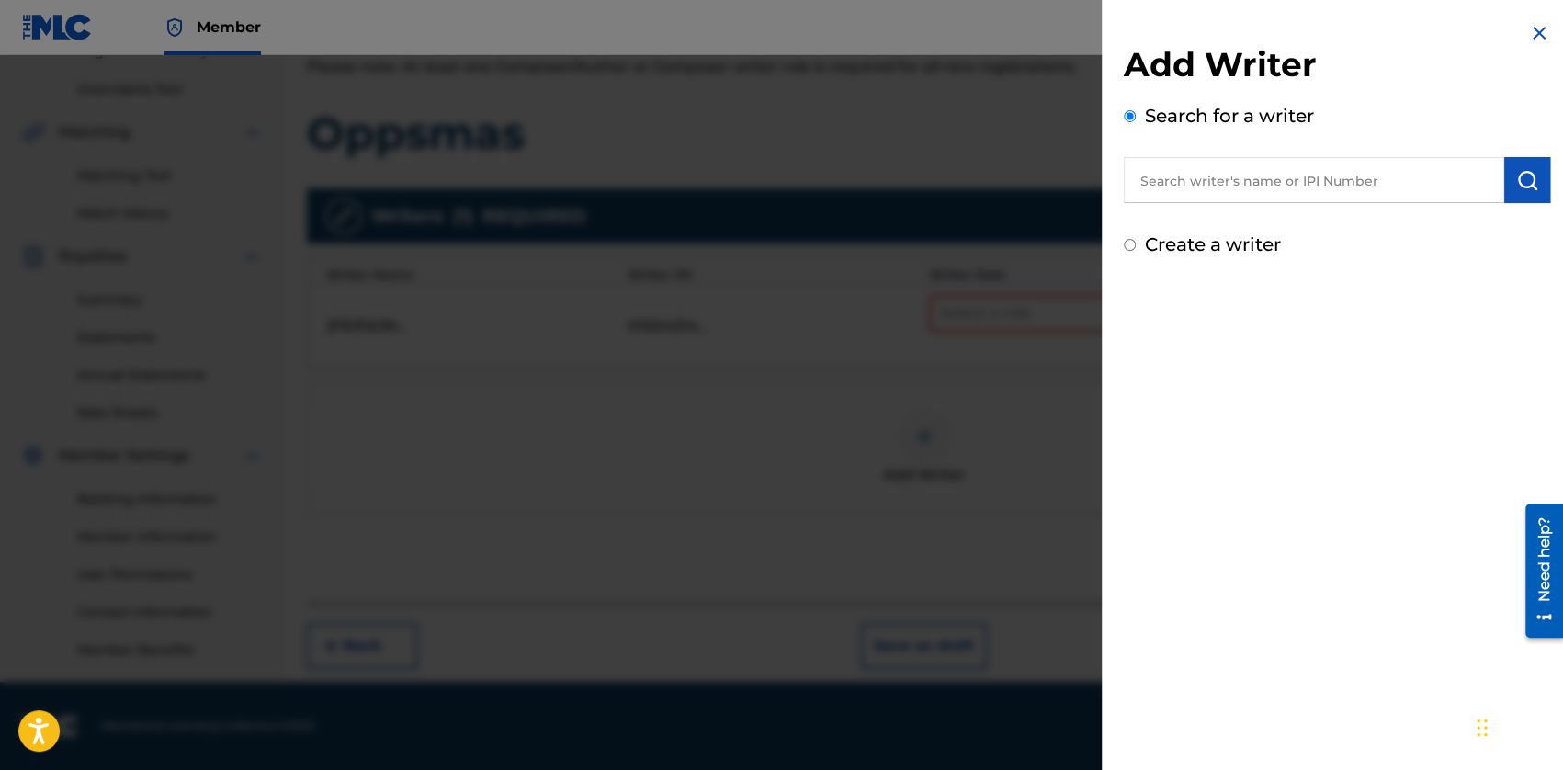
click at [1155, 190] on input "text" at bounding box center [1313, 180] width 380 height 46
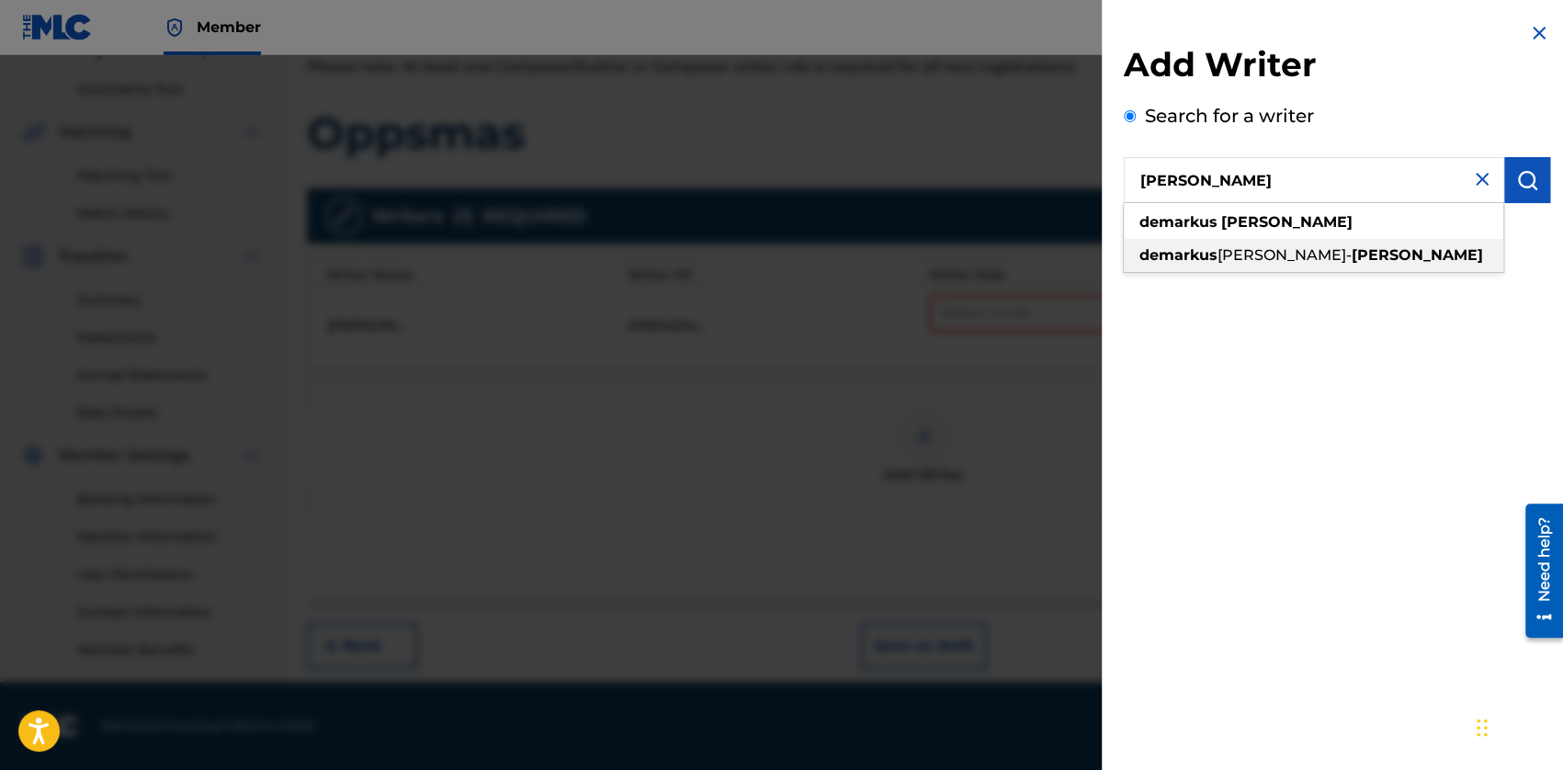
click at [1273, 264] on div "[PERSON_NAME]" at bounding box center [1312, 255] width 379 height 33
type input "[PERSON_NAME]"
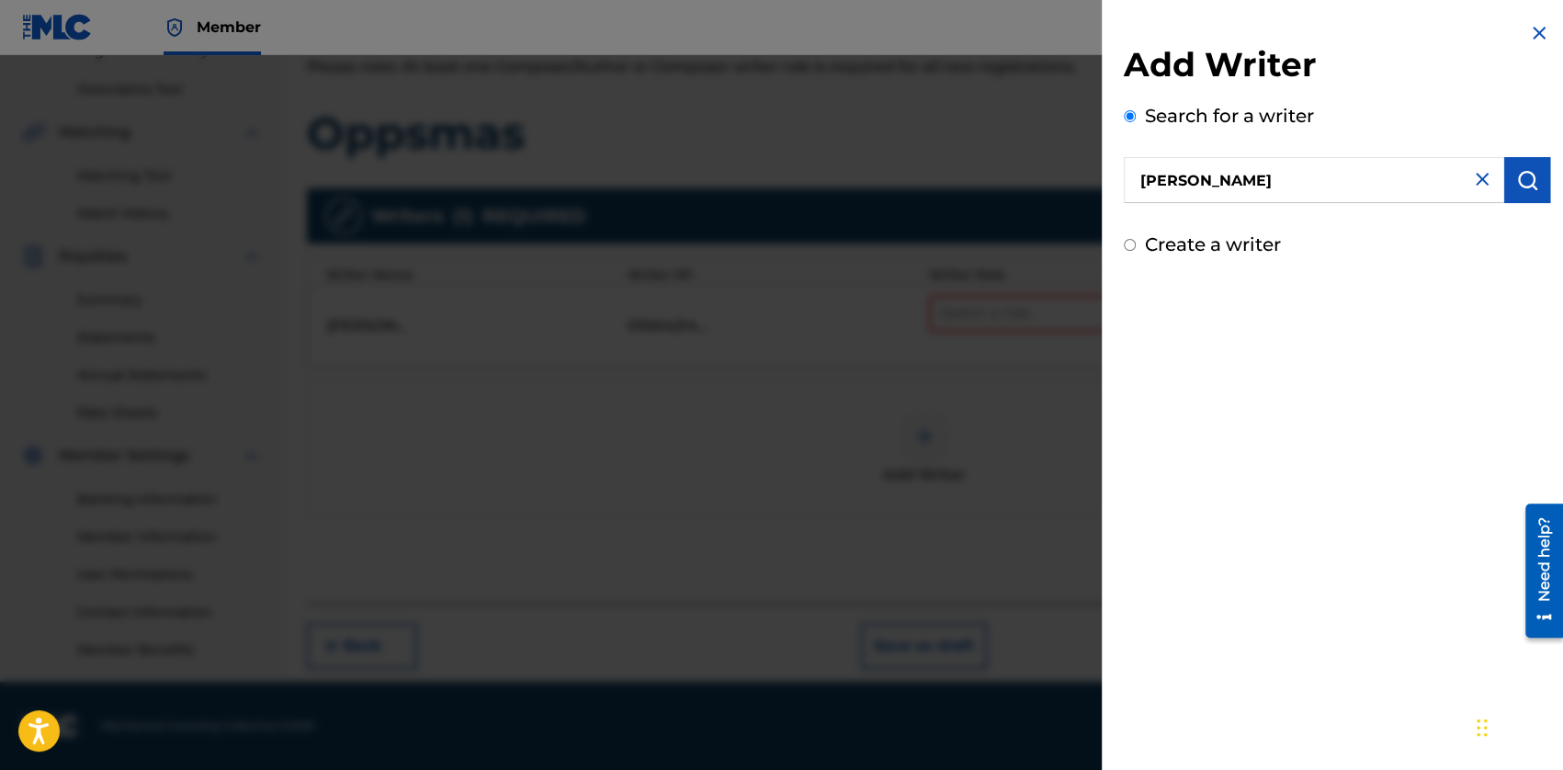
click at [1516, 185] on img "submit" at bounding box center [1527, 180] width 22 height 22
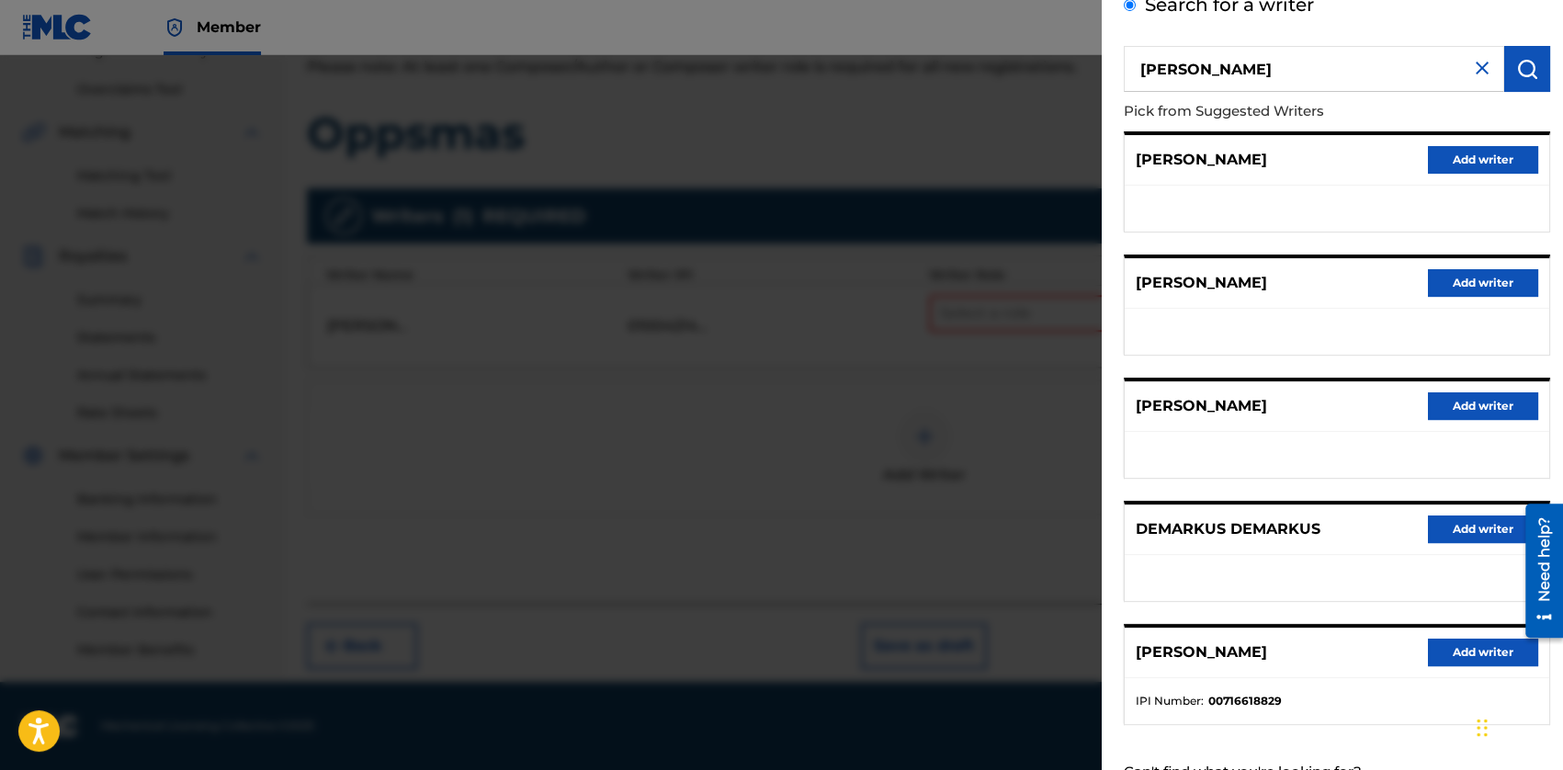
scroll to position [178, 0]
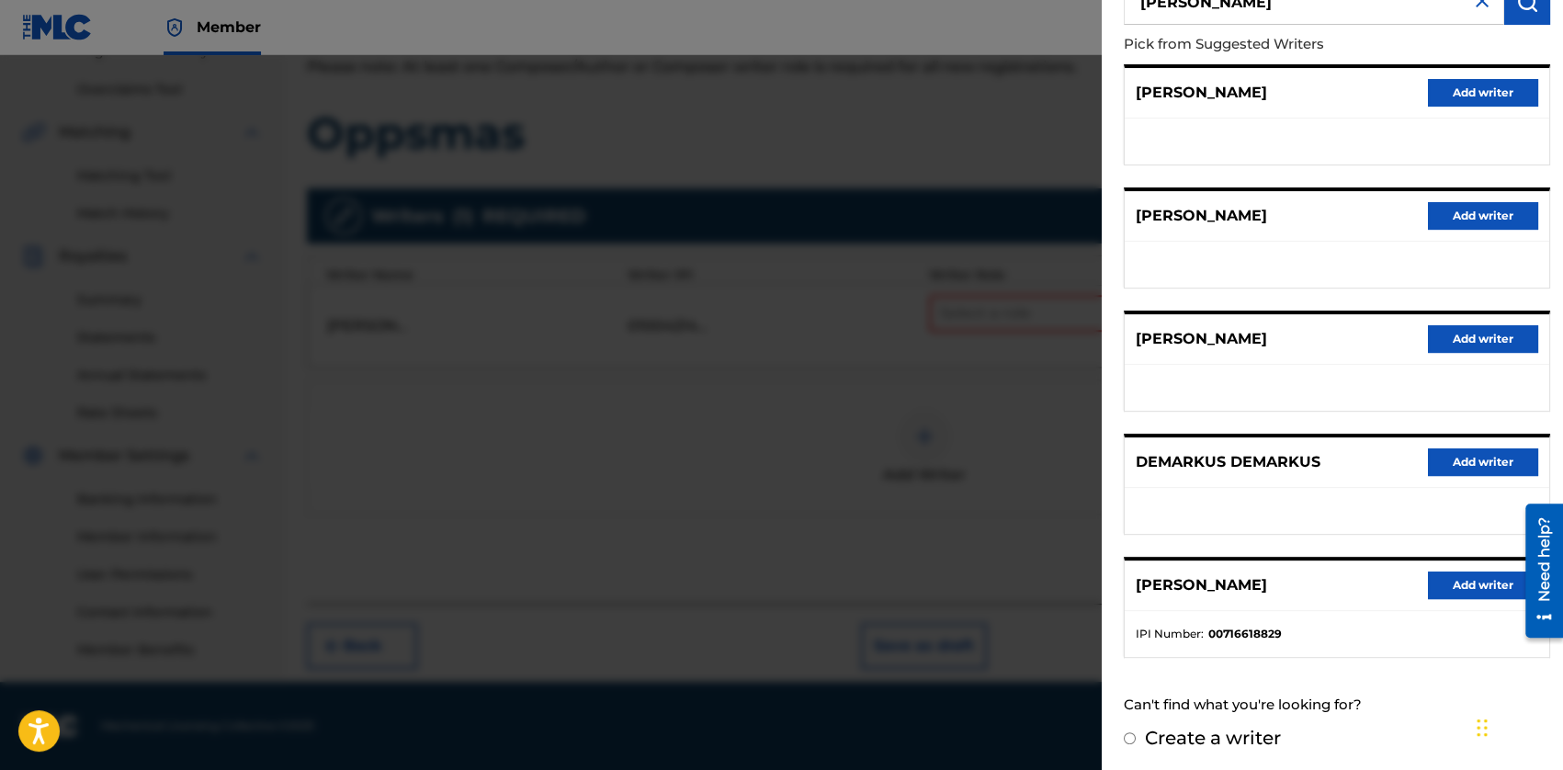
click at [1468, 589] on button "Add writer" at bounding box center [1483, 585] width 110 height 28
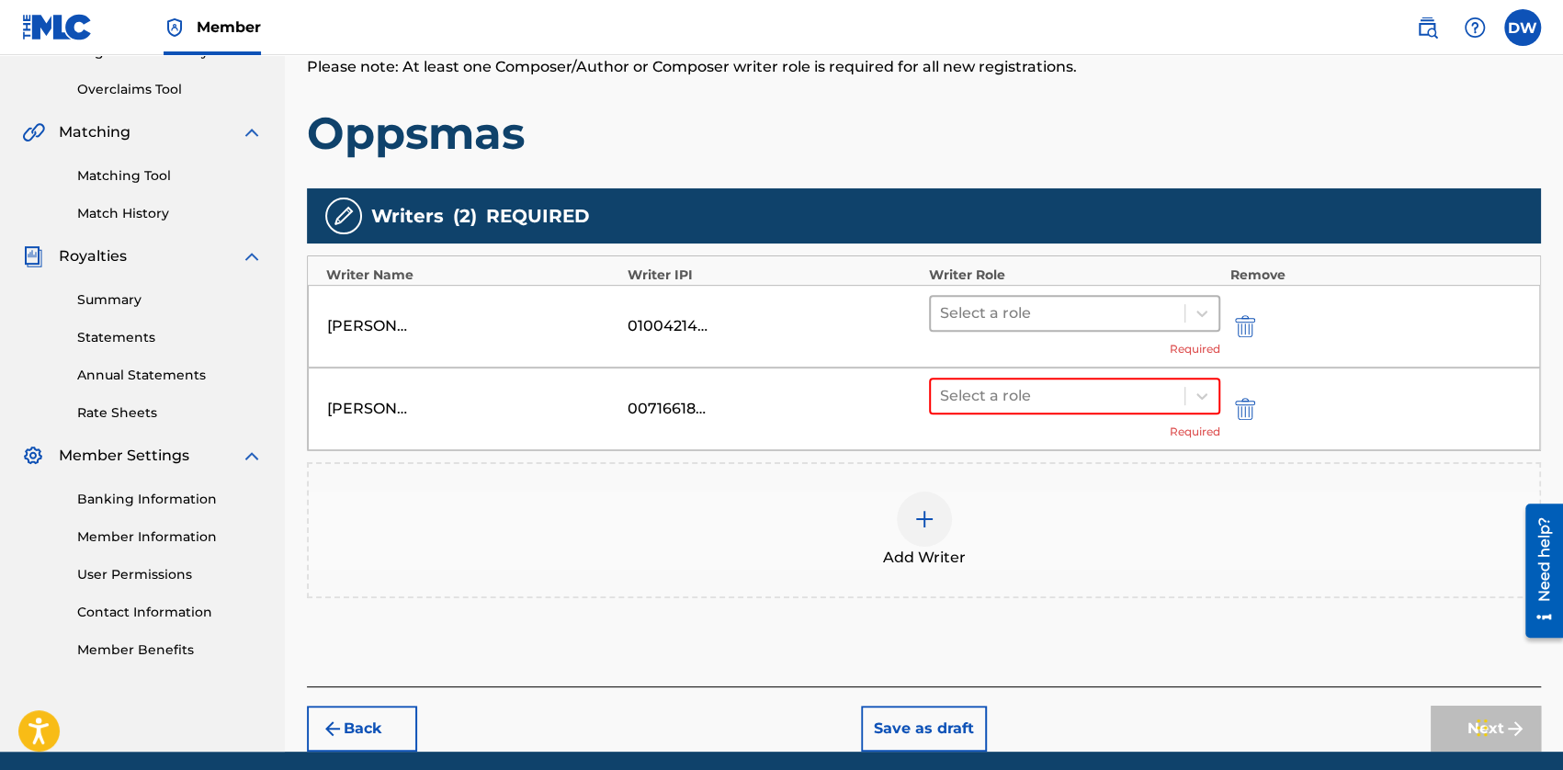
click at [977, 306] on div at bounding box center [1057, 313] width 235 height 26
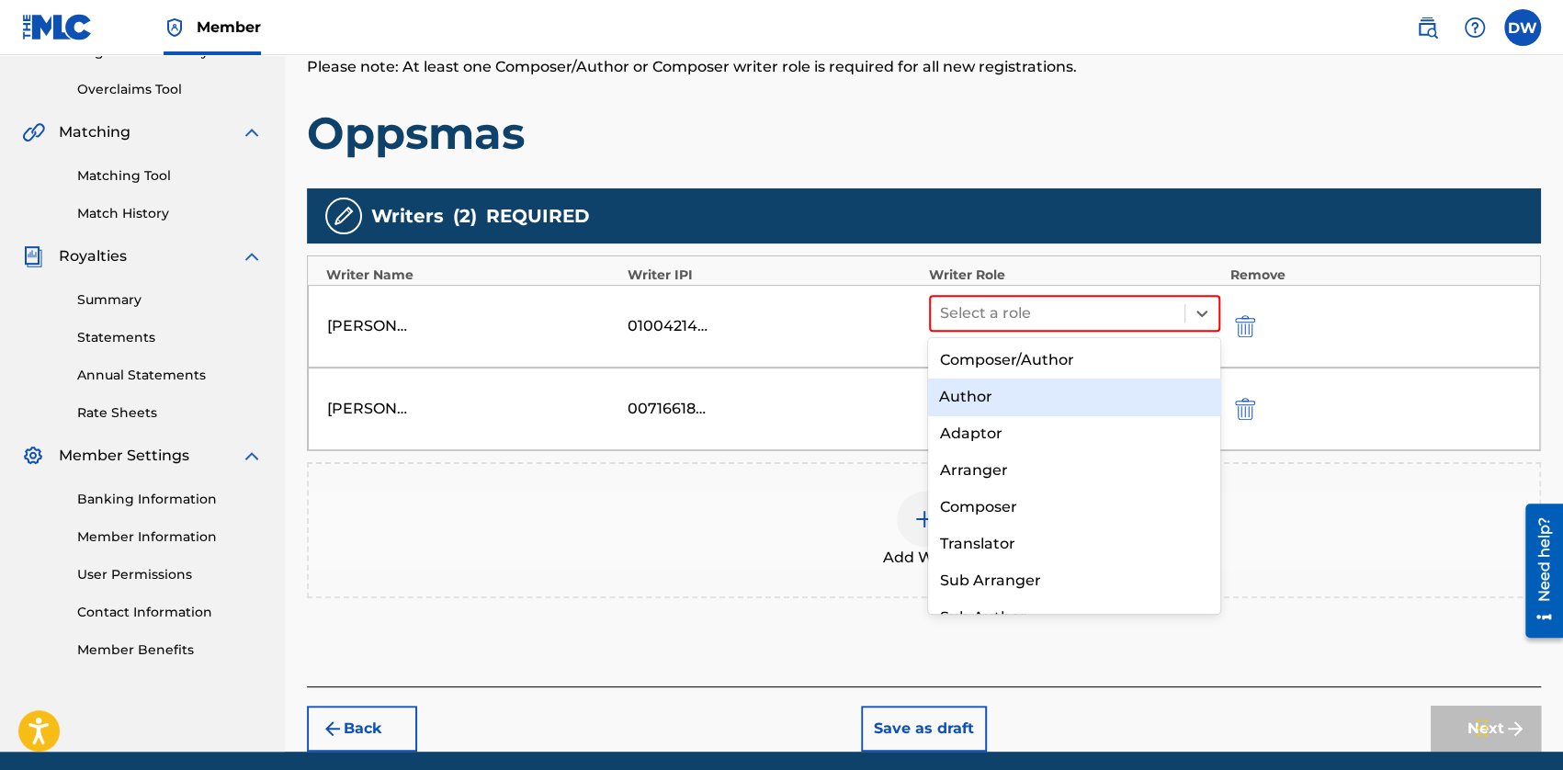
click at [1006, 407] on div "Author" at bounding box center [1074, 396] width 292 height 37
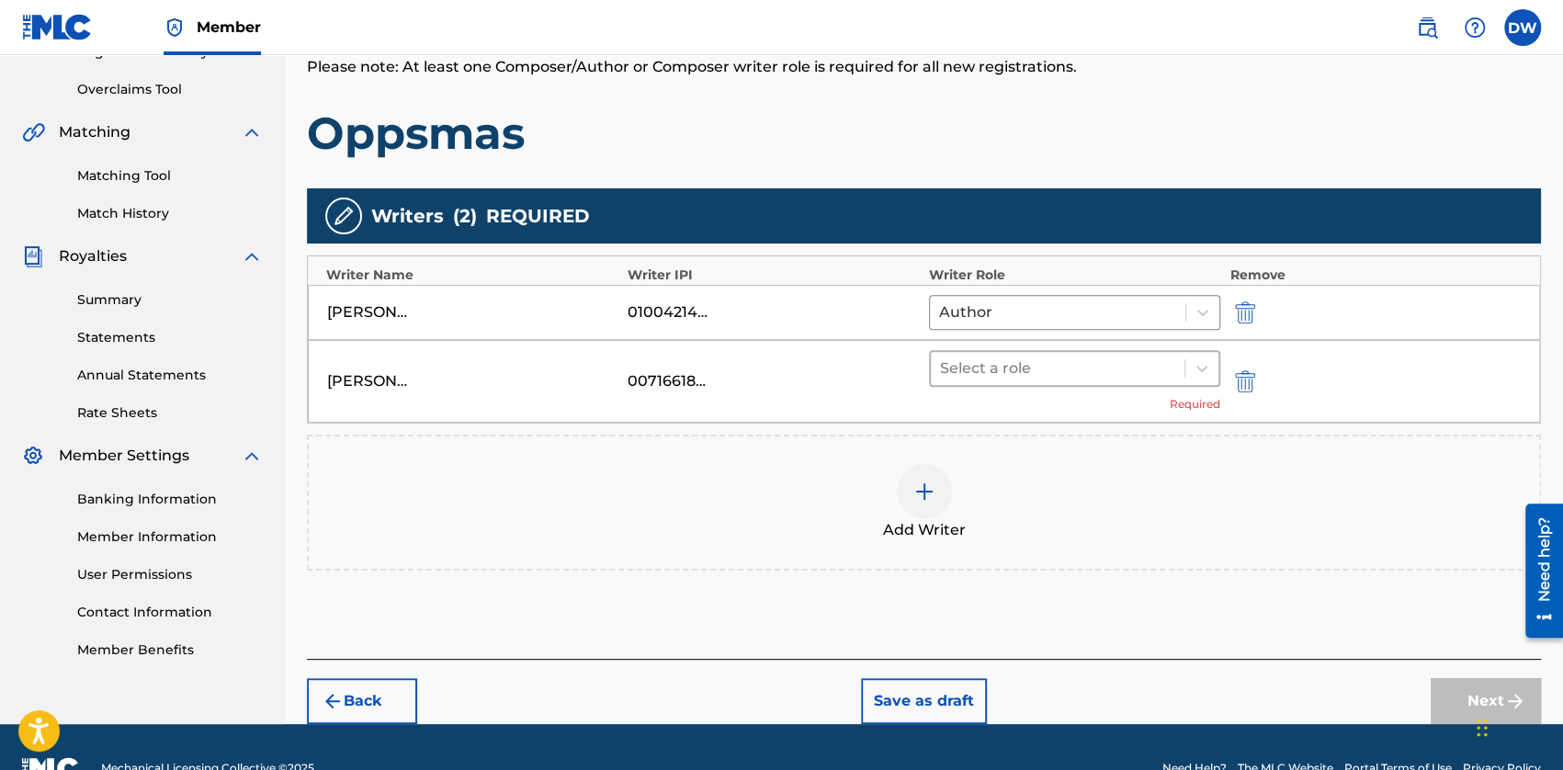
click at [1010, 372] on div at bounding box center [1057, 369] width 235 height 26
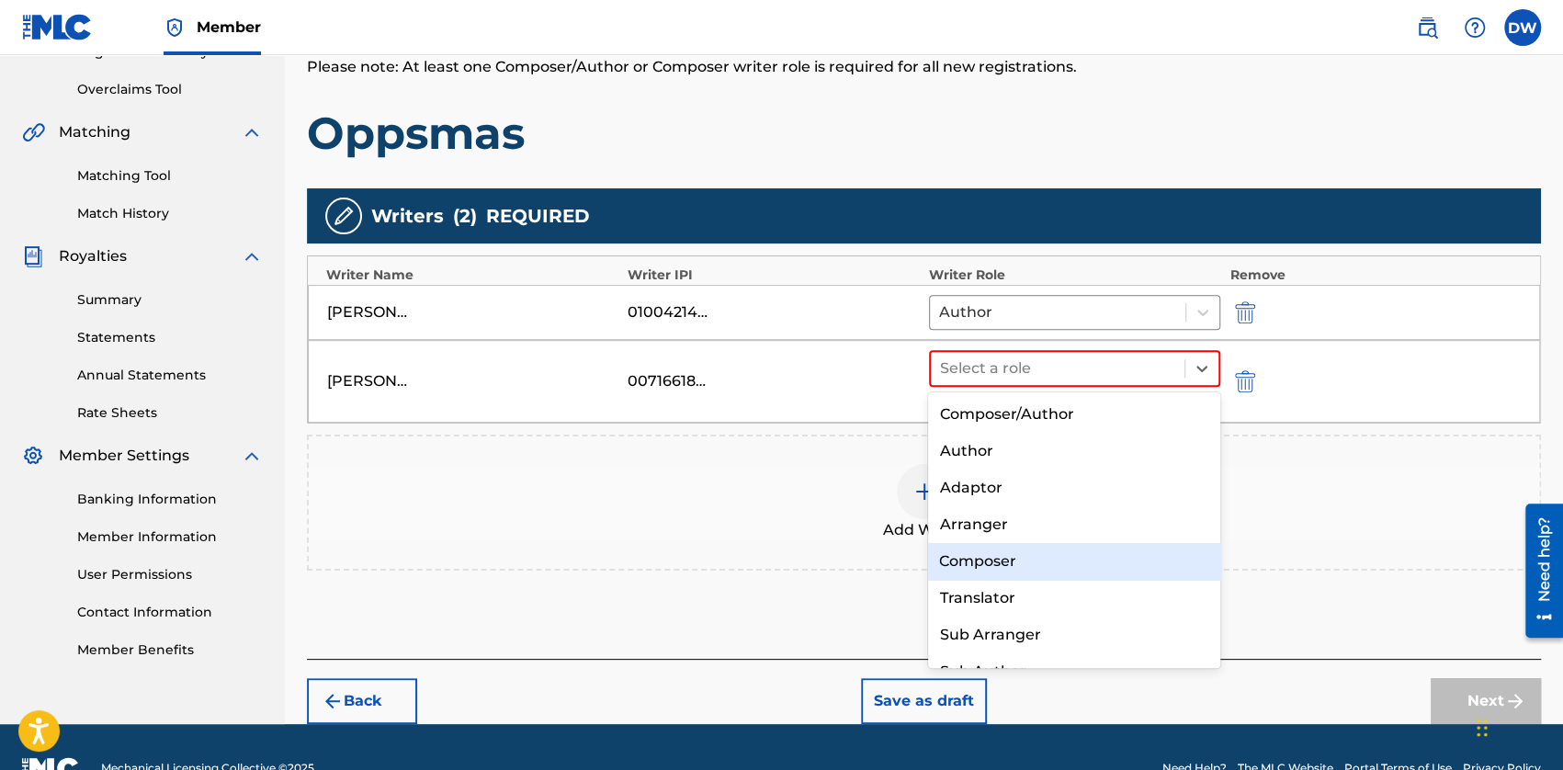
click at [1009, 558] on div "Composer" at bounding box center [1074, 561] width 292 height 37
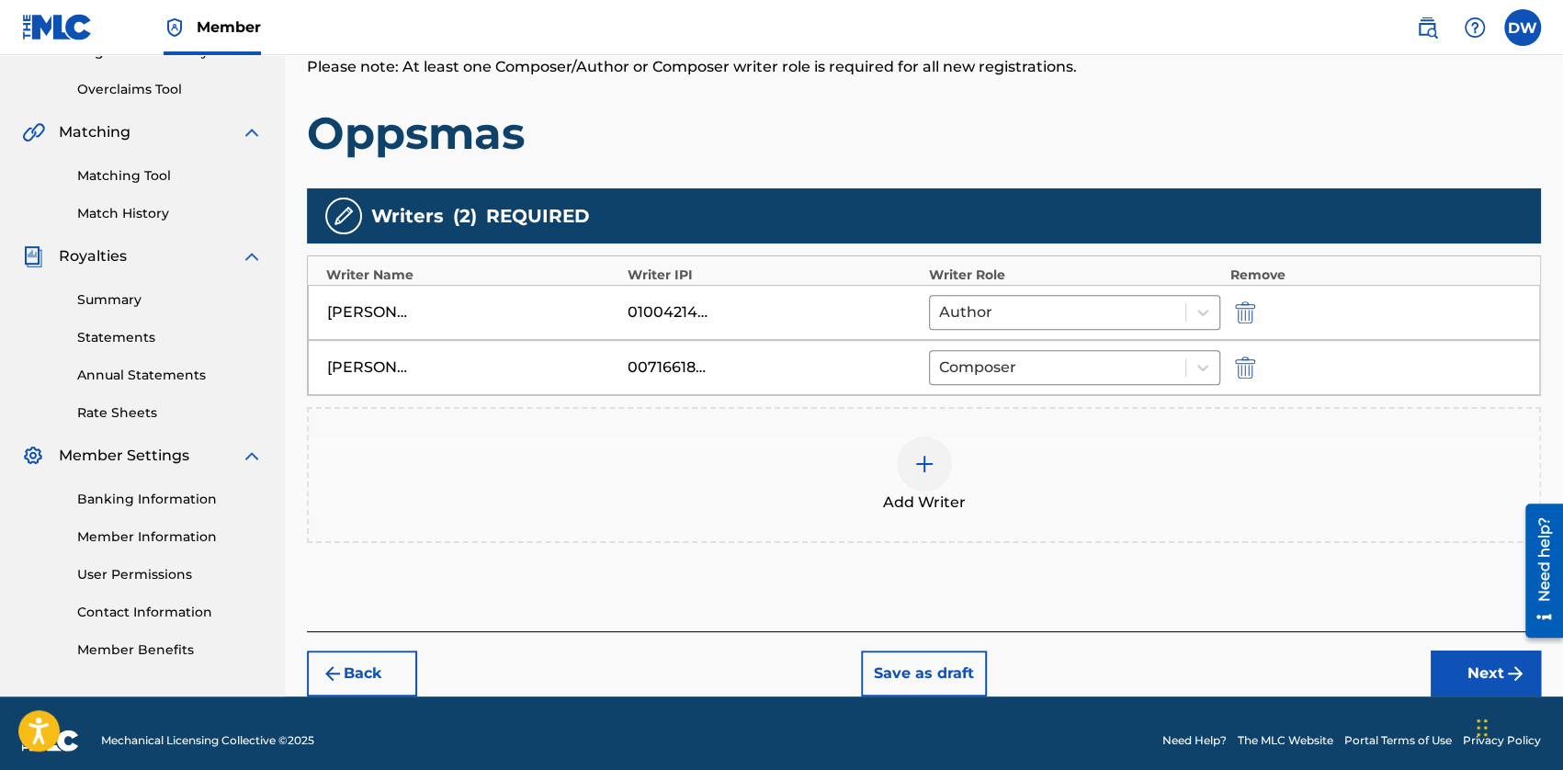
click at [1477, 673] on button "Next" at bounding box center [1485, 673] width 110 height 46
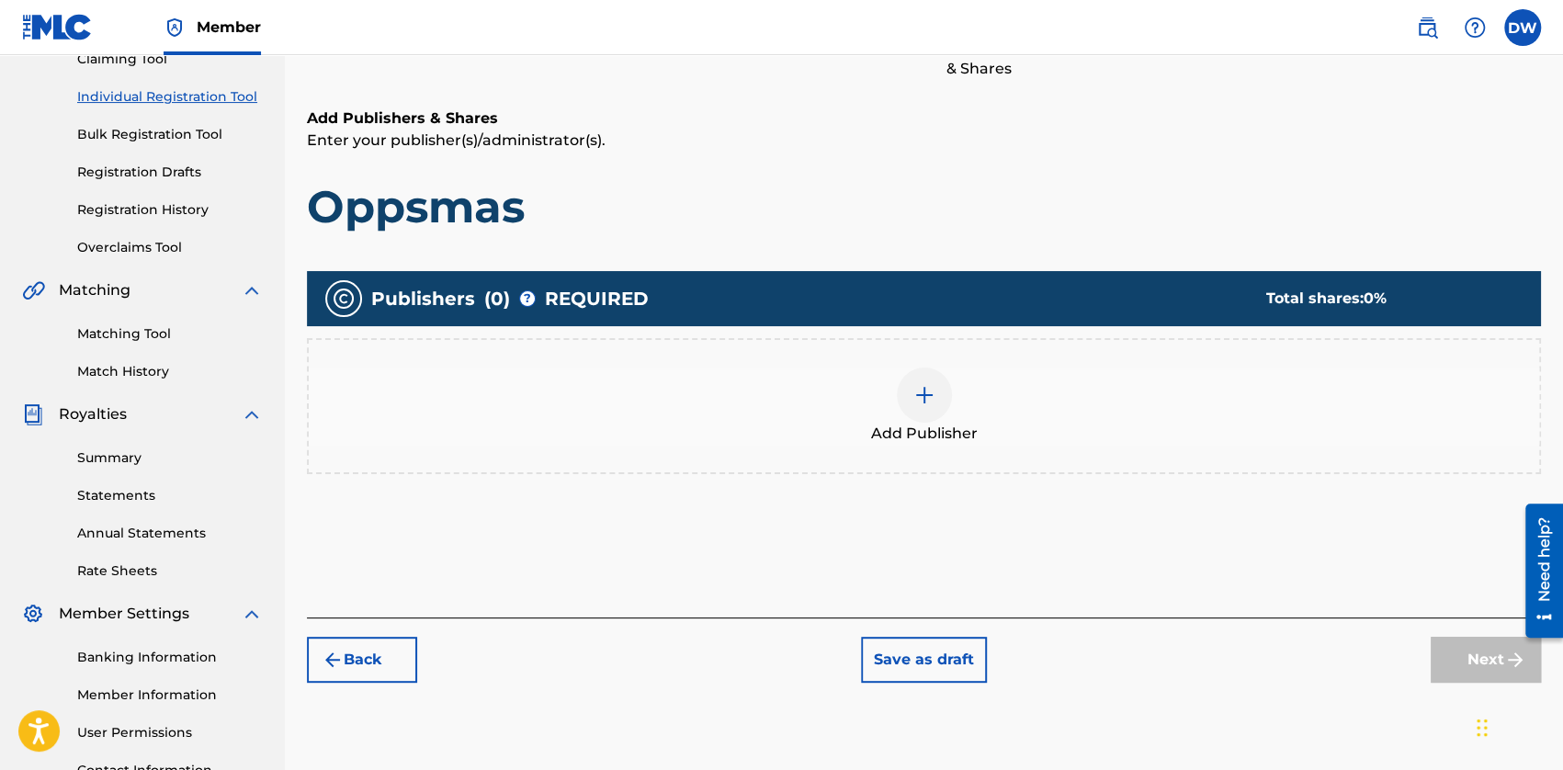
scroll to position [369, 0]
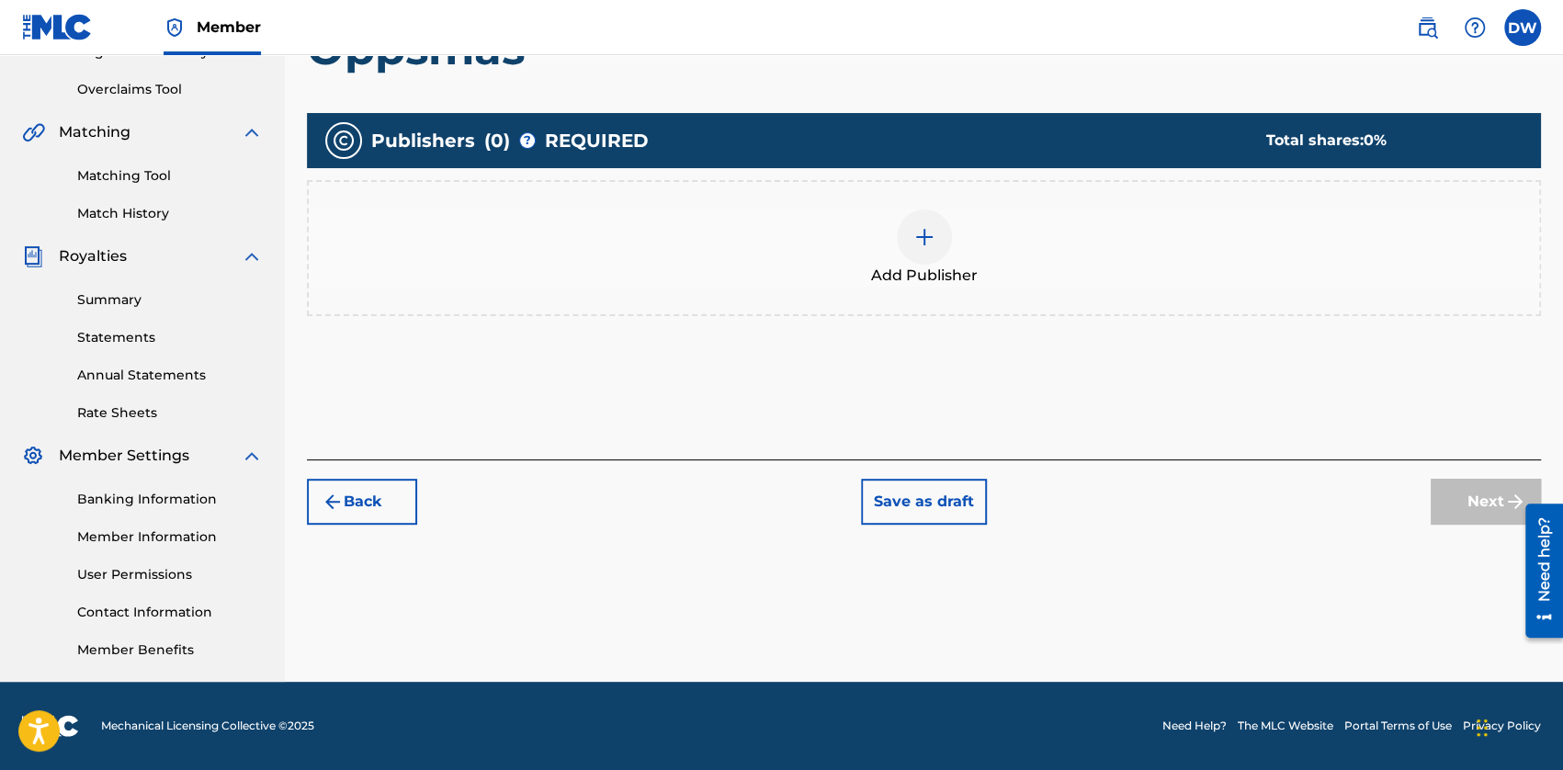
click at [936, 220] on div at bounding box center [924, 236] width 55 height 55
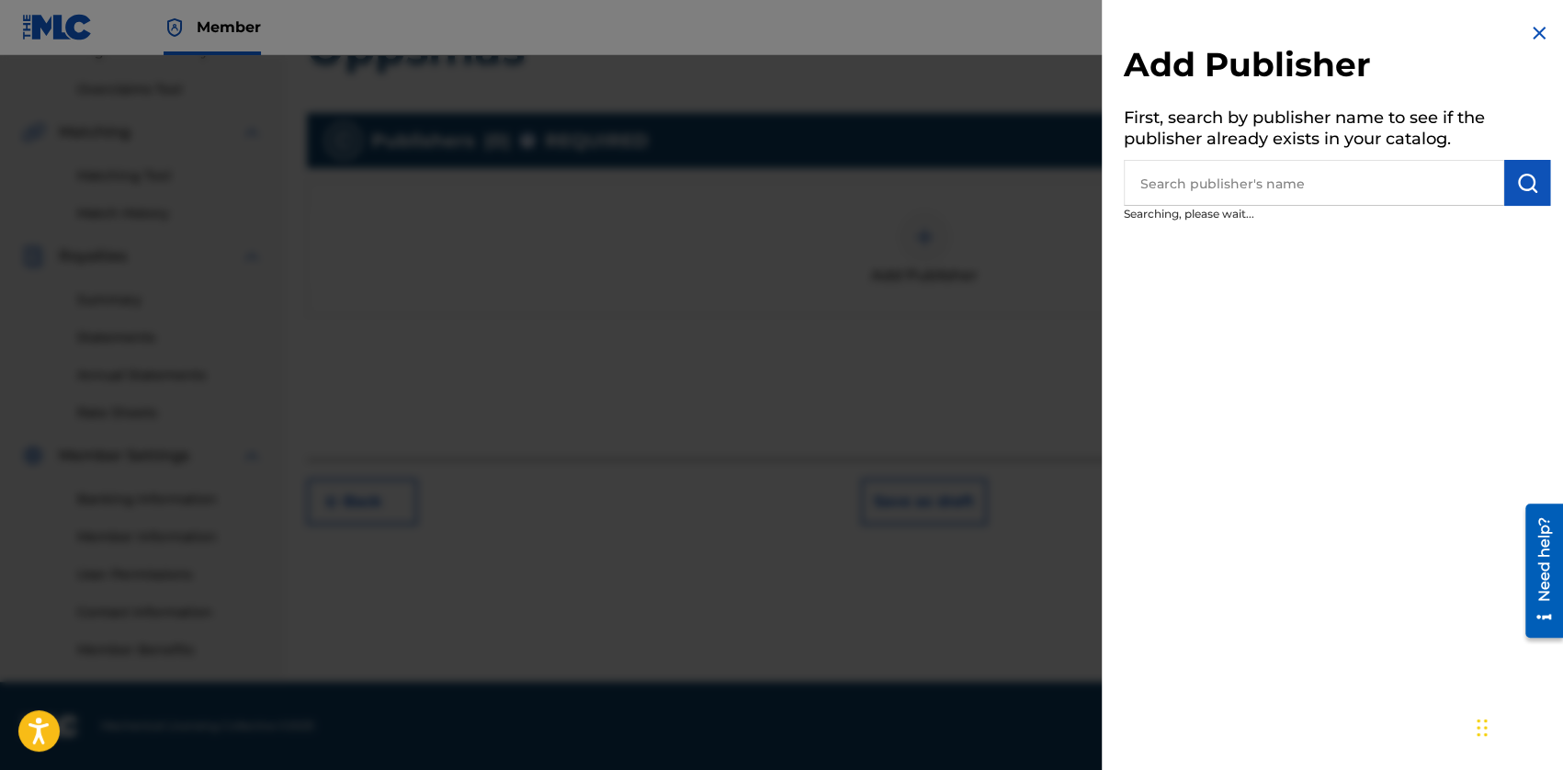
click at [1178, 169] on input "text" at bounding box center [1313, 183] width 380 height 46
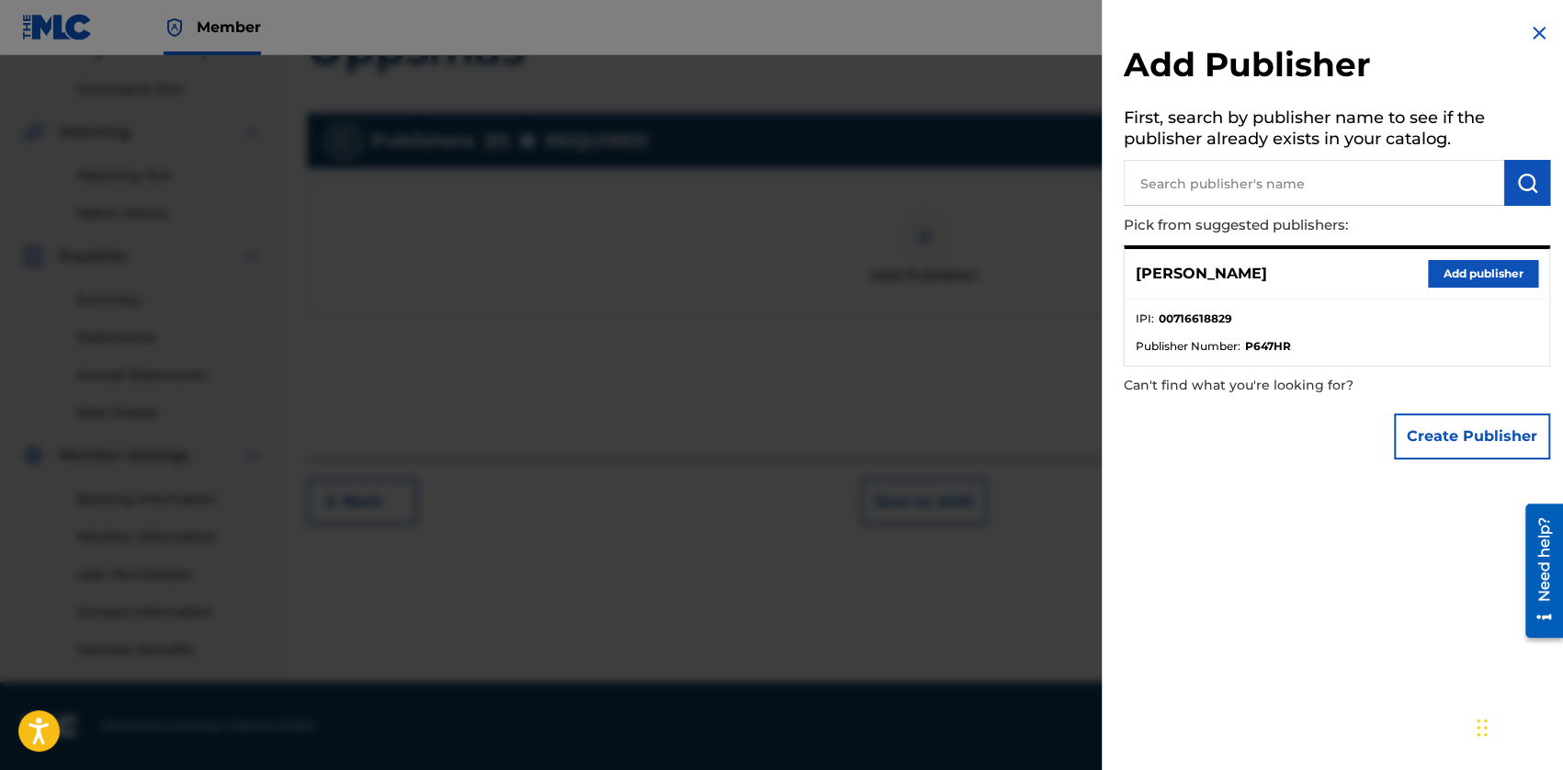
click at [1473, 271] on button "Add publisher" at bounding box center [1483, 274] width 110 height 28
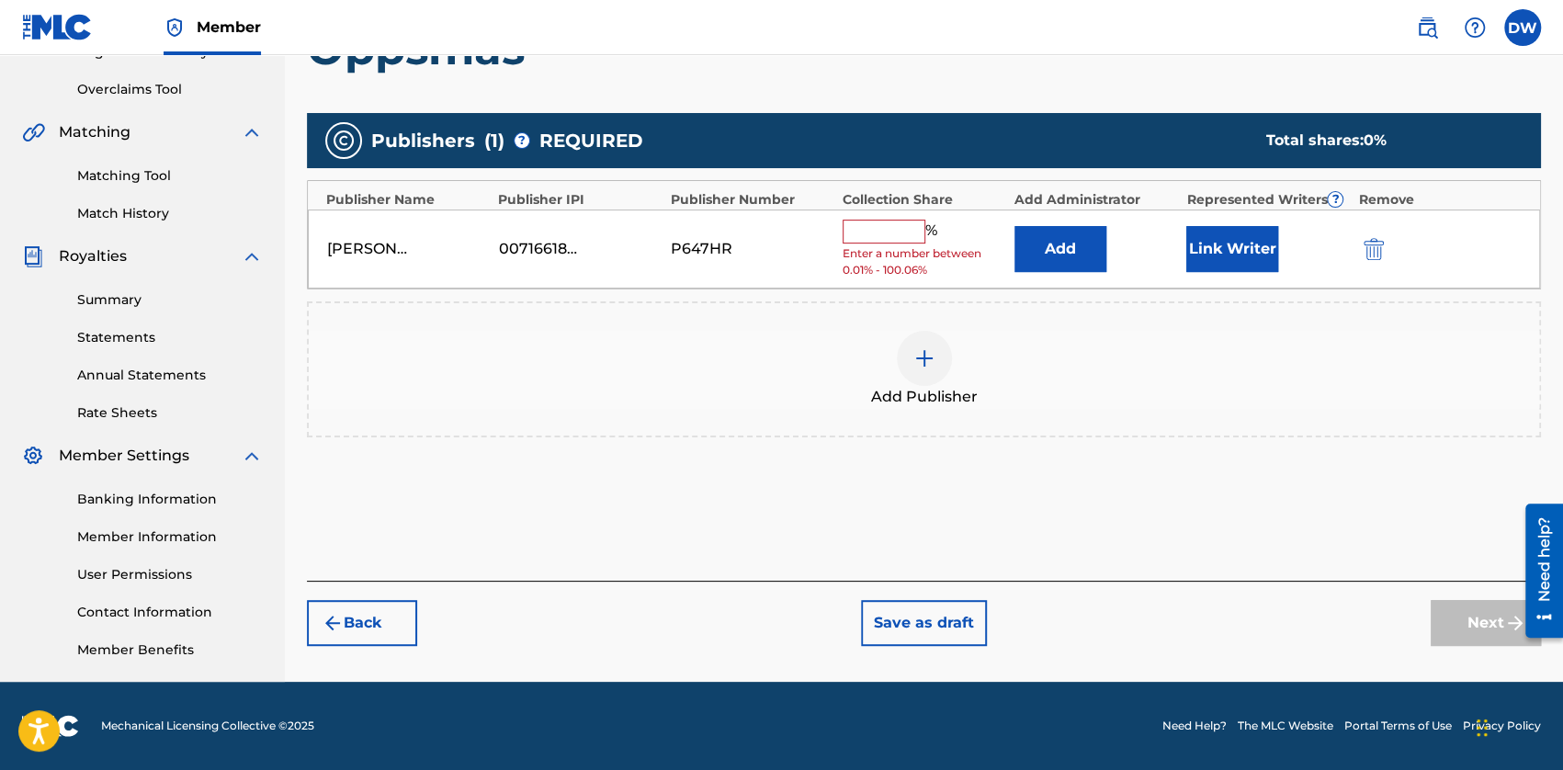
click at [908, 236] on input "text" at bounding box center [883, 232] width 83 height 24
type input "50"
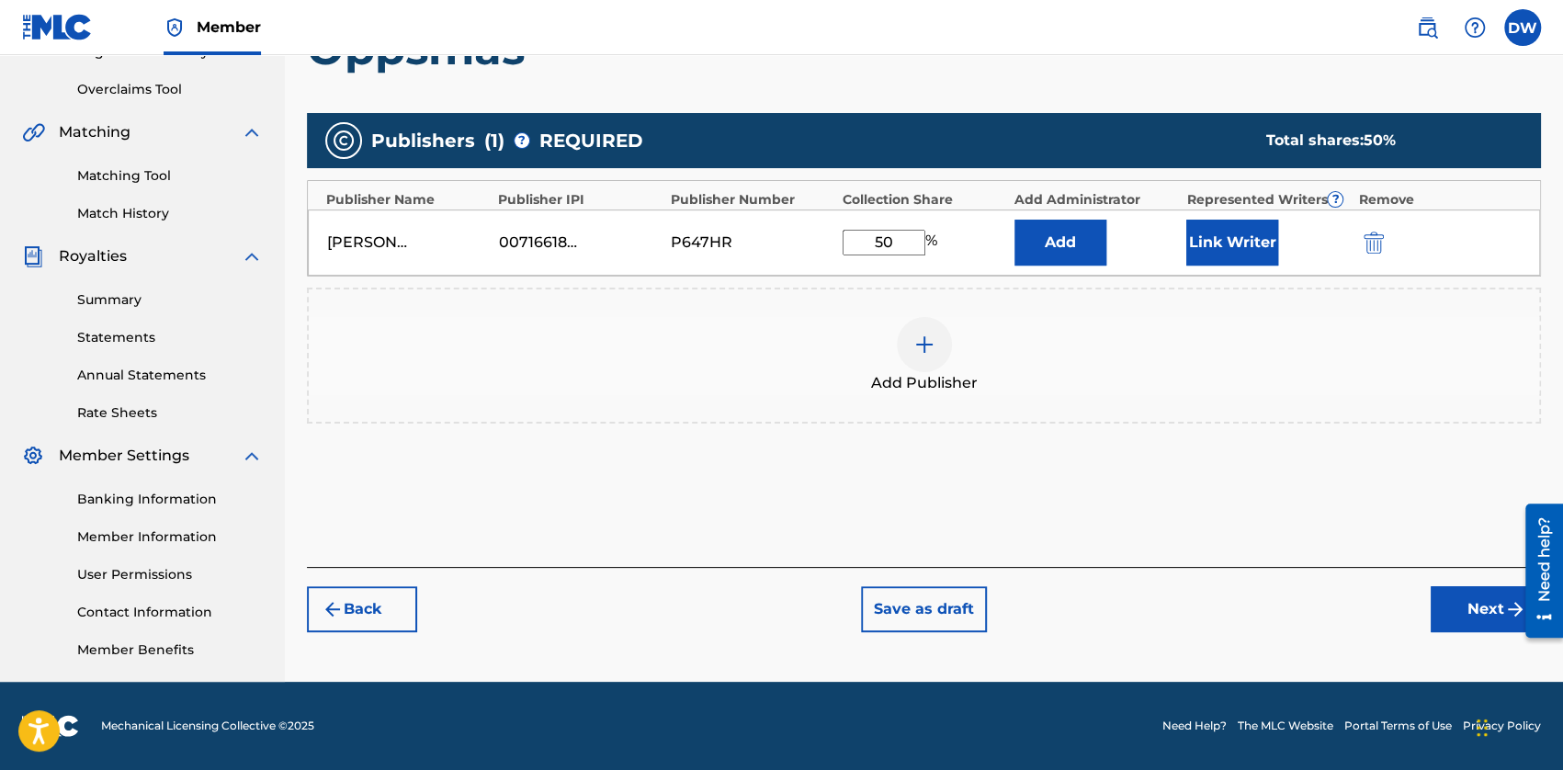
click at [1219, 250] on button "Link Writer" at bounding box center [1232, 243] width 92 height 46
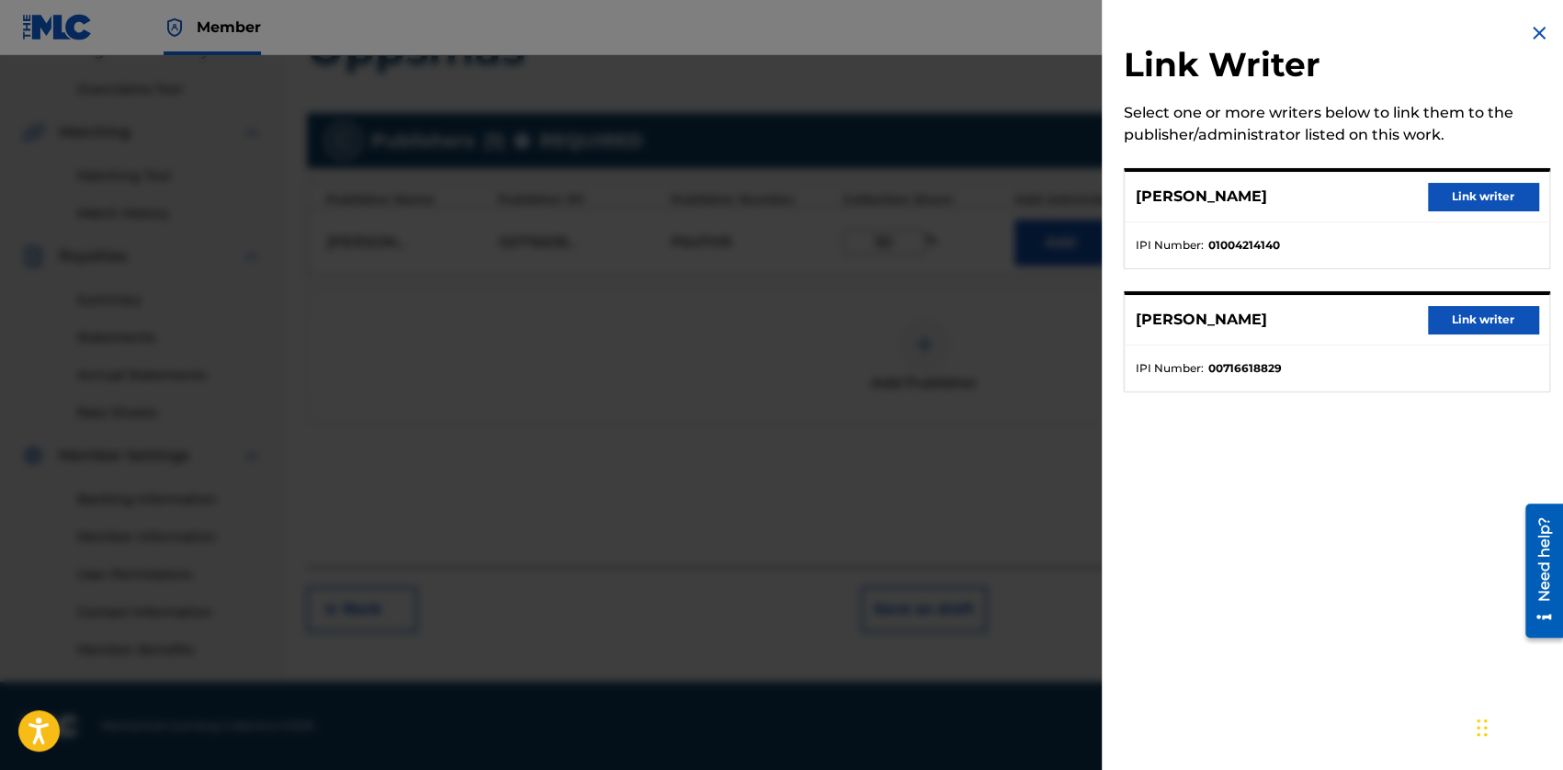
click at [1461, 321] on button "Link writer" at bounding box center [1483, 320] width 110 height 28
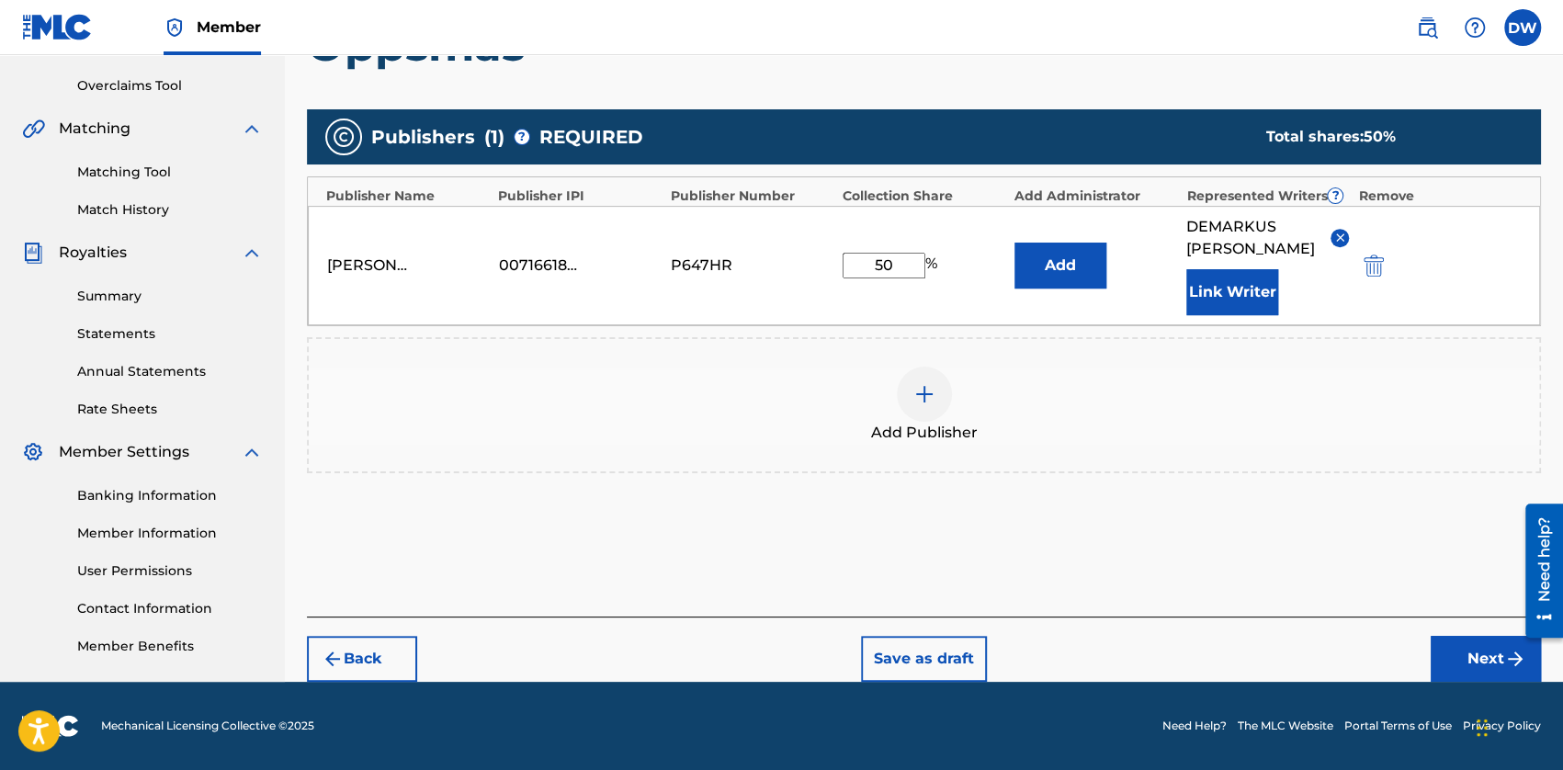
click at [1460, 655] on button "Next" at bounding box center [1485, 659] width 110 height 46
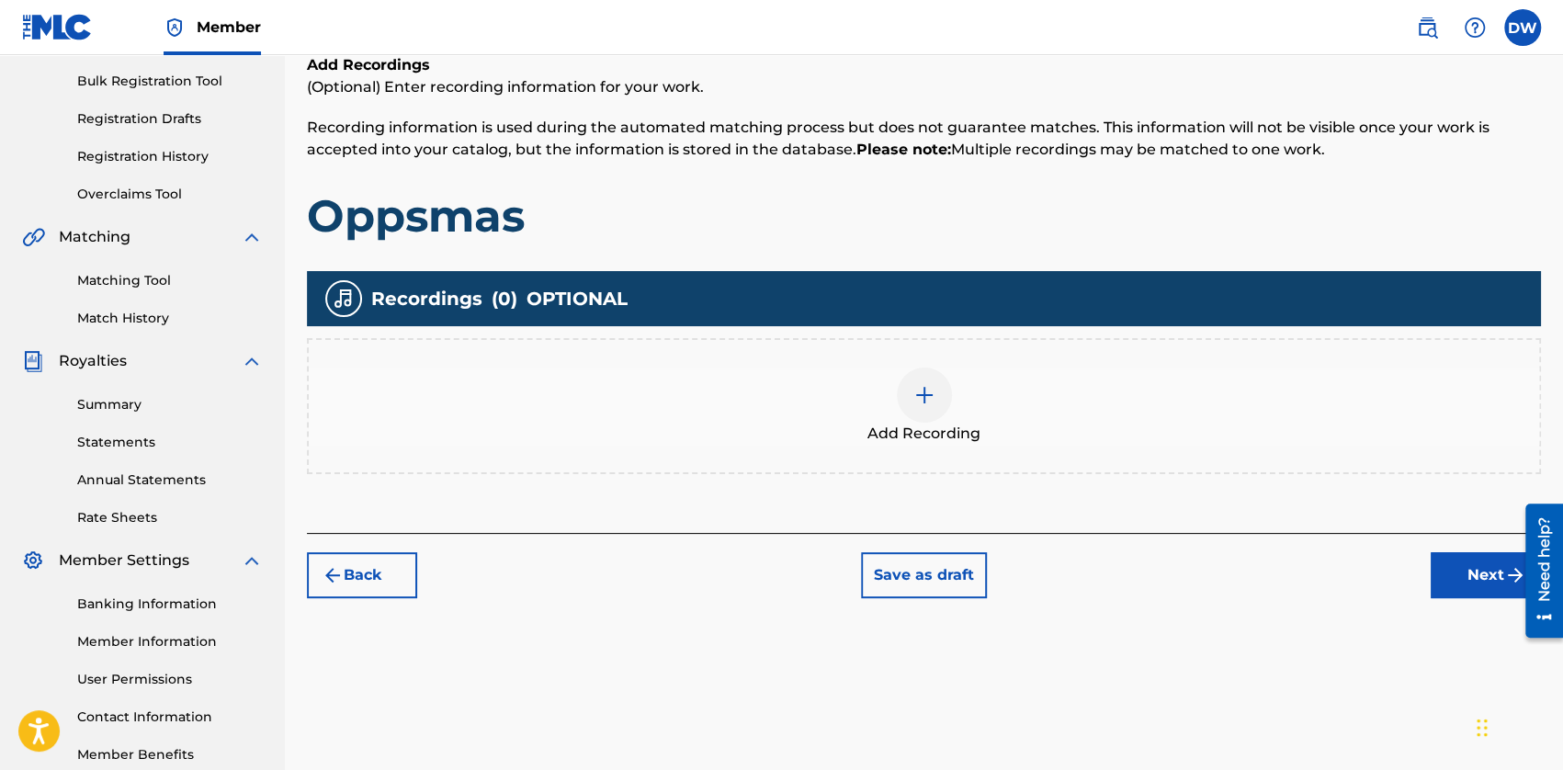
scroll to position [266, 0]
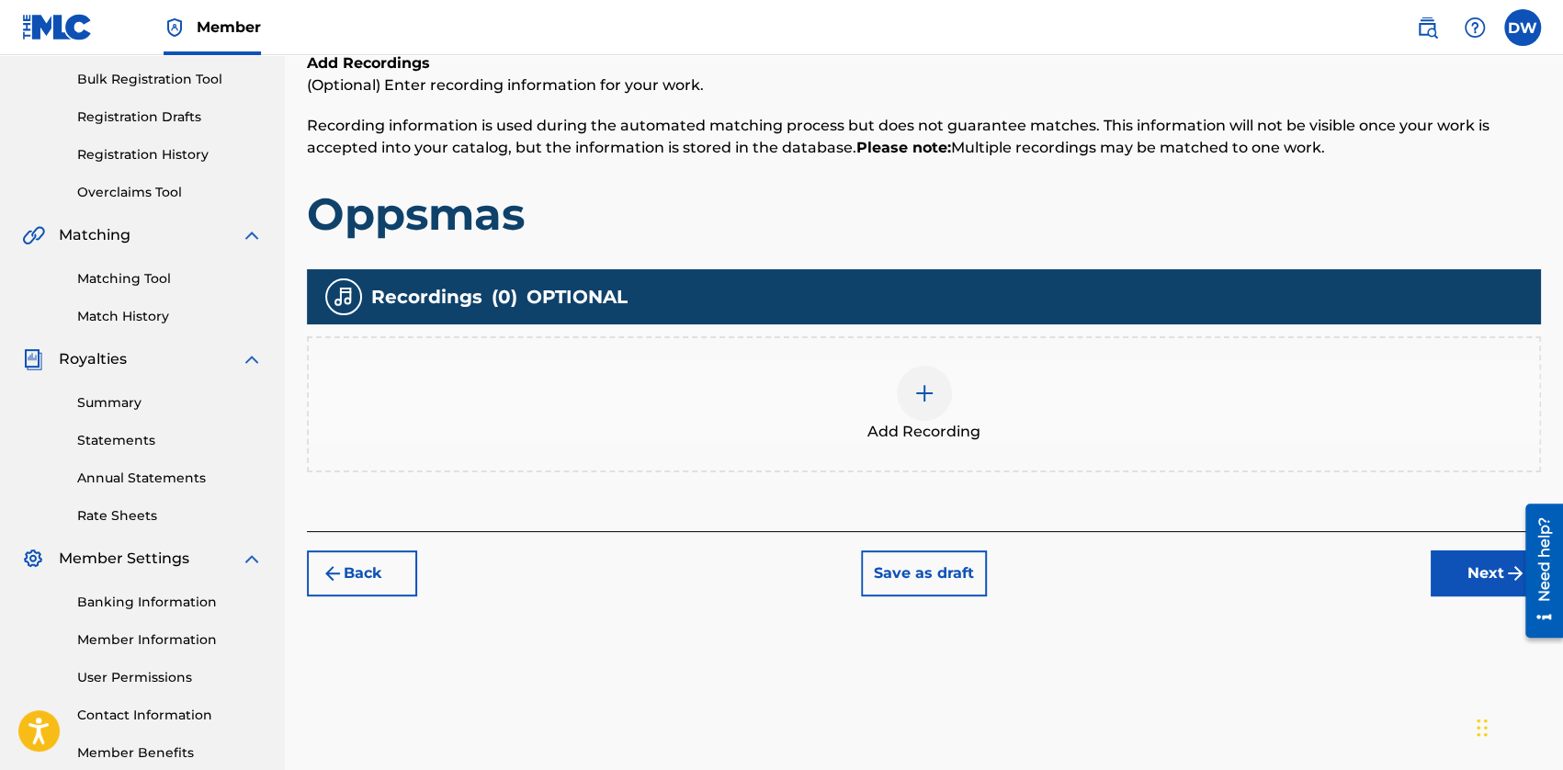
click at [905, 407] on div at bounding box center [924, 393] width 55 height 55
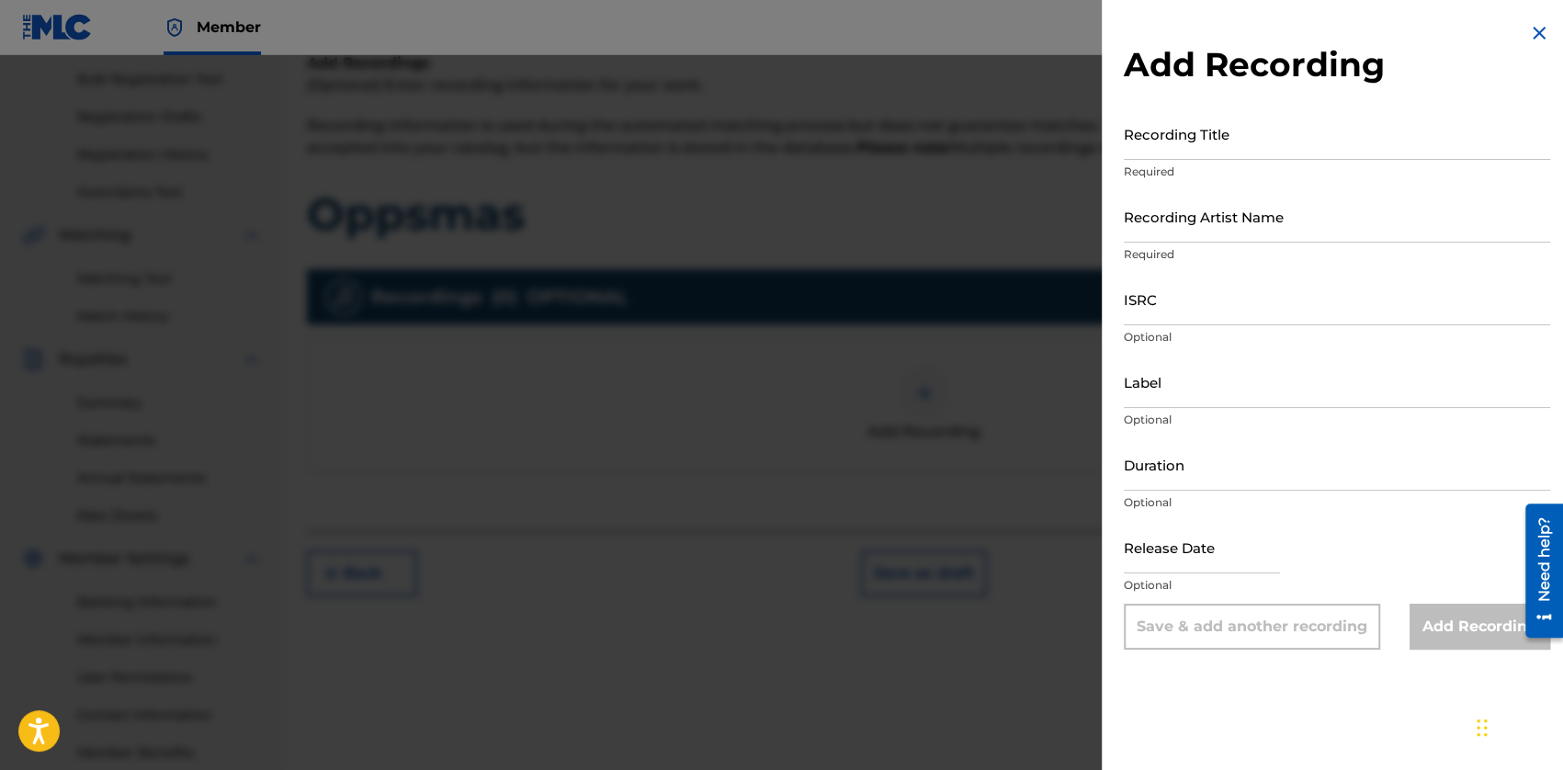
click at [1256, 140] on input "Recording Title" at bounding box center [1336, 133] width 426 height 52
type input "Oppsmas"
click at [1165, 315] on input "ISRC" at bounding box center [1336, 299] width 426 height 52
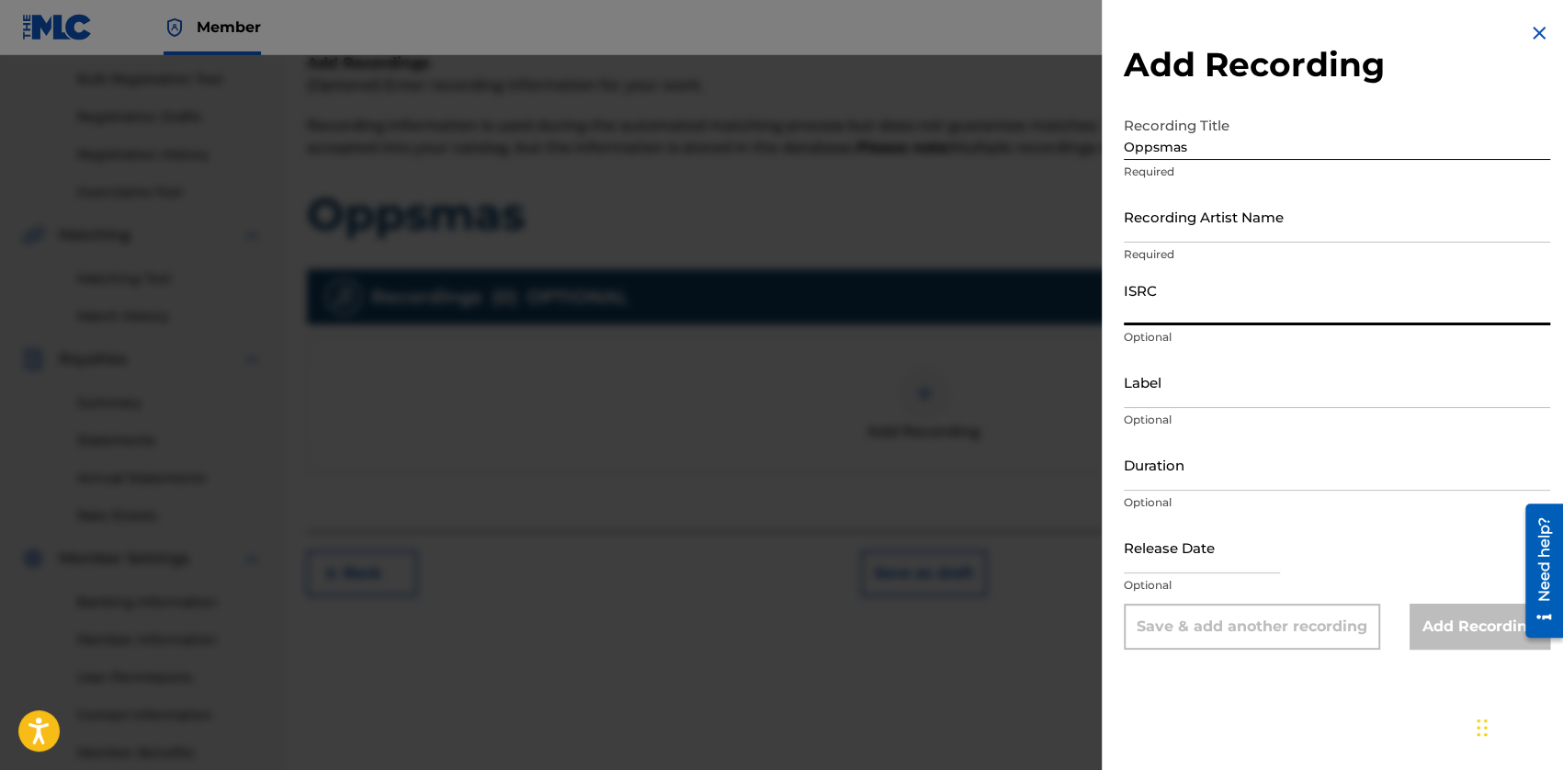
paste input "USANG2240993"
type input "USANG2240993"
click at [1168, 224] on input "Recording Artist Name" at bounding box center [1336, 216] width 426 height 52
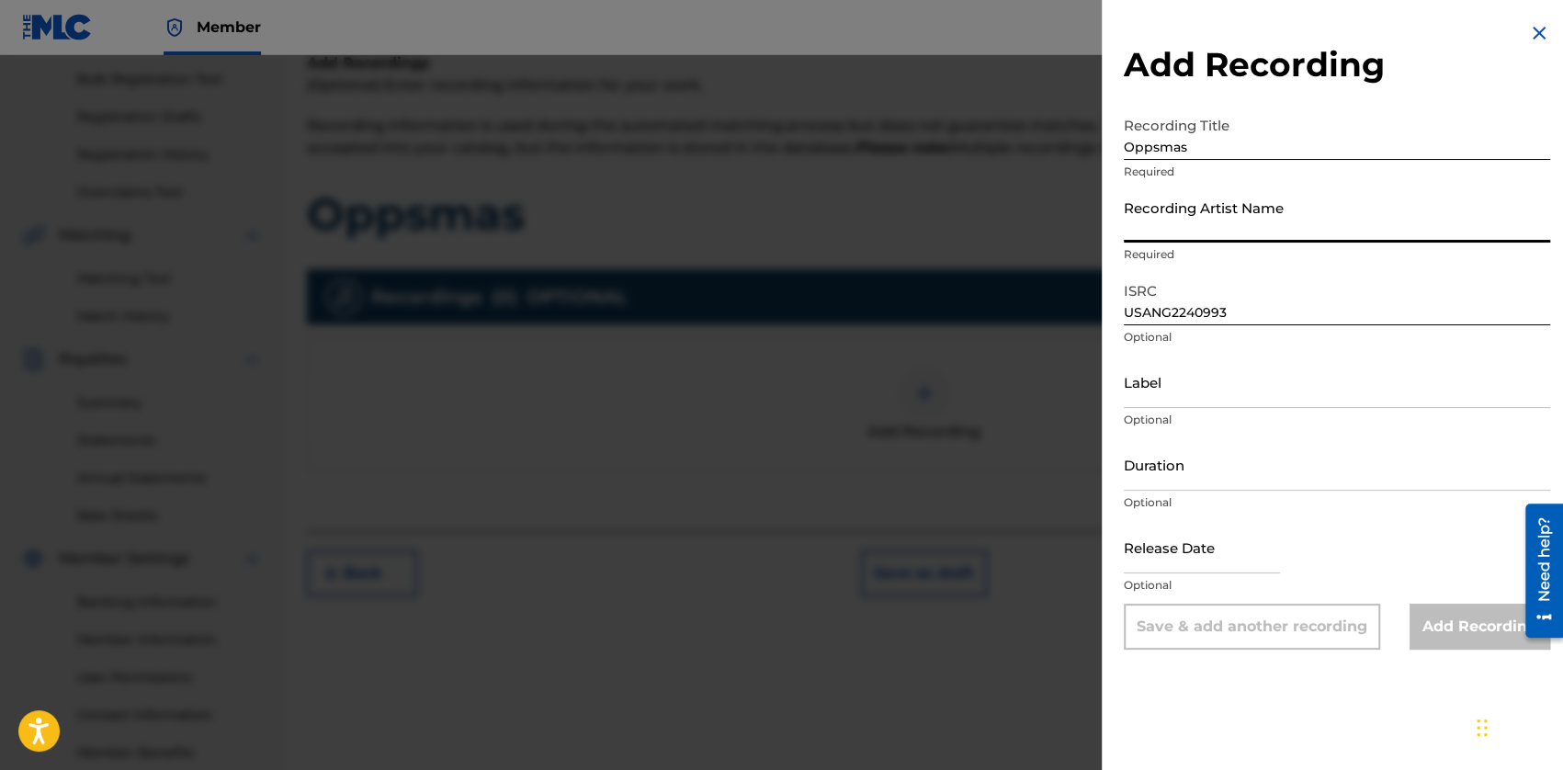
type input "Khantrast"
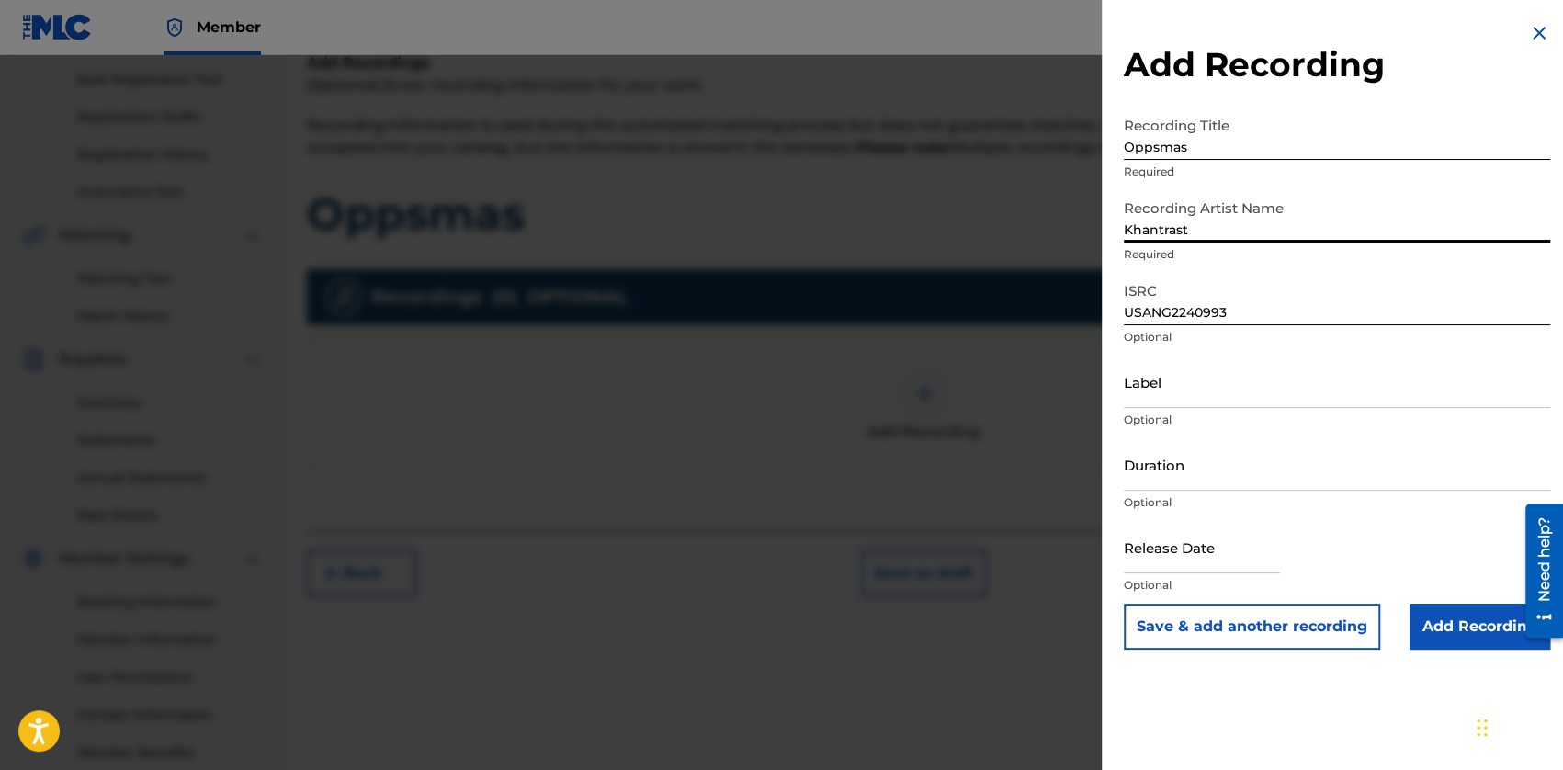
click at [1196, 403] on input "Label" at bounding box center [1336, 382] width 426 height 52
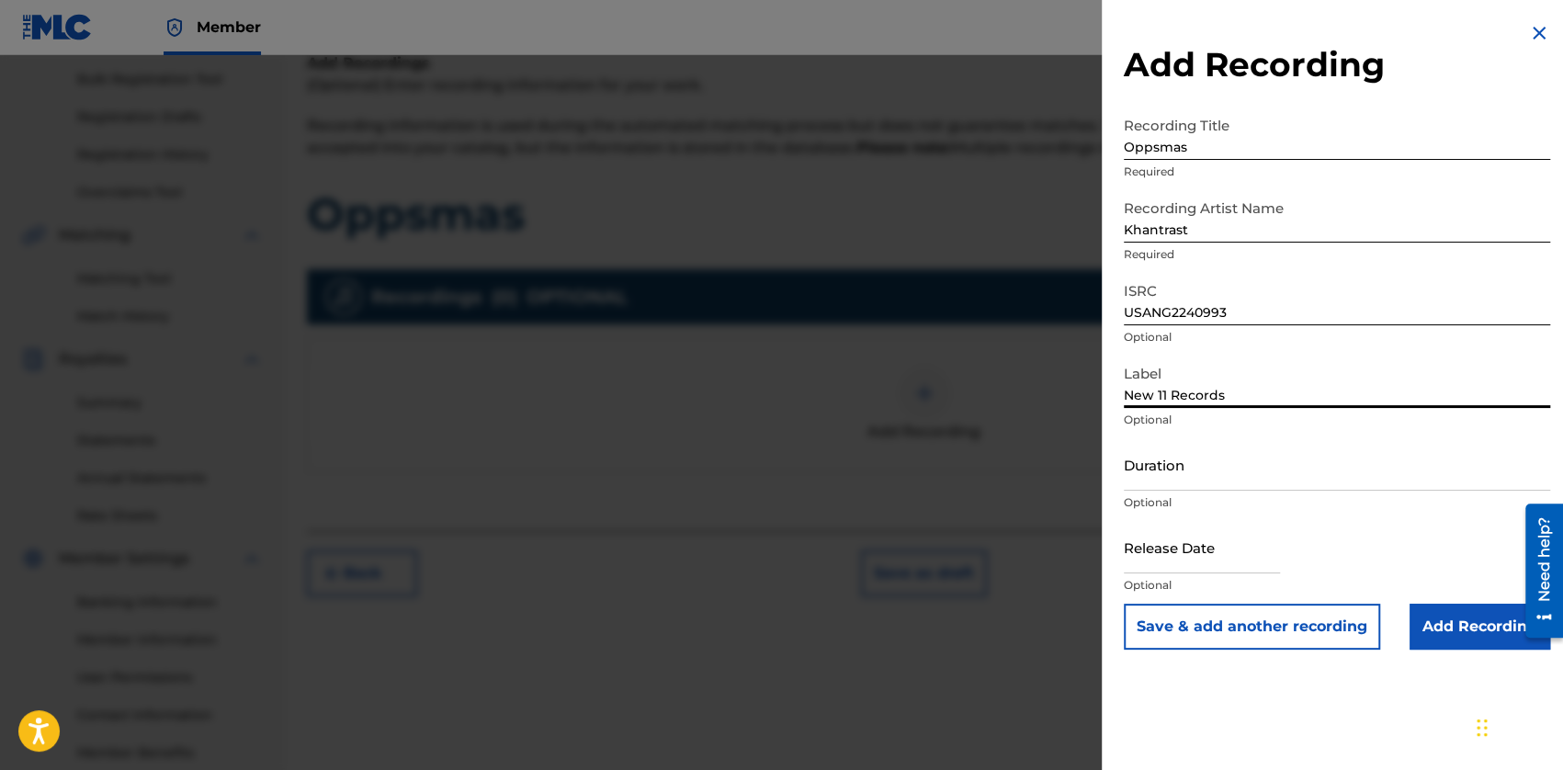
type input "New 11 Records"
click at [1170, 479] on input "Duration" at bounding box center [1336, 464] width 426 height 52
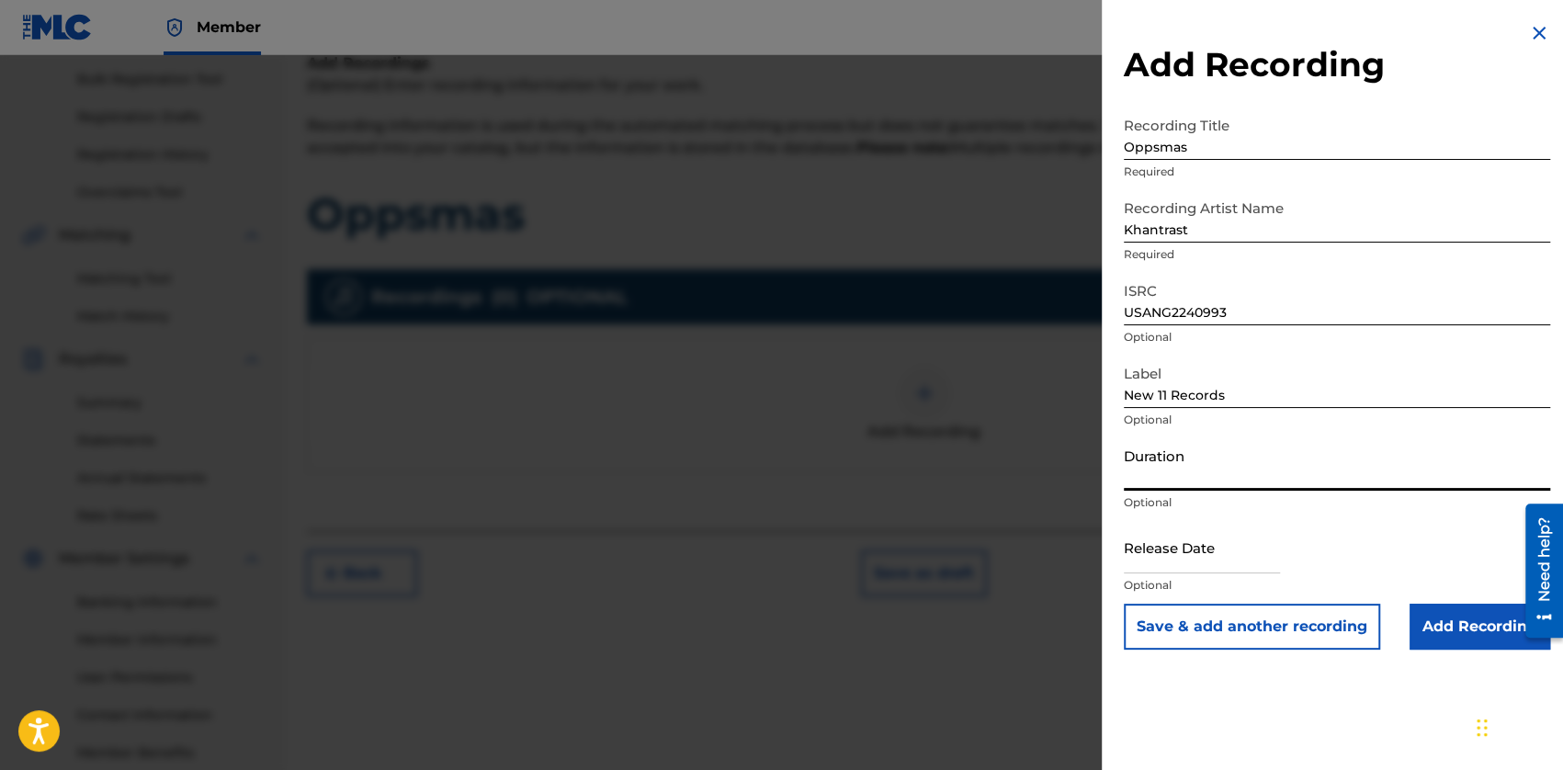
type input "2"
type input "02:02"
click at [1160, 550] on input "text" at bounding box center [1201, 547] width 156 height 52
select select "7"
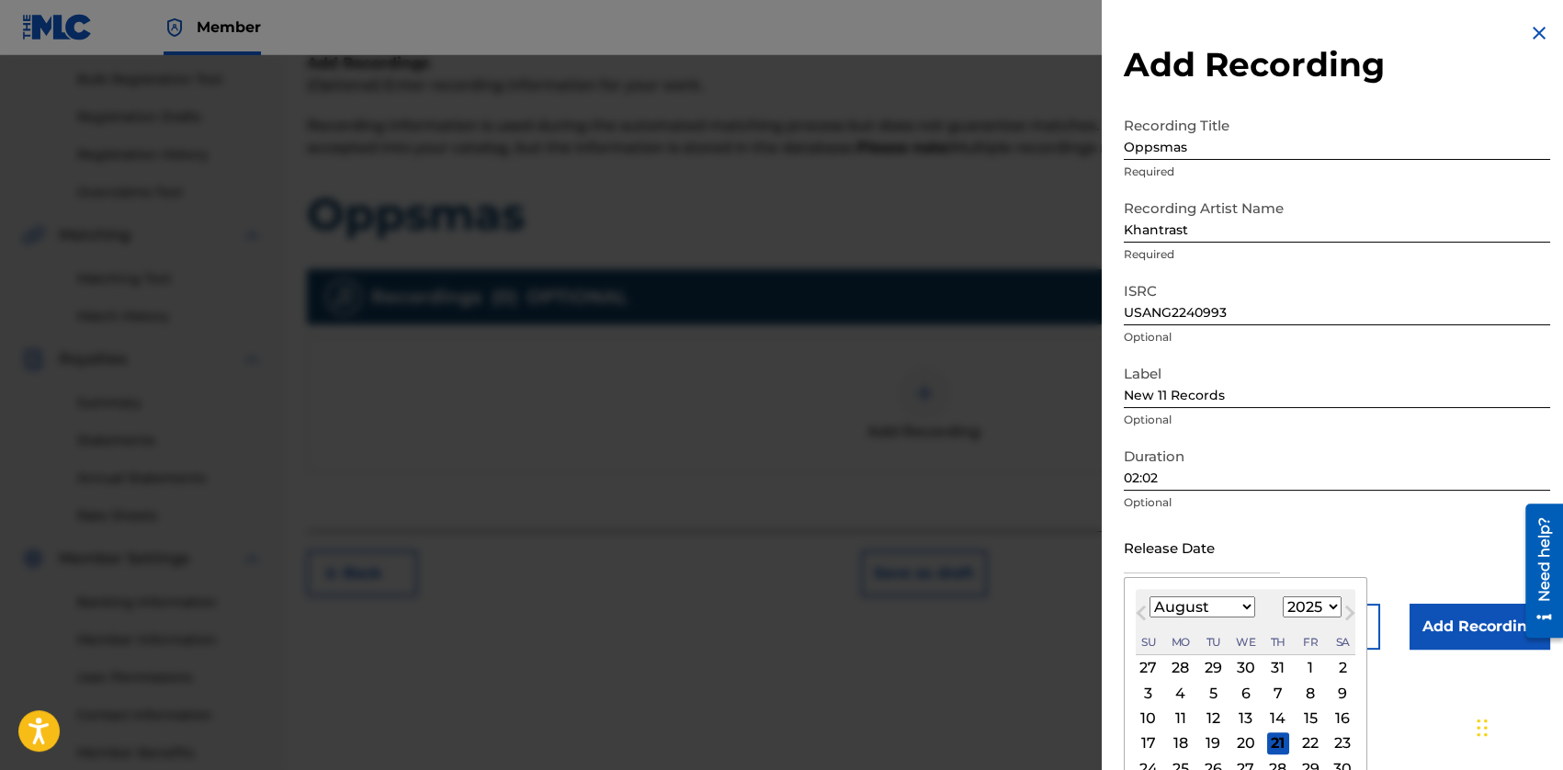
click at [1304, 598] on select "1899 1900 1901 1902 1903 1904 1905 1906 1907 1908 1909 1910 1911 1912 1913 1914…" at bounding box center [1311, 606] width 59 height 21
select select "2022"
click at [1282, 596] on select "1899 1900 1901 1902 1903 1904 1905 1906 1907 1908 1909 1910 1911 1912 1913 1914…" at bounding box center [1311, 606] width 59 height 21
click at [1216, 605] on select "January February March April May June July August September October November De…" at bounding box center [1202, 606] width 106 height 21
select select "11"
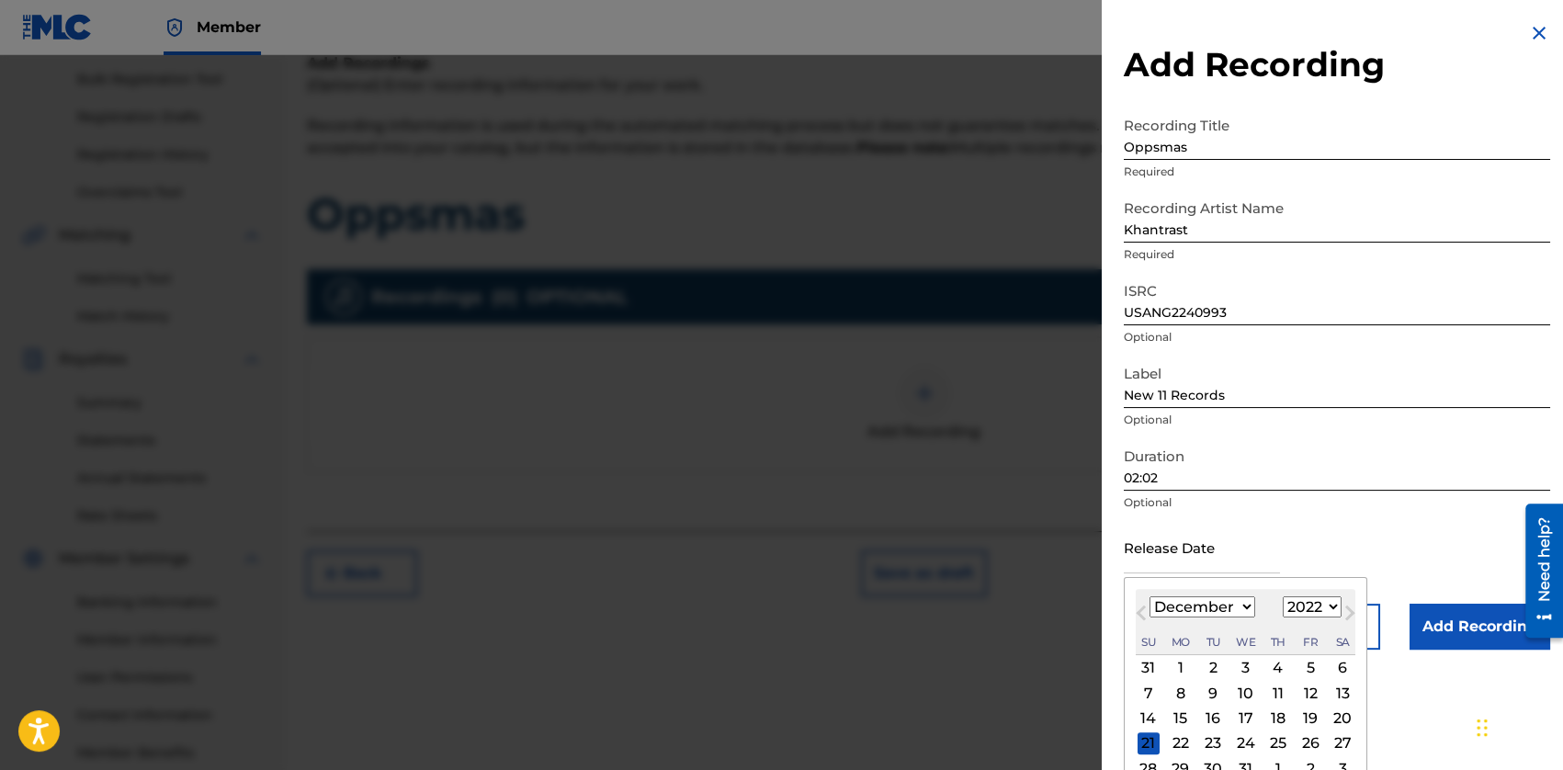
click at [1149, 596] on select "January February March April May June July August September October November De…" at bounding box center [1202, 606] width 106 height 21
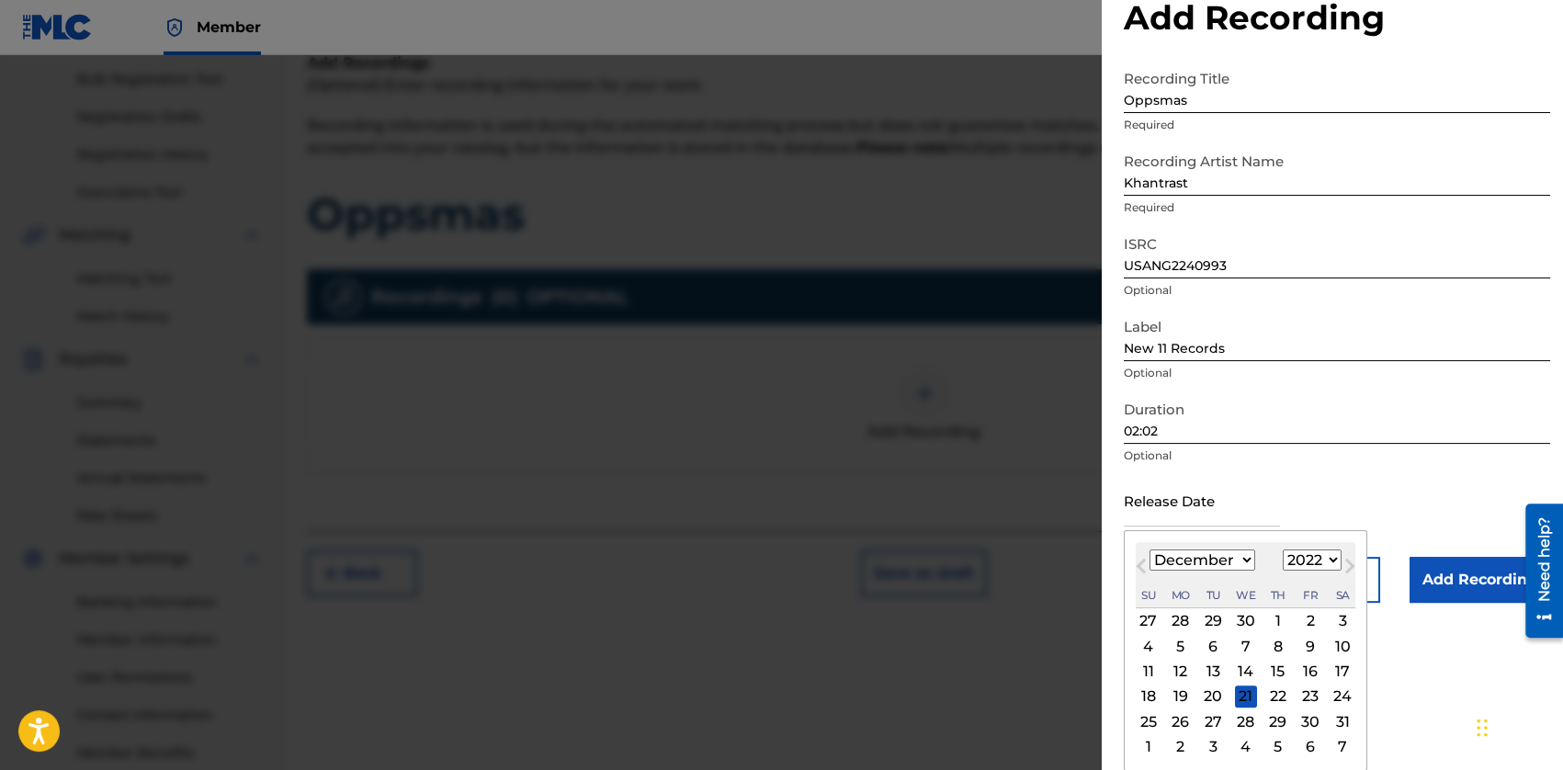
click at [1179, 699] on div "19" at bounding box center [1180, 696] width 22 height 22
type input "[DATE]"
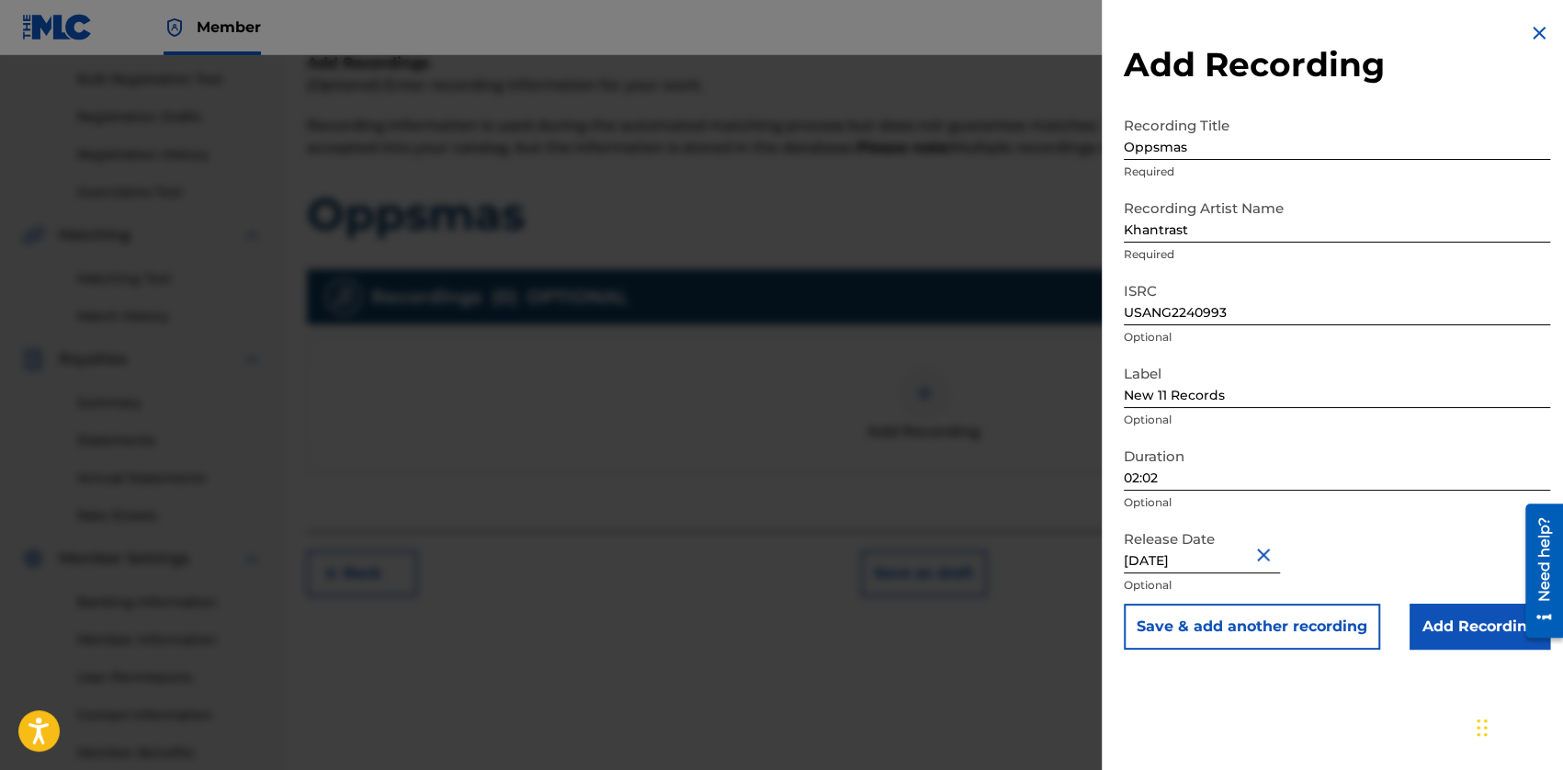
scroll to position [0, 0]
drag, startPoint x: 1439, startPoint y: 625, endPoint x: 1380, endPoint y: 688, distance: 86.5
click at [1382, 688] on div "Add Recording Recording Title Oppsmas Required Recording Artist Name Khantrast …" at bounding box center [1336, 385] width 470 height 770
click at [1453, 618] on input "Add Recording" at bounding box center [1479, 627] width 141 height 46
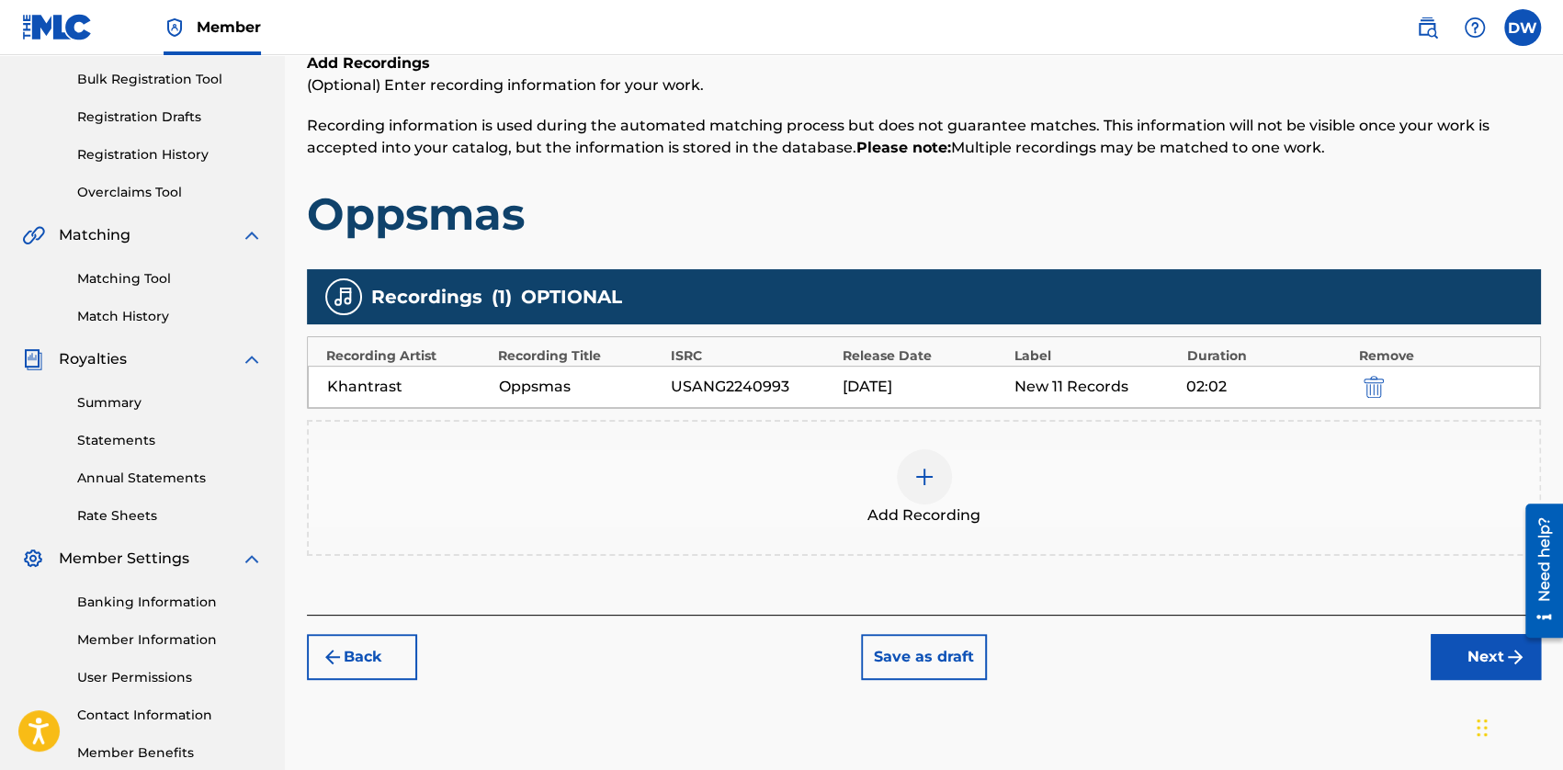
click at [1451, 656] on button "Next" at bounding box center [1485, 657] width 110 height 46
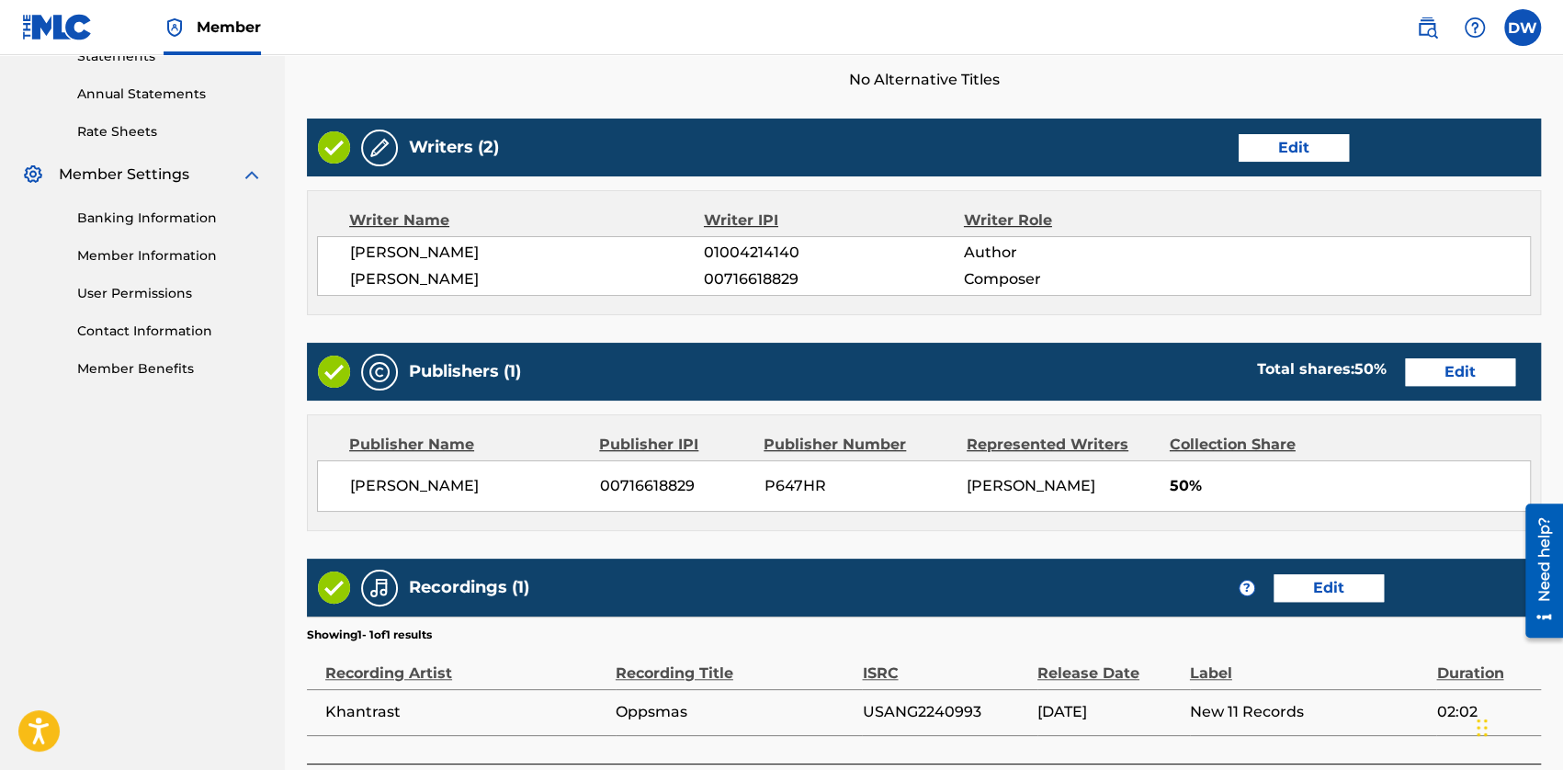
scroll to position [816, 0]
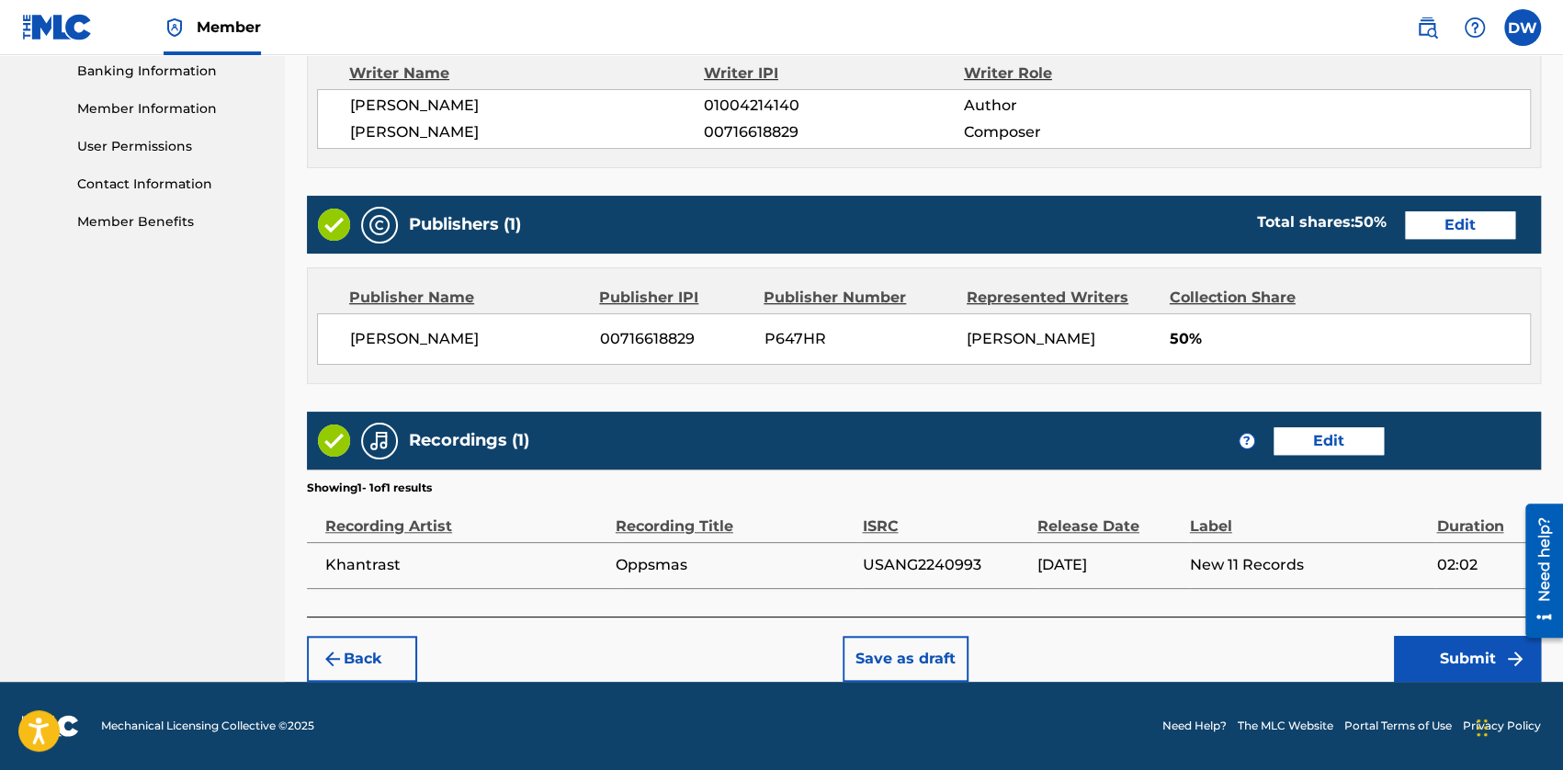
click at [1439, 658] on button "Submit" at bounding box center [1467, 659] width 147 height 46
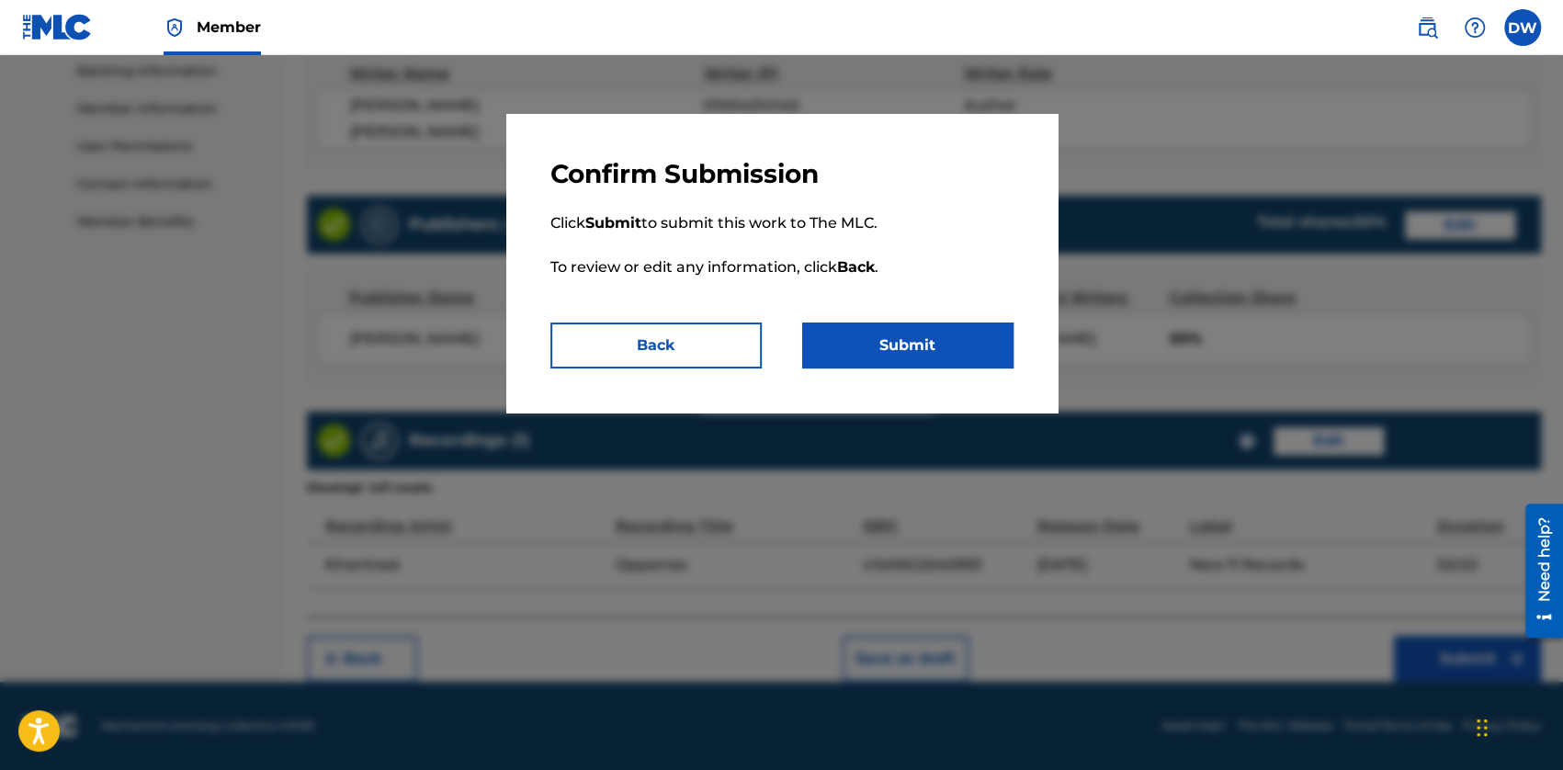
click at [875, 342] on button "Submit" at bounding box center [907, 345] width 211 height 46
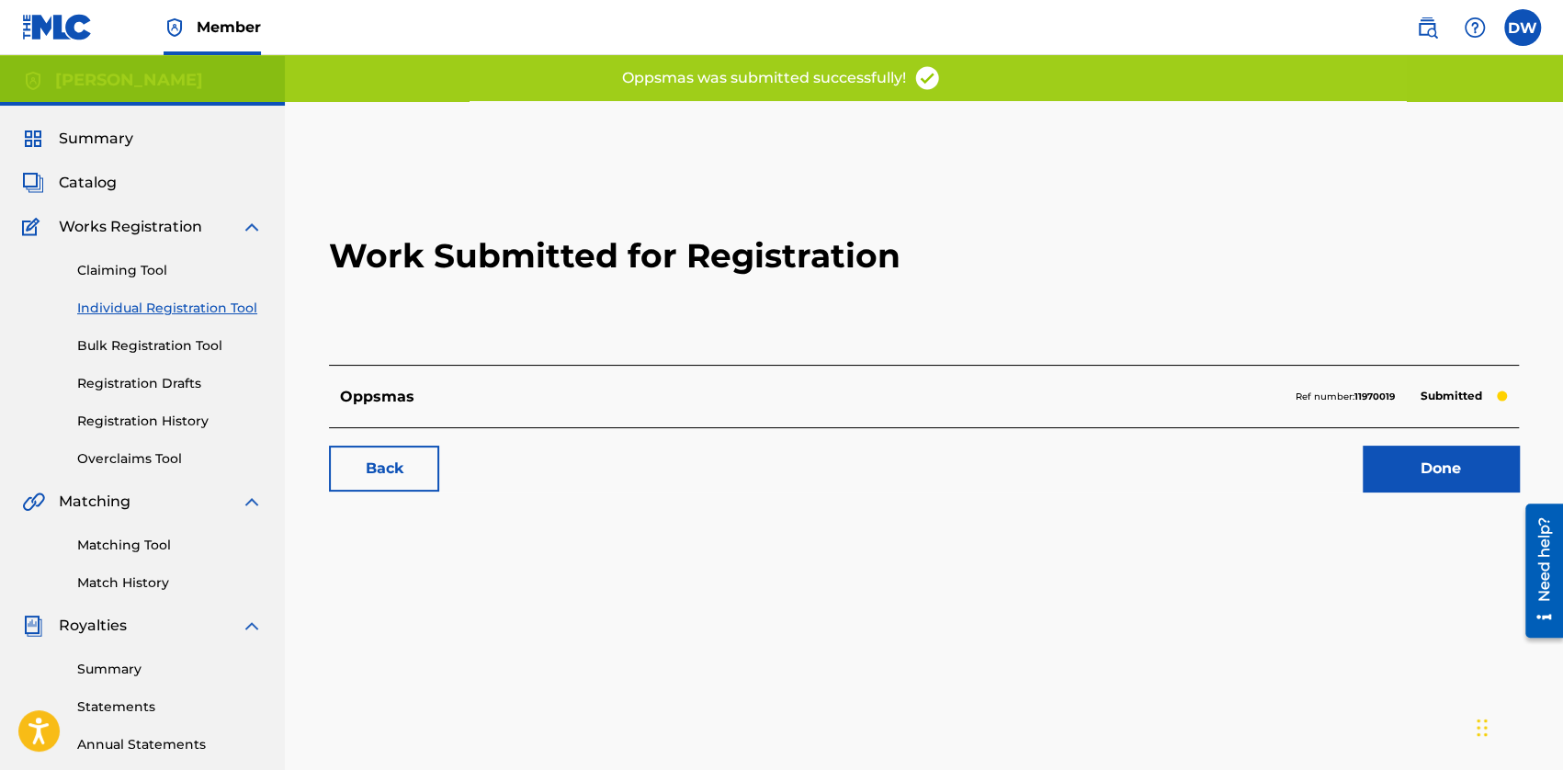
click at [1446, 471] on link "Done" at bounding box center [1440, 469] width 156 height 46
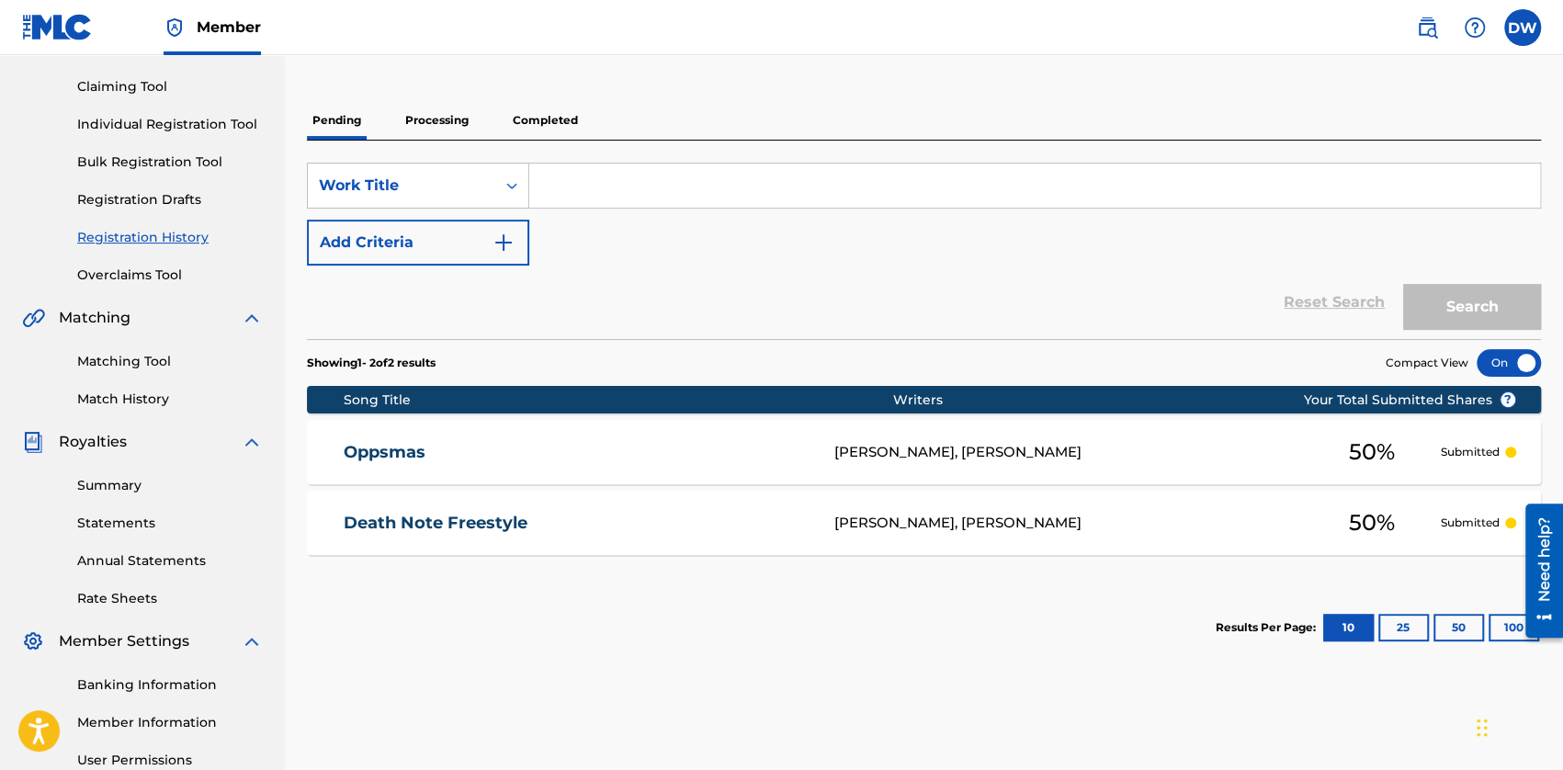
scroll to position [92, 0]
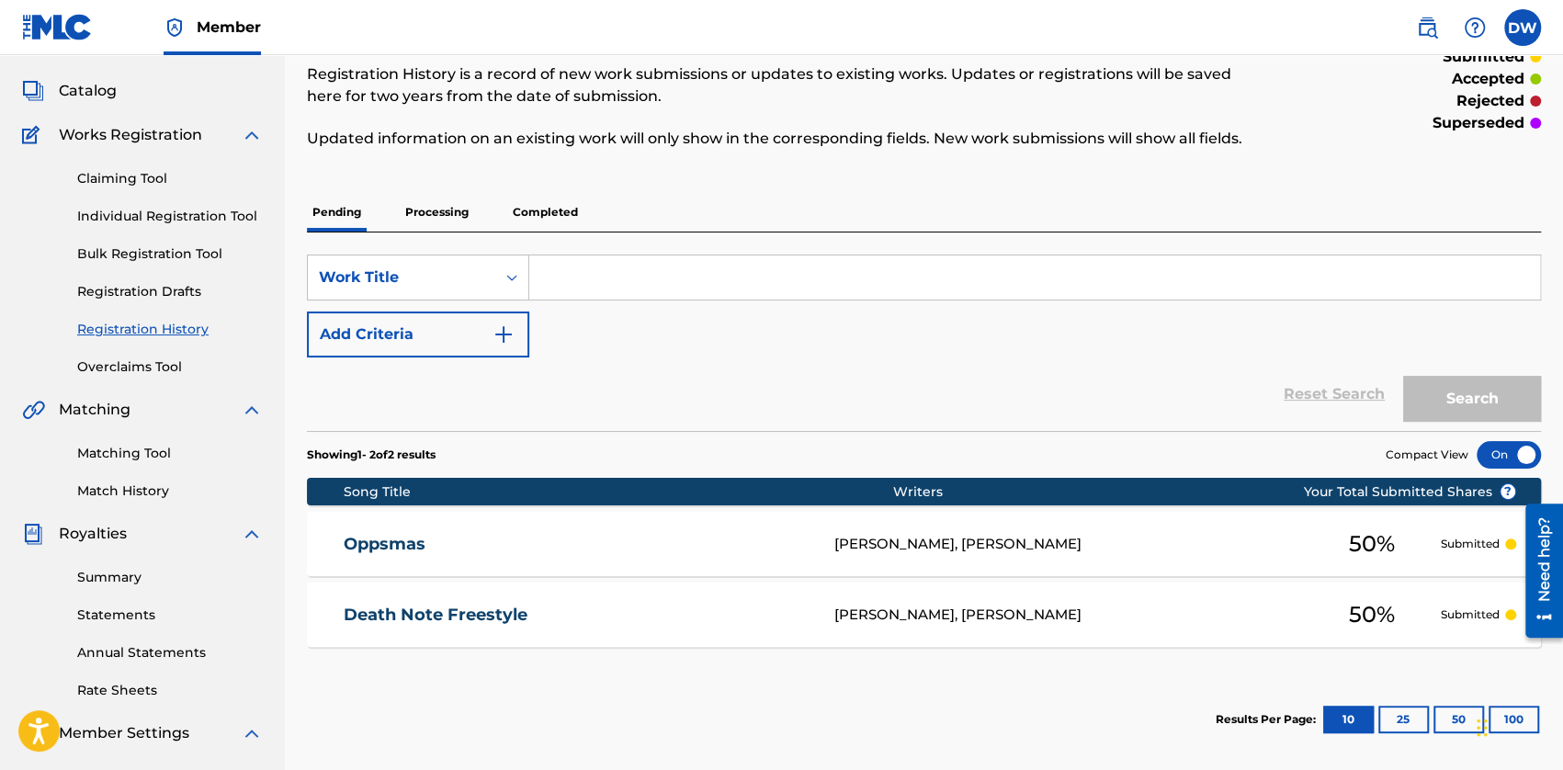
click at [130, 181] on link "Claiming Tool" at bounding box center [170, 178] width 186 height 19
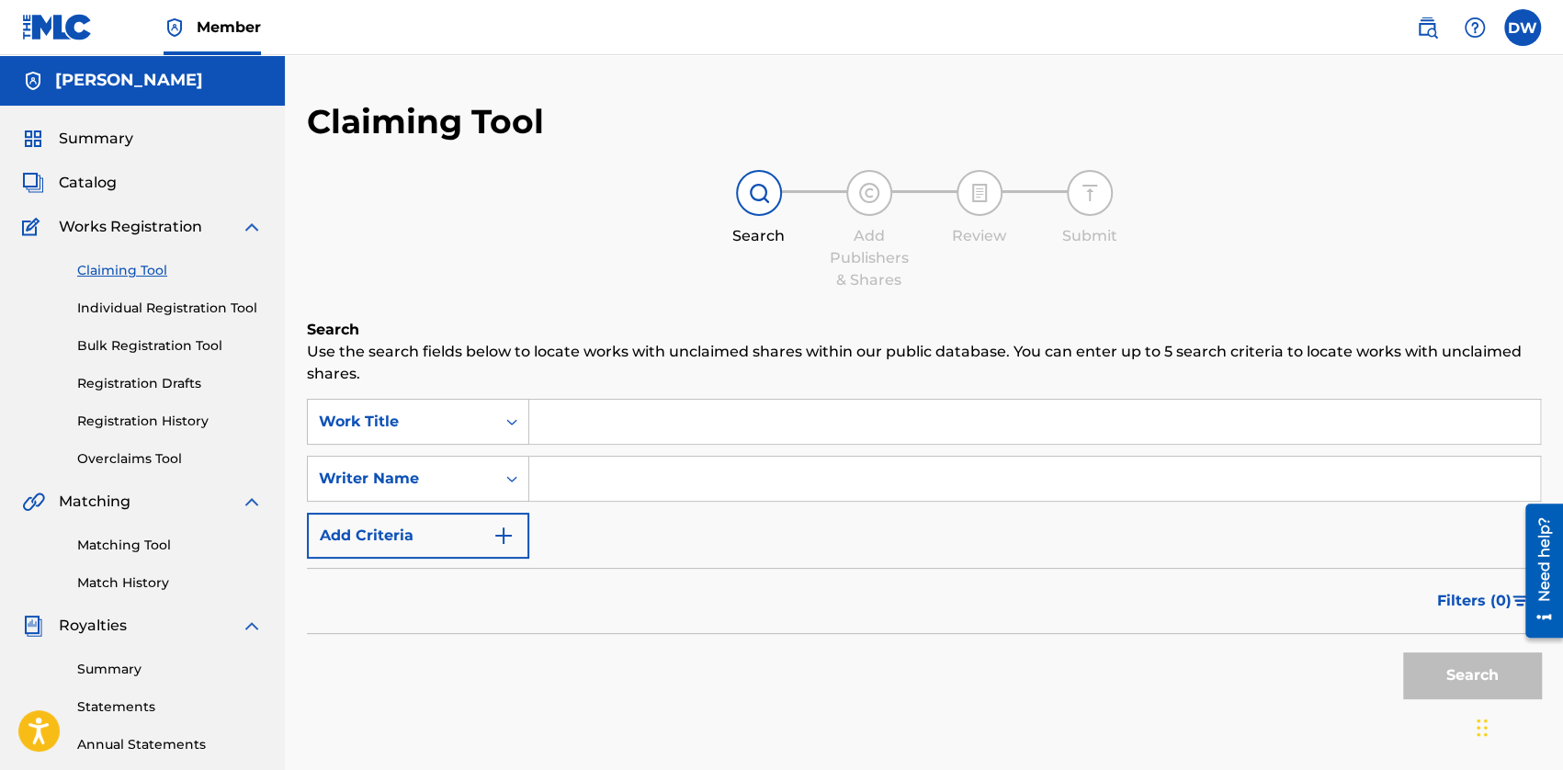
click at [154, 311] on link "Individual Registration Tool" at bounding box center [170, 308] width 186 height 19
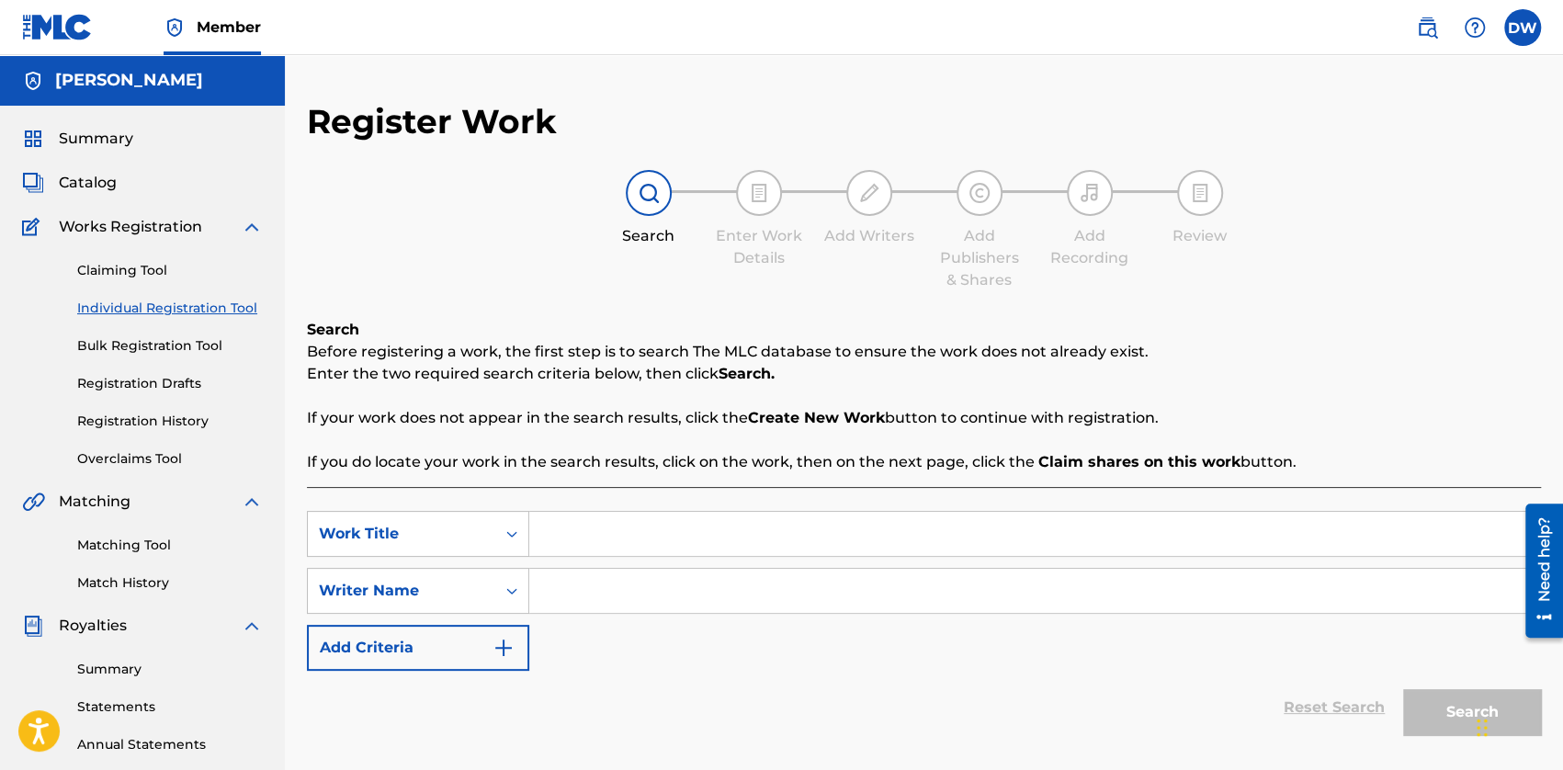
click at [144, 337] on link "Bulk Registration Tool" at bounding box center [170, 345] width 186 height 19
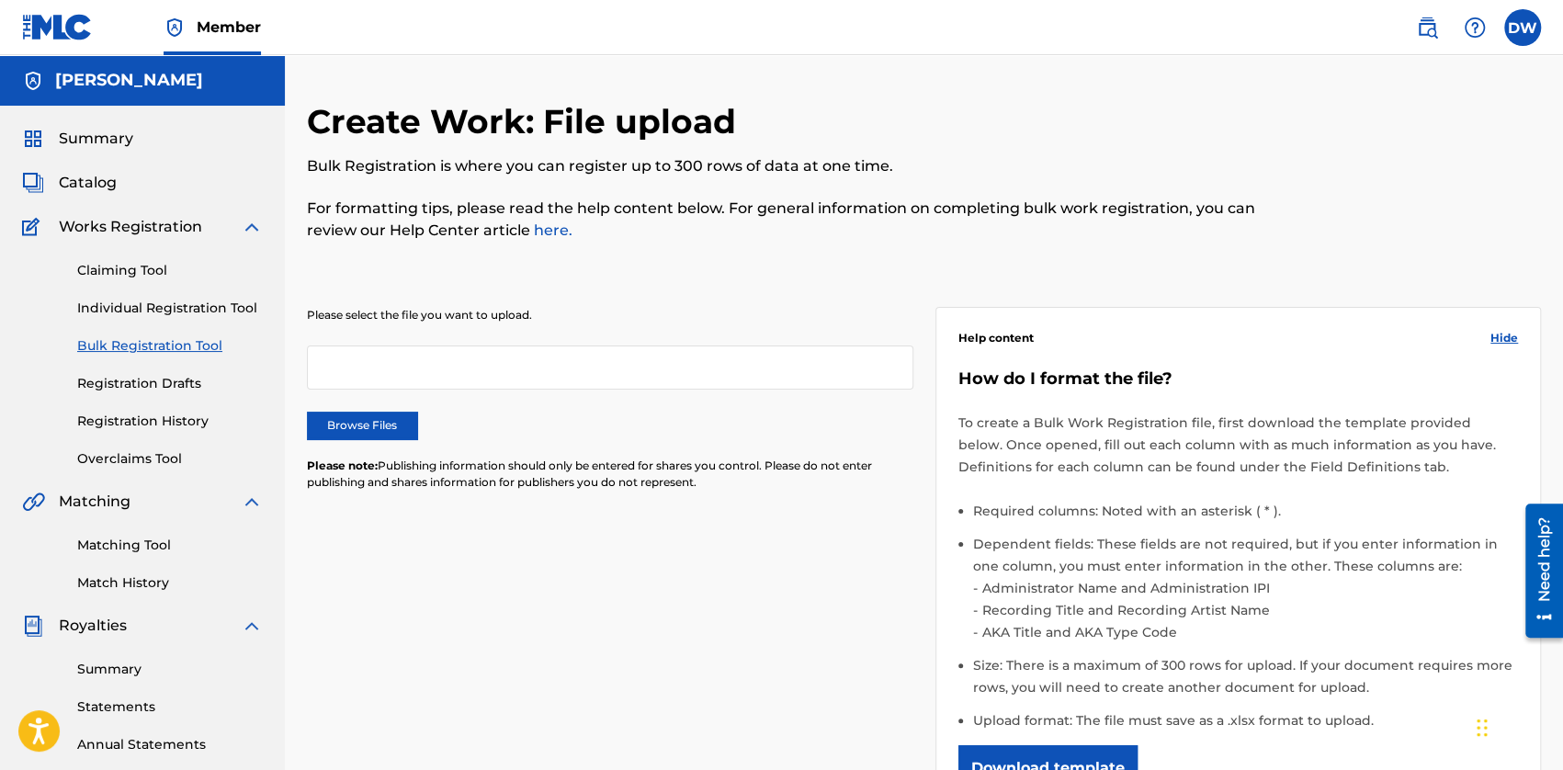
click at [90, 134] on span "Summary" at bounding box center [96, 139] width 74 height 22
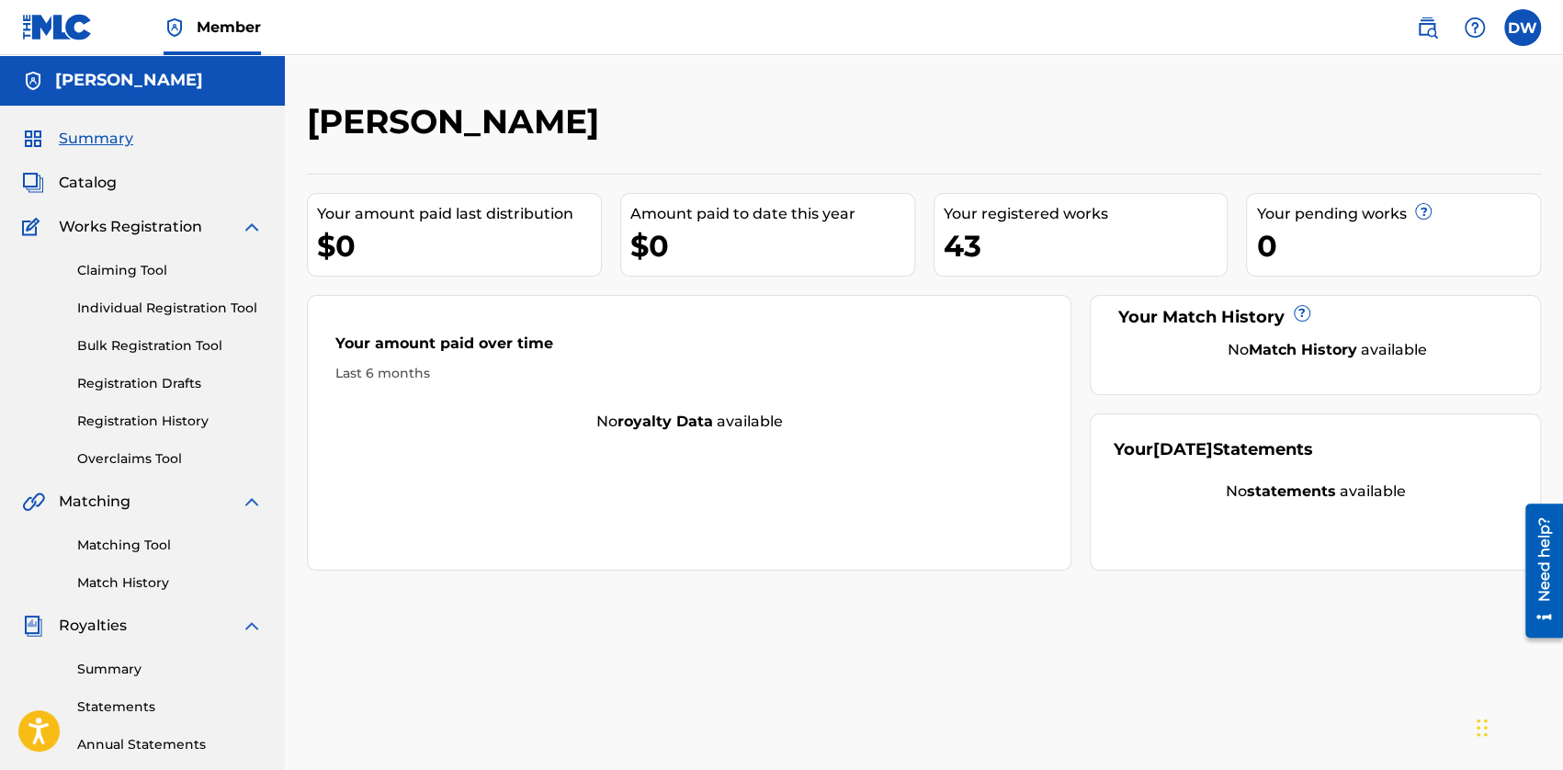
click at [81, 174] on span "Catalog" at bounding box center [88, 183] width 58 height 22
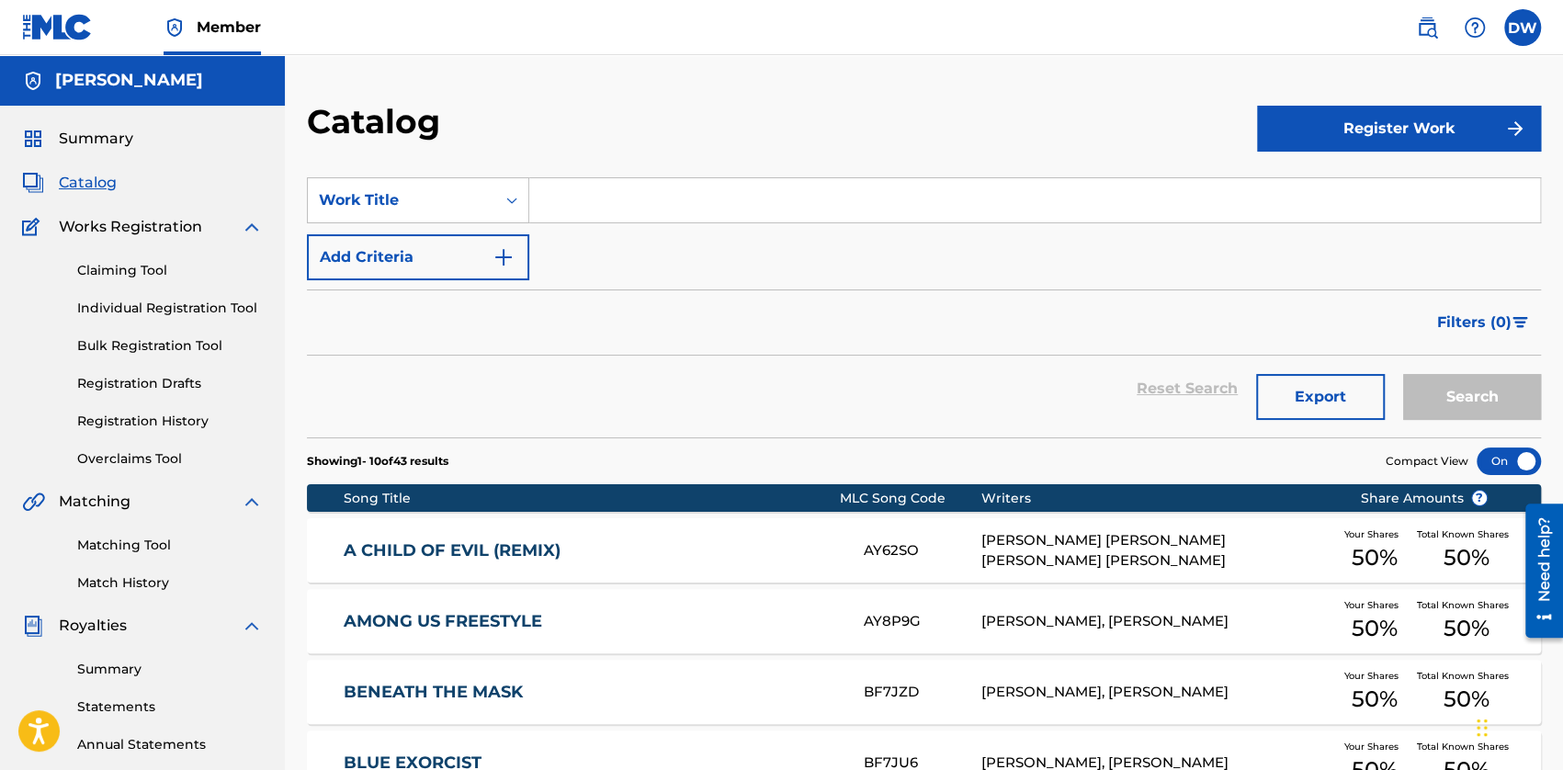
click at [81, 126] on div "Summary Catalog Works Registration Claiming Tool Individual Registration Tool B…" at bounding box center [142, 578] width 285 height 945
click at [76, 135] on span "Summary" at bounding box center [96, 139] width 74 height 22
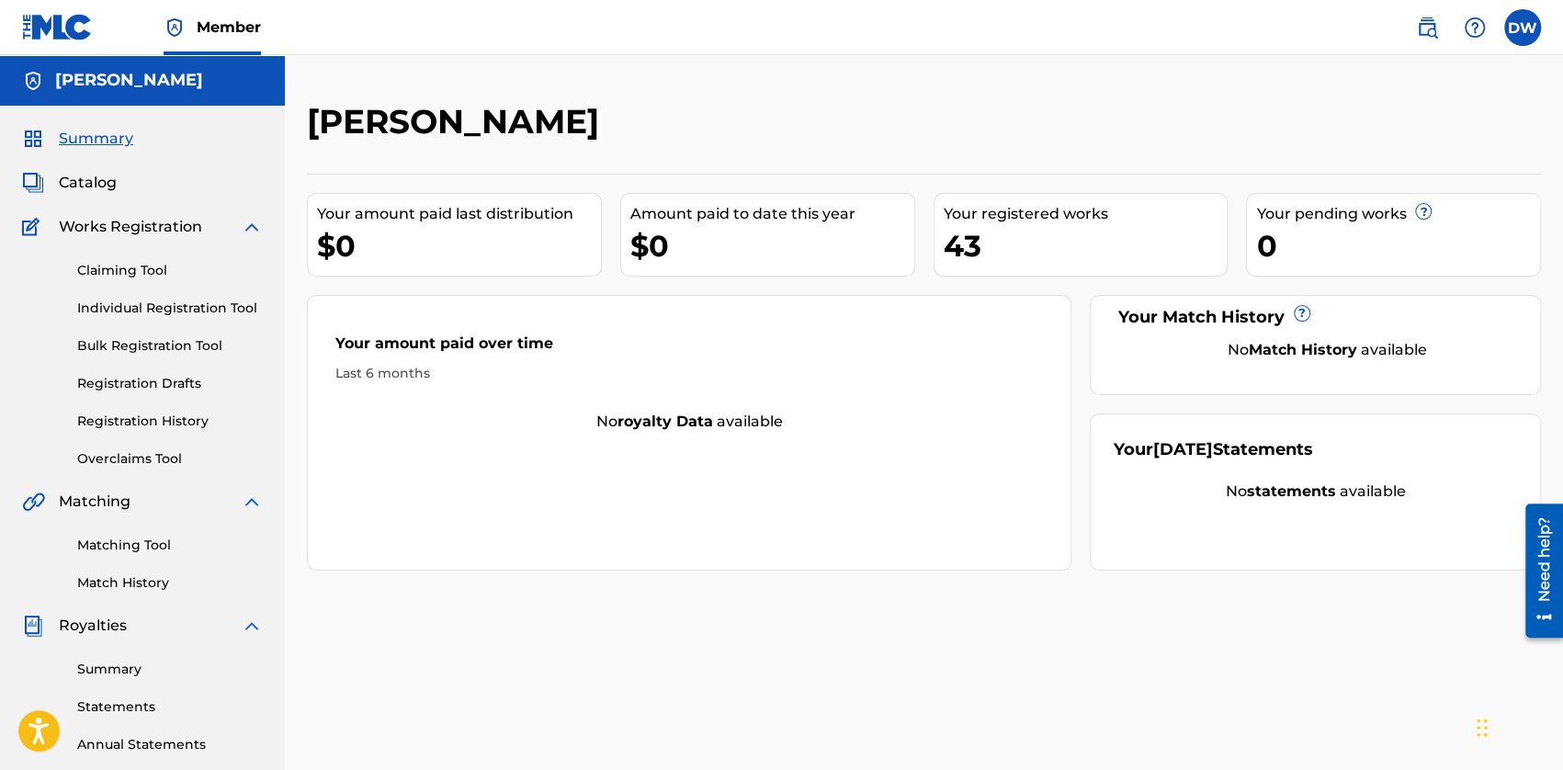
click at [89, 188] on span "Catalog" at bounding box center [88, 183] width 58 height 22
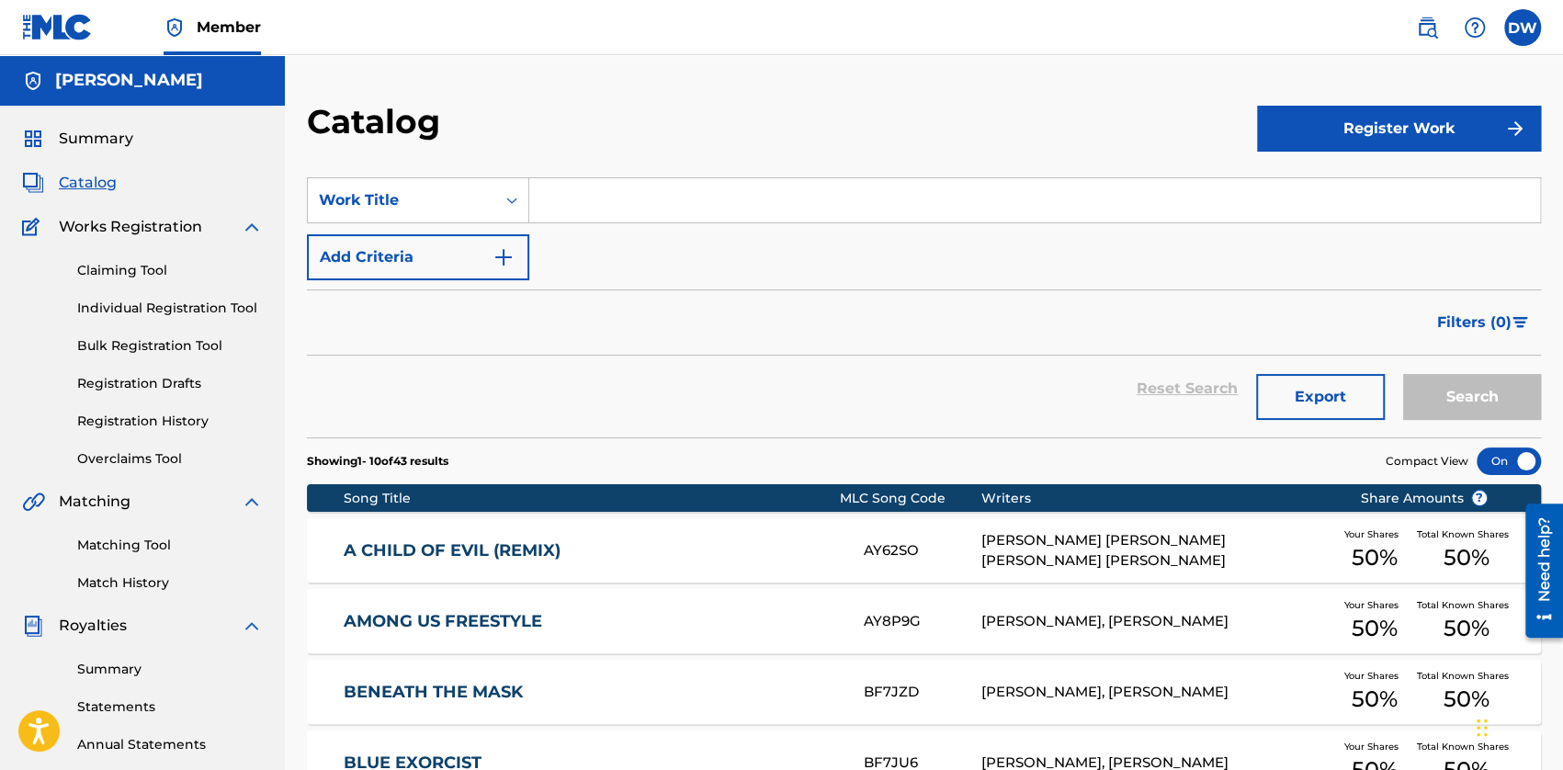
click at [148, 271] on link "Claiming Tool" at bounding box center [170, 270] width 186 height 19
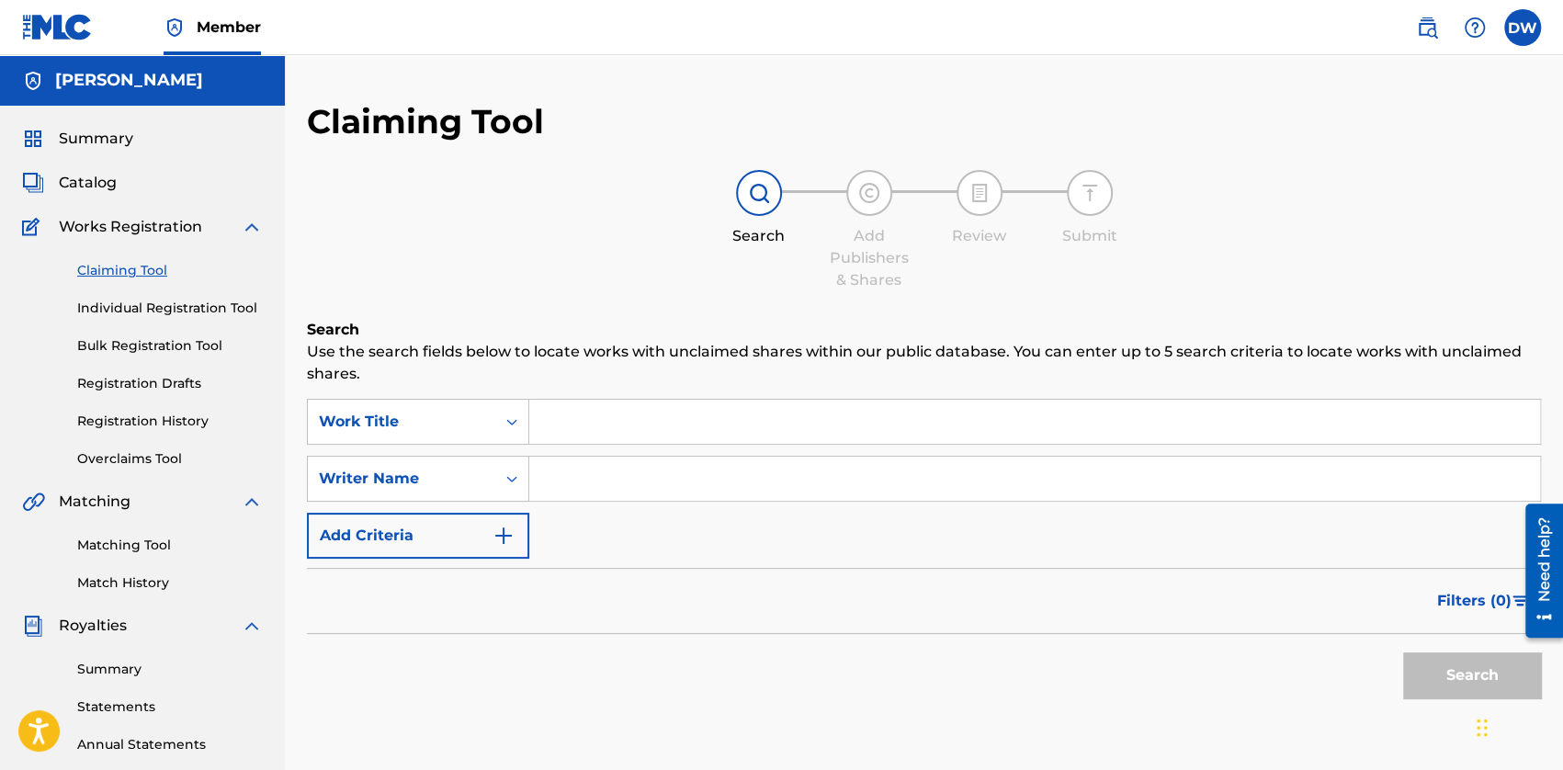
click at [163, 306] on link "Individual Registration Tool" at bounding box center [170, 308] width 186 height 19
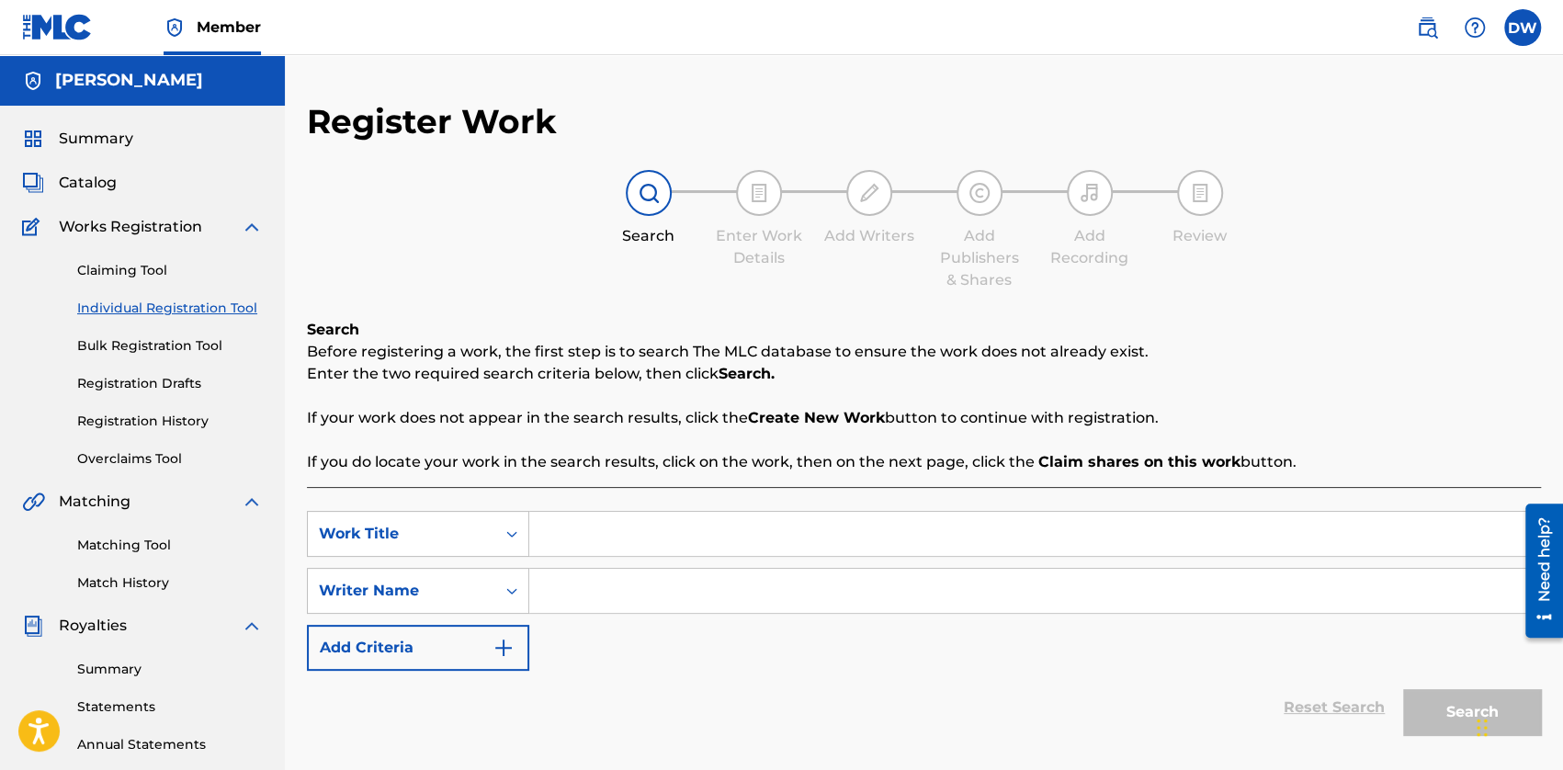
click at [137, 346] on link "Bulk Registration Tool" at bounding box center [170, 345] width 186 height 19
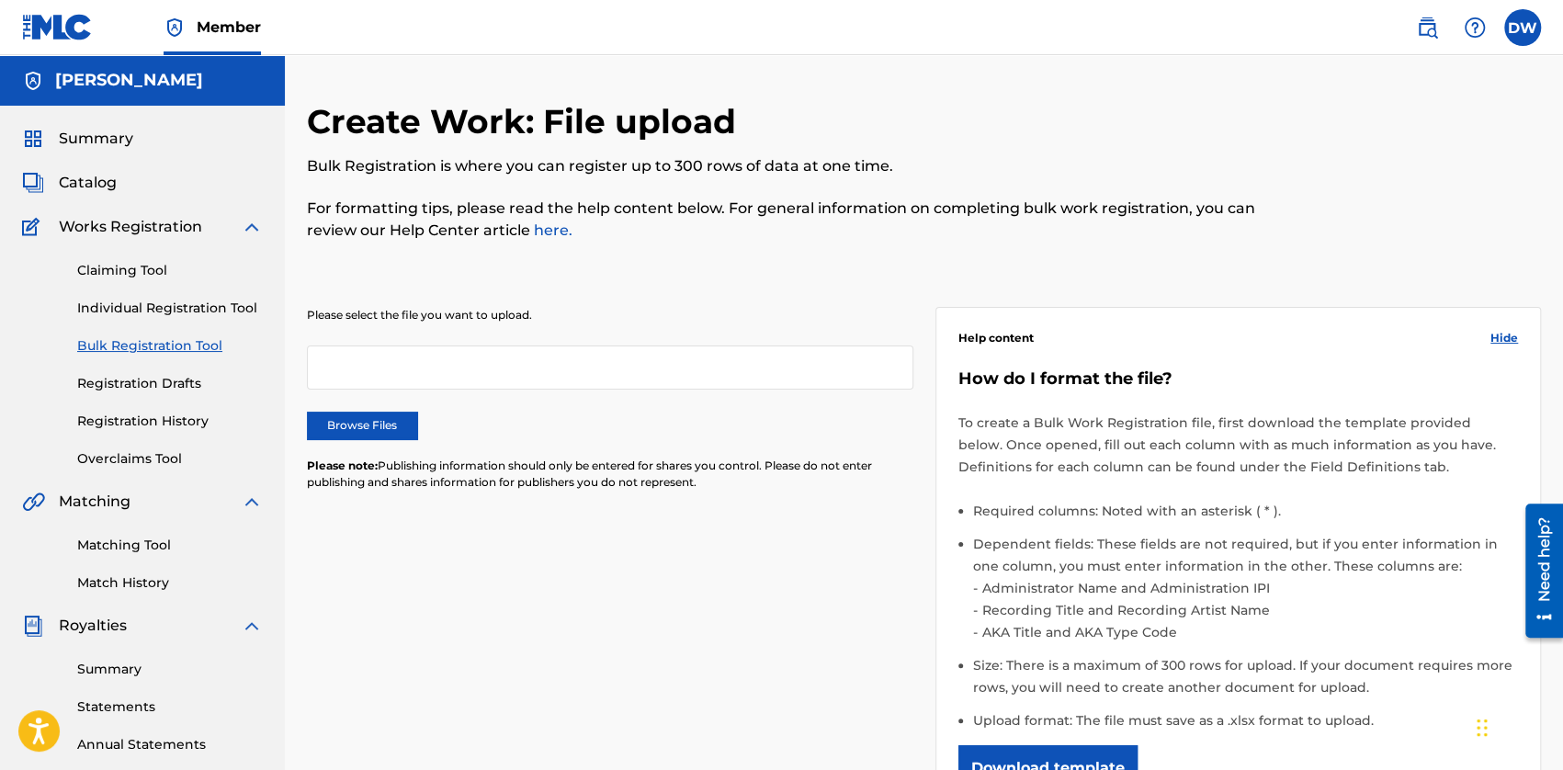
click at [152, 435] on div "Claiming Tool Individual Registration Tool Bulk Registration Tool Registration …" at bounding box center [142, 353] width 241 height 231
click at [152, 429] on link "Registration History" at bounding box center [170, 421] width 186 height 19
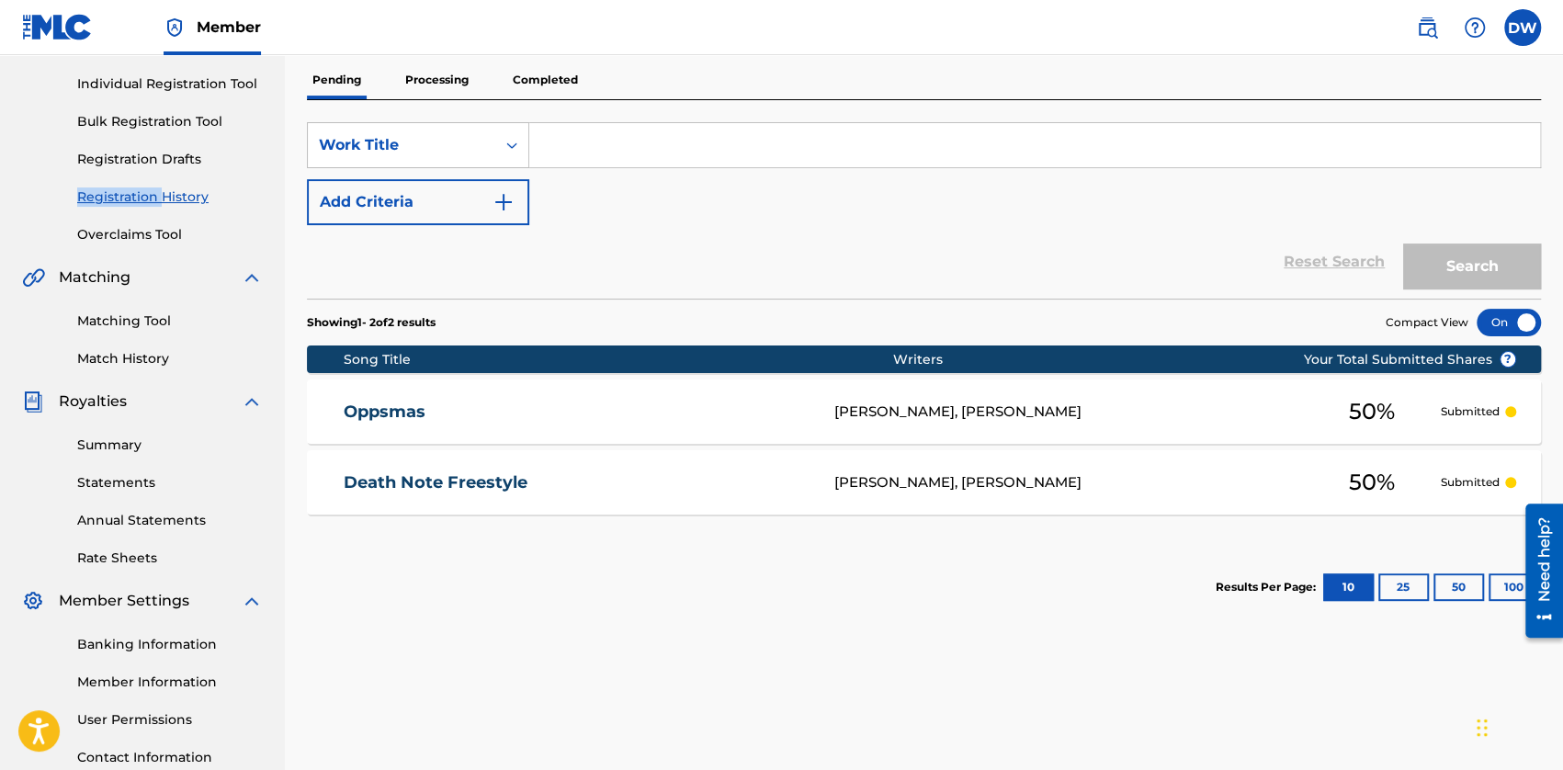
scroll to position [184, 0]
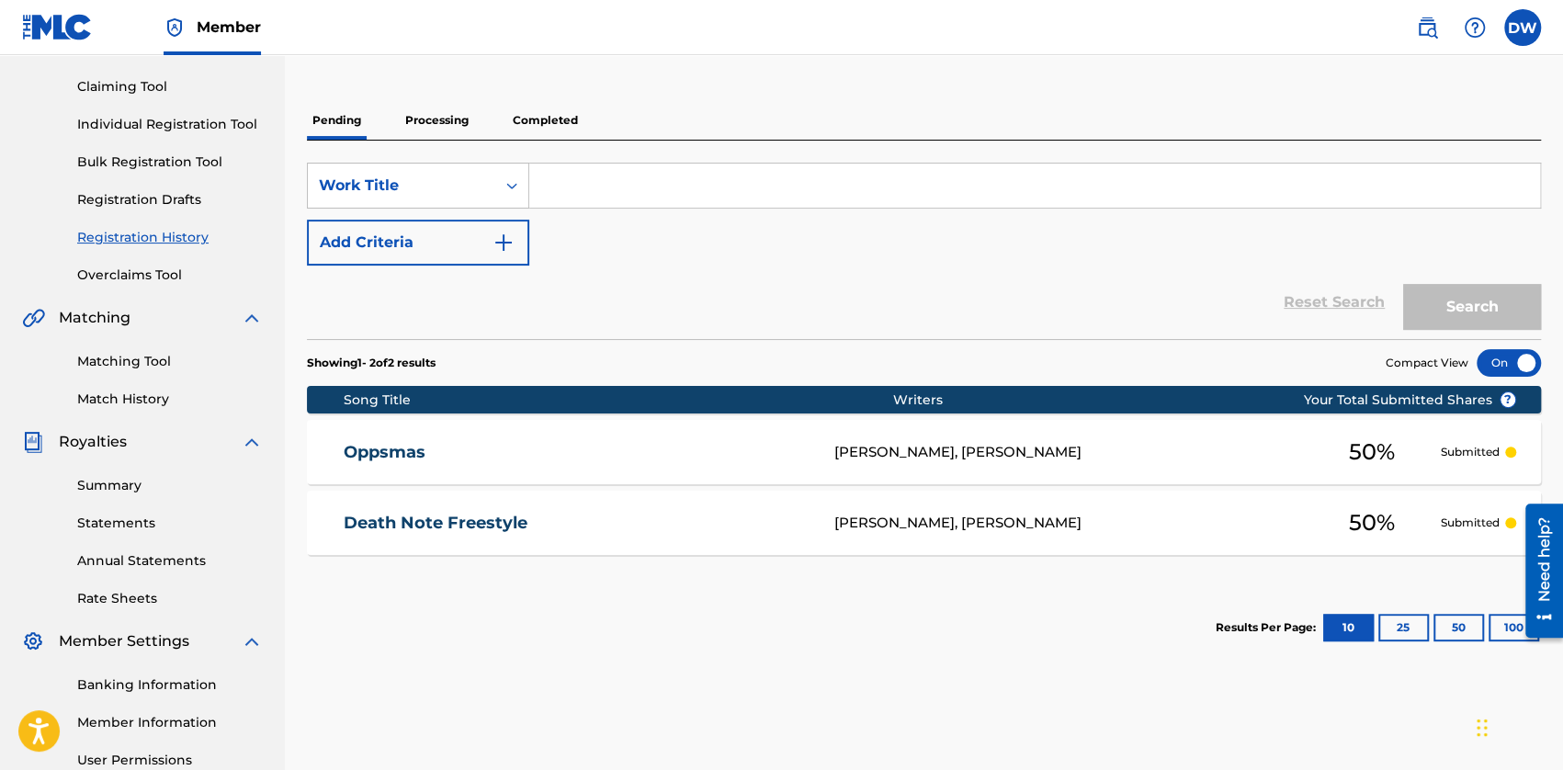
click at [430, 123] on p "Processing" at bounding box center [437, 120] width 74 height 39
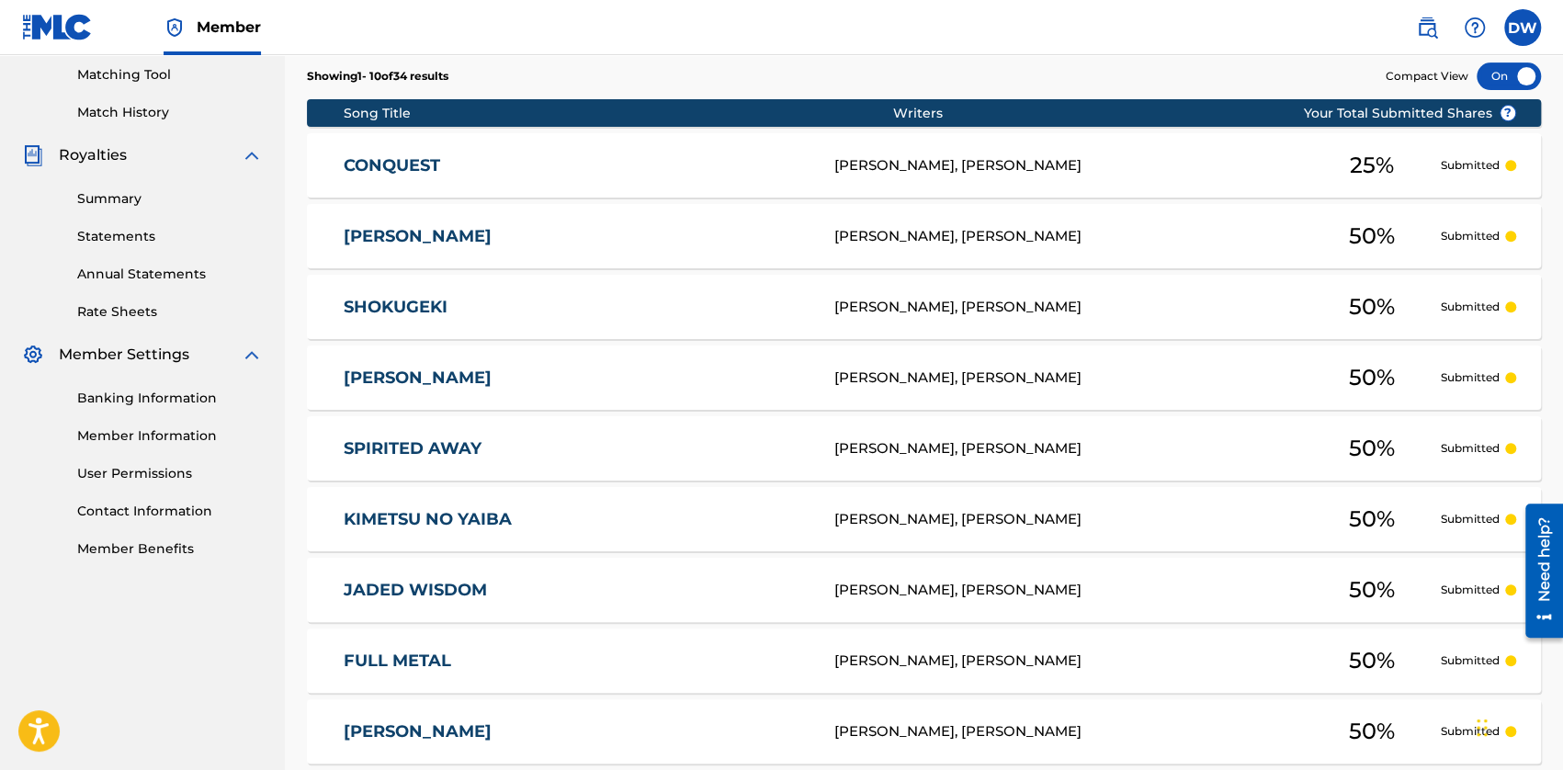
scroll to position [654, 0]
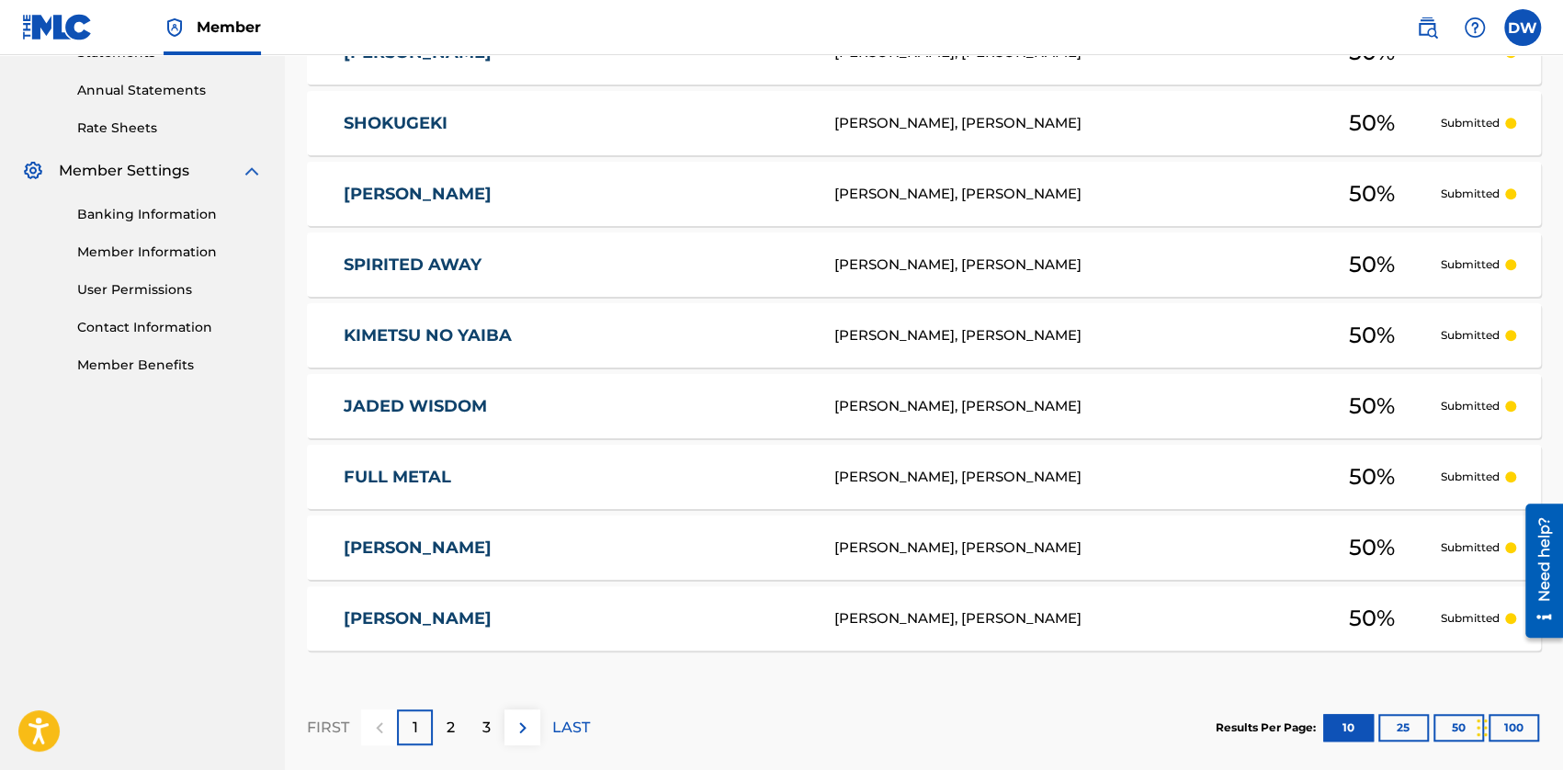
click at [447, 717] on p "2" at bounding box center [450, 728] width 8 height 22
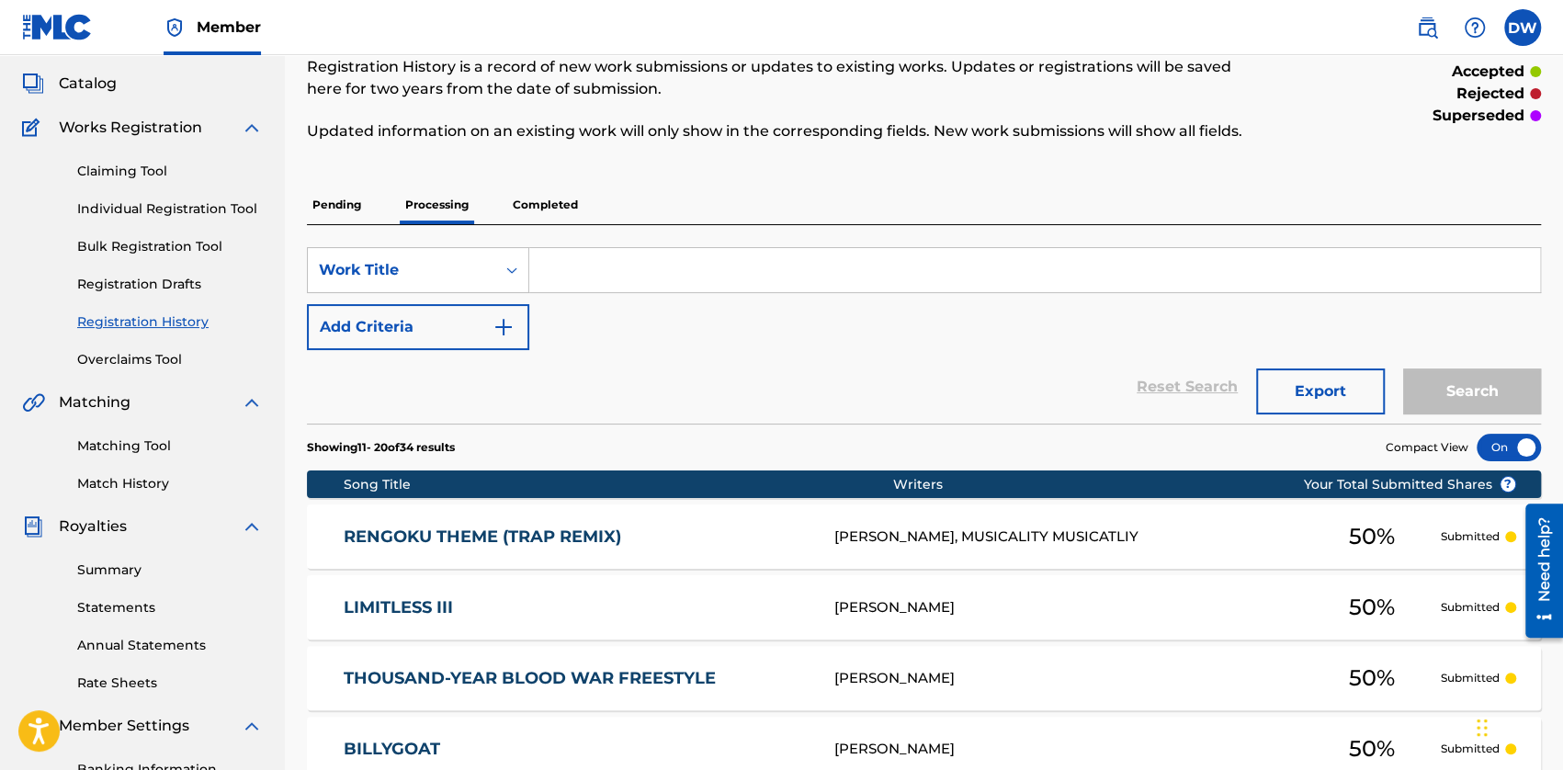
scroll to position [0, 0]
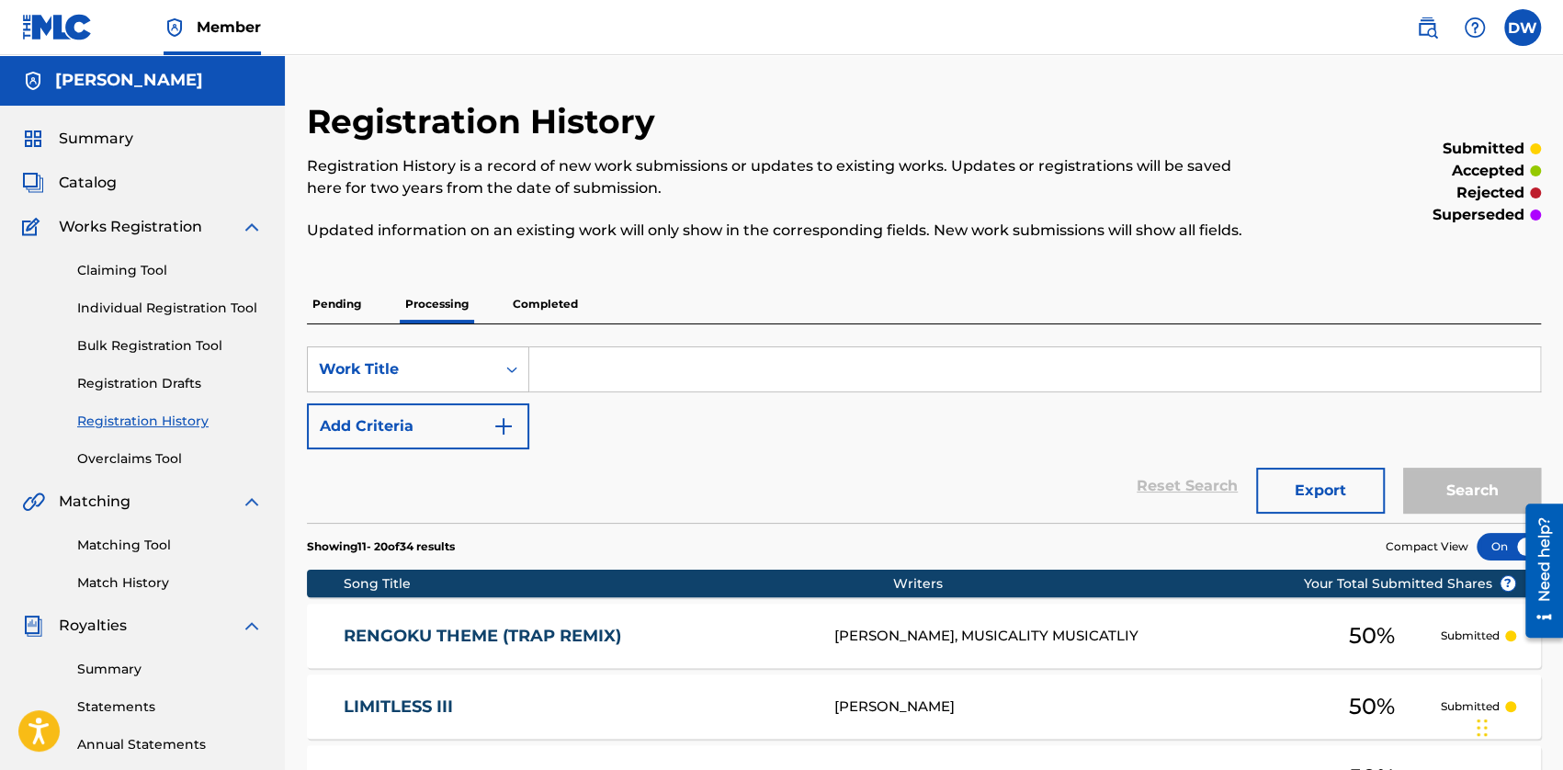
click at [531, 302] on p "Completed" at bounding box center [545, 304] width 76 height 39
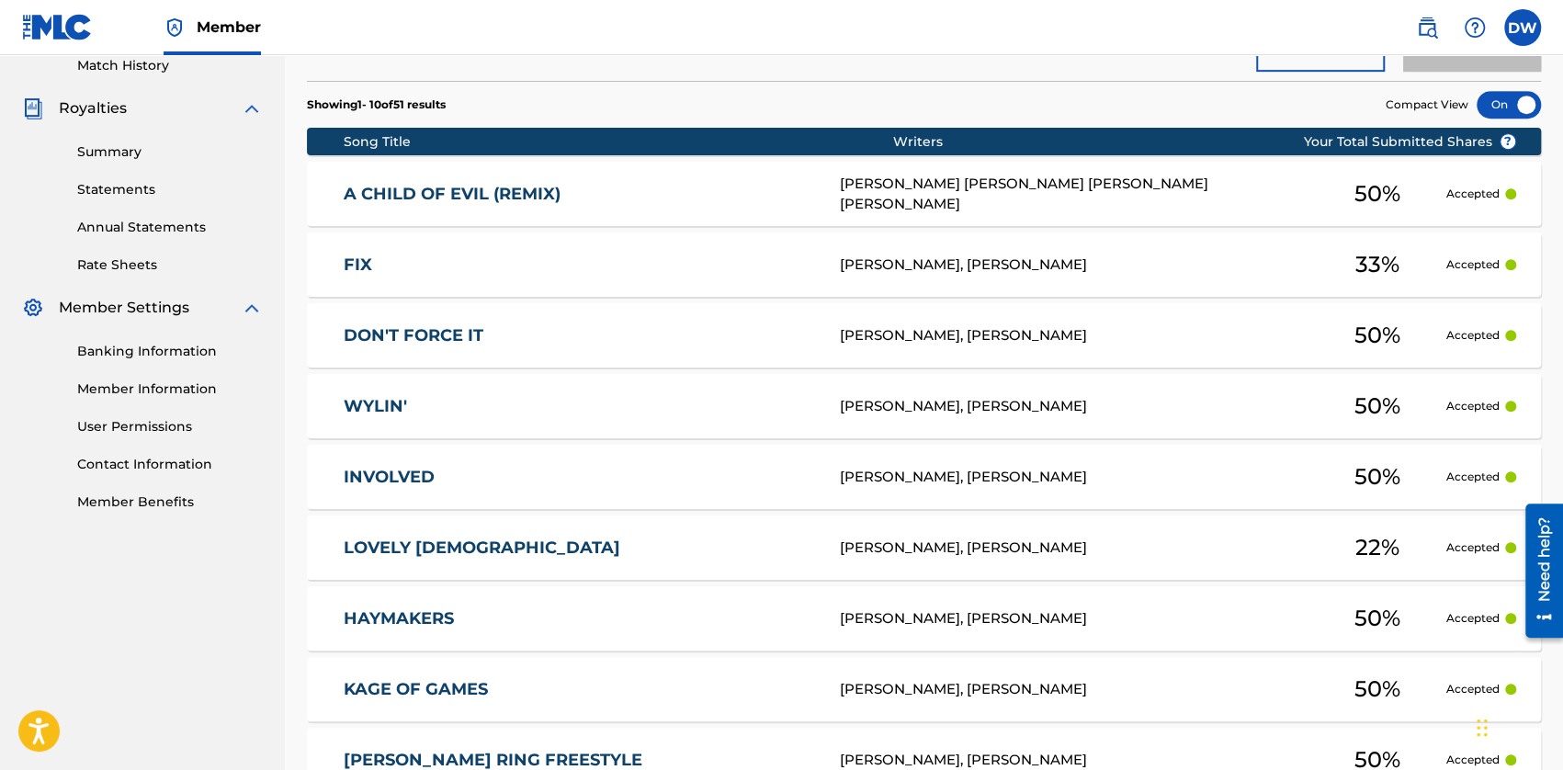
scroll to position [459, 0]
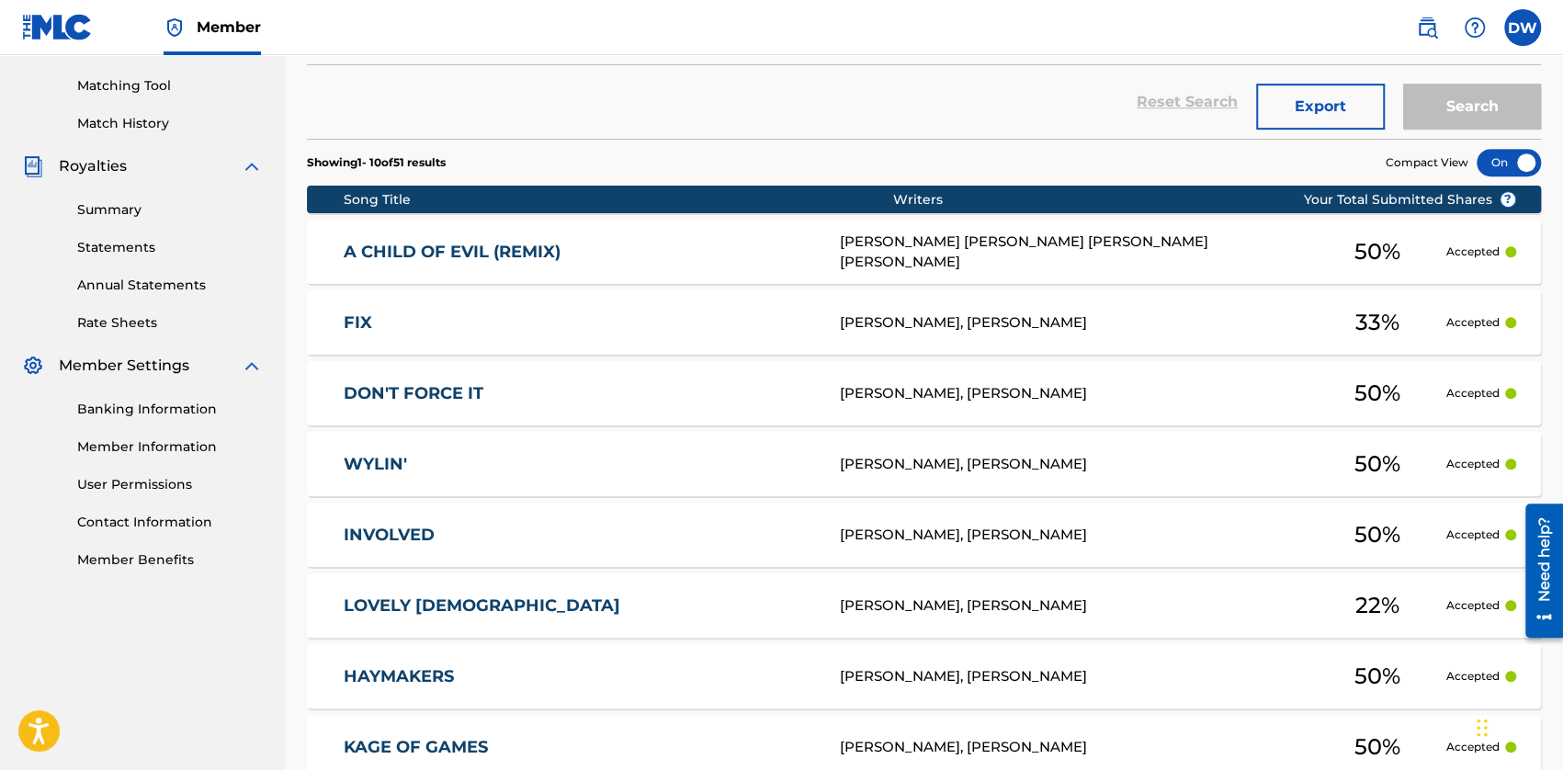
click at [909, 318] on div "[PERSON_NAME], [PERSON_NAME]" at bounding box center [1074, 322] width 468 height 21
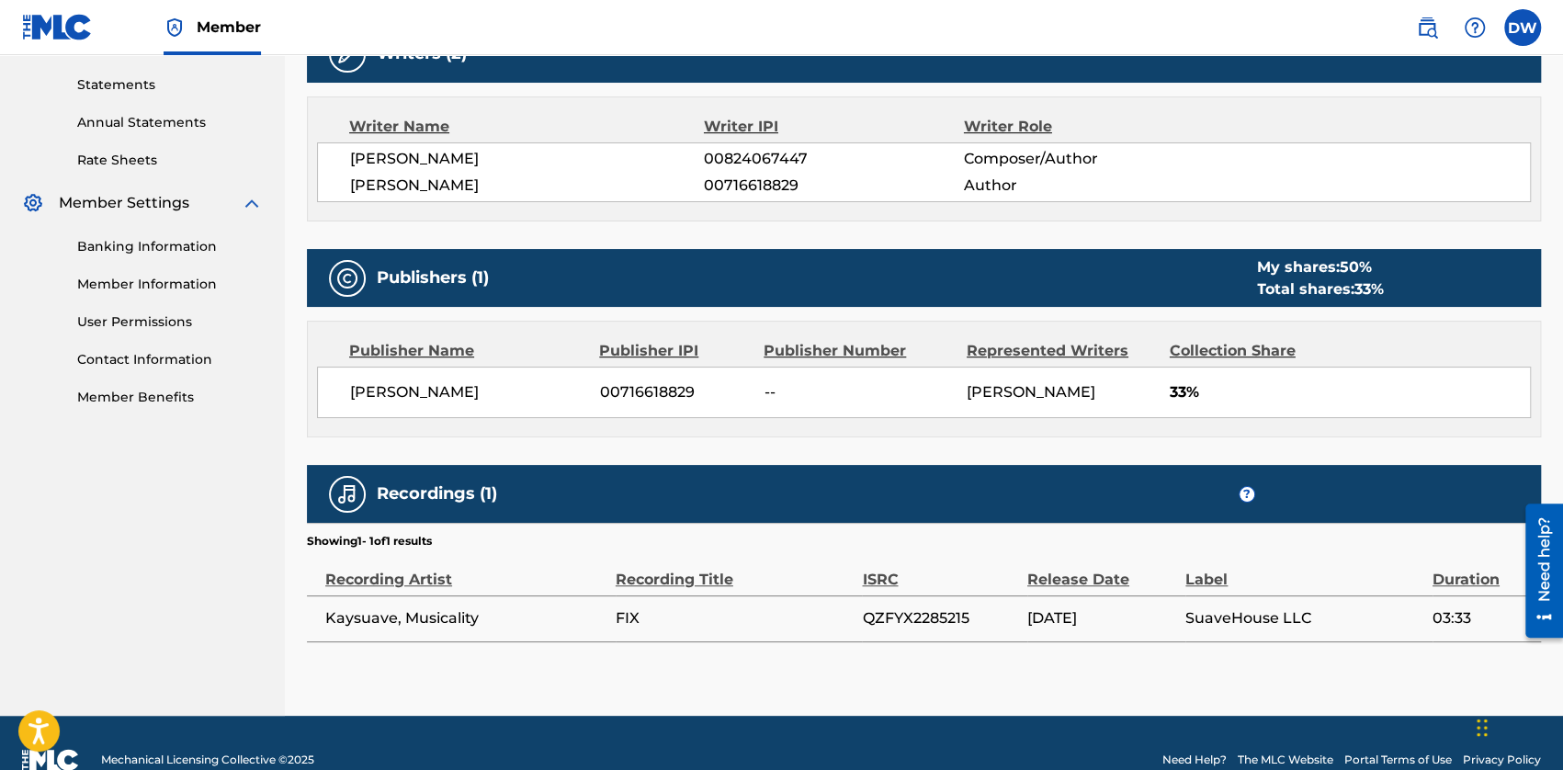
scroll to position [674, 0]
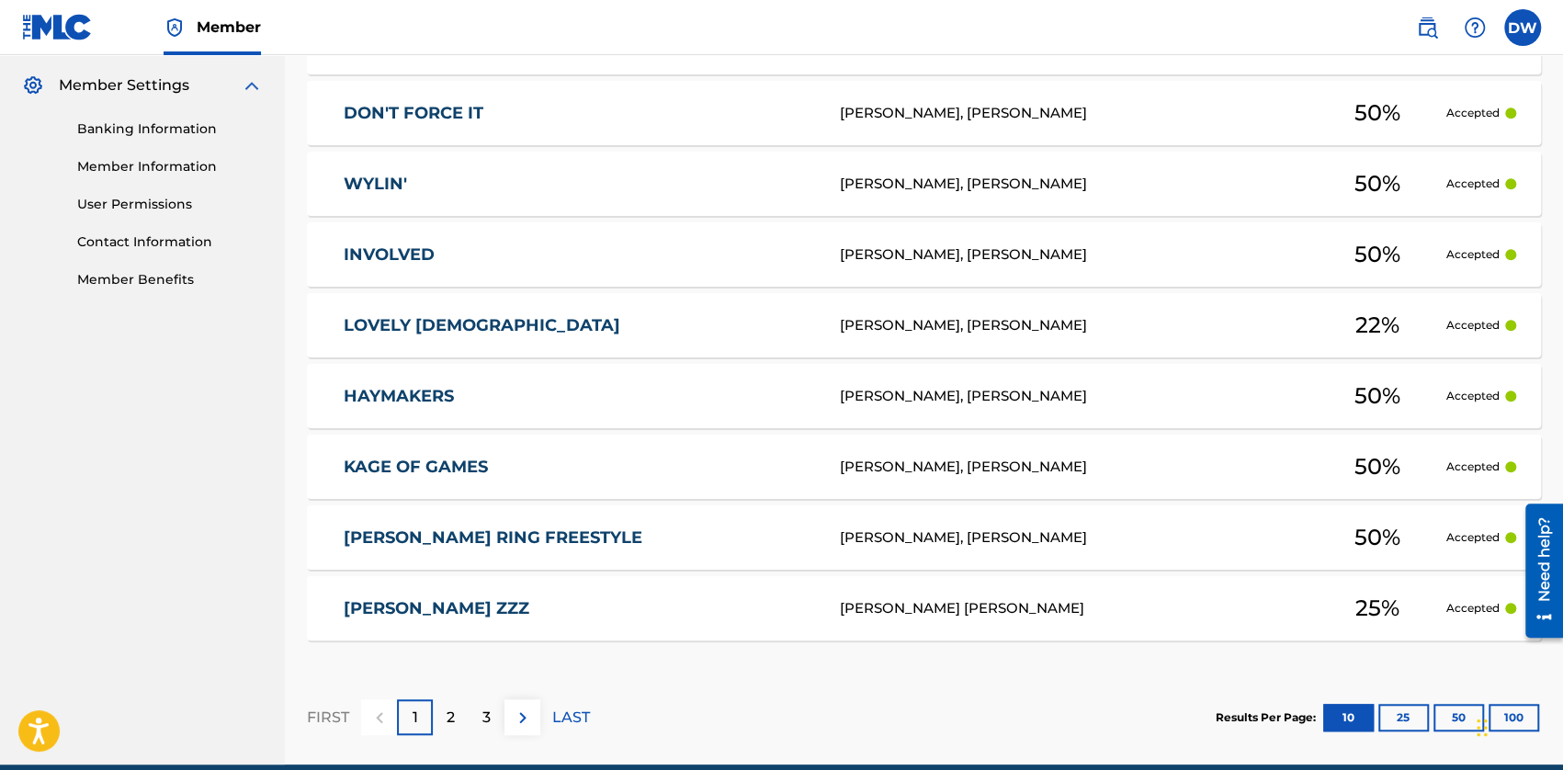
scroll to position [821, 0]
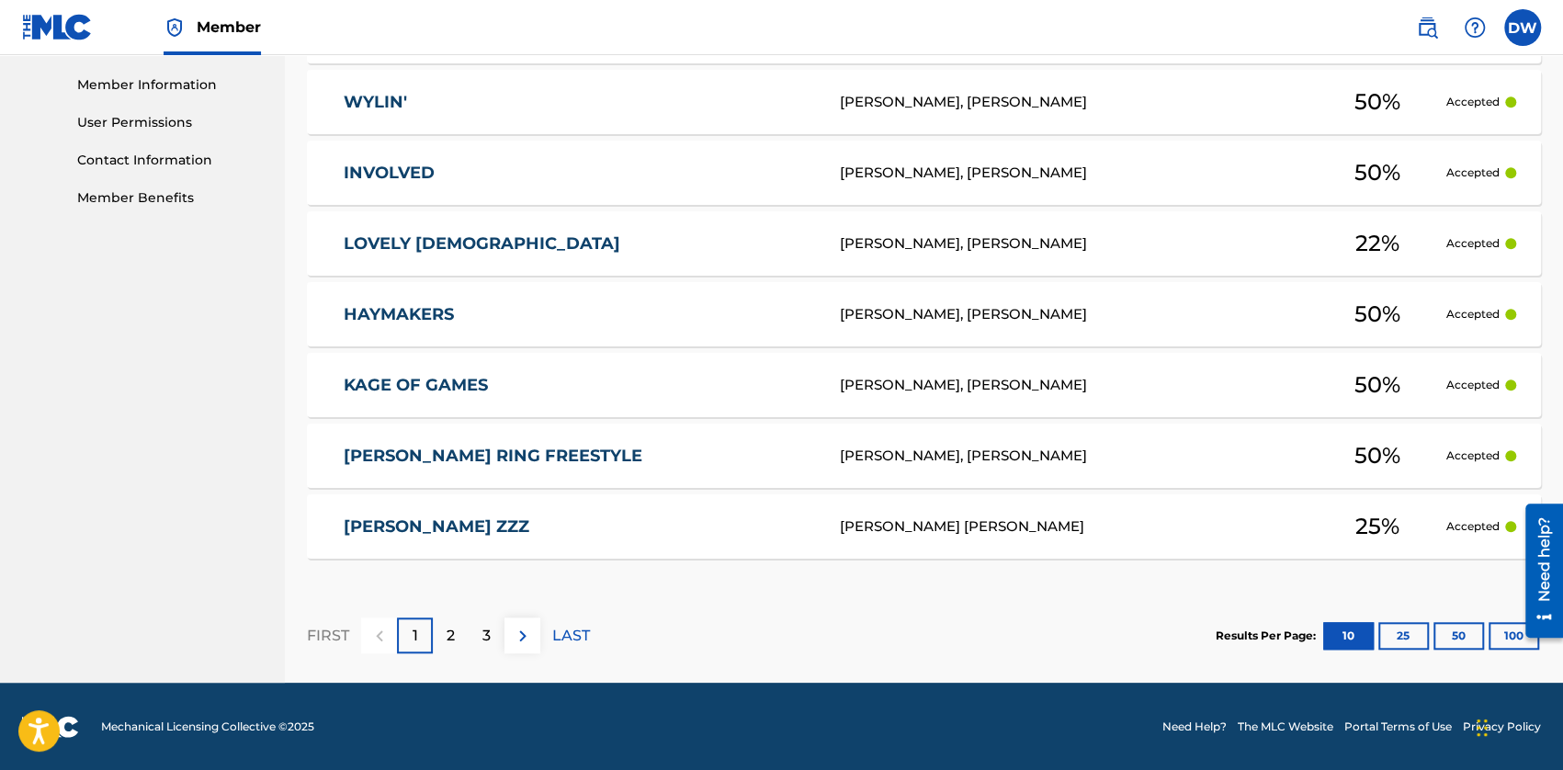
click at [1414, 629] on button "25" at bounding box center [1403, 636] width 51 height 28
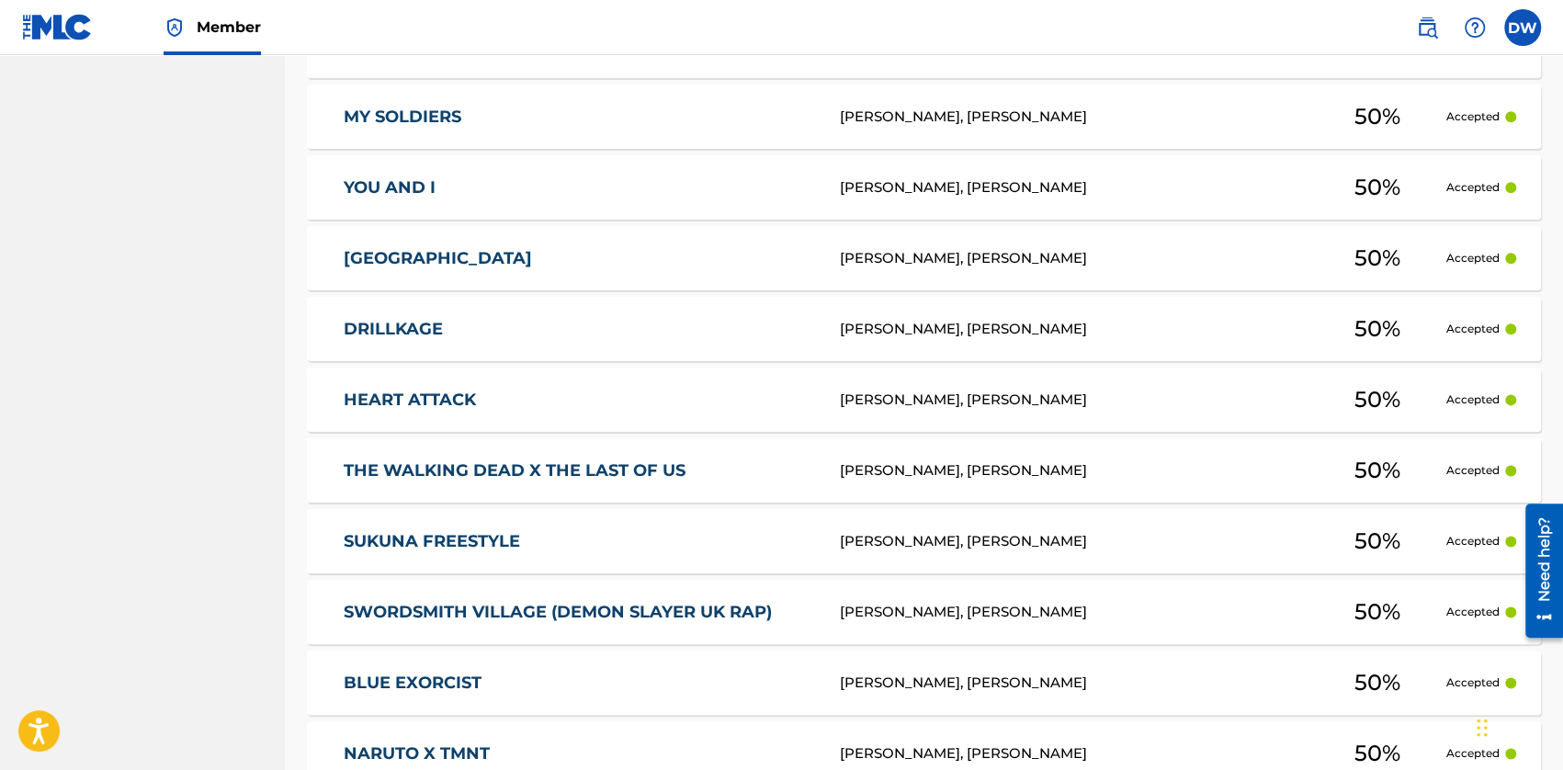
scroll to position [1832, 0]
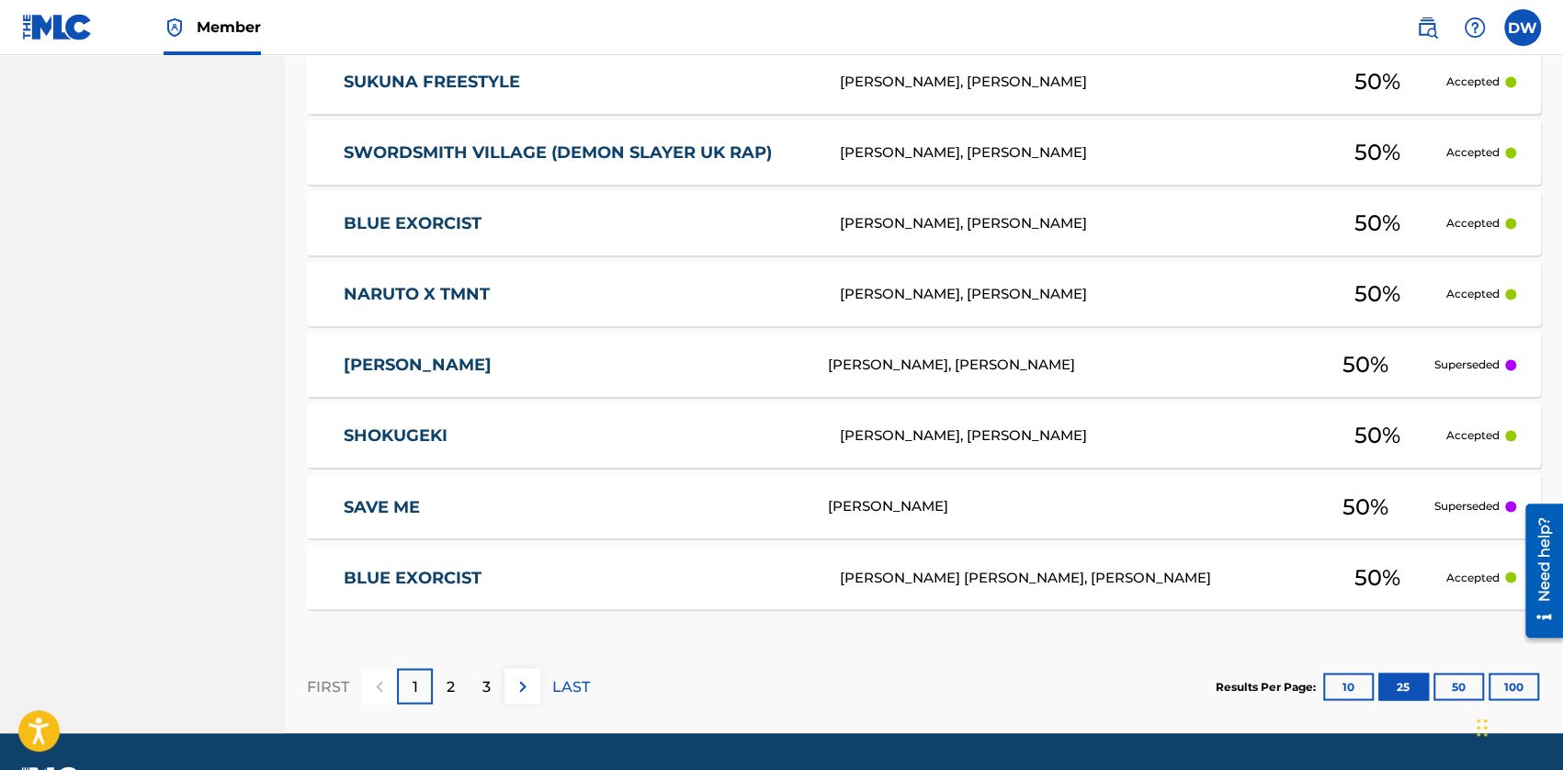
click at [445, 694] on div "2" at bounding box center [451, 686] width 36 height 36
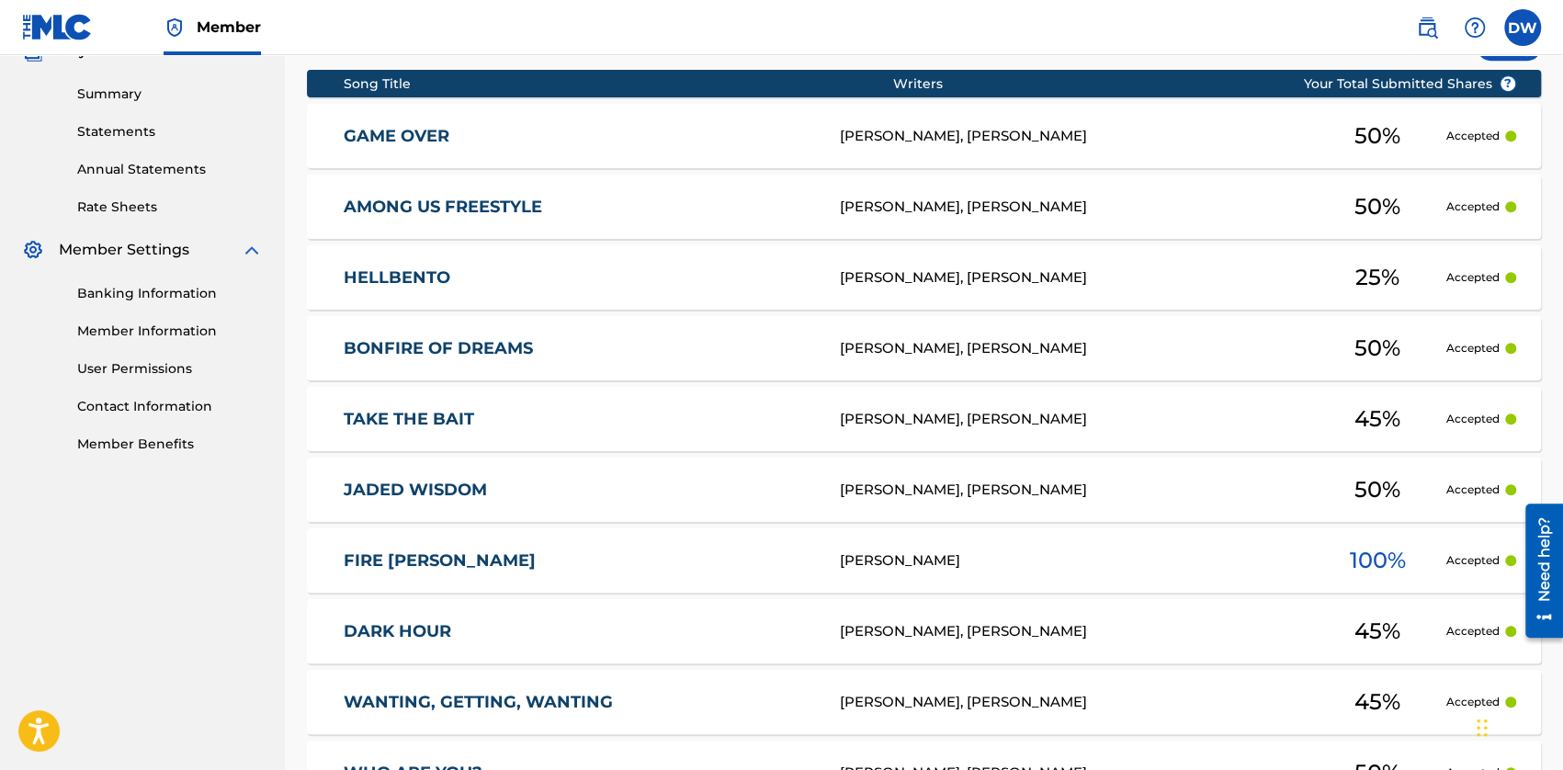
scroll to position [546, 0]
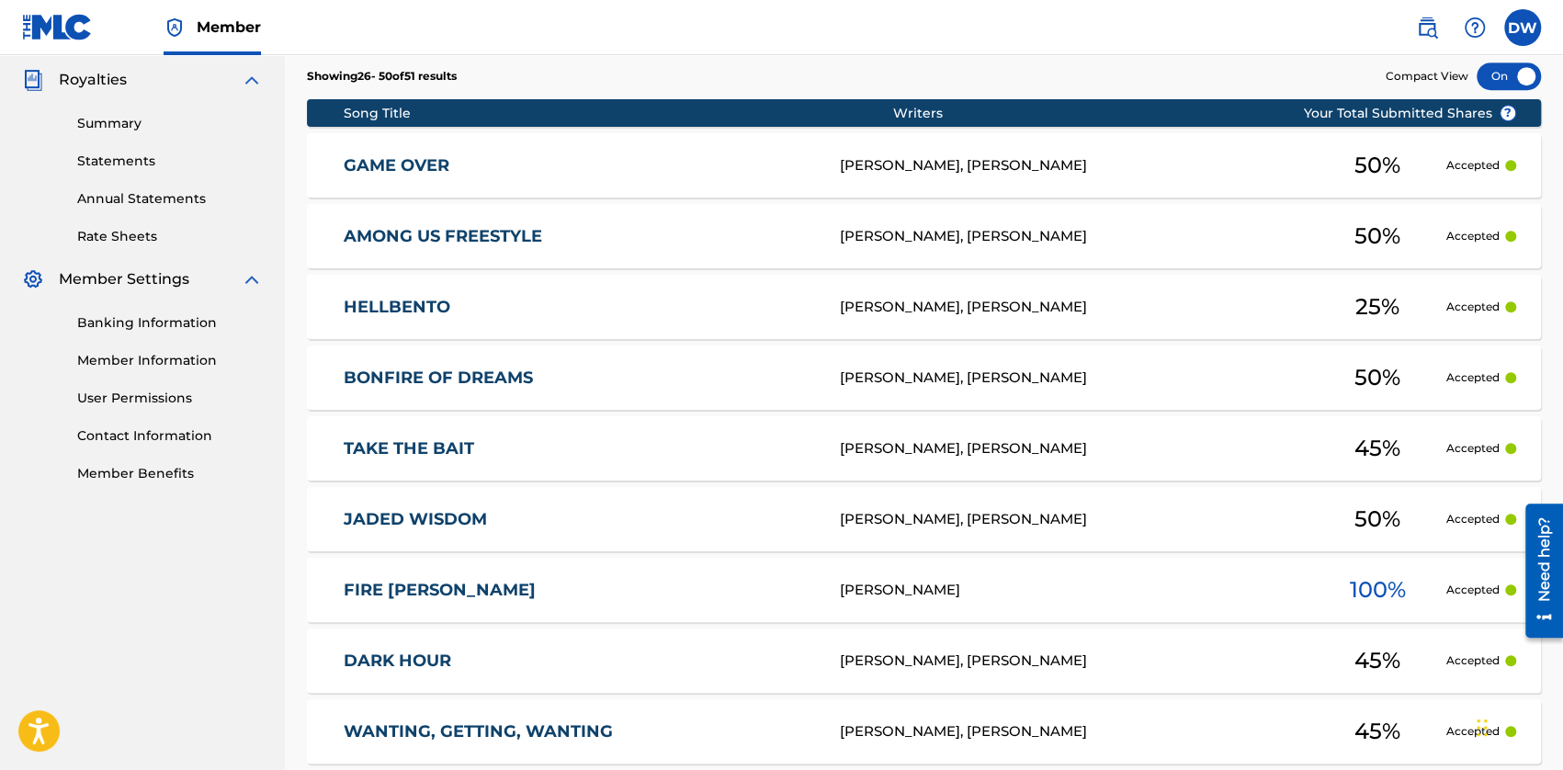
click at [921, 457] on div "[PERSON_NAME], [PERSON_NAME]" at bounding box center [1074, 448] width 468 height 21
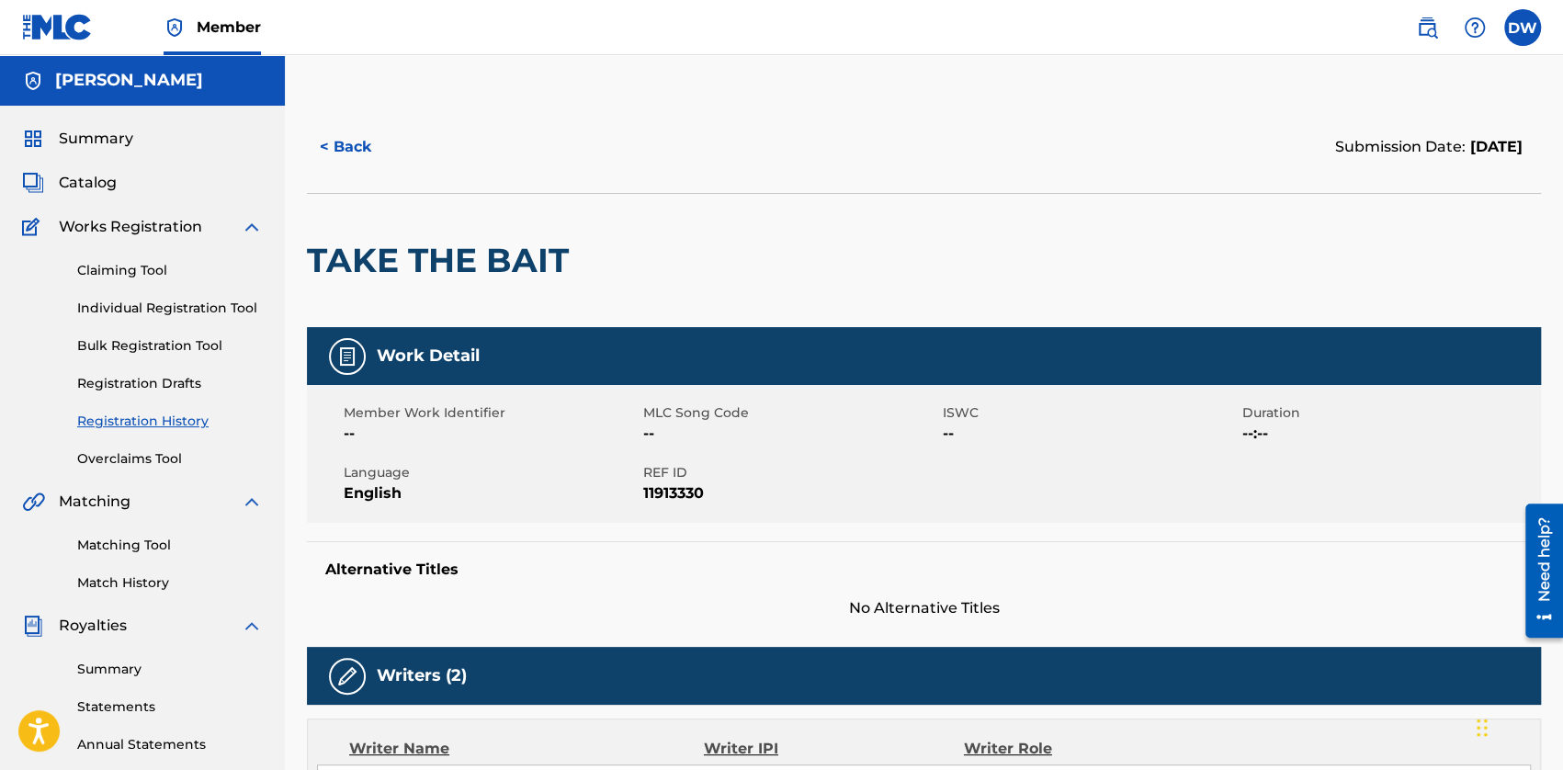
click at [106, 139] on span "Summary" at bounding box center [96, 139] width 74 height 22
